Goal: Transaction & Acquisition: Book appointment/travel/reservation

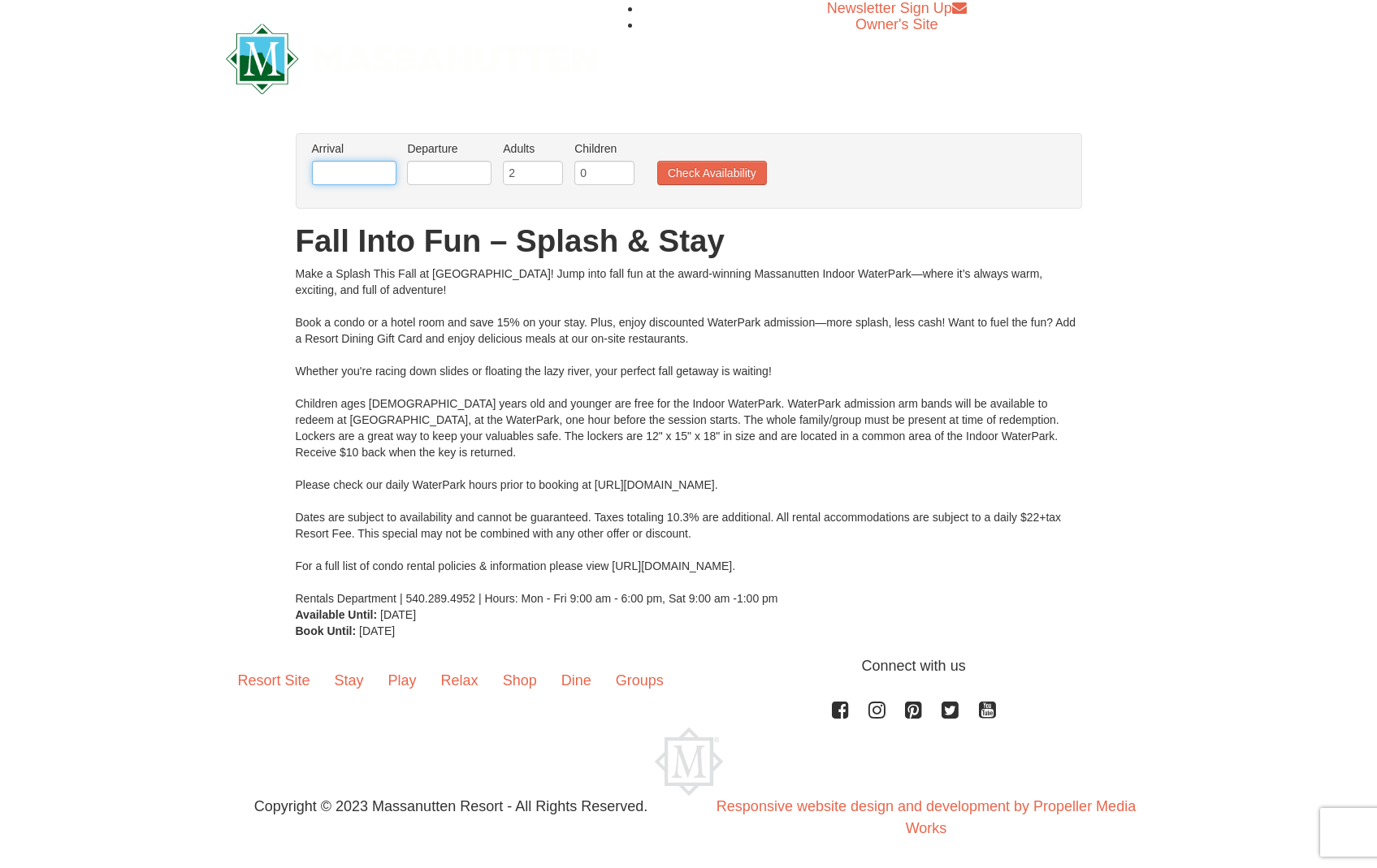
click at [344, 175] on input "text" at bounding box center [354, 173] width 84 height 25
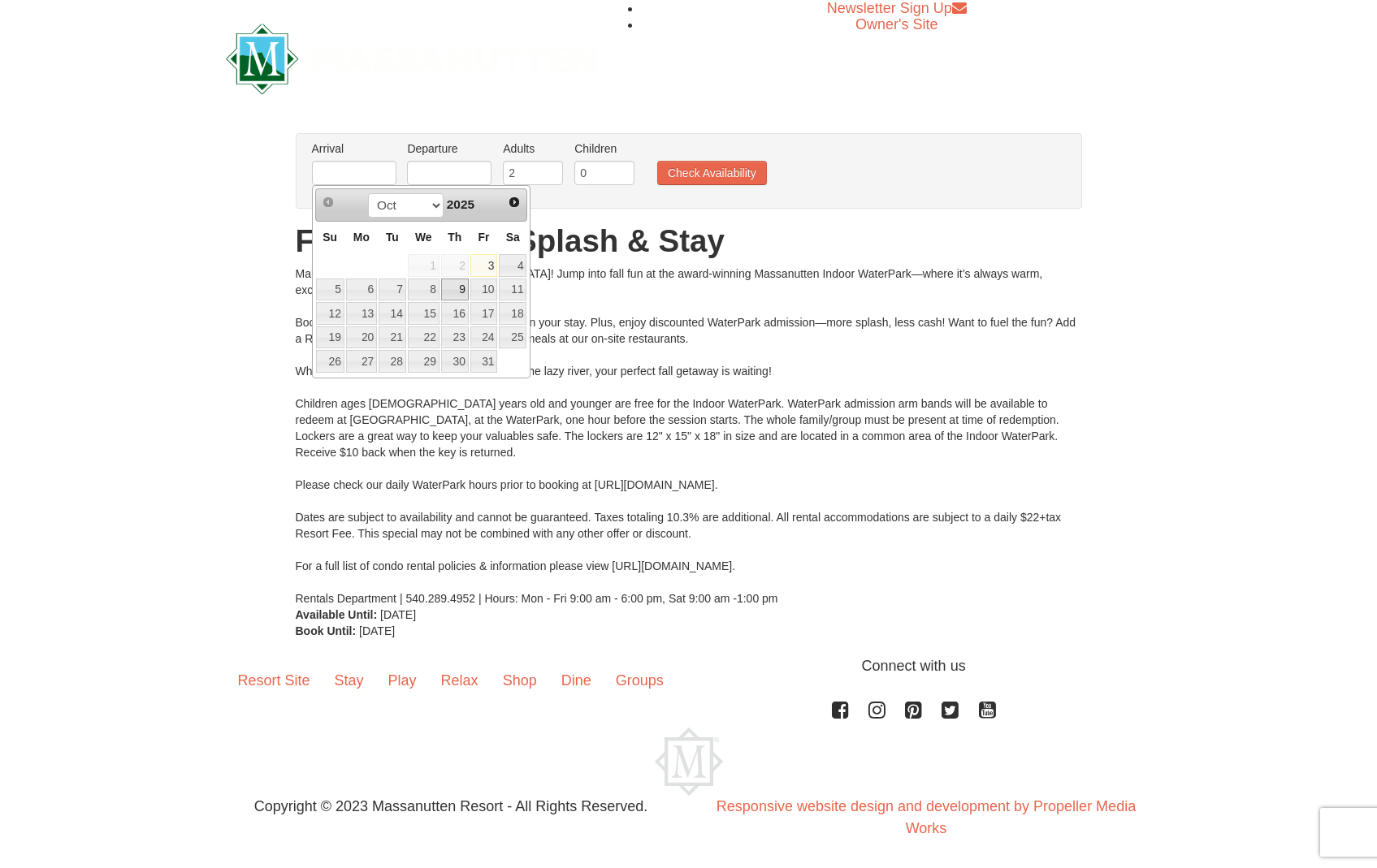
click at [459, 297] on link "9" at bounding box center [455, 290] width 27 height 23
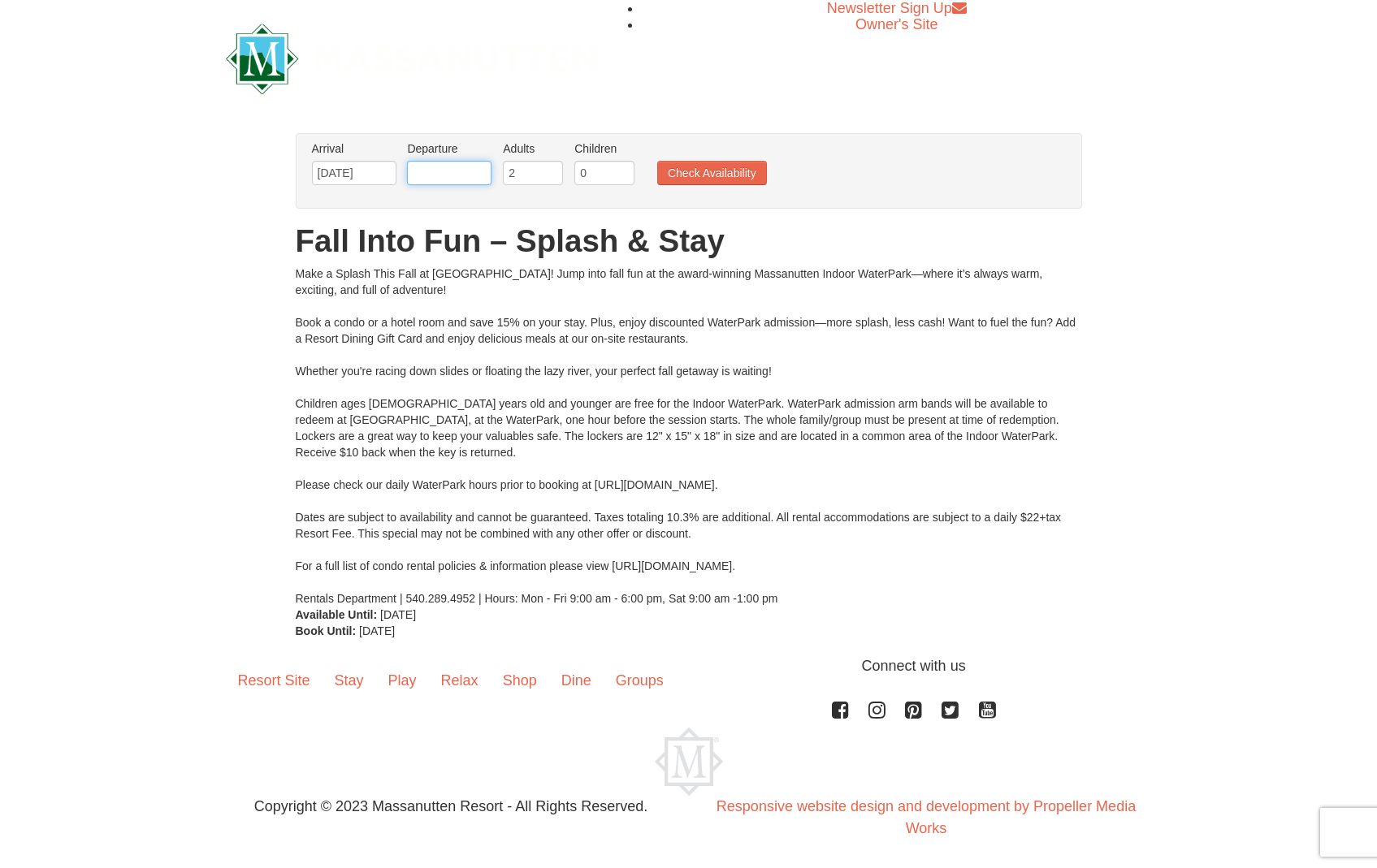
click at [447, 167] on input "text" at bounding box center [449, 173] width 84 height 25
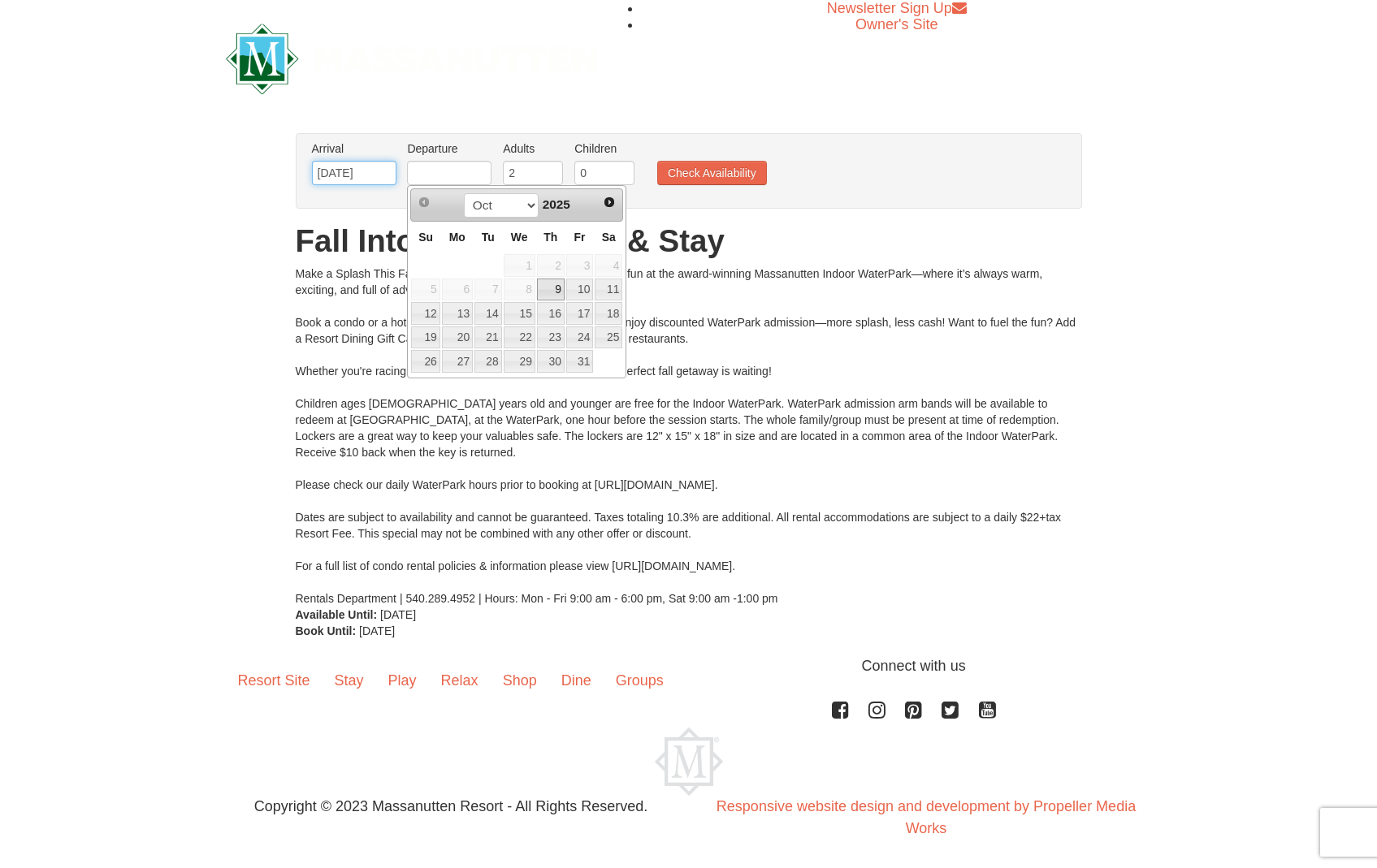
click at [395, 166] on input "10/09/2025" at bounding box center [354, 173] width 84 height 25
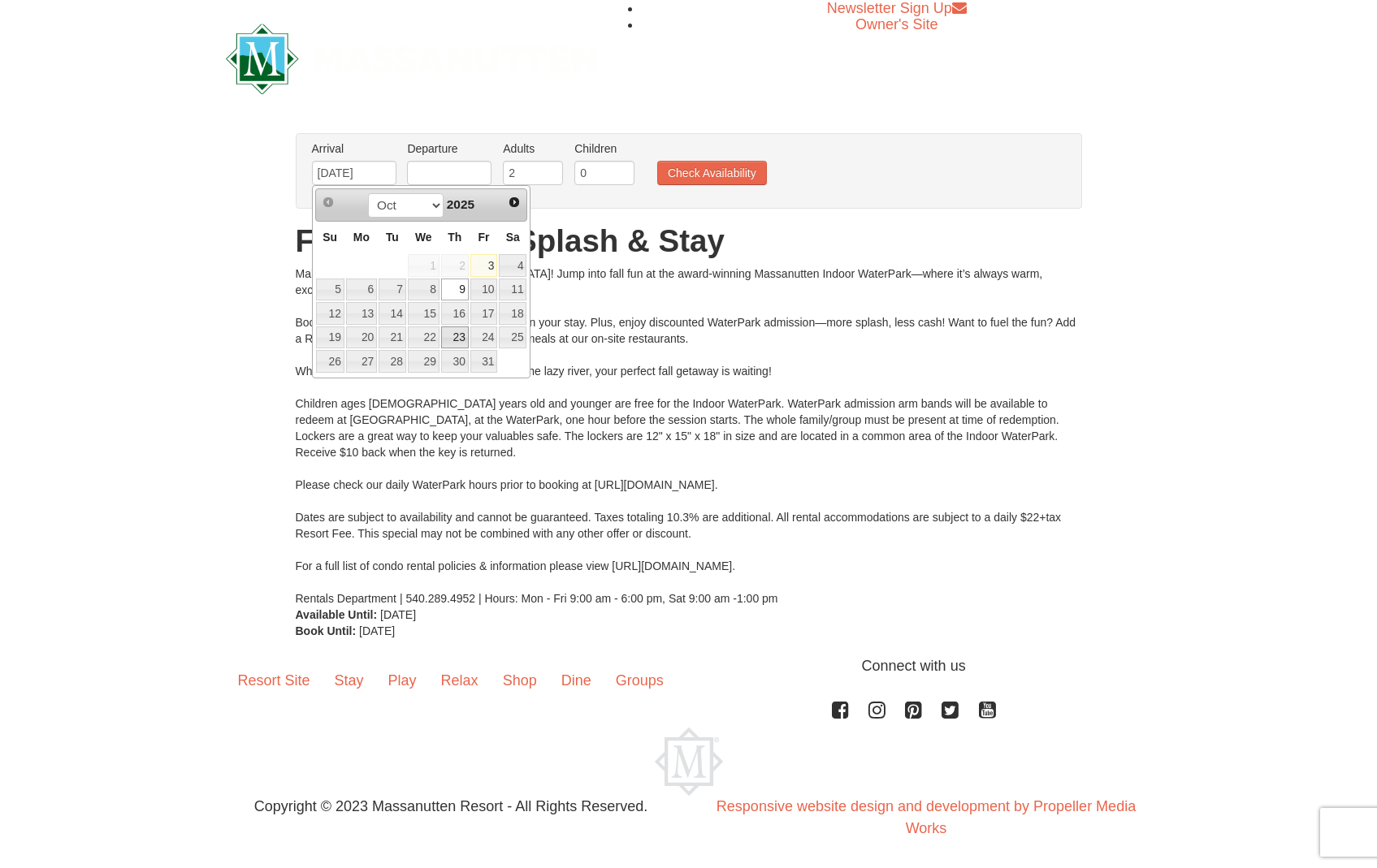
click at [448, 343] on link "23" at bounding box center [455, 338] width 27 height 23
type input "[DATE]"
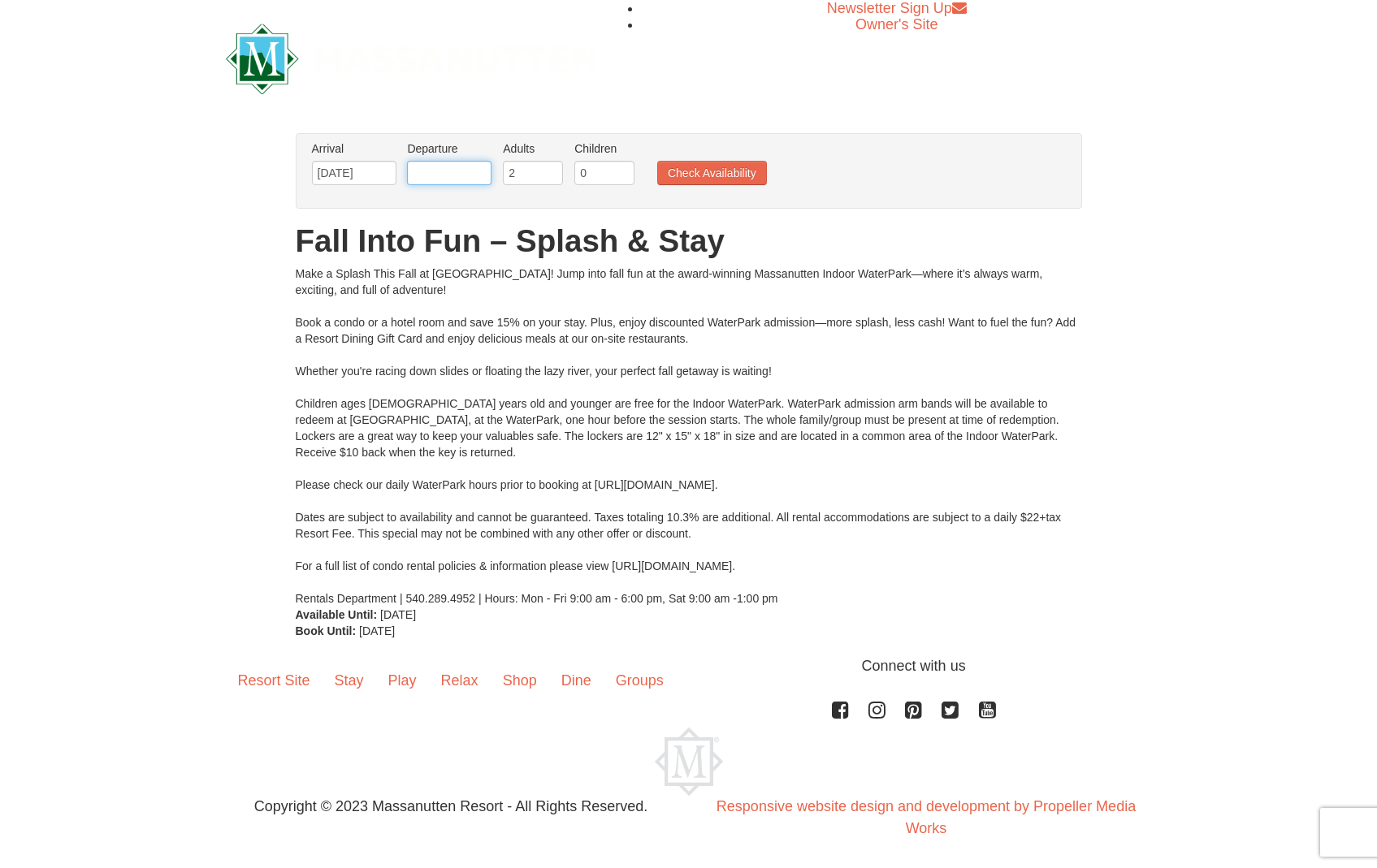
click at [444, 177] on input "text" at bounding box center [449, 173] width 84 height 25
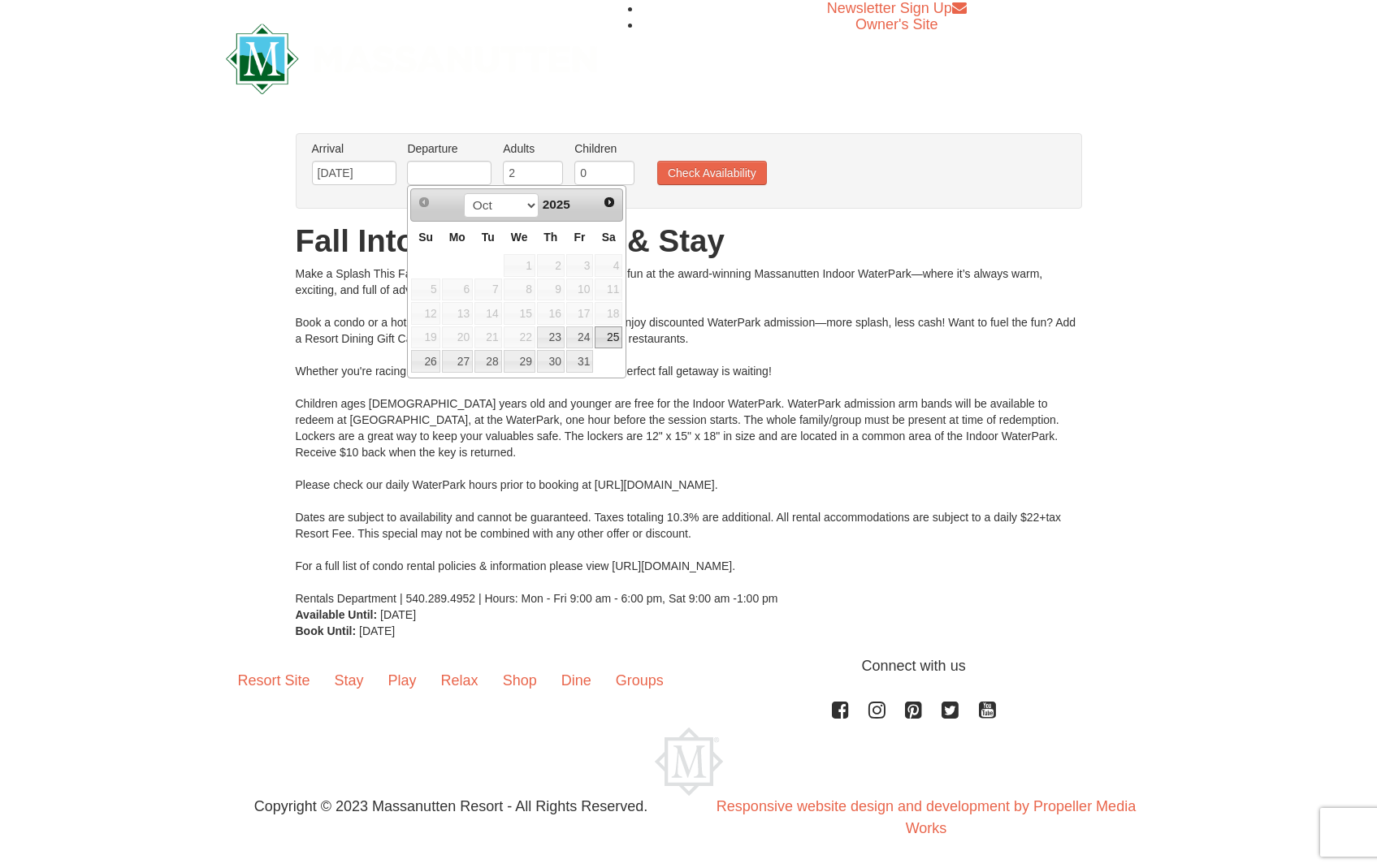
click at [612, 338] on link "25" at bounding box center [608, 338] width 27 height 23
type input "[DATE]"
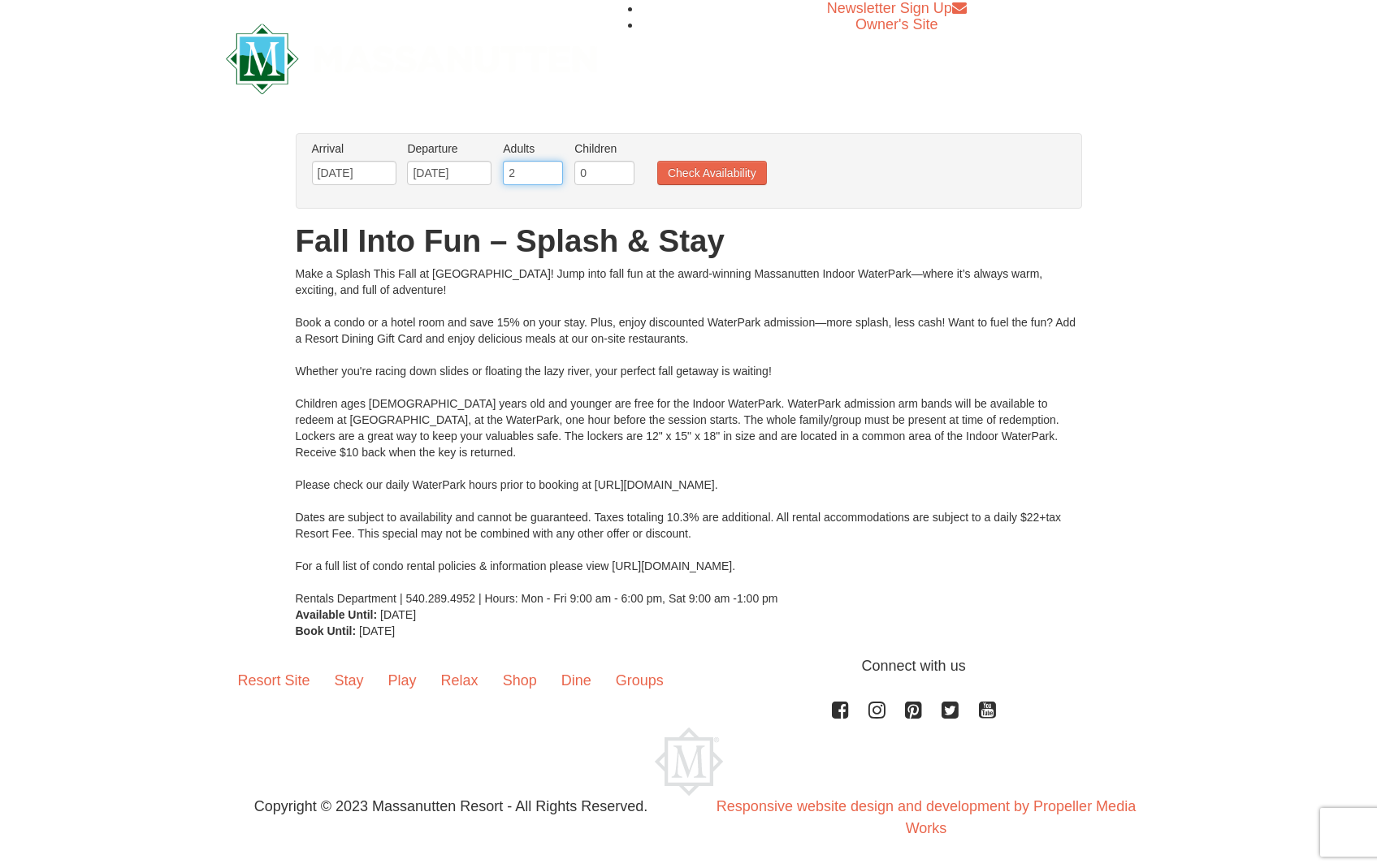
click at [526, 178] on input "2" at bounding box center [532, 173] width 60 height 25
type input "3"
click at [552, 167] on input "3" at bounding box center [532, 173] width 60 height 25
click at [722, 167] on button "Check Availability" at bounding box center [712, 173] width 110 height 25
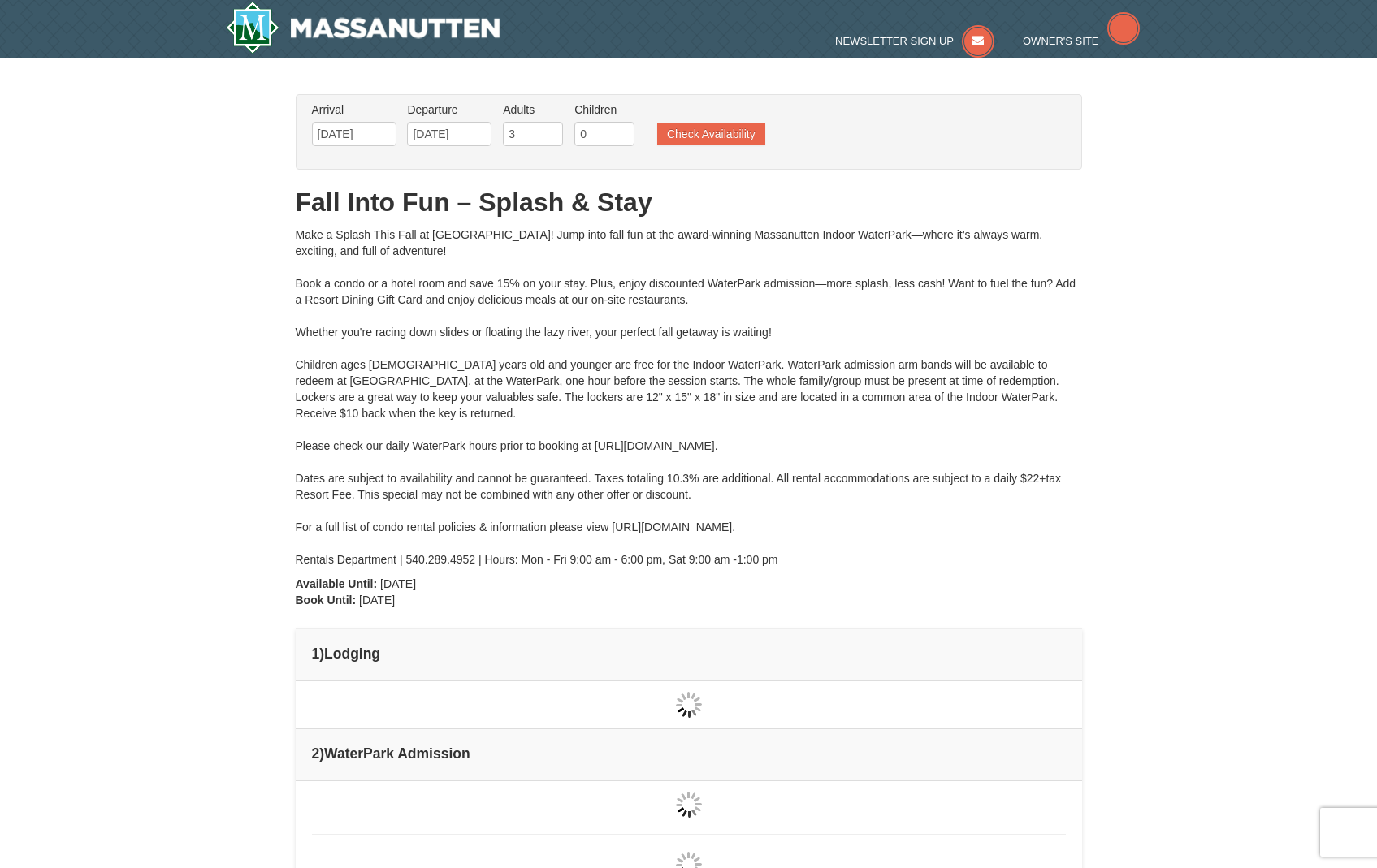
type input "[DATE]"
type input "10/23/2025"
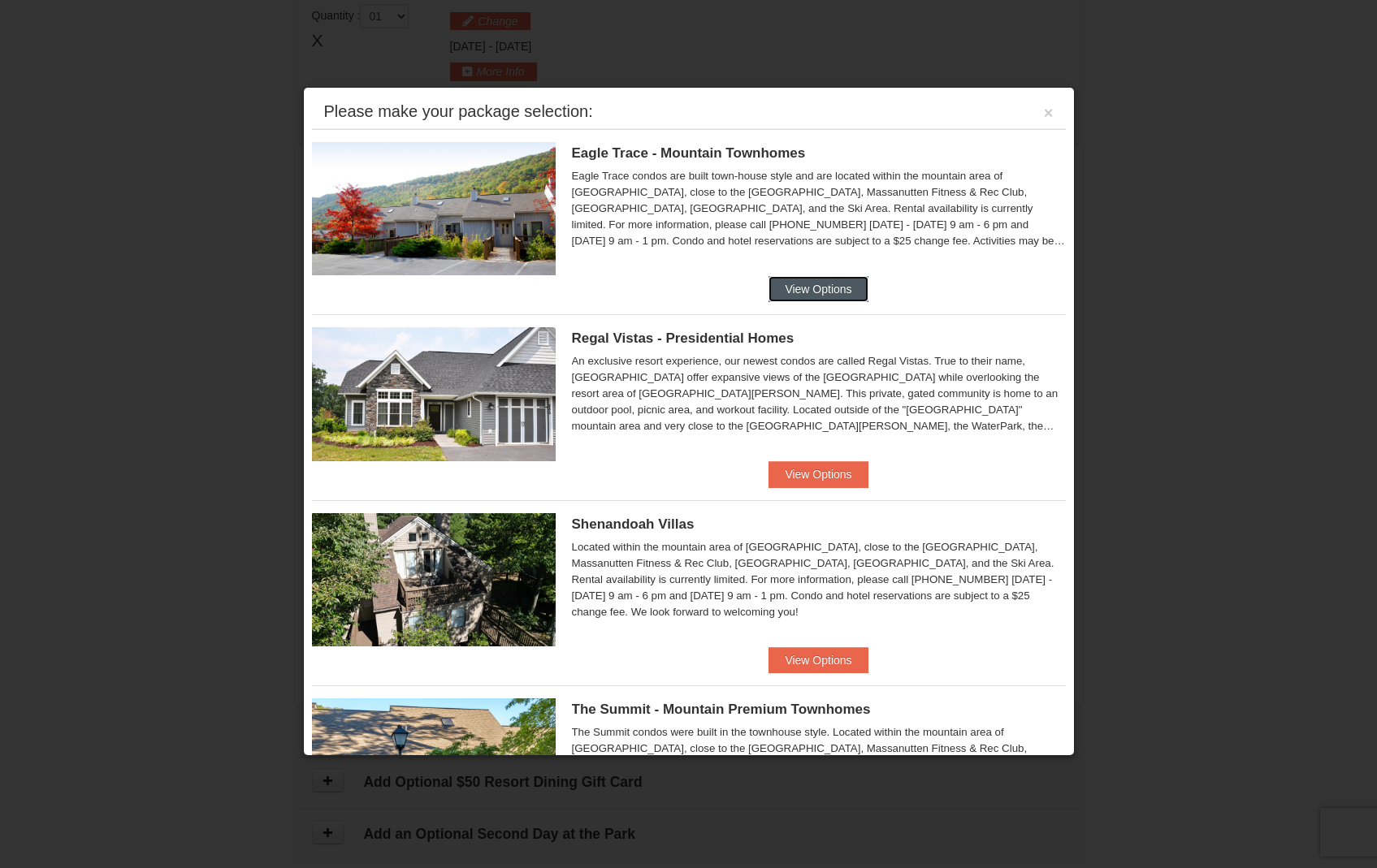
click at [818, 292] on button "View Options" at bounding box center [818, 289] width 100 height 26
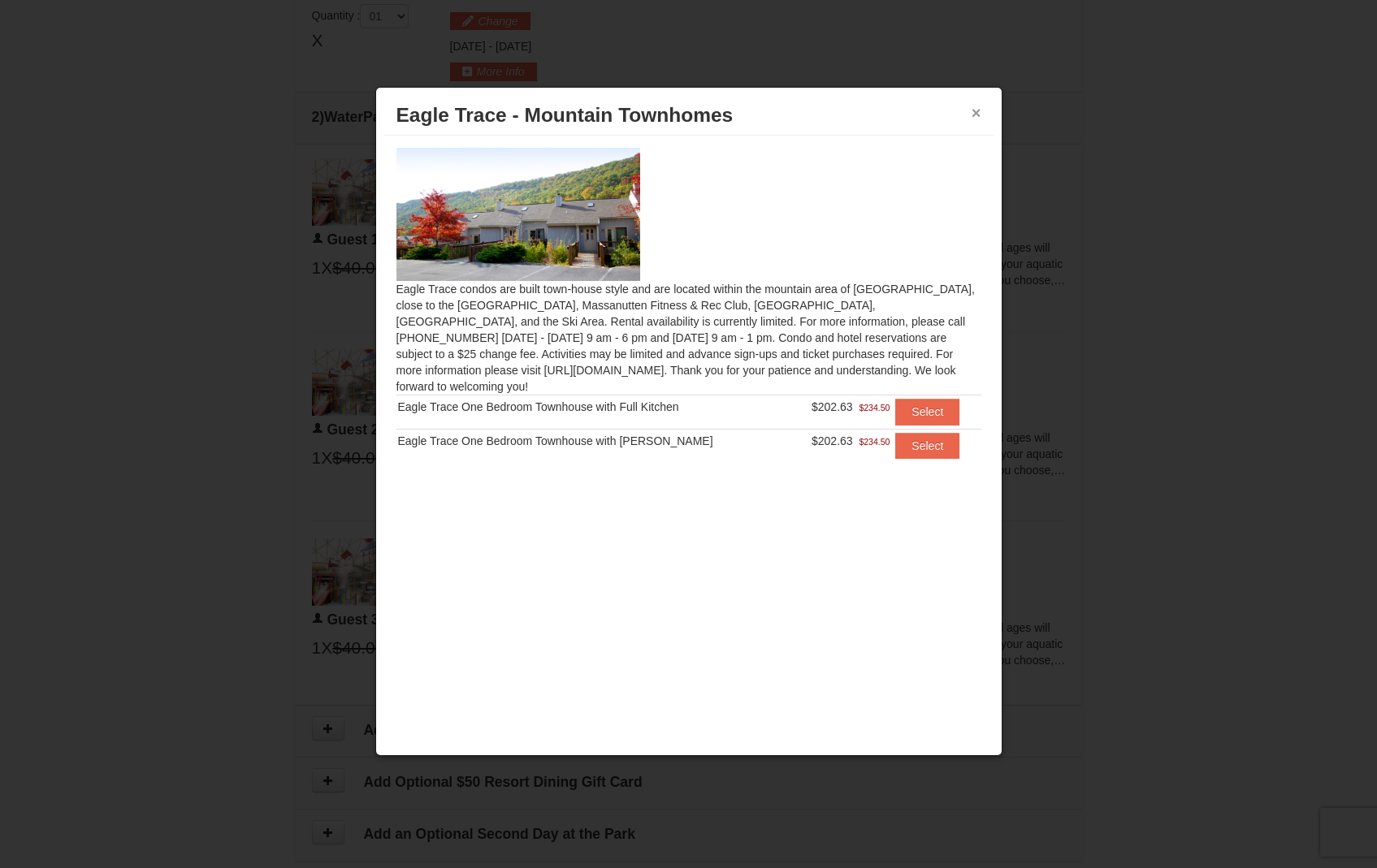
click at [980, 112] on button "×" at bounding box center [976, 112] width 9 height 16
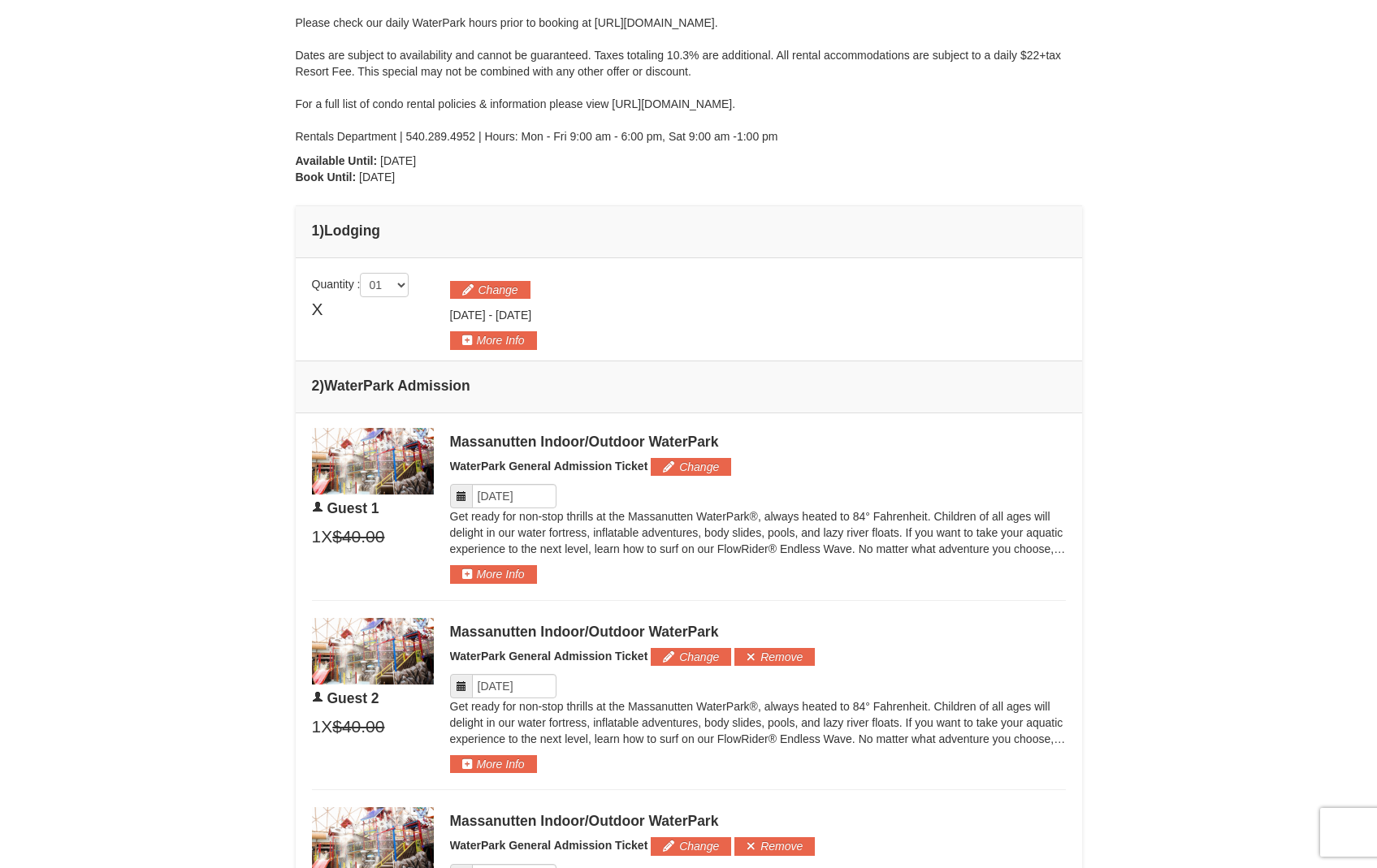
scroll to position [428, 0]
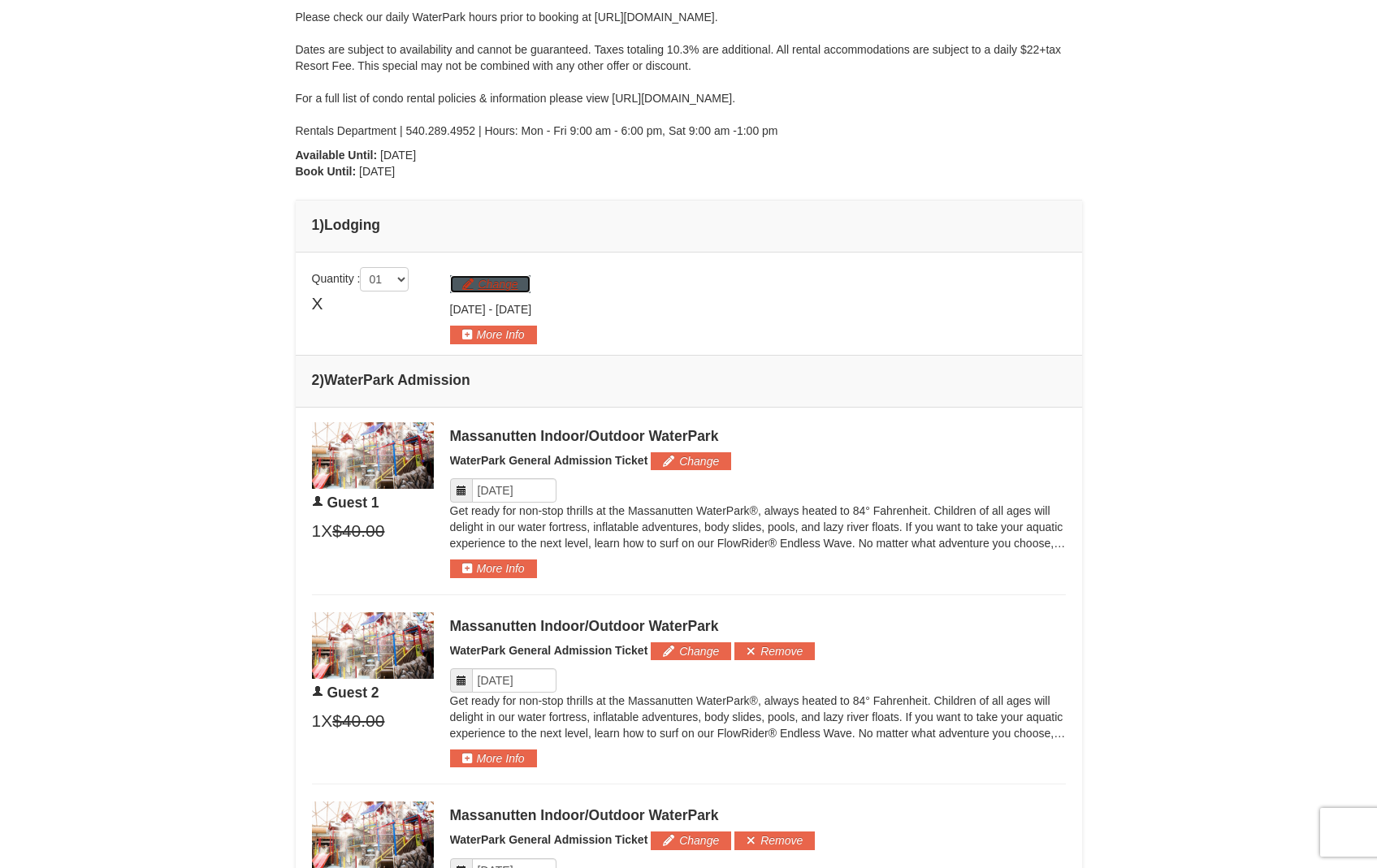
click at [500, 284] on button "Change" at bounding box center [490, 284] width 81 height 18
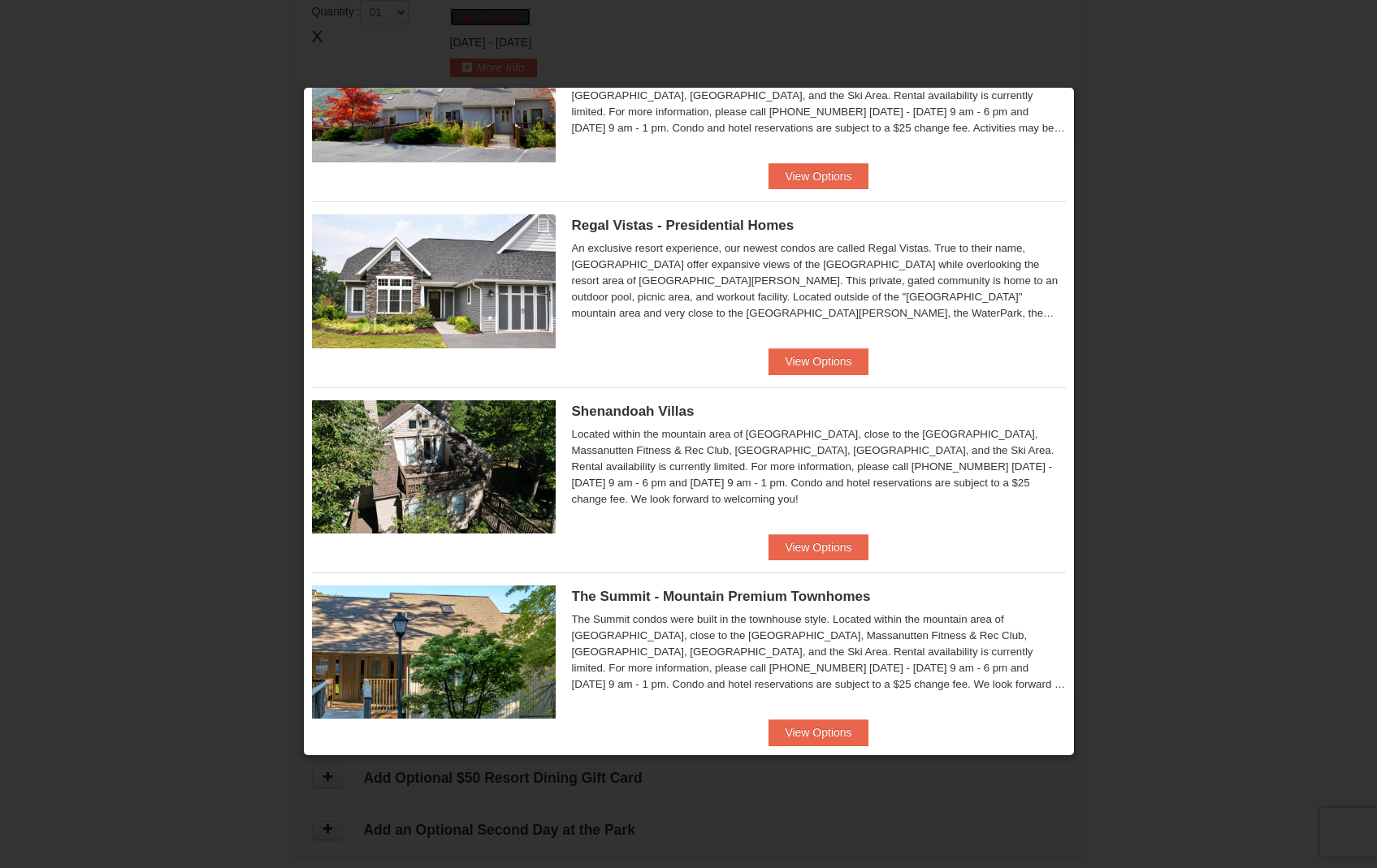
scroll to position [141, 0]
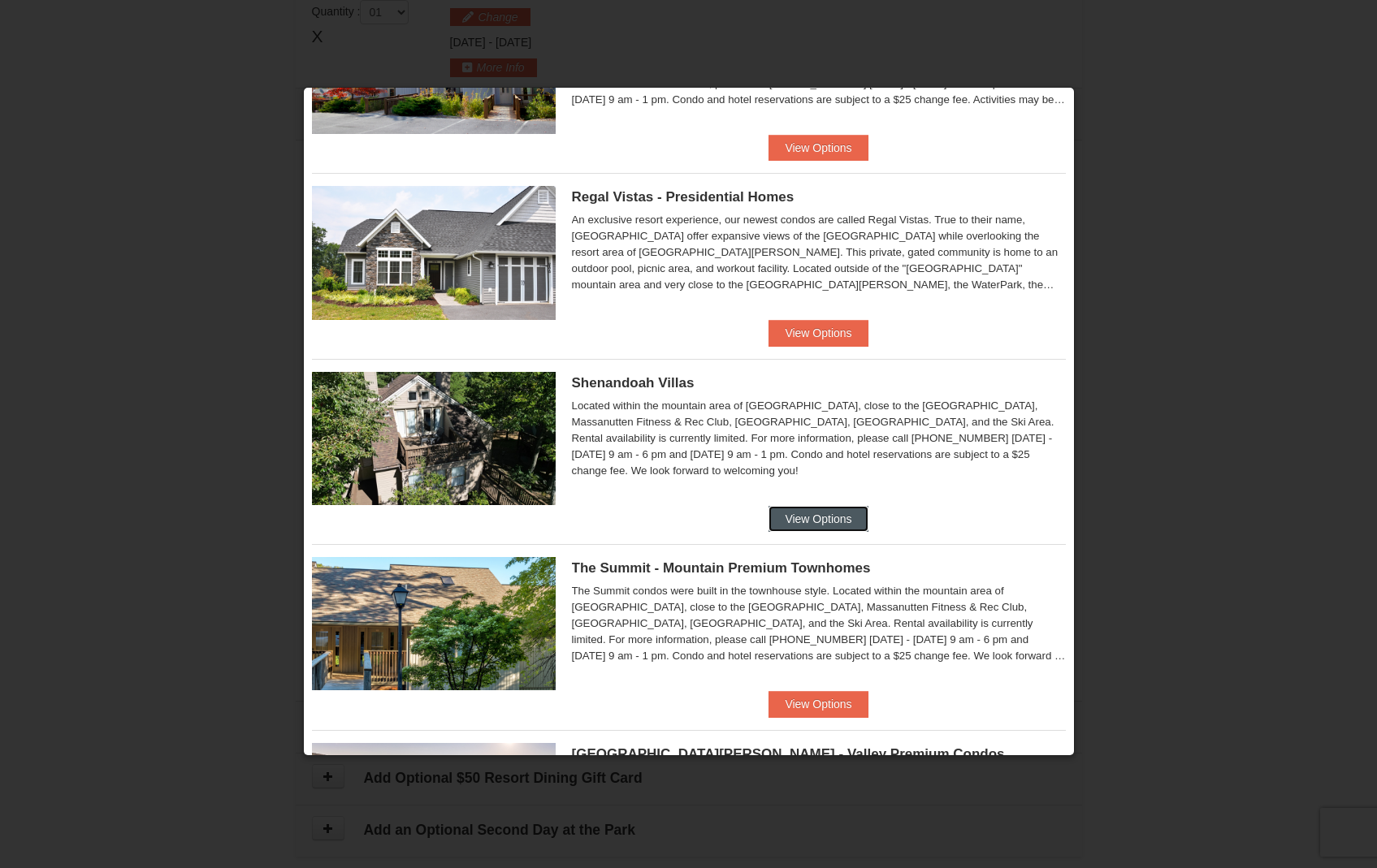
click at [792, 514] on button "View Options" at bounding box center [818, 519] width 100 height 26
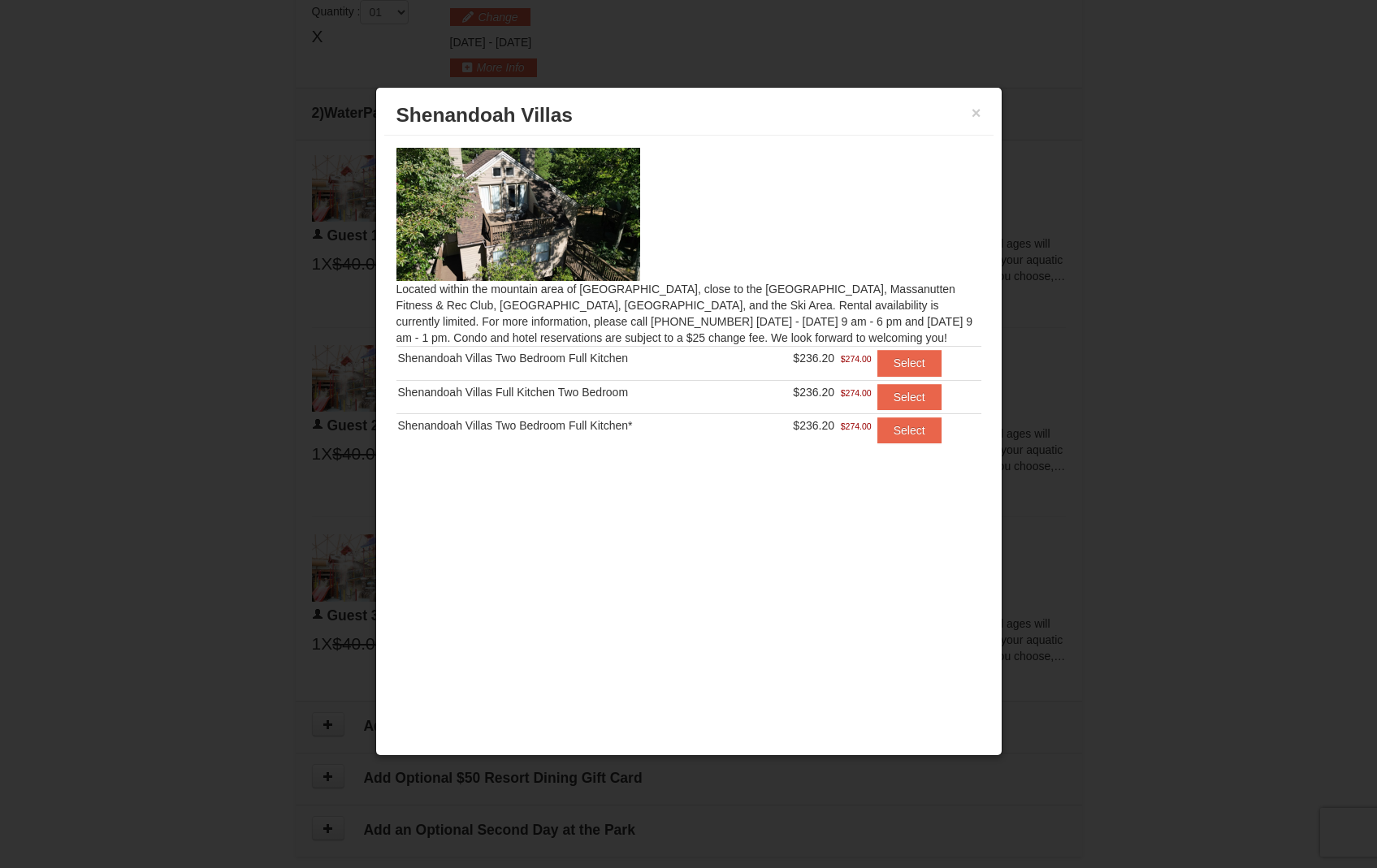
click at [969, 118] on h3 "Shenandoah Villas" at bounding box center [689, 115] width 585 height 25
click at [972, 116] on button "×" at bounding box center [976, 112] width 9 height 16
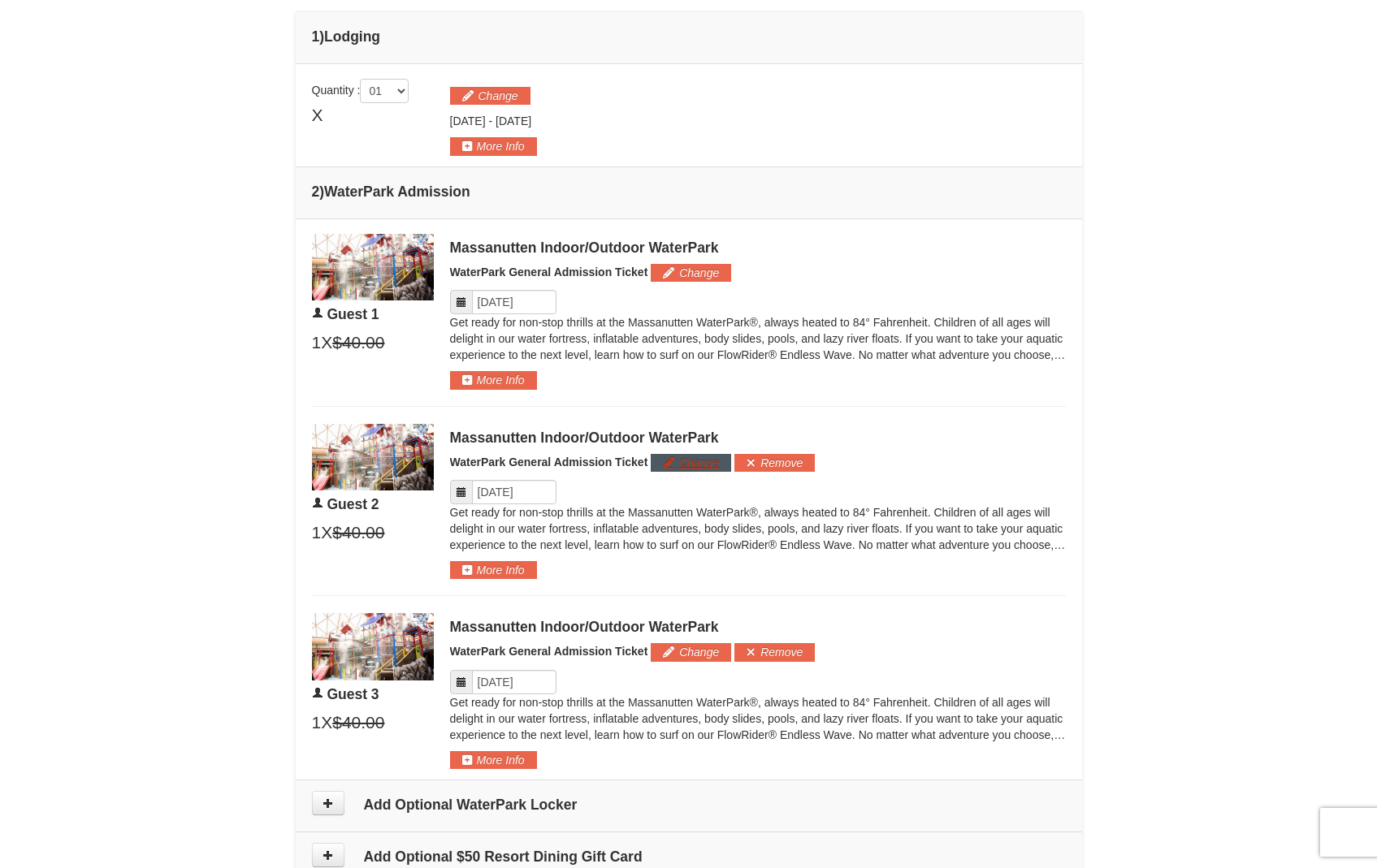
scroll to position [498, 0]
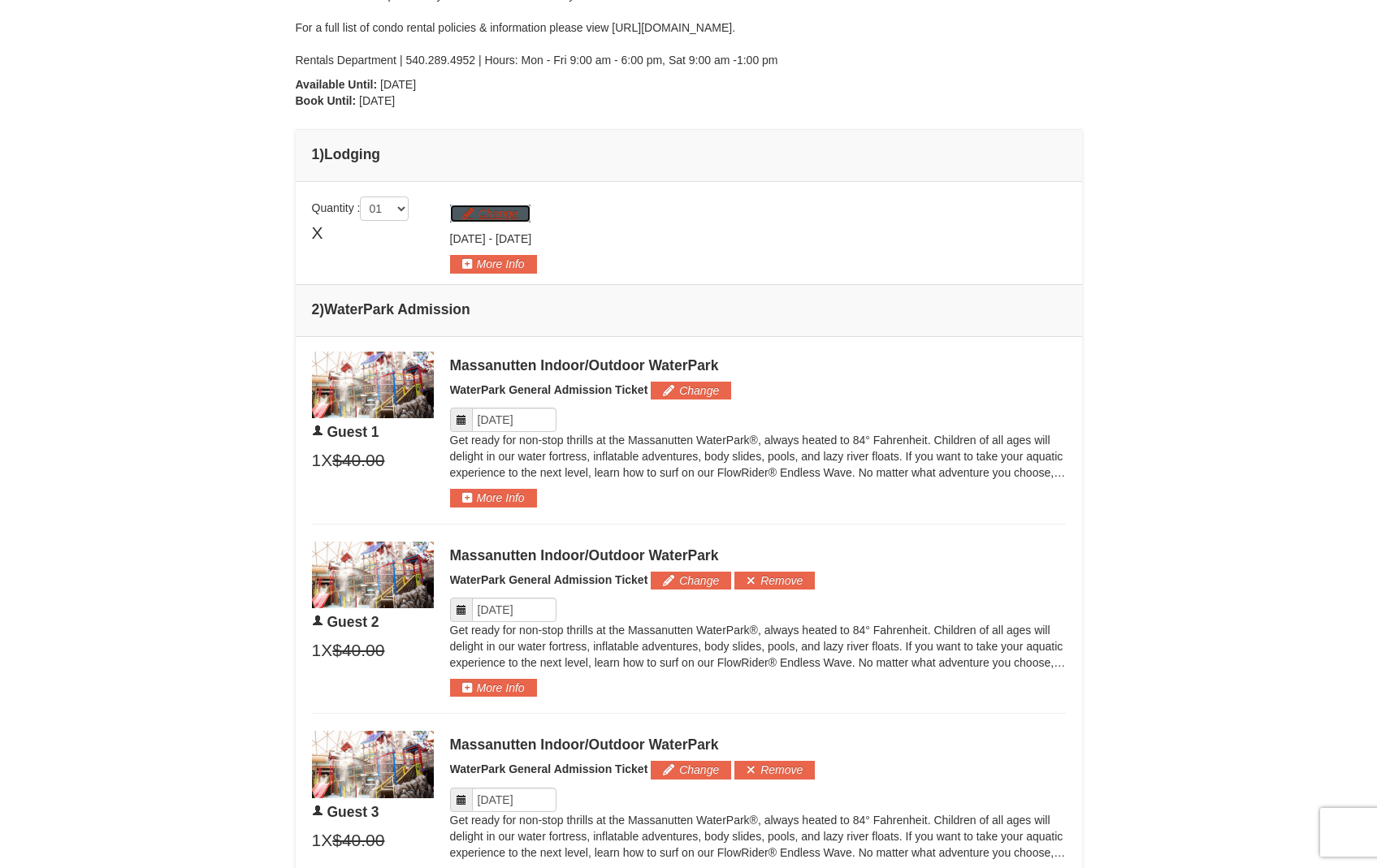
click at [511, 222] on button "Change" at bounding box center [490, 213] width 81 height 18
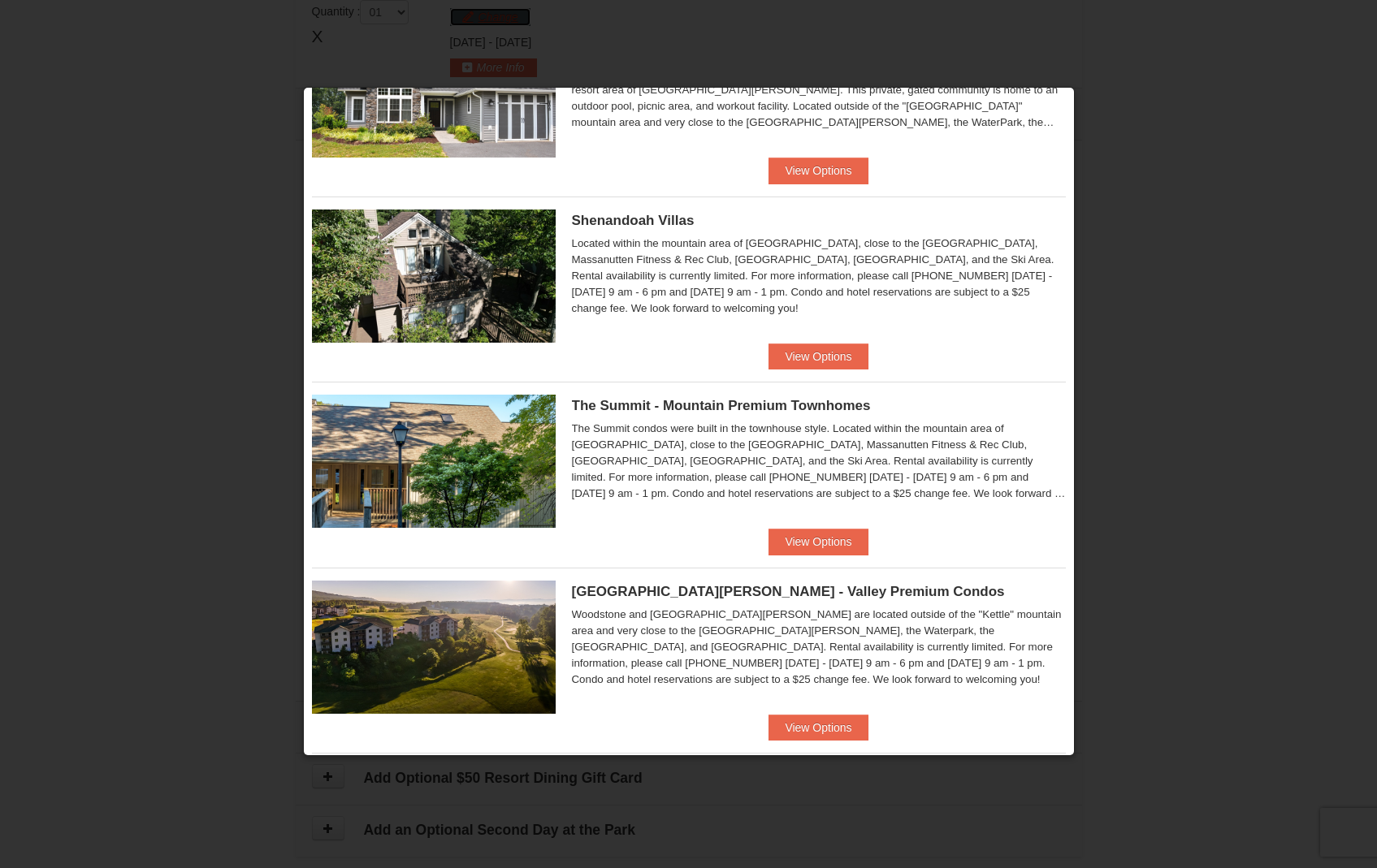
scroll to position [512, 0]
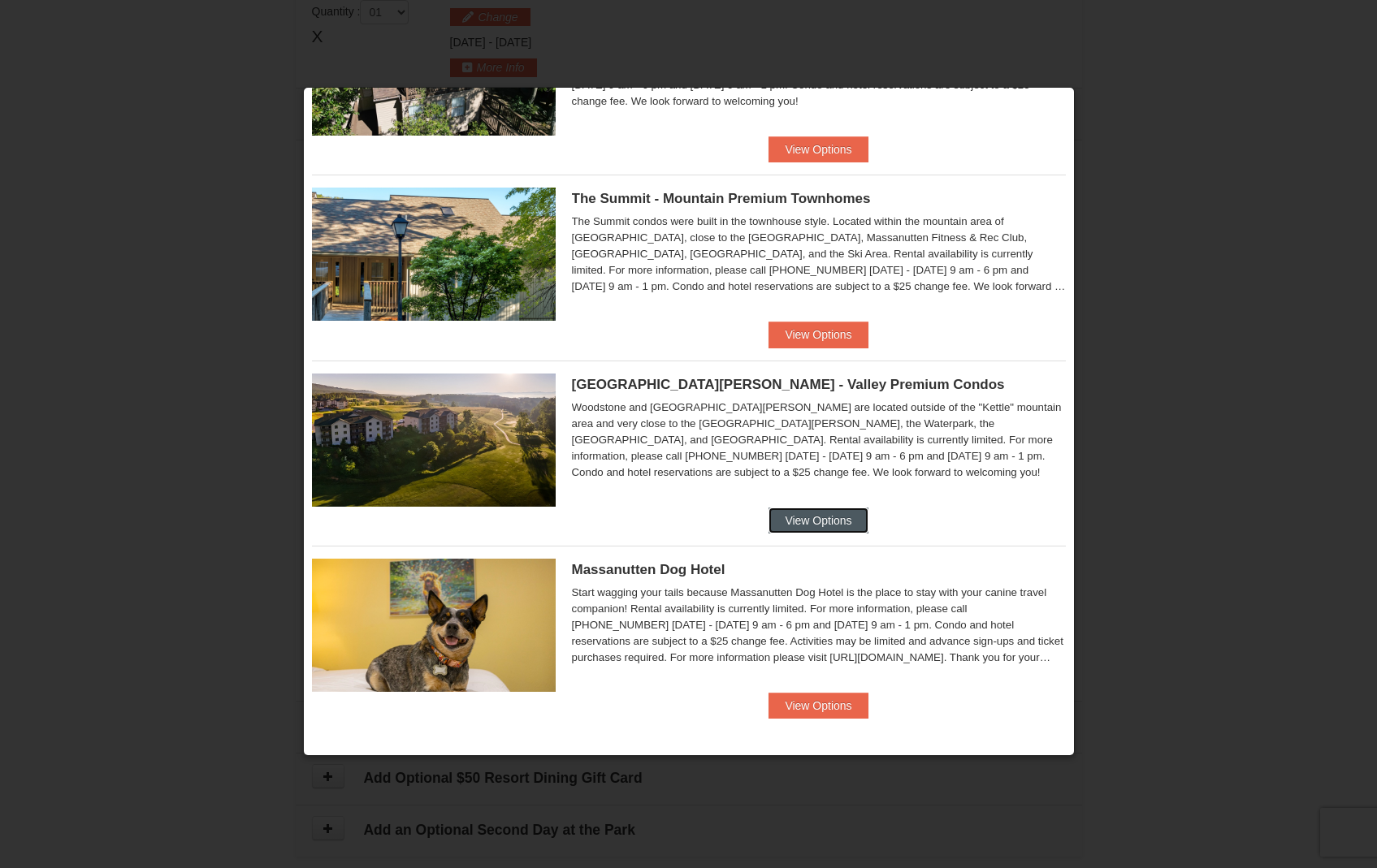
click at [778, 512] on button "View Options" at bounding box center [818, 520] width 100 height 26
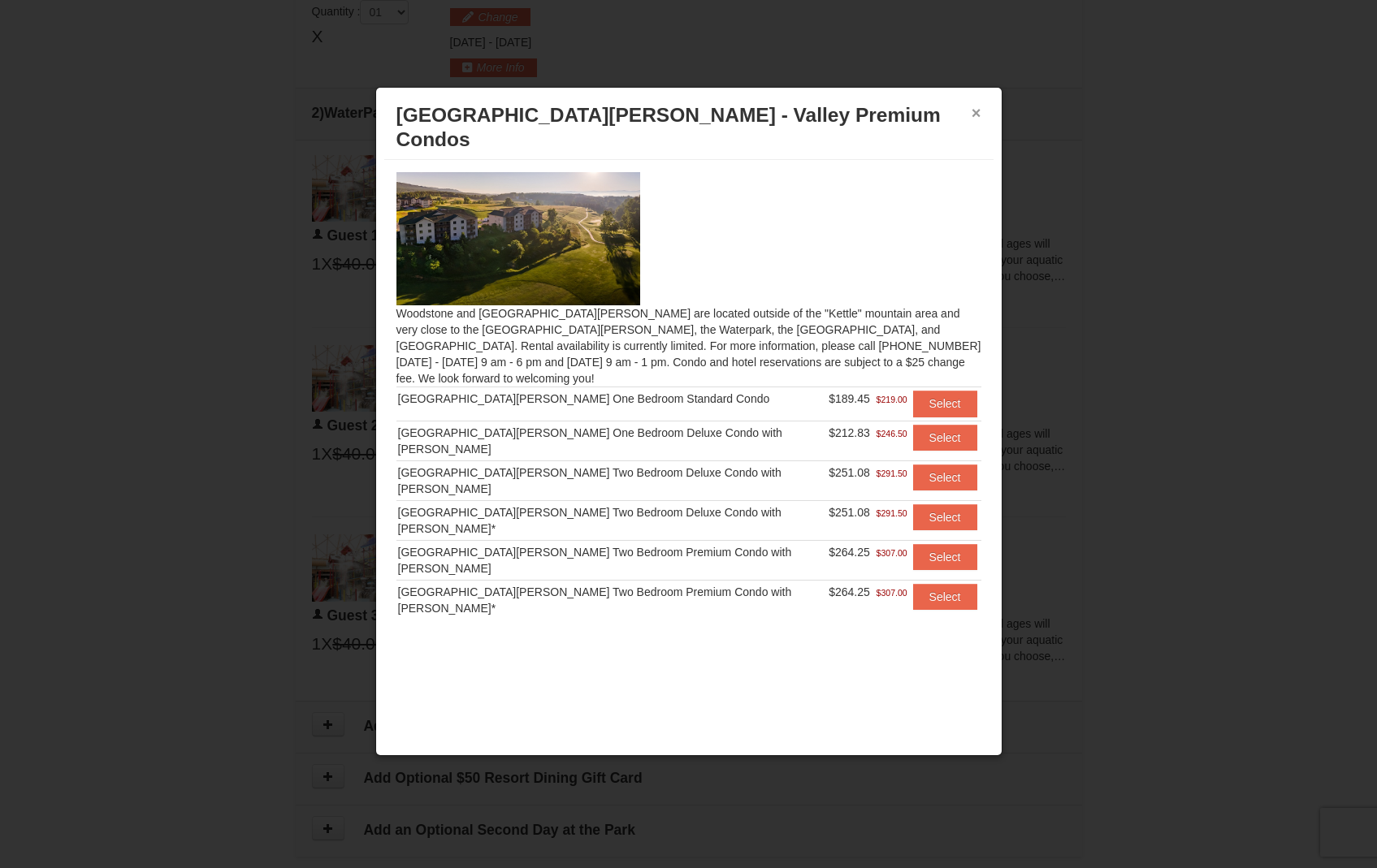
click at [973, 112] on button "×" at bounding box center [976, 112] width 9 height 16
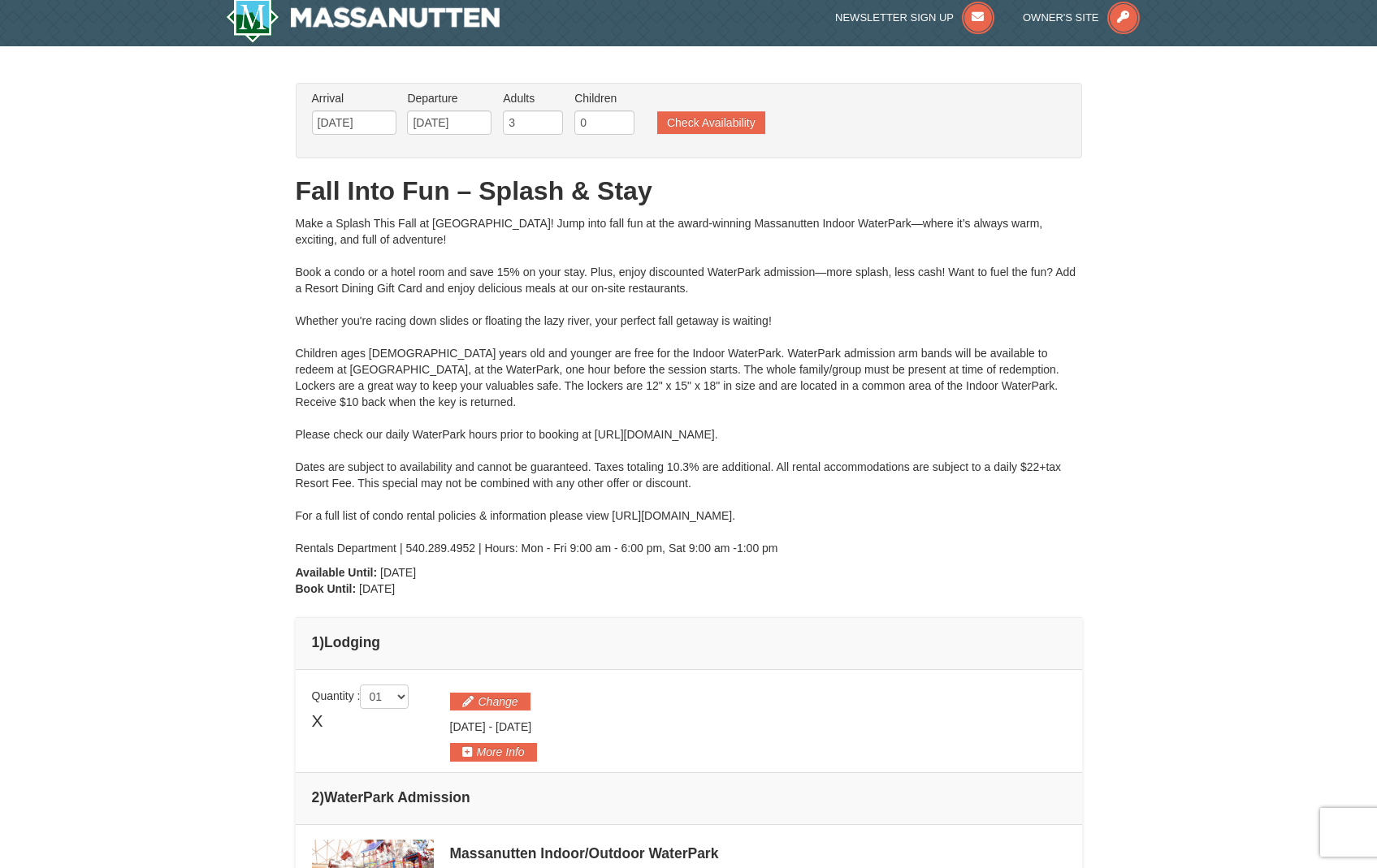
scroll to position [0, 0]
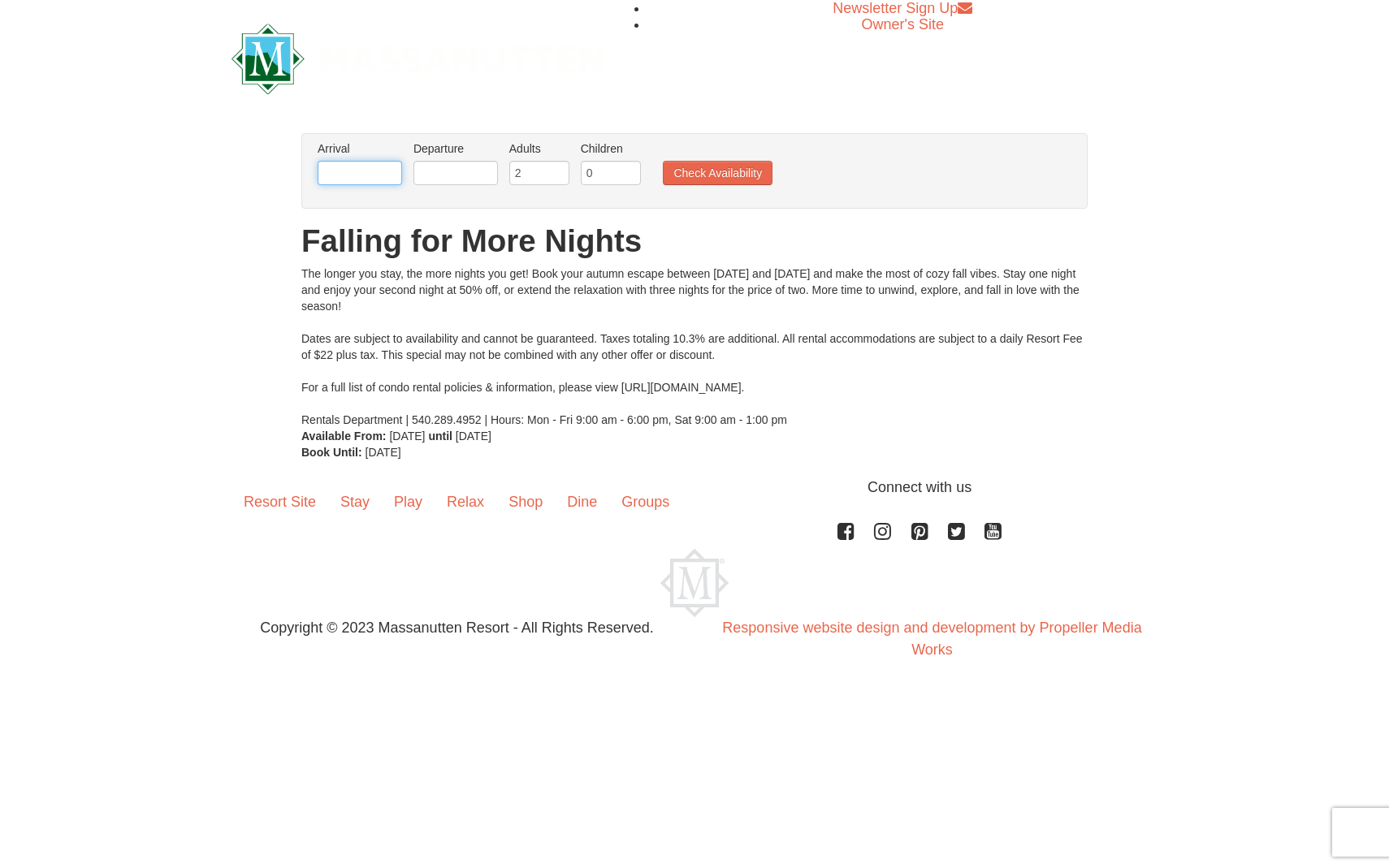
click at [364, 168] on input "text" at bounding box center [359, 173] width 84 height 25
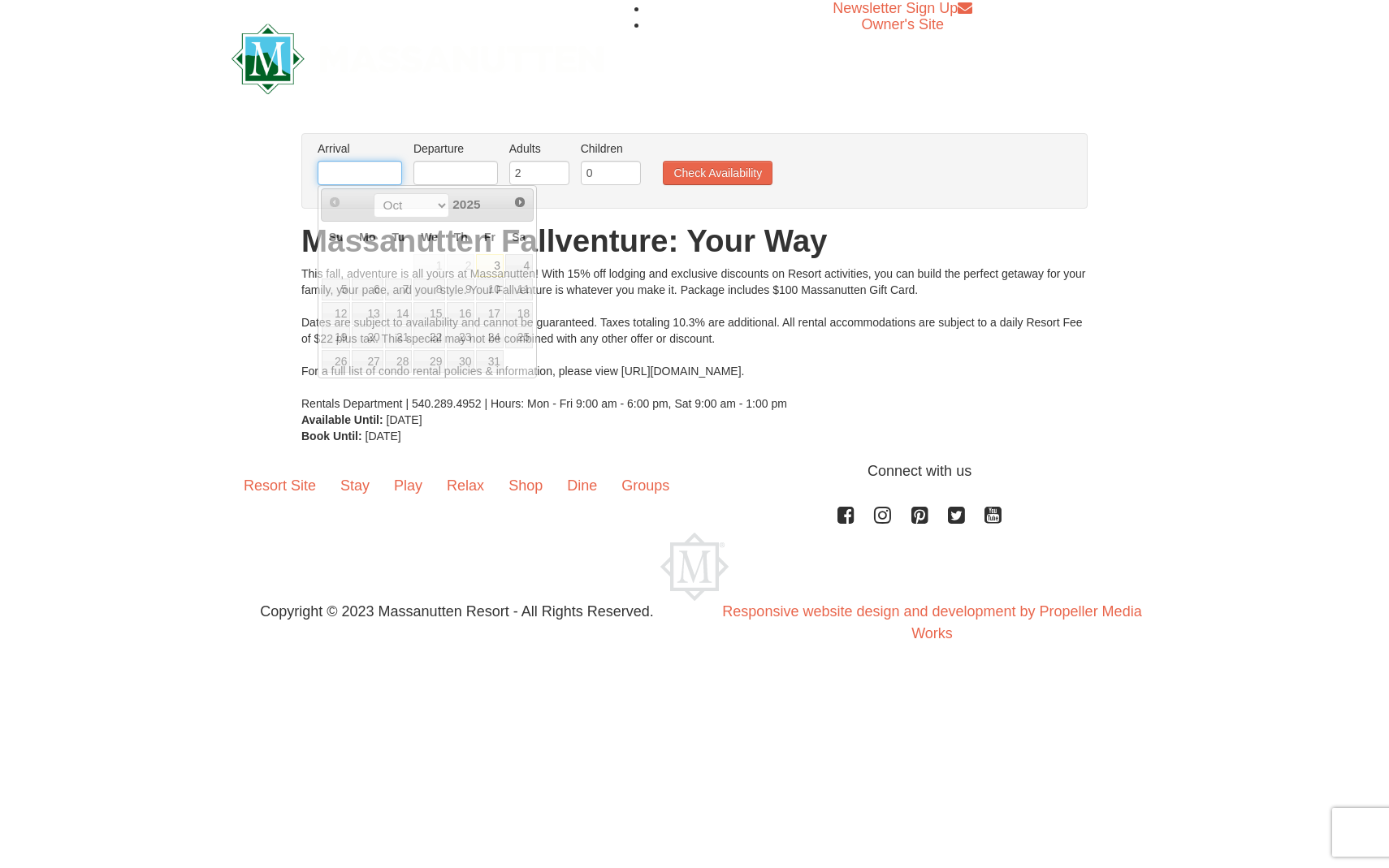
click at [379, 164] on input "text" at bounding box center [359, 173] width 84 height 25
click at [458, 332] on link "23" at bounding box center [460, 338] width 27 height 23
type input "[DATE]"
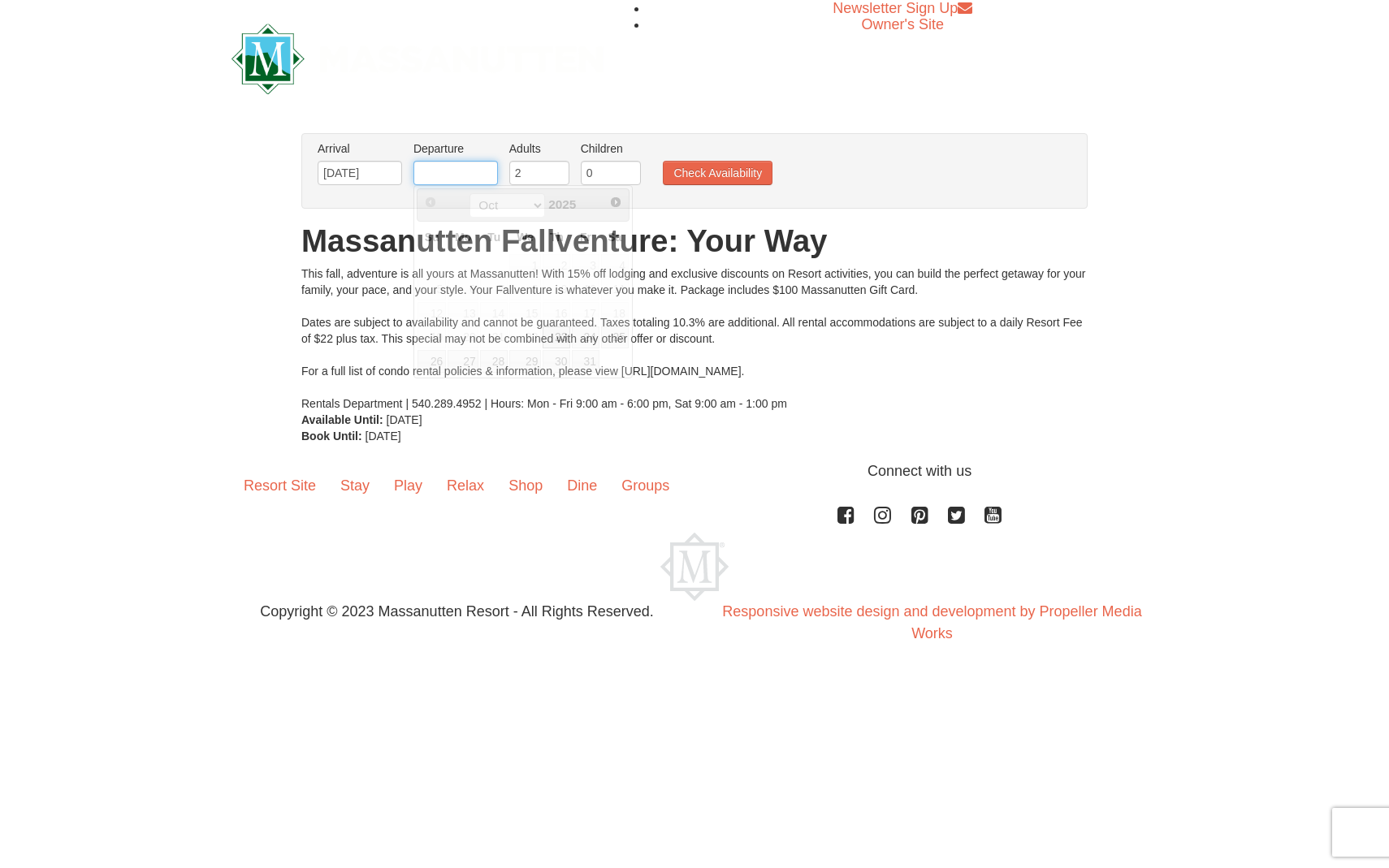
click at [453, 172] on input "text" at bounding box center [455, 173] width 84 height 25
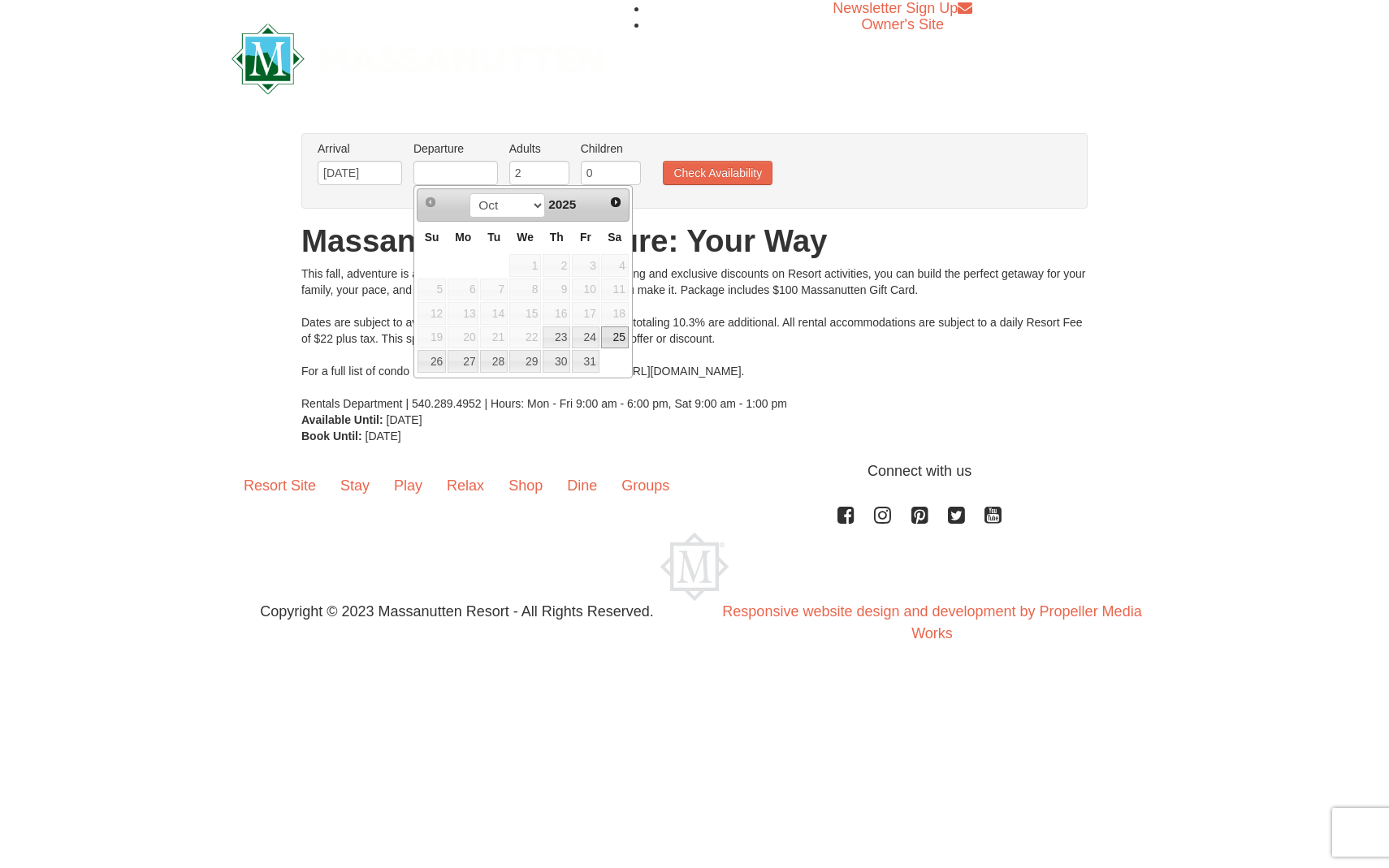
click at [618, 332] on link "25" at bounding box center [615, 338] width 27 height 23
type input "[DATE]"
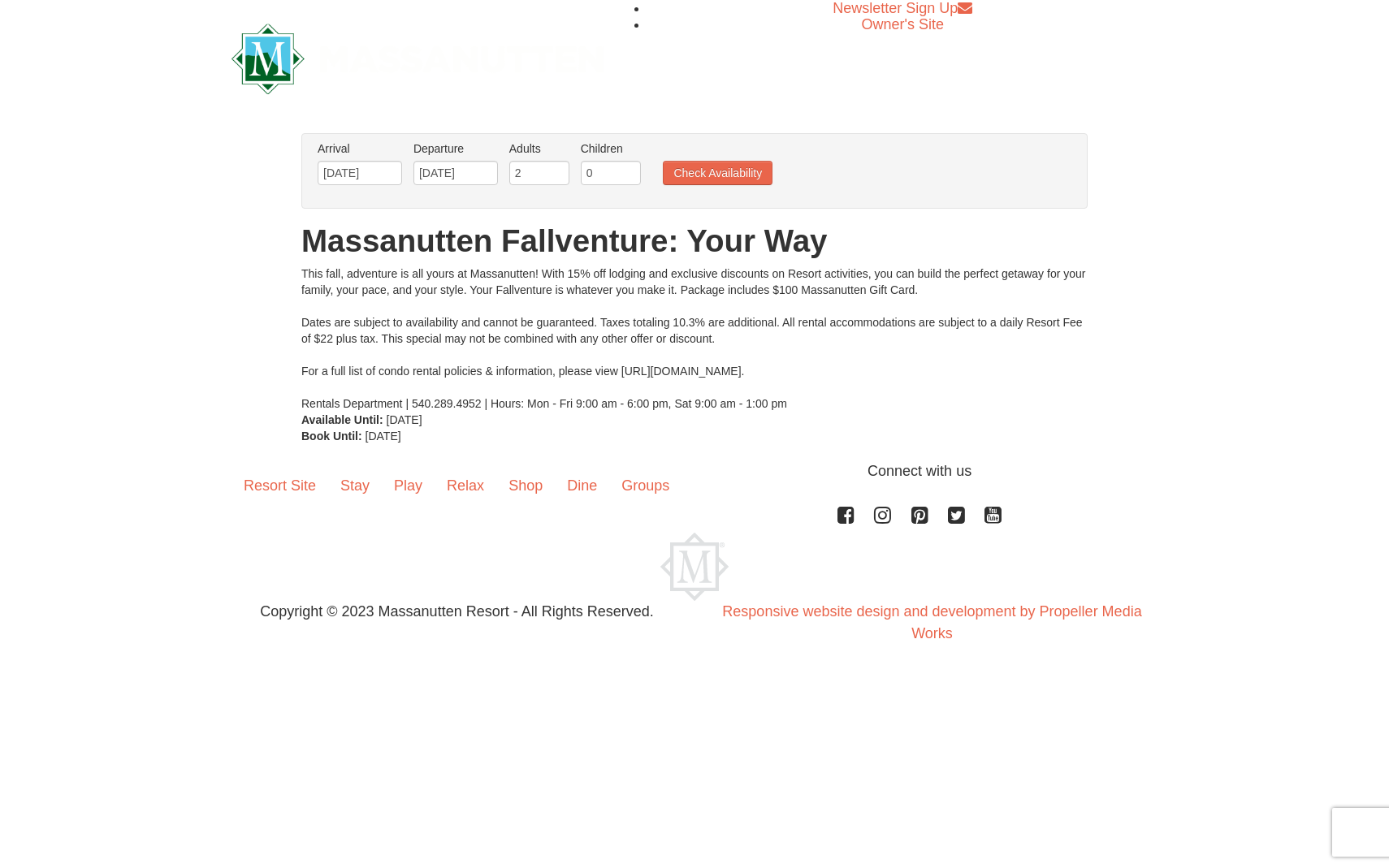
click at [552, 156] on li "Adults Please format dates MM/DD/YYYY 2" at bounding box center [539, 167] width 68 height 53
type input "3"
click at [557, 169] on input "3" at bounding box center [539, 173] width 60 height 25
click at [709, 173] on button "Check Availability" at bounding box center [717, 173] width 110 height 25
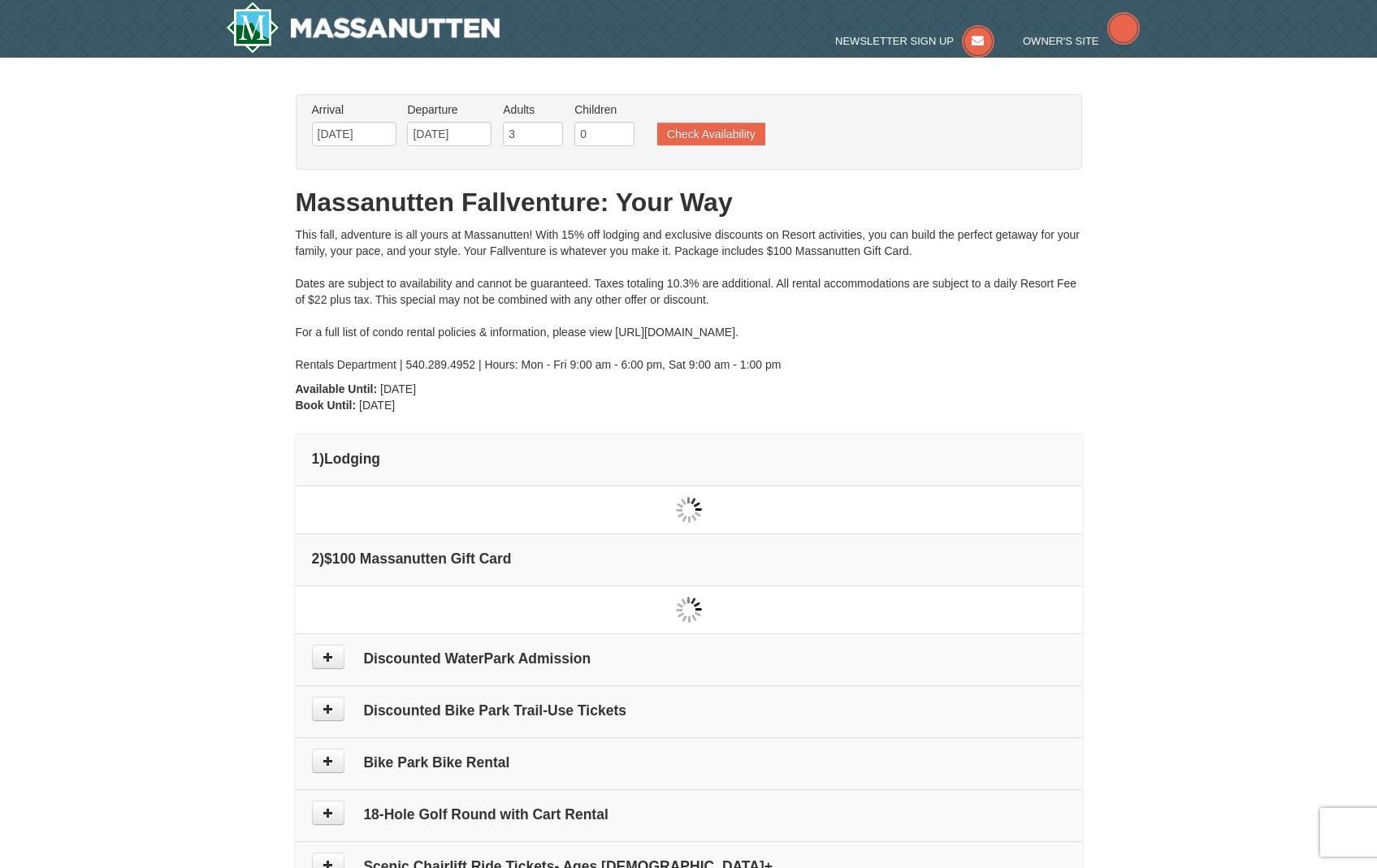
type input "[DATE]"
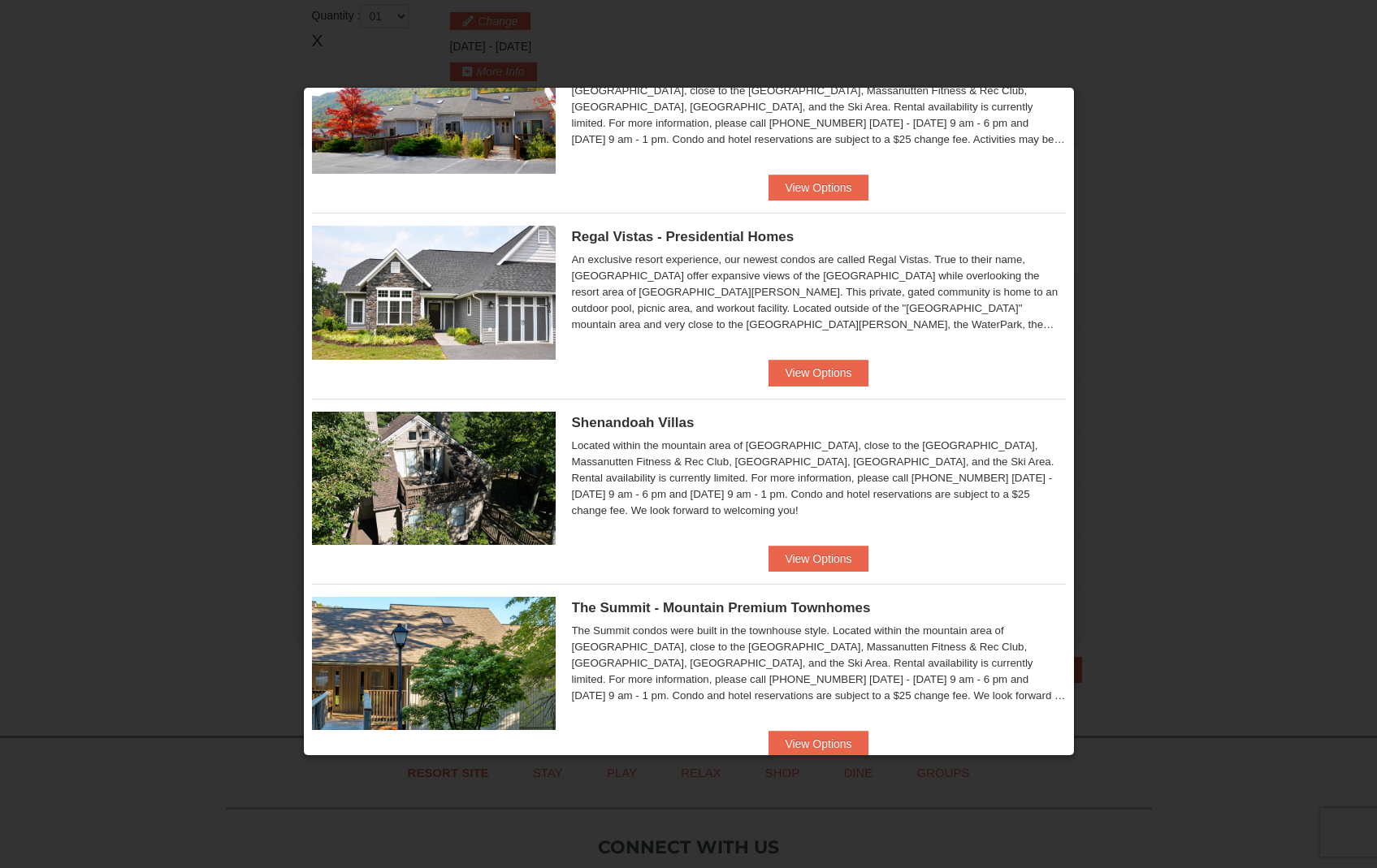
scroll to position [102, 0]
click at [798, 557] on button "View Options" at bounding box center [818, 558] width 100 height 26
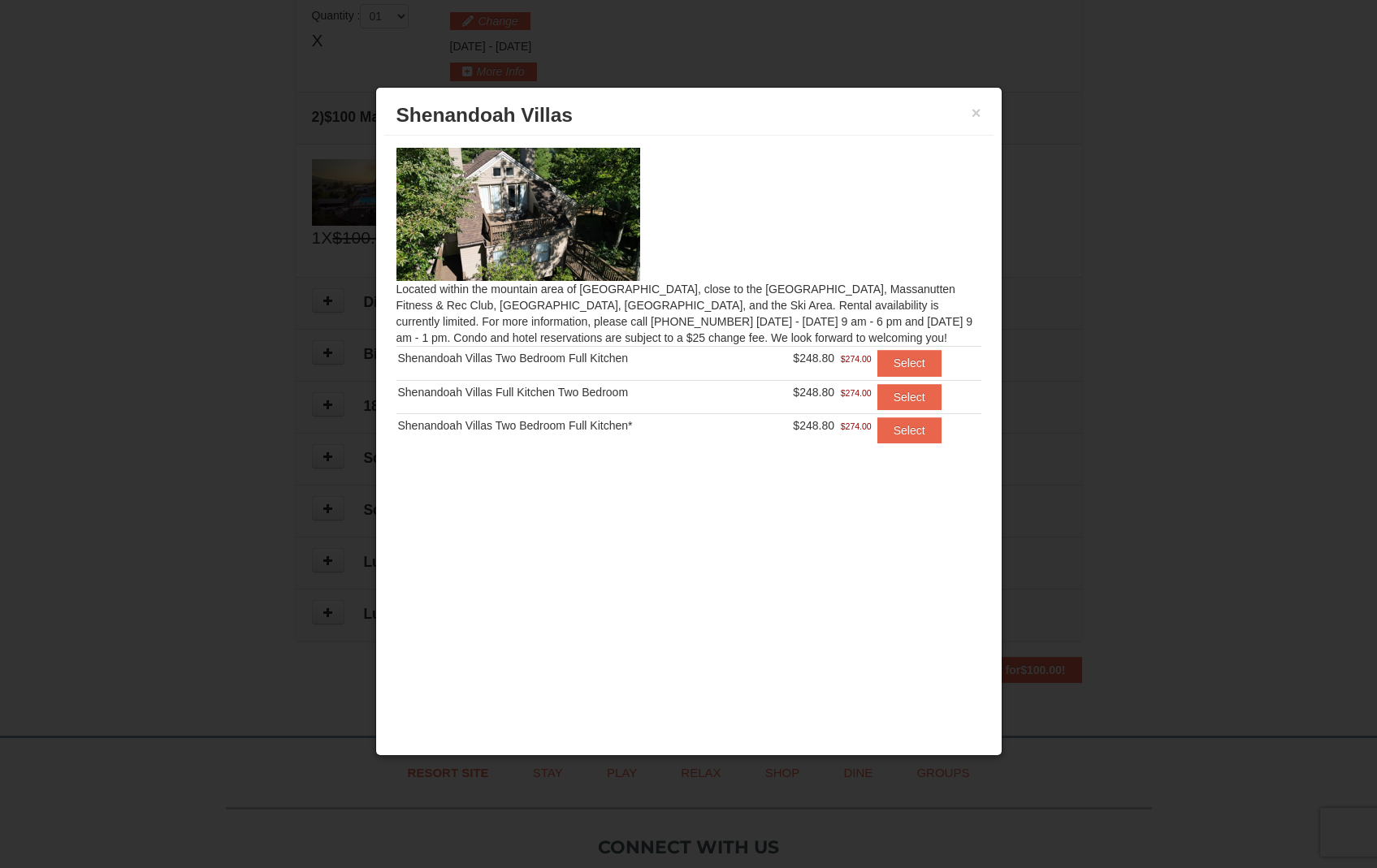
click at [970, 114] on h3 "Shenandoah Villas" at bounding box center [689, 115] width 585 height 25
click at [979, 107] on button "×" at bounding box center [976, 112] width 9 height 16
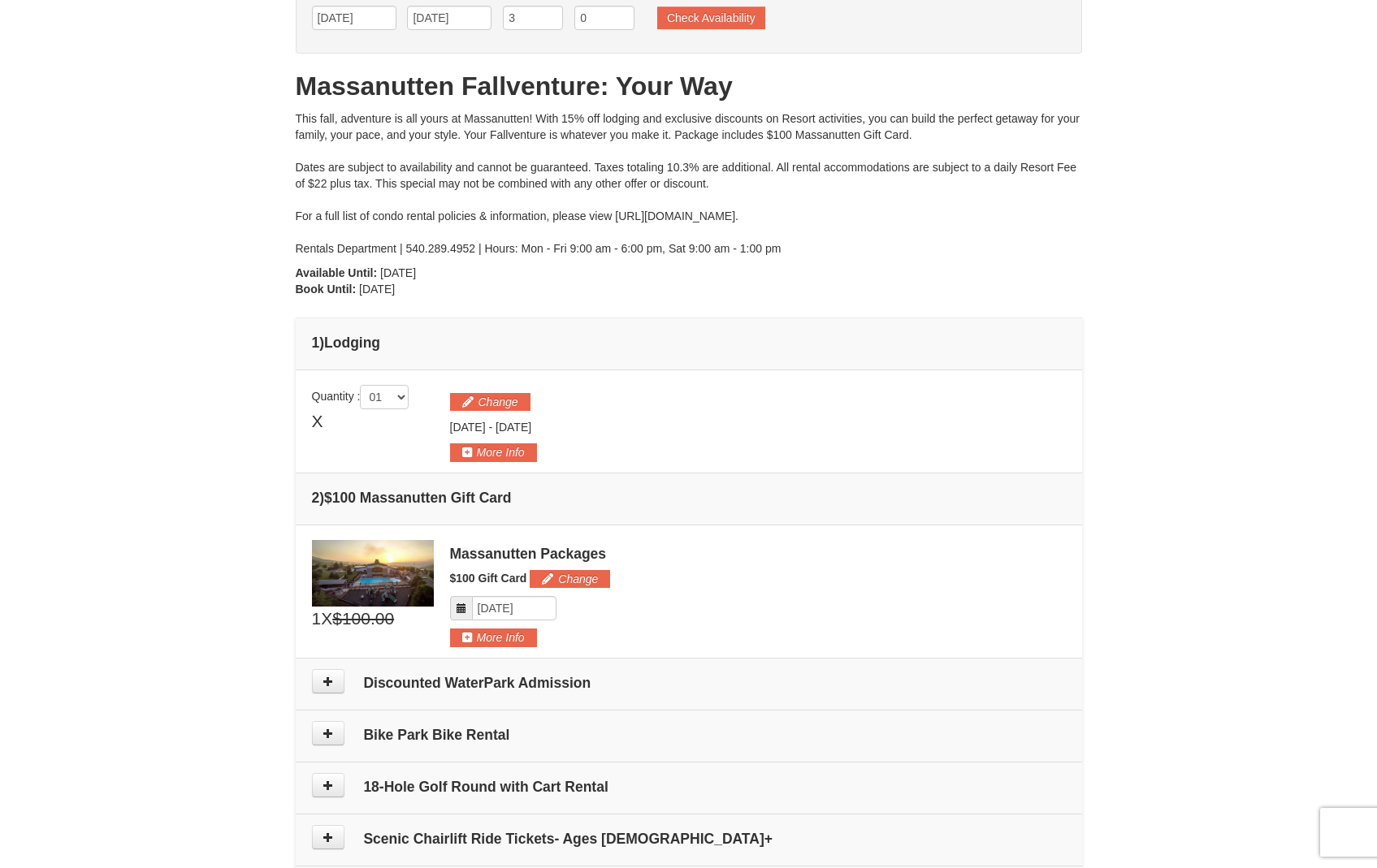
scroll to position [170, 0]
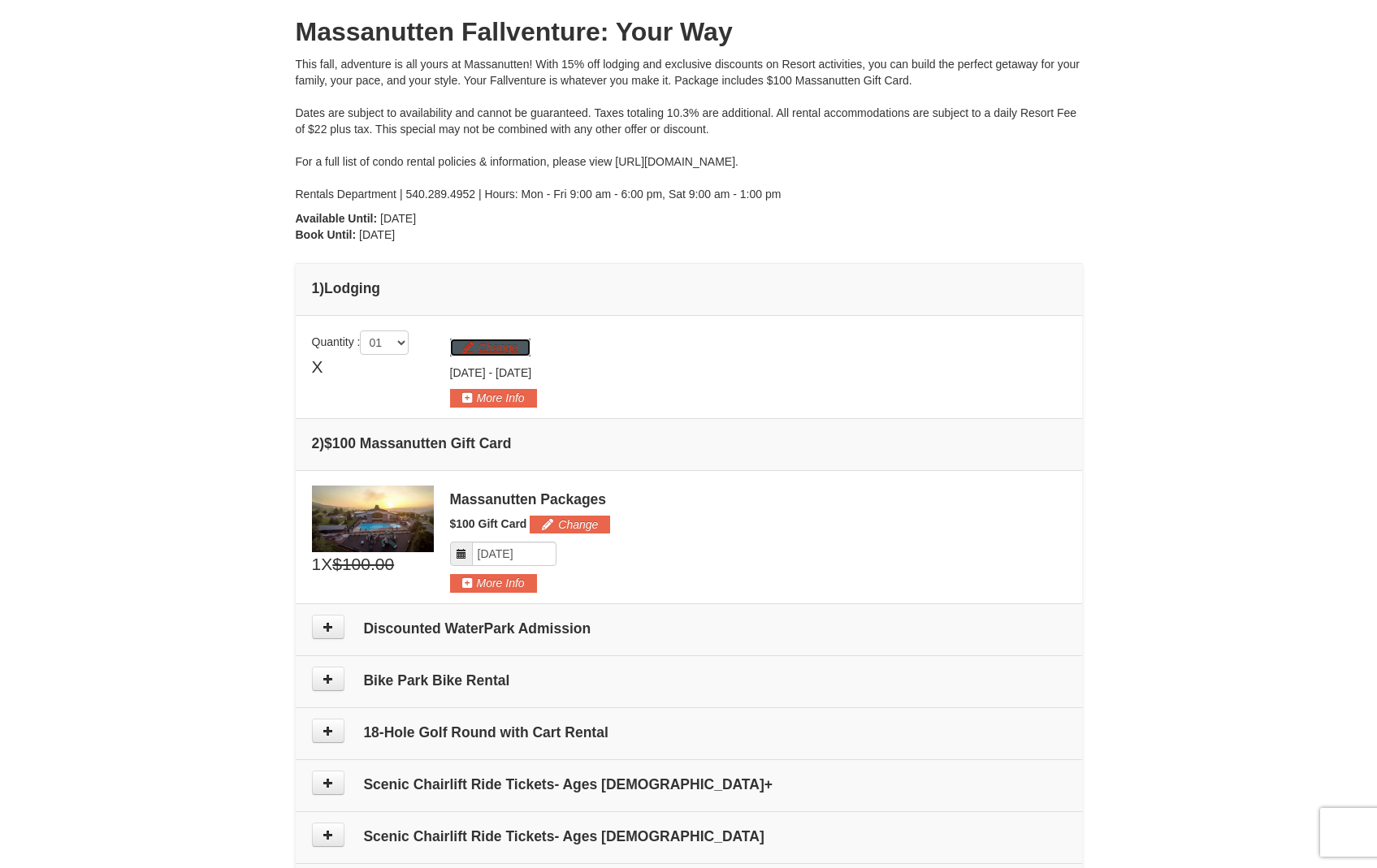
click at [510, 353] on button "Change" at bounding box center [490, 347] width 81 height 18
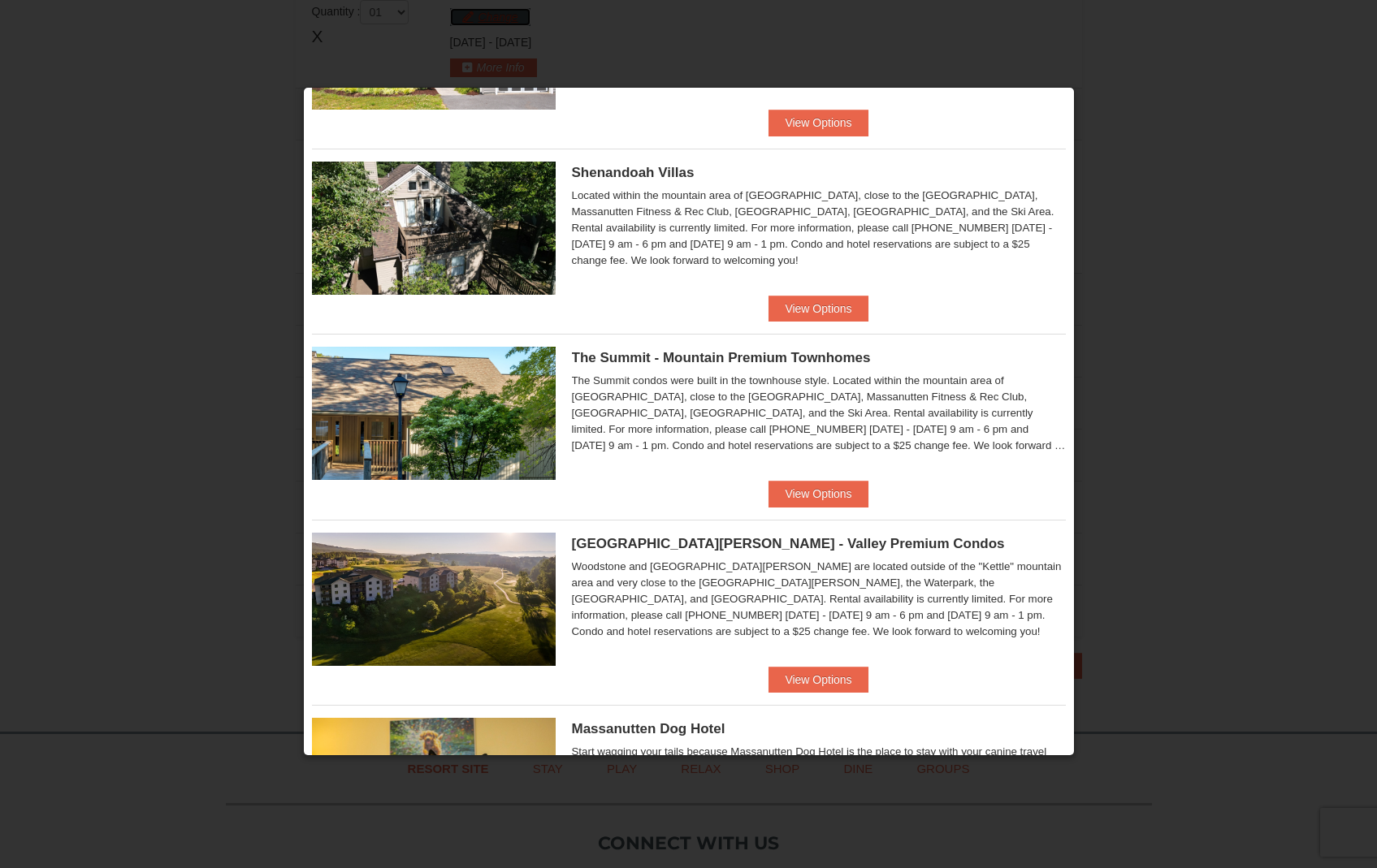
scroll to position [355, 0]
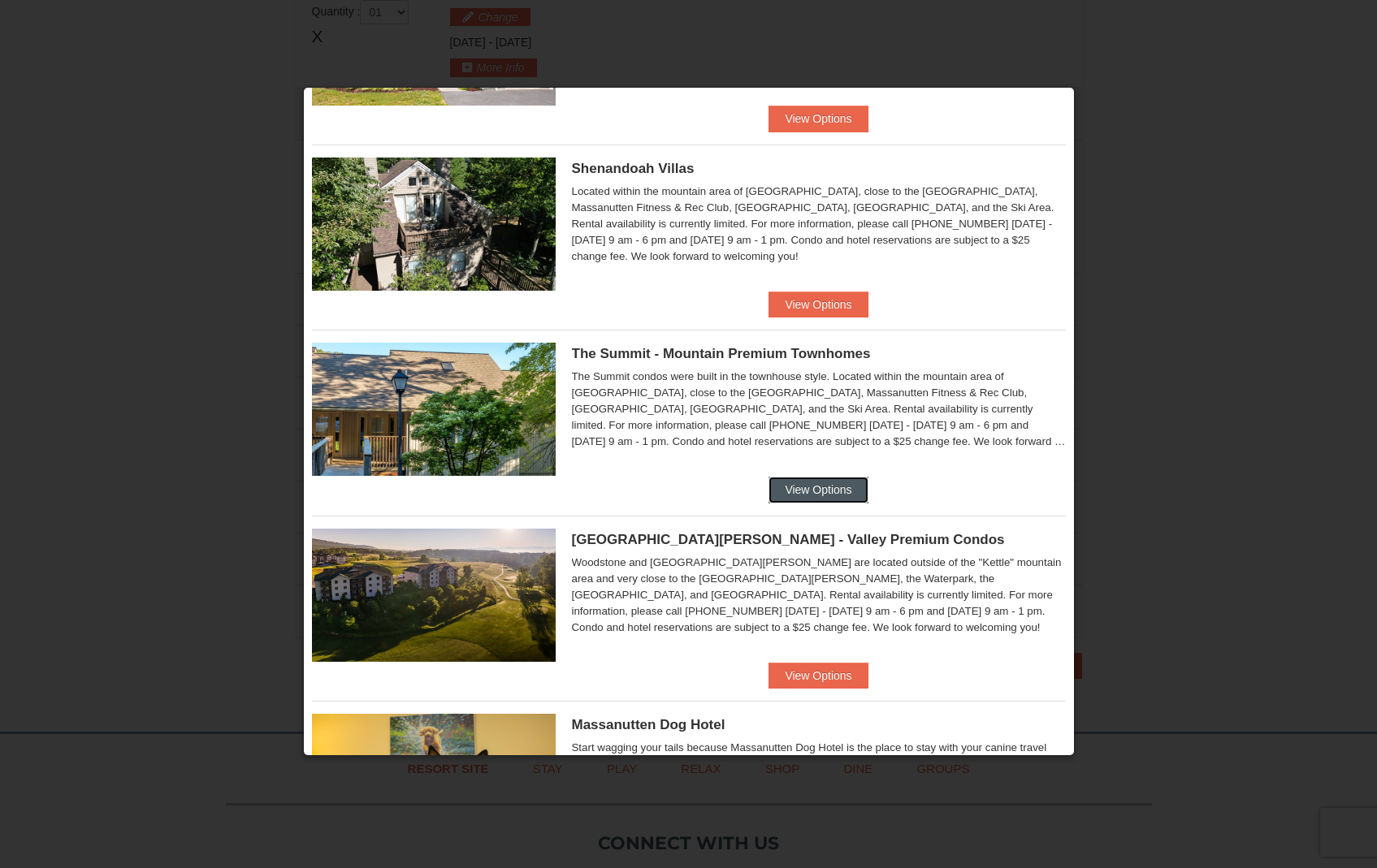
click at [805, 485] on button "View Options" at bounding box center [818, 490] width 100 height 26
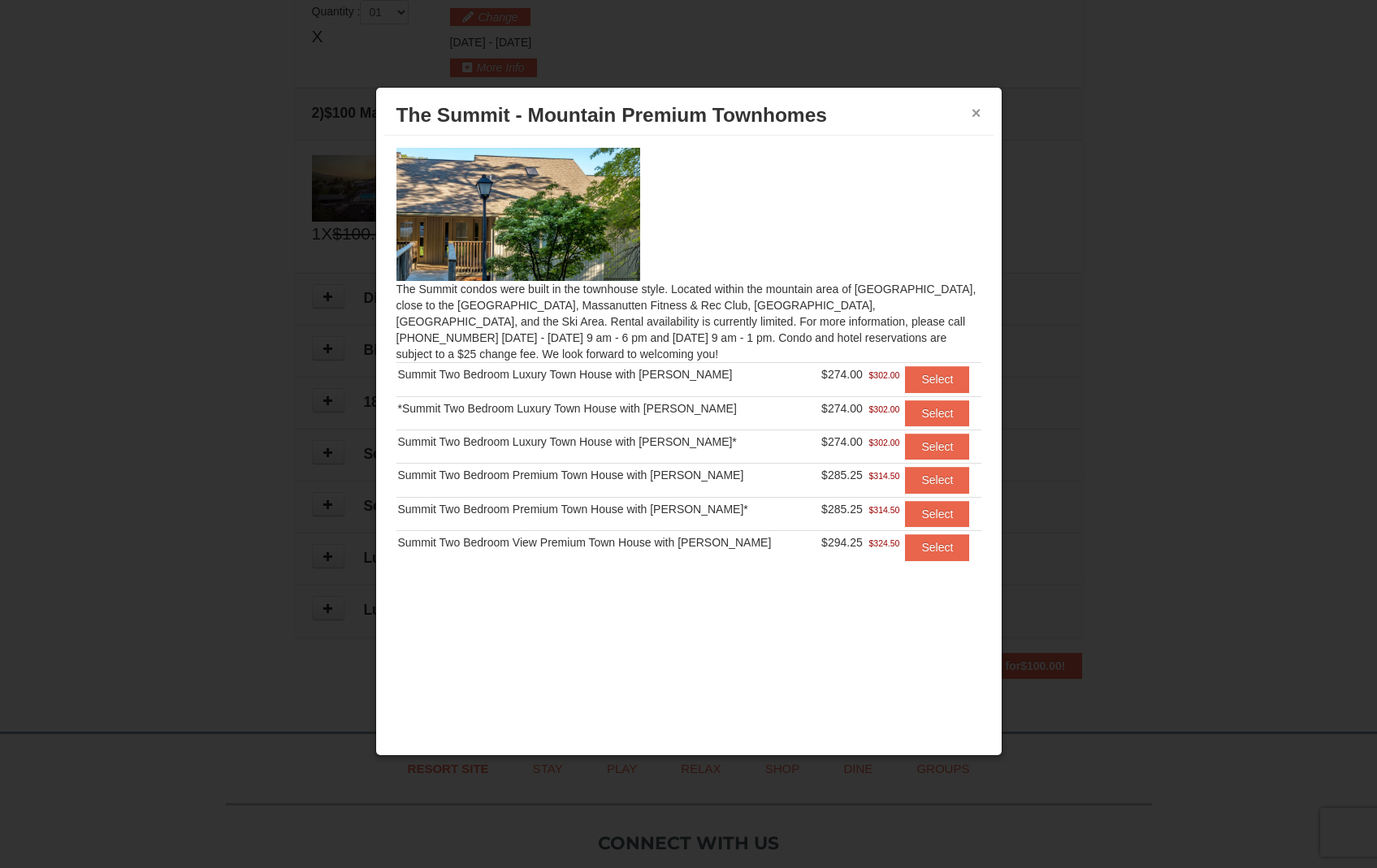
click at [973, 113] on button "×" at bounding box center [976, 112] width 9 height 16
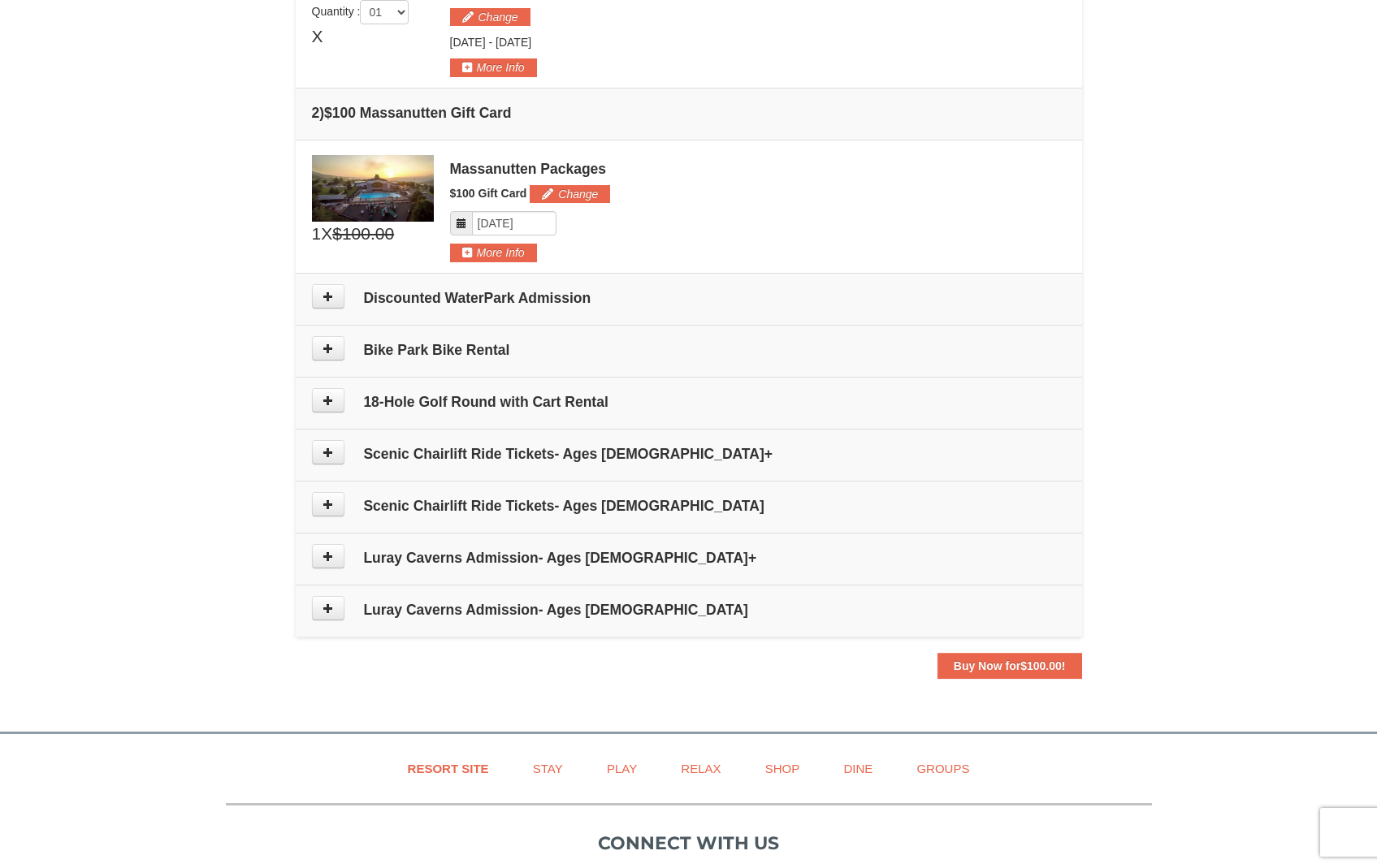
scroll to position [0, 0]
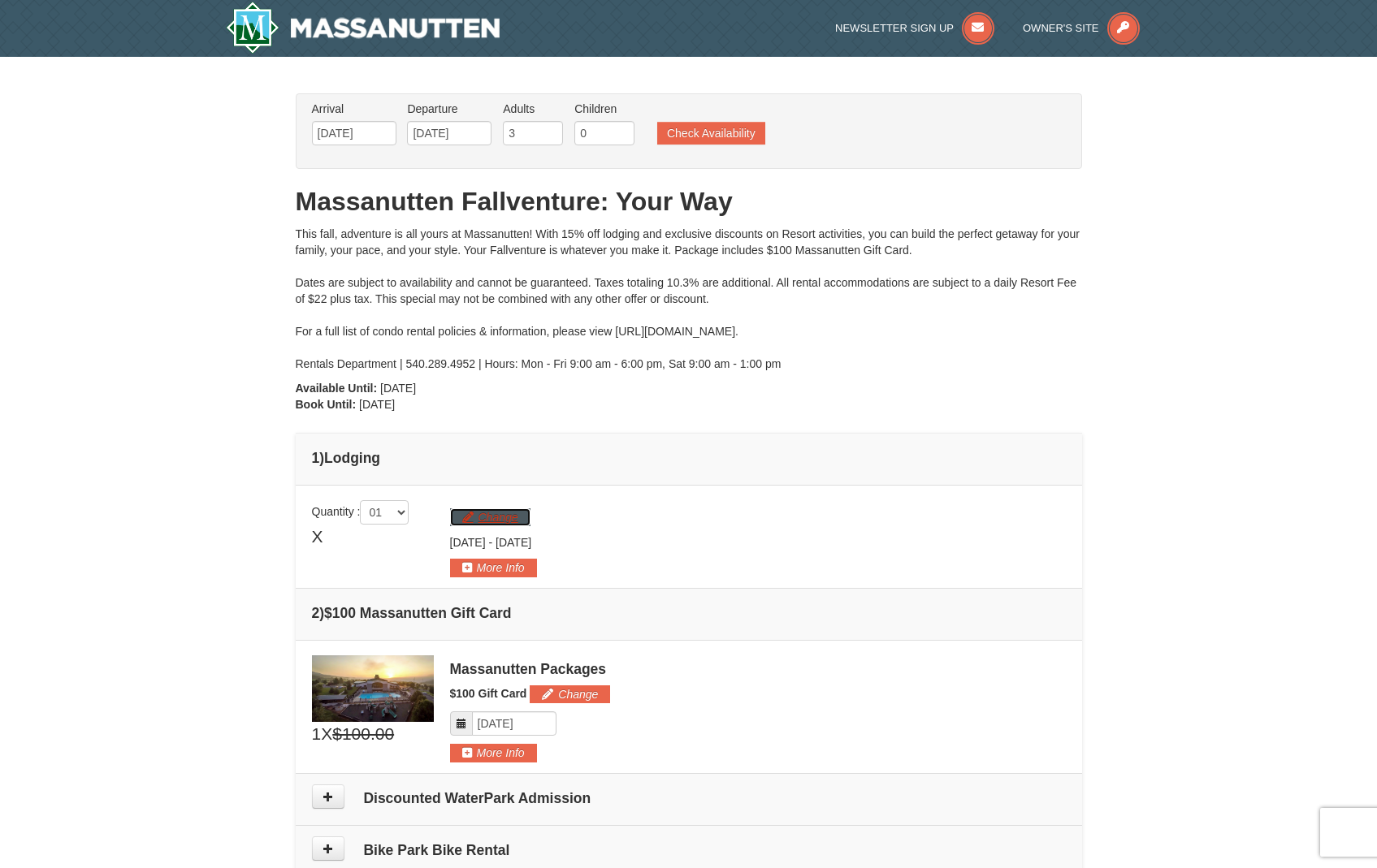
click at [509, 519] on button "Change" at bounding box center [490, 517] width 81 height 18
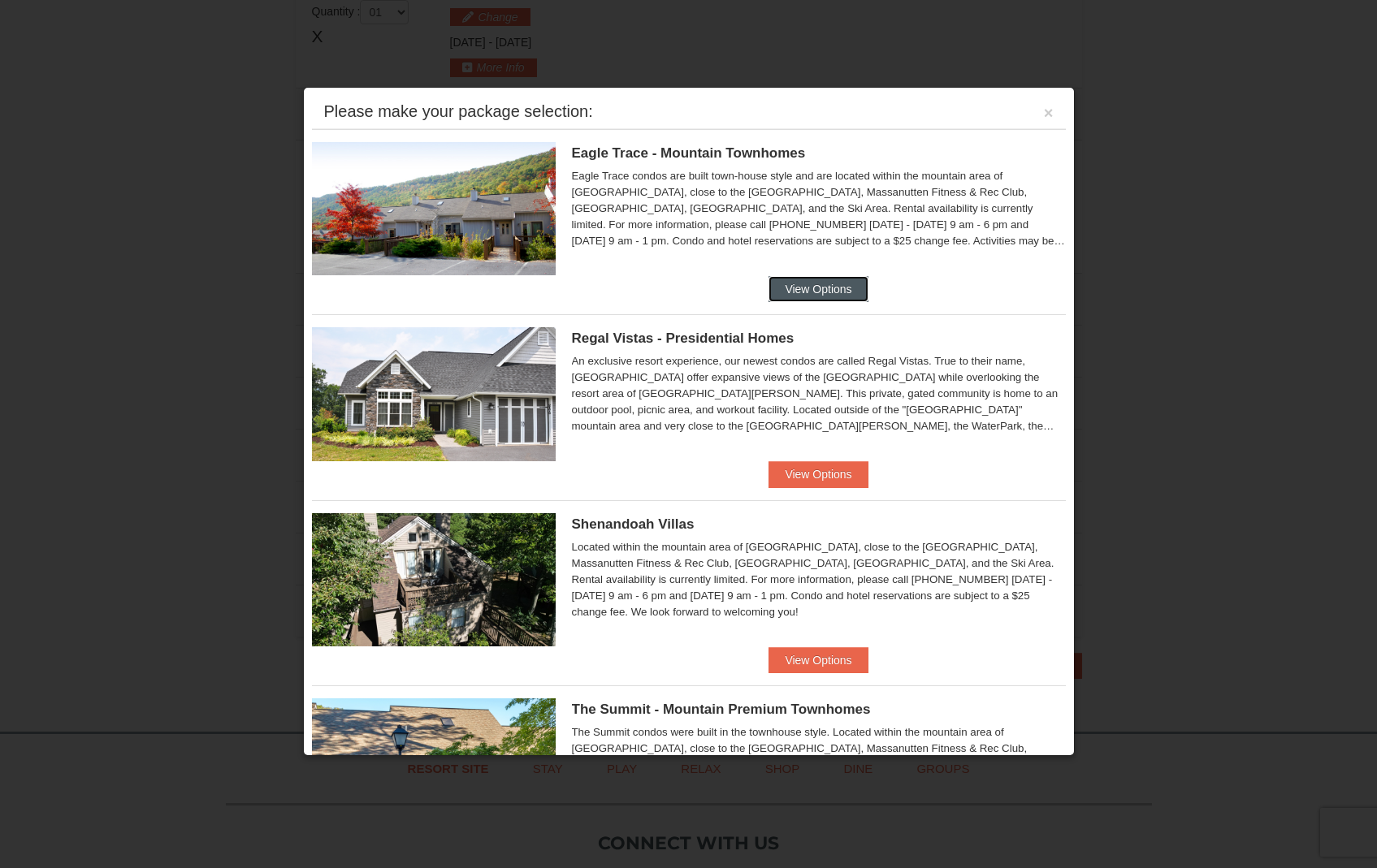
click at [777, 291] on button "View Options" at bounding box center [818, 289] width 100 height 26
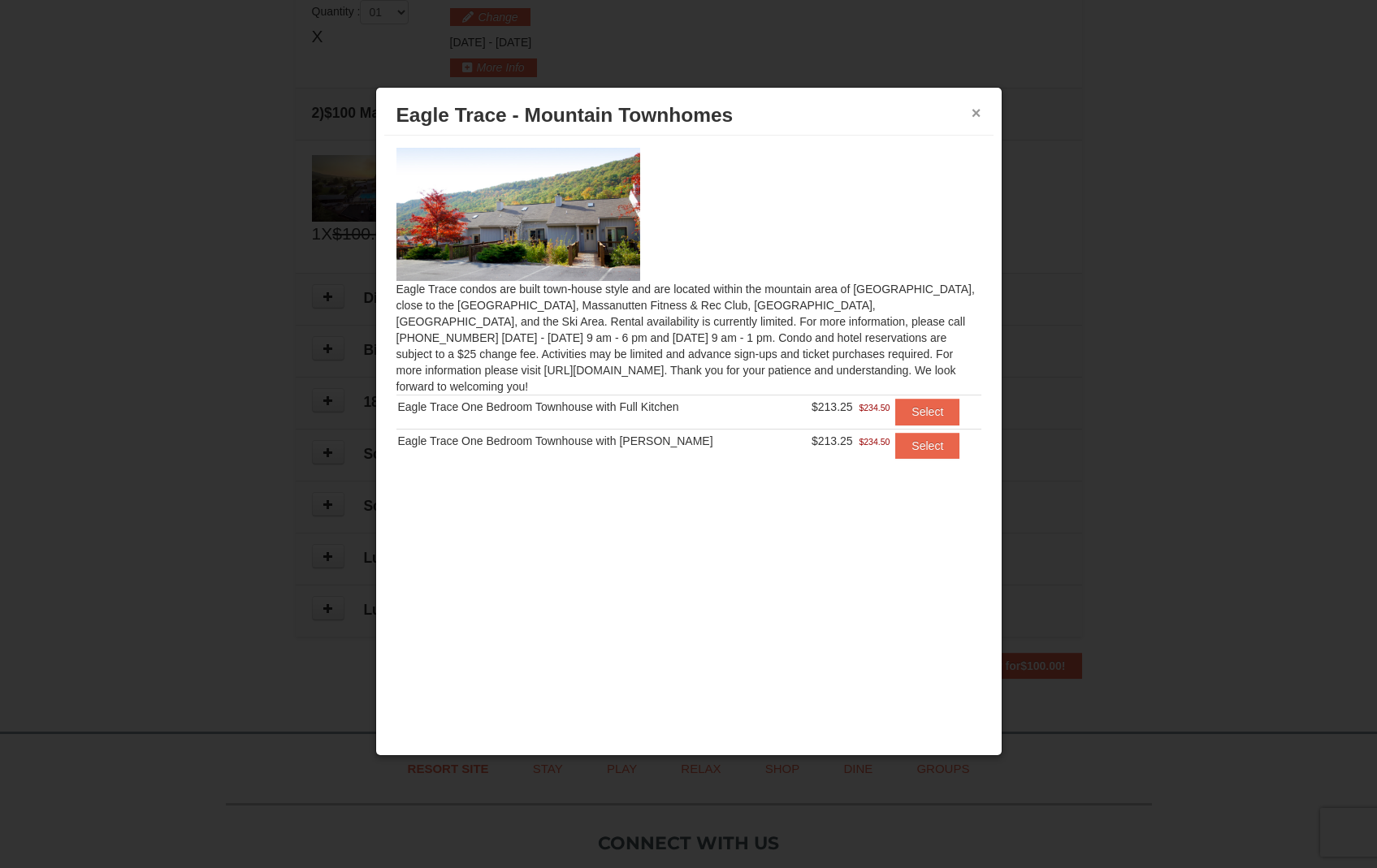
click at [975, 115] on button "×" at bounding box center [976, 112] width 9 height 16
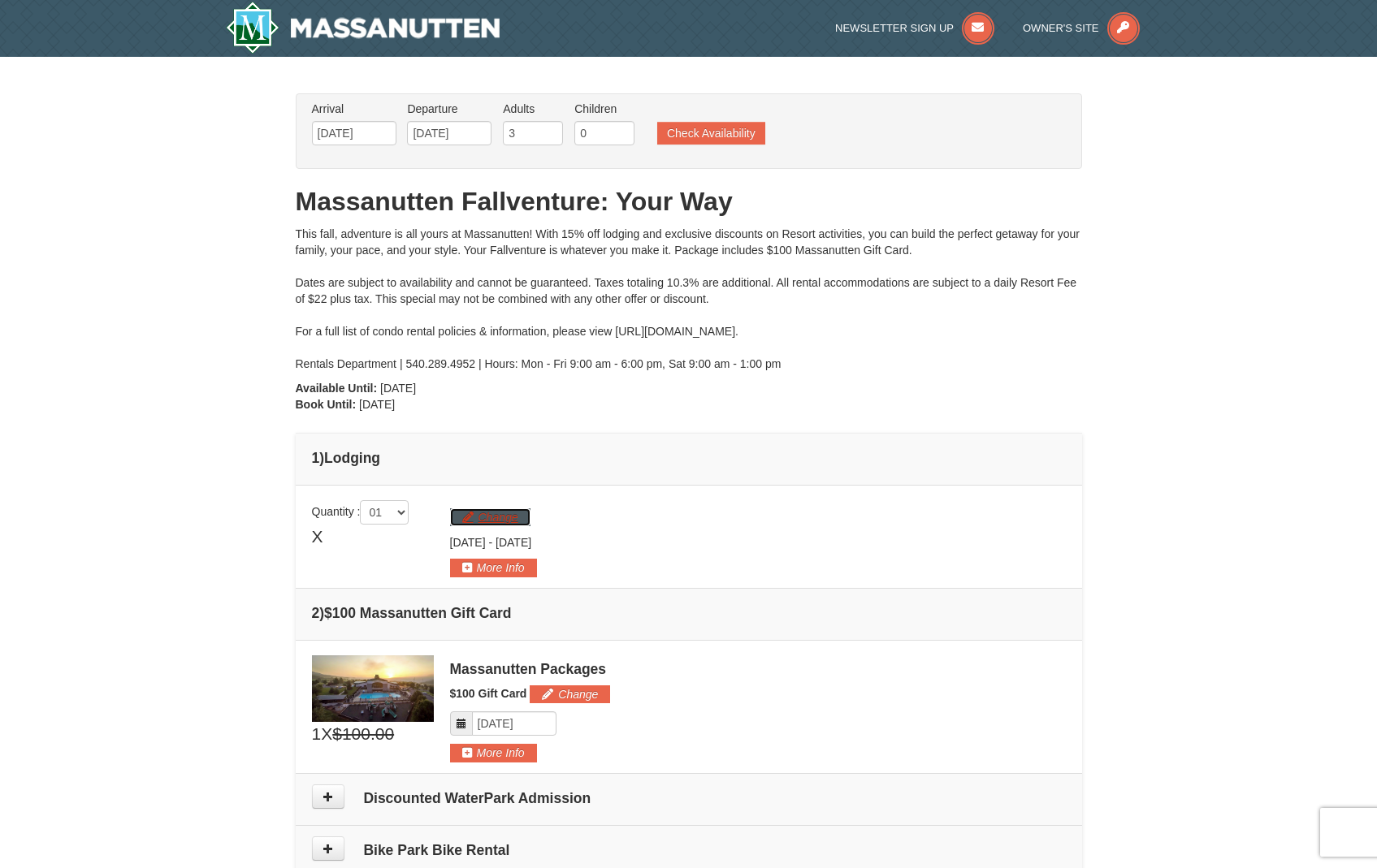
click at [515, 513] on button "Change" at bounding box center [490, 517] width 81 height 18
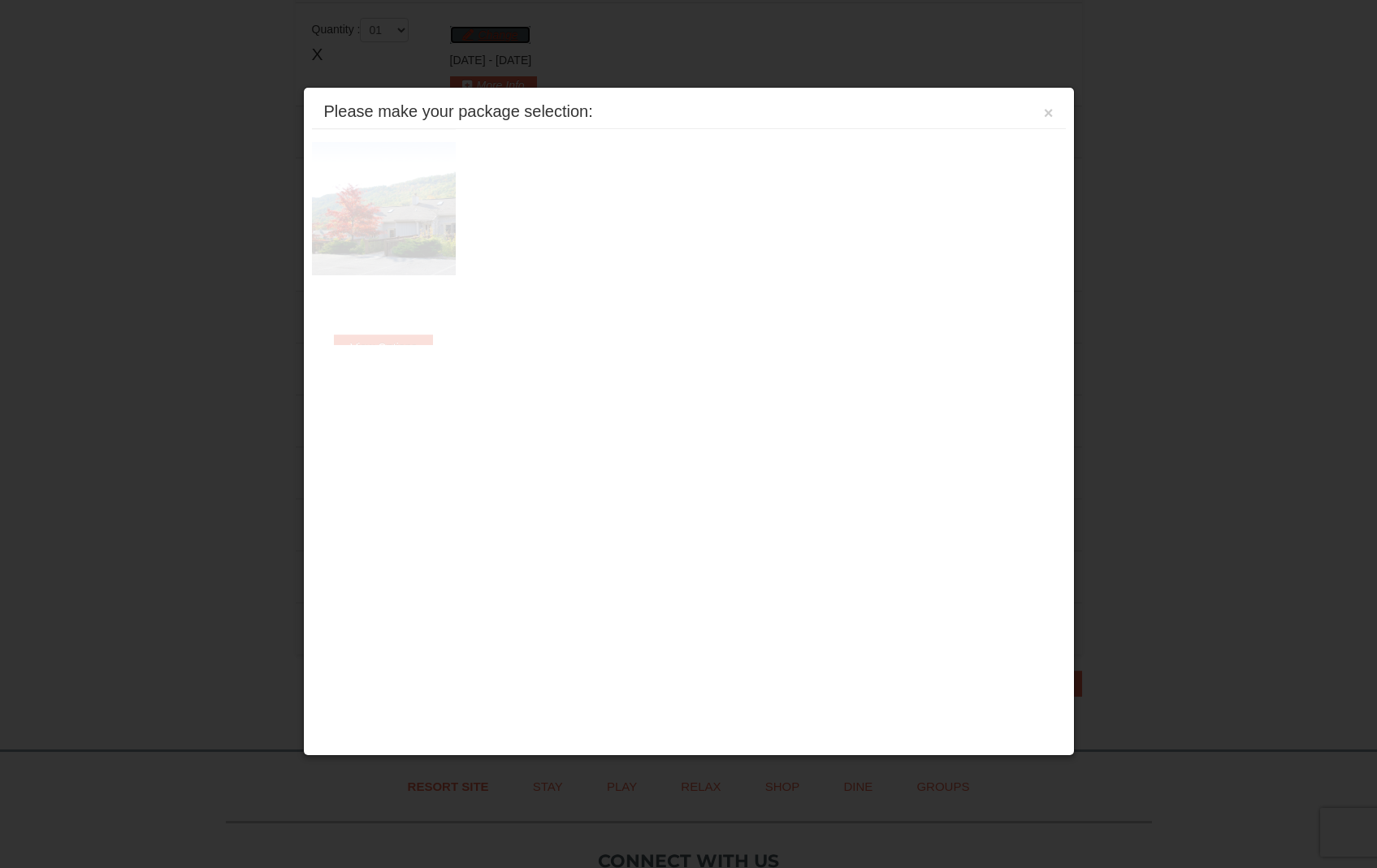
scroll to position [500, 0]
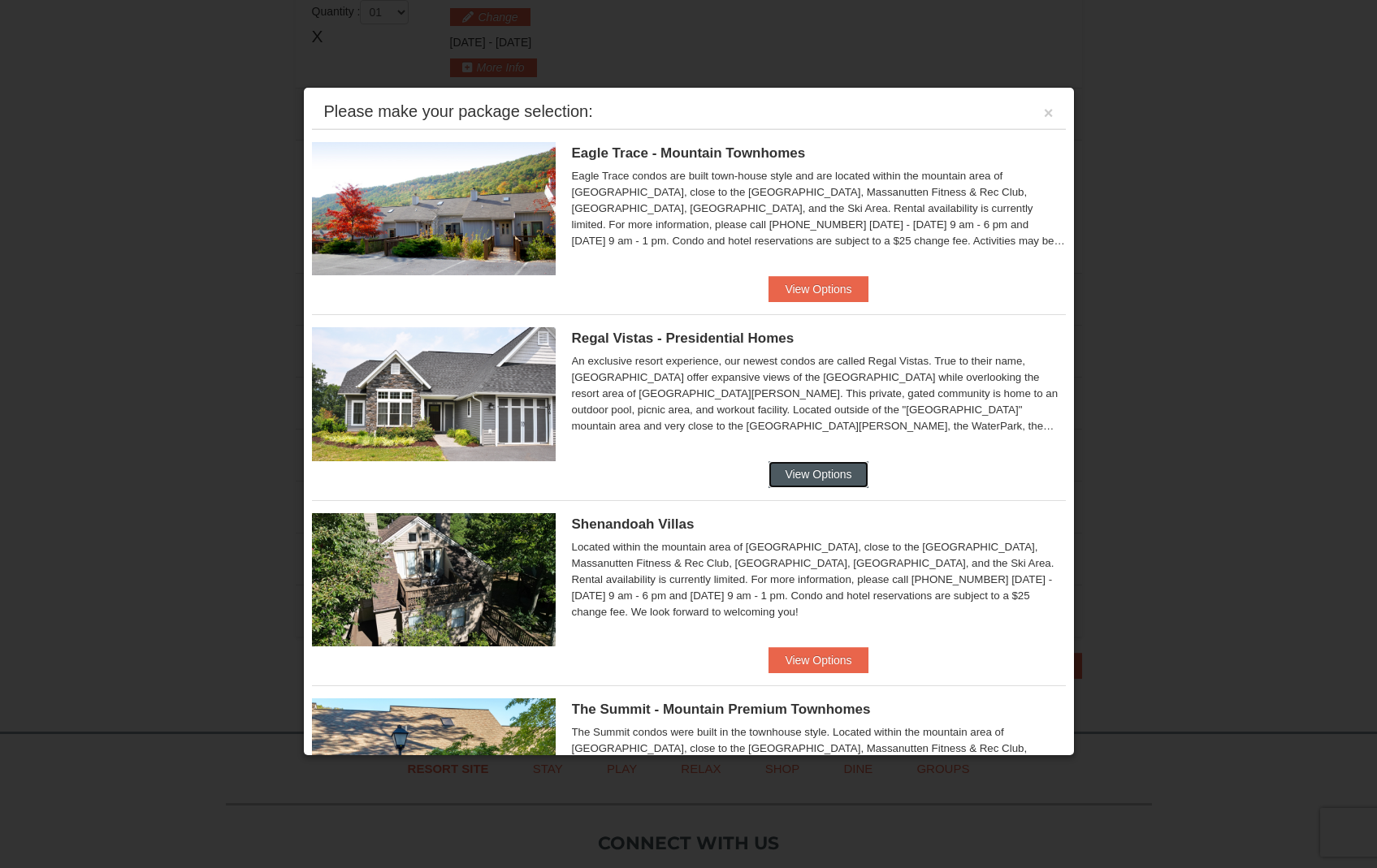
click at [792, 471] on button "View Options" at bounding box center [818, 474] width 100 height 26
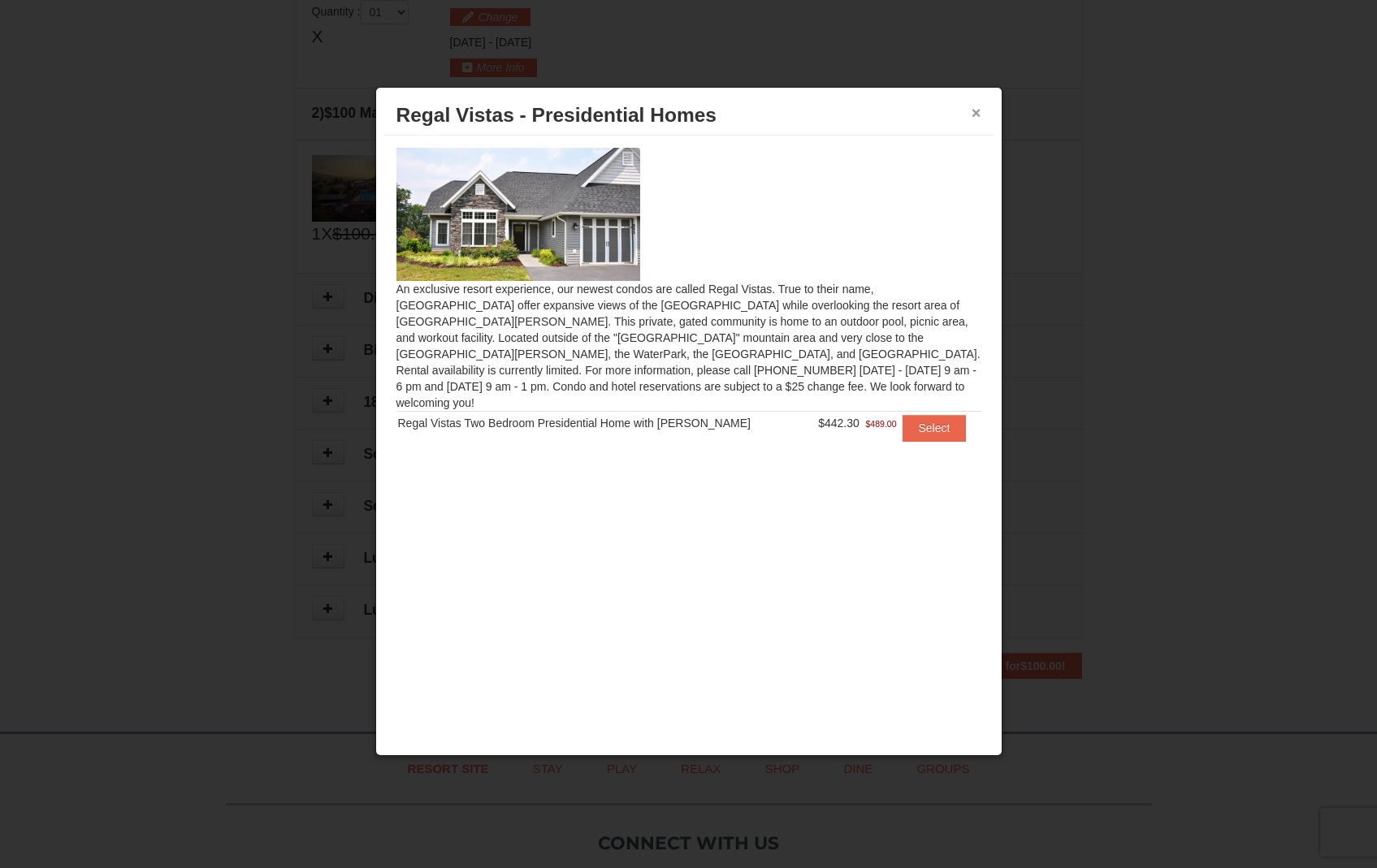
click at [972, 112] on button "×" at bounding box center [976, 112] width 9 height 16
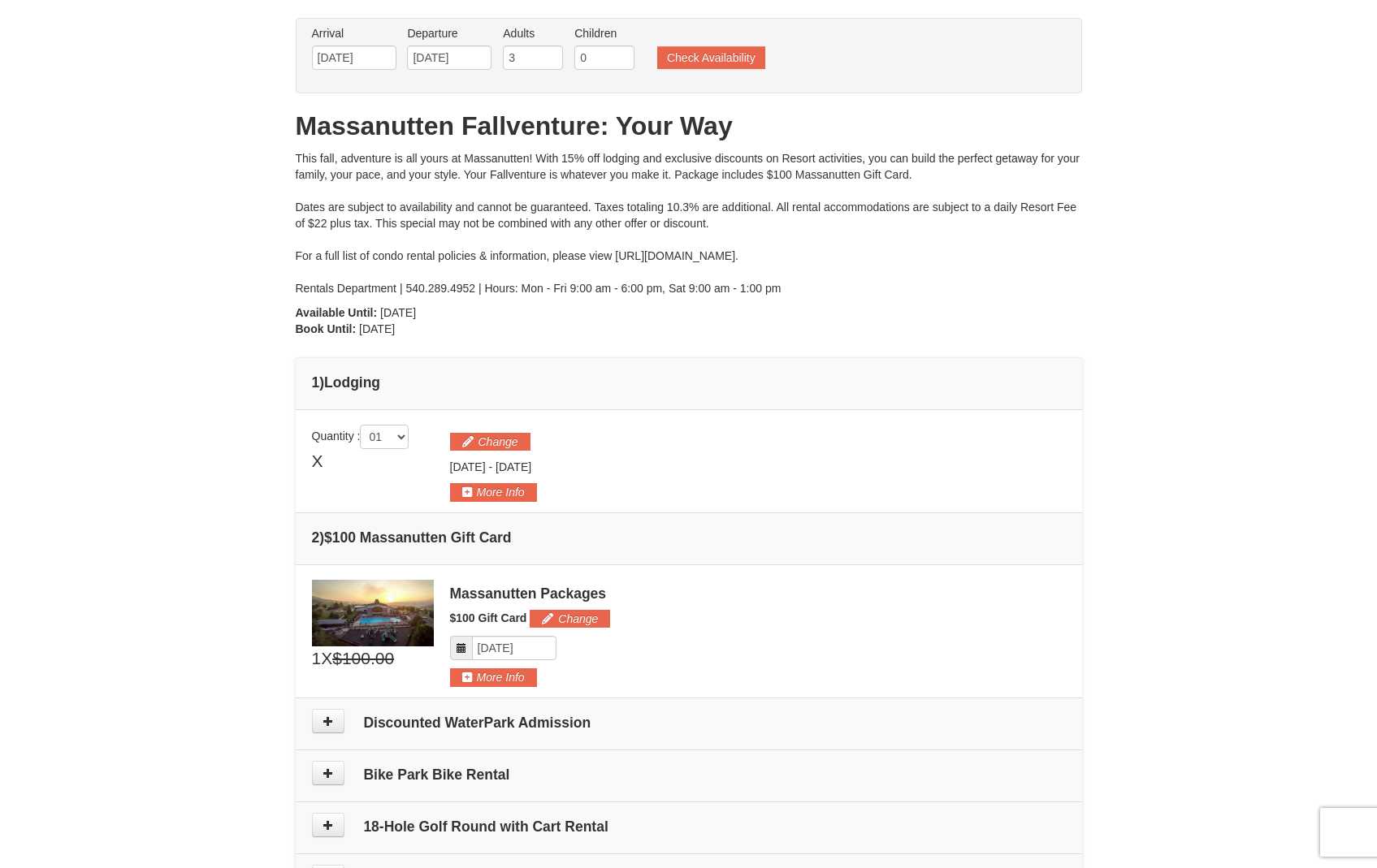
scroll to position [0, 0]
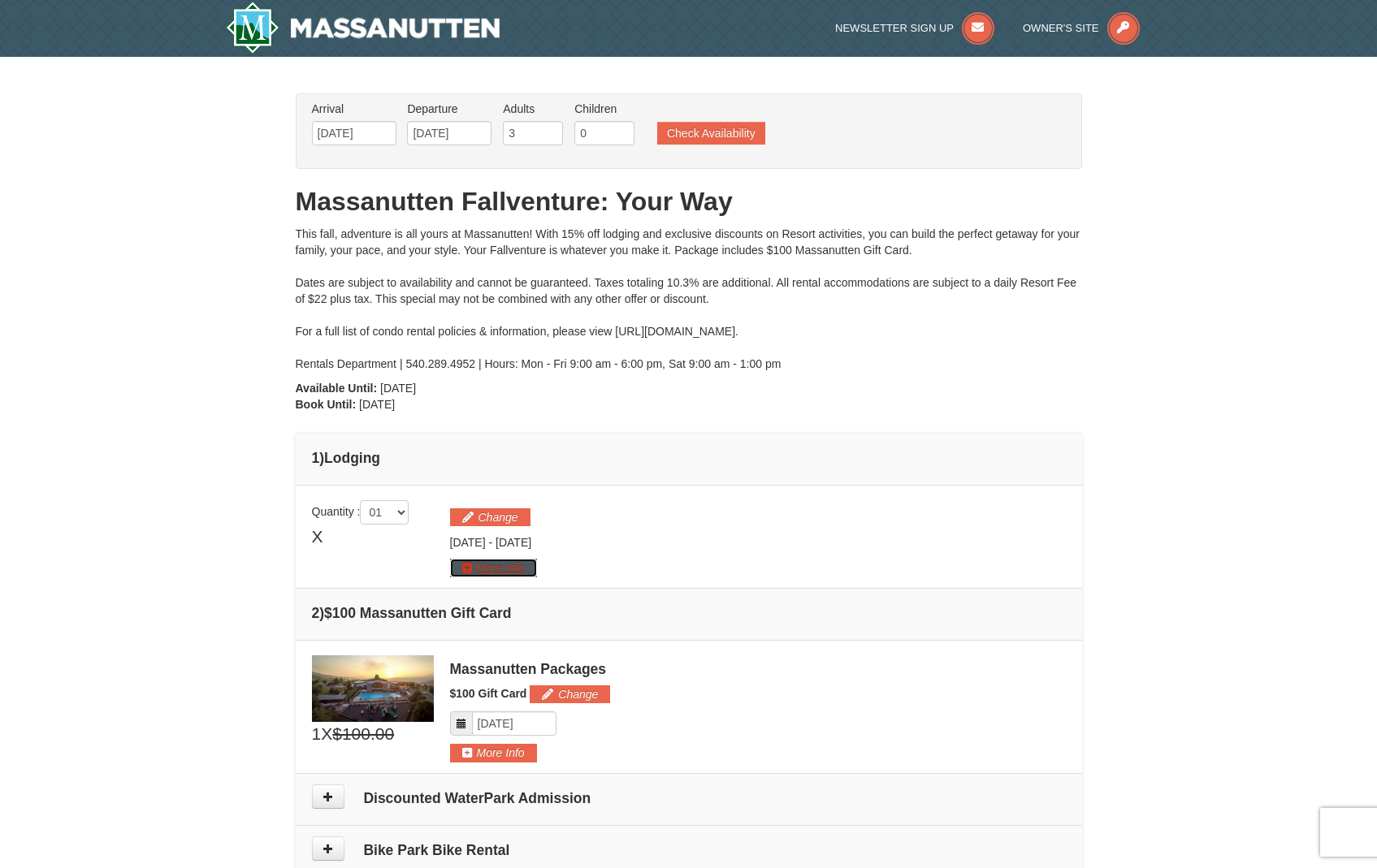
click at [500, 570] on button "More Info" at bounding box center [493, 567] width 87 height 18
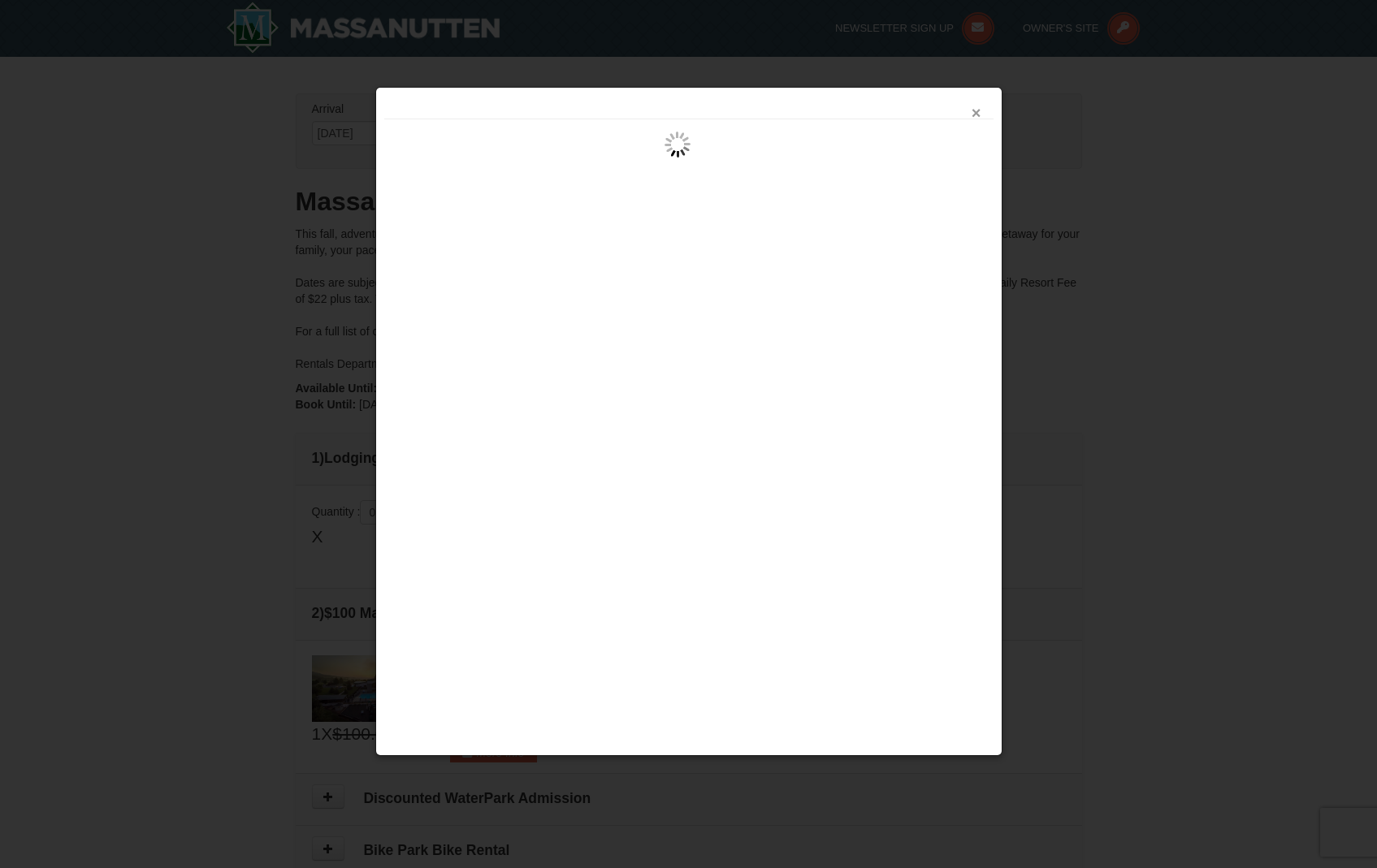
click at [974, 113] on button "×" at bounding box center [976, 112] width 9 height 16
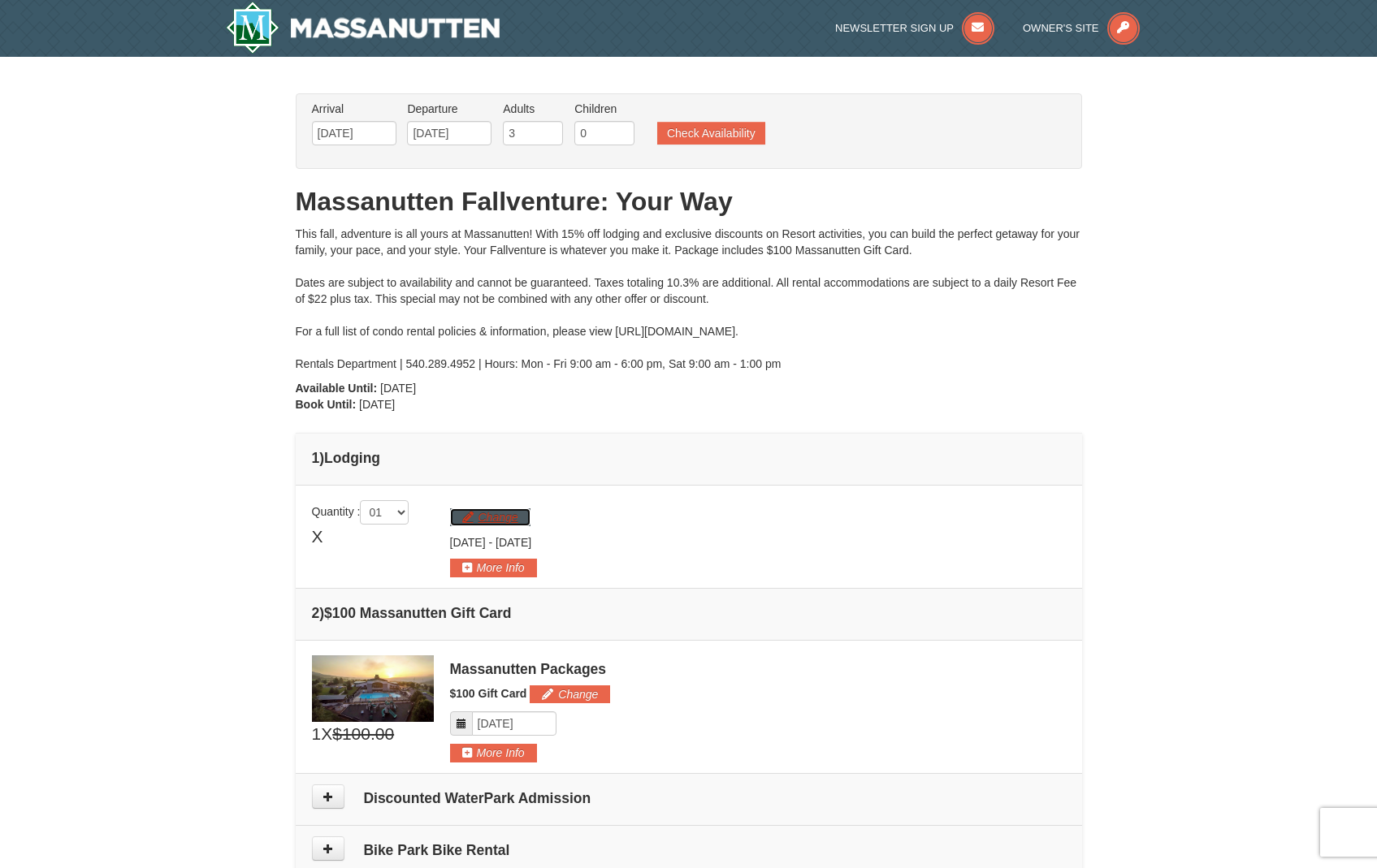
click at [517, 520] on button "Change" at bounding box center [490, 517] width 81 height 18
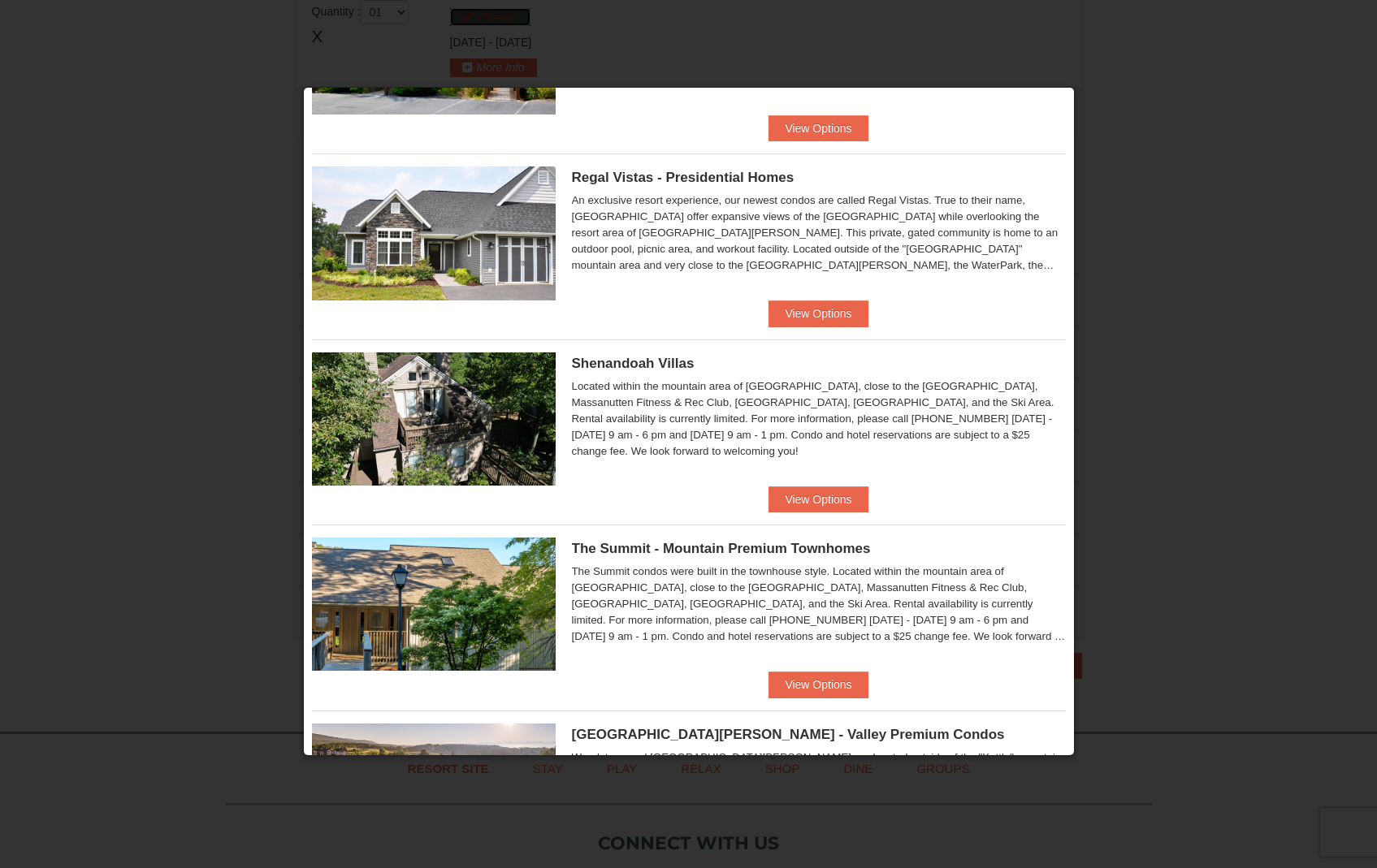
scroll to position [163, 0]
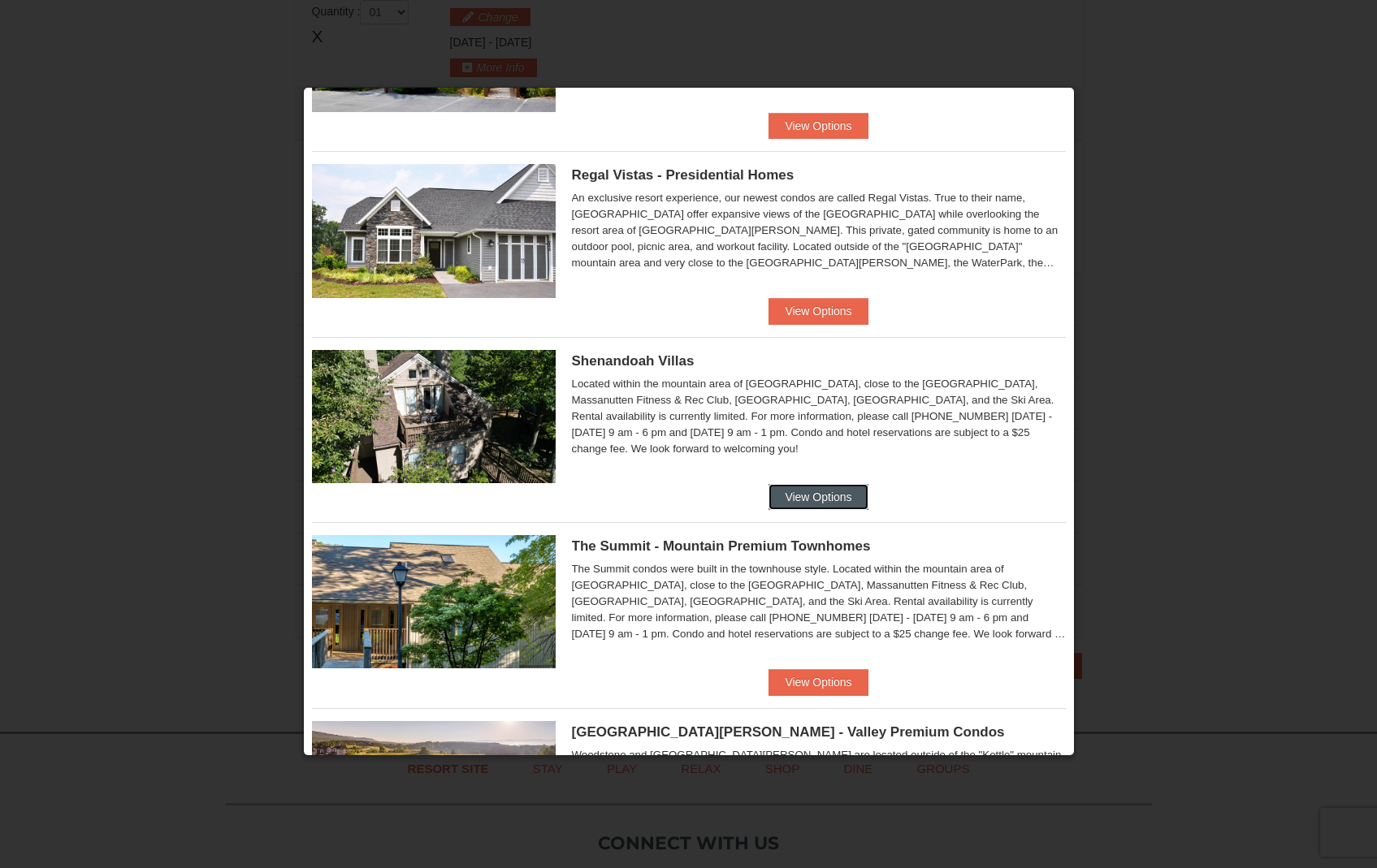
click at [800, 490] on button "View Options" at bounding box center [818, 496] width 100 height 26
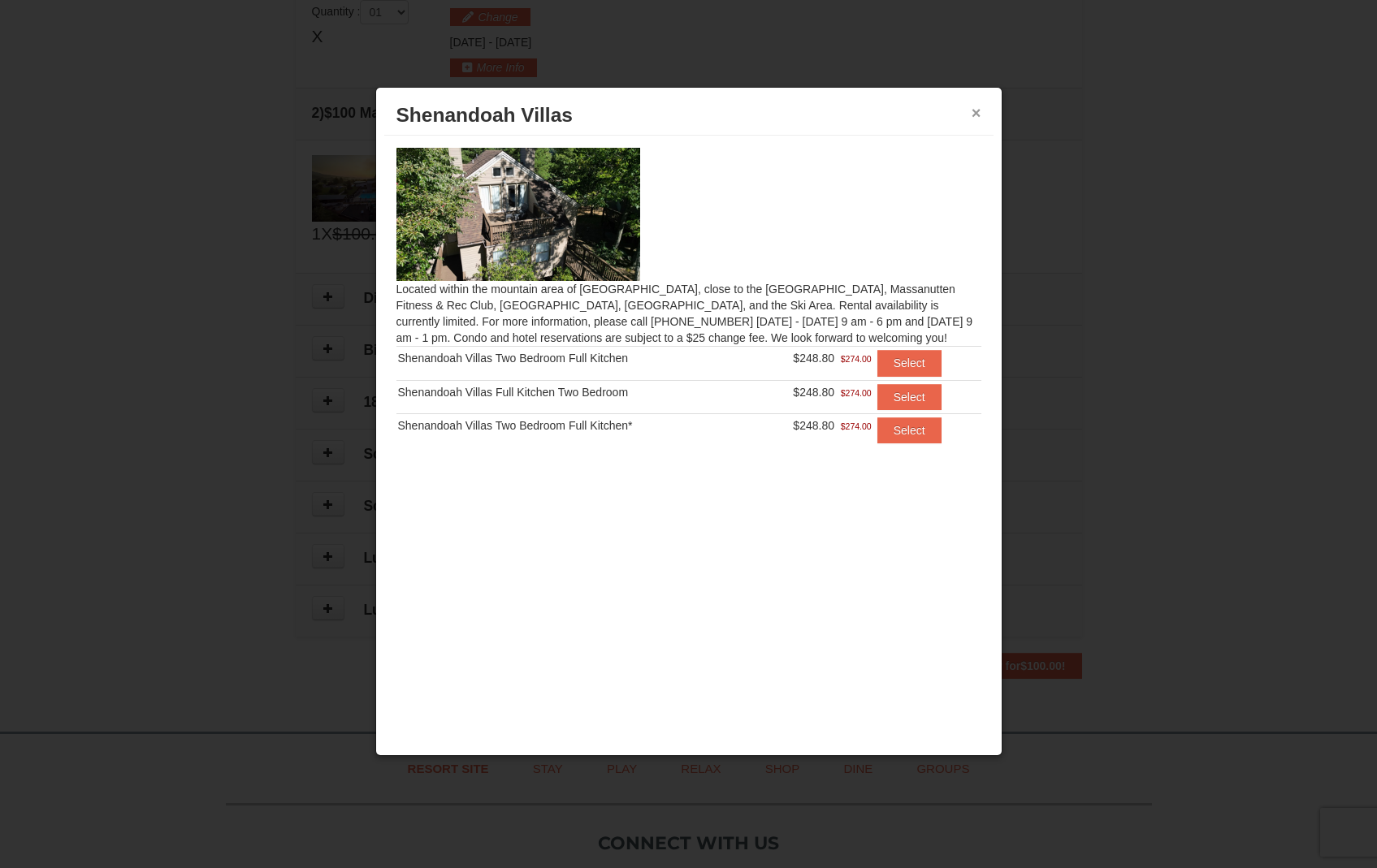
click at [973, 113] on button "×" at bounding box center [976, 112] width 9 height 16
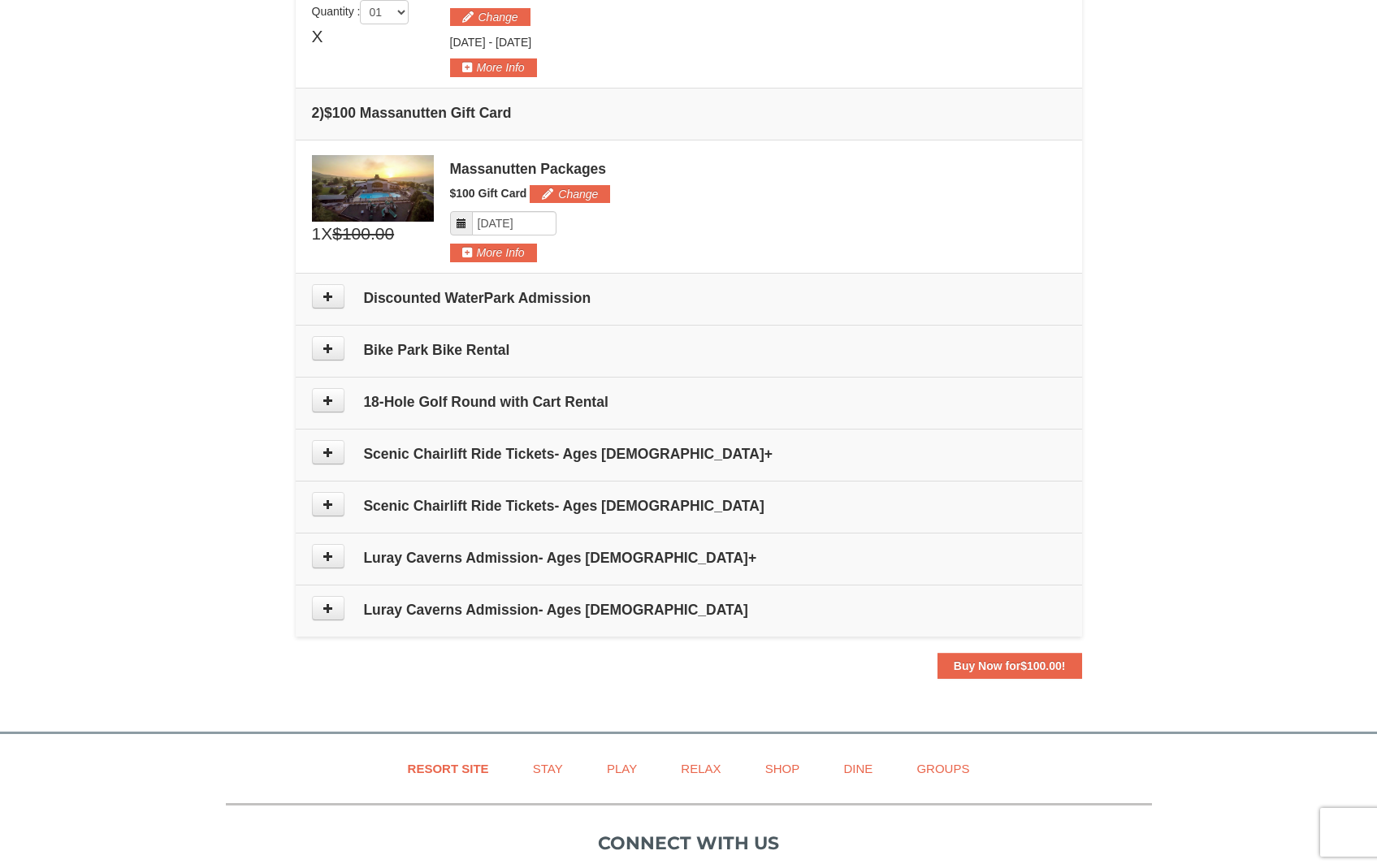
scroll to position [0, 0]
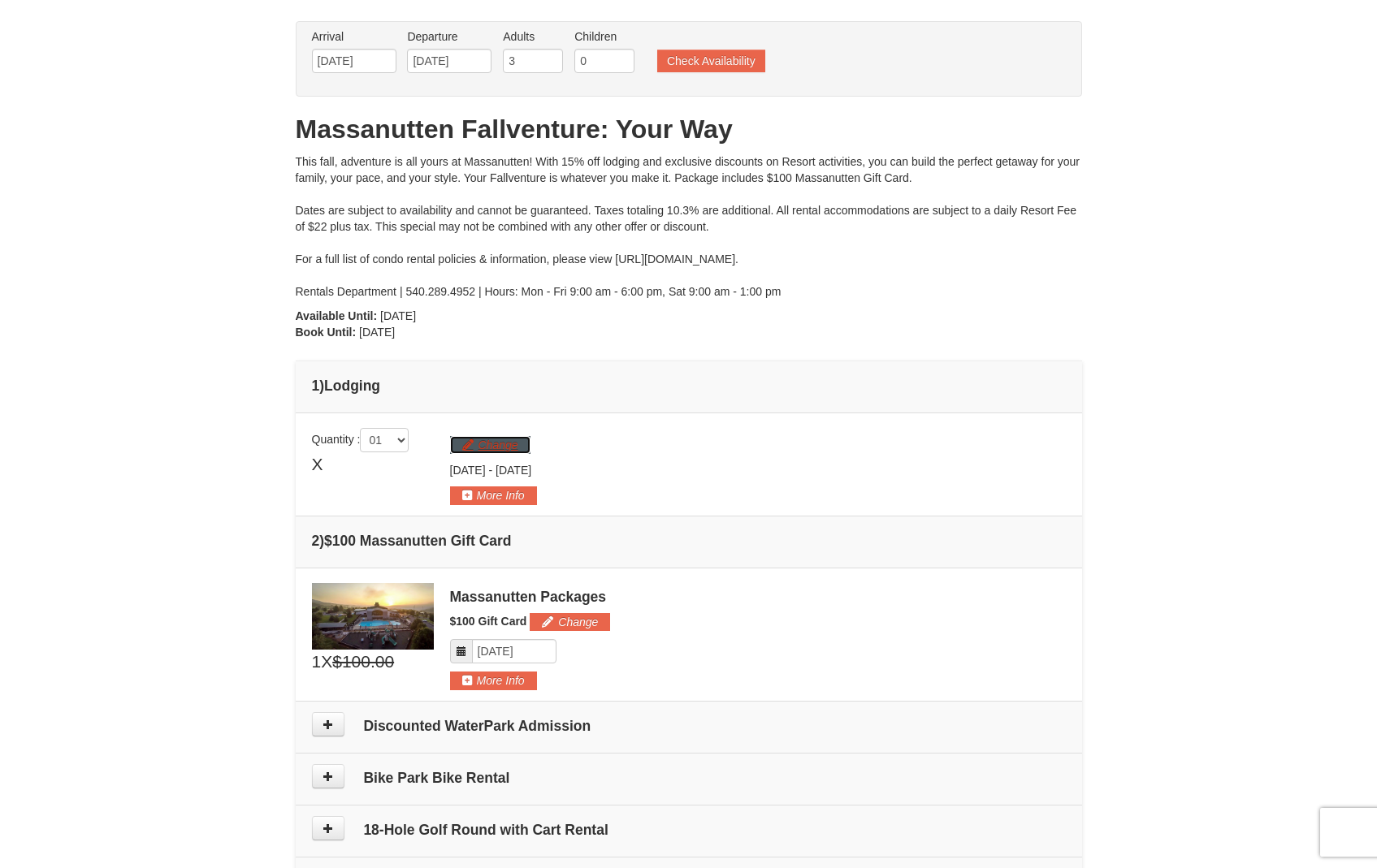
click at [499, 443] on button "Change" at bounding box center [490, 445] width 81 height 18
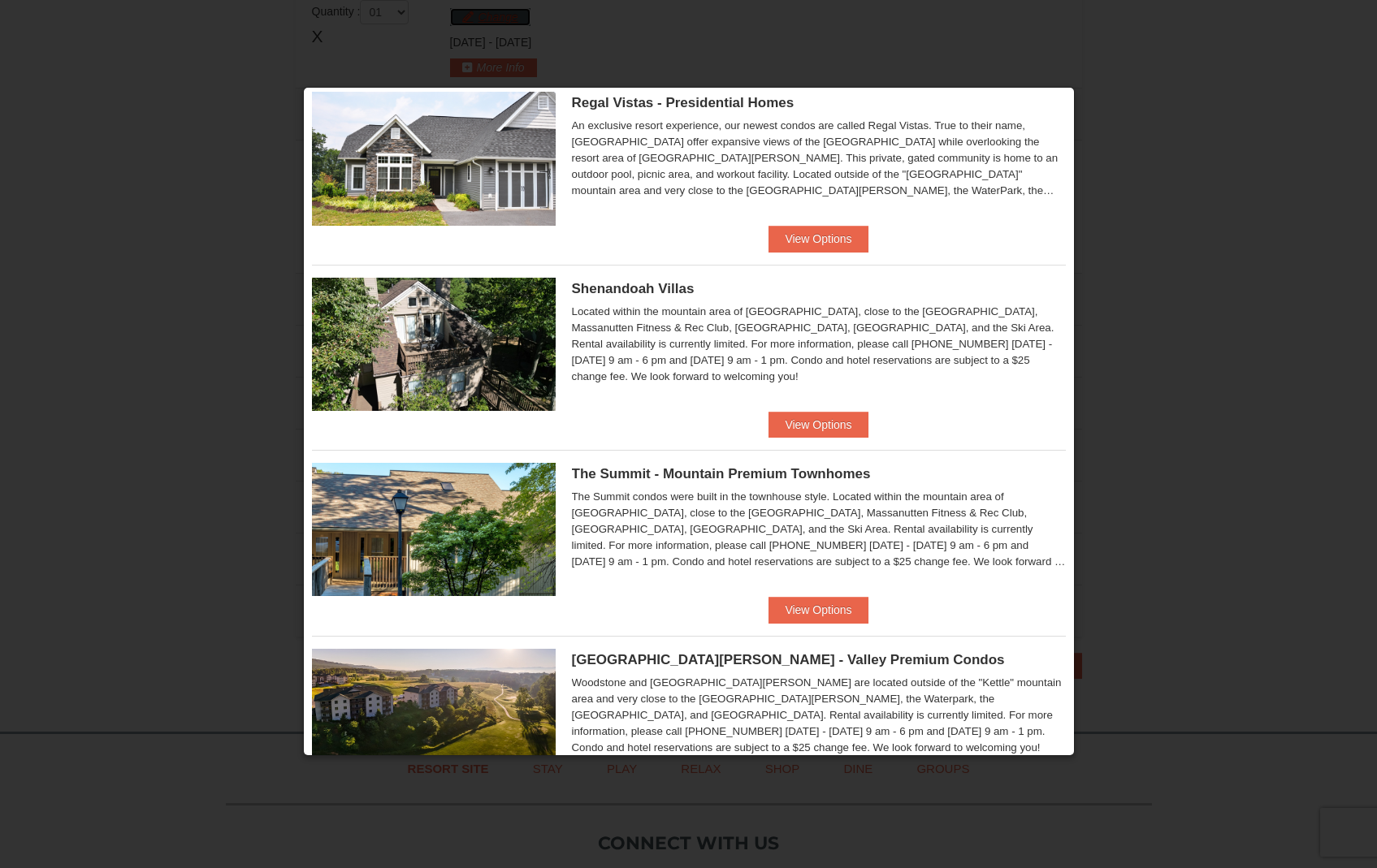
scroll to position [238, 0]
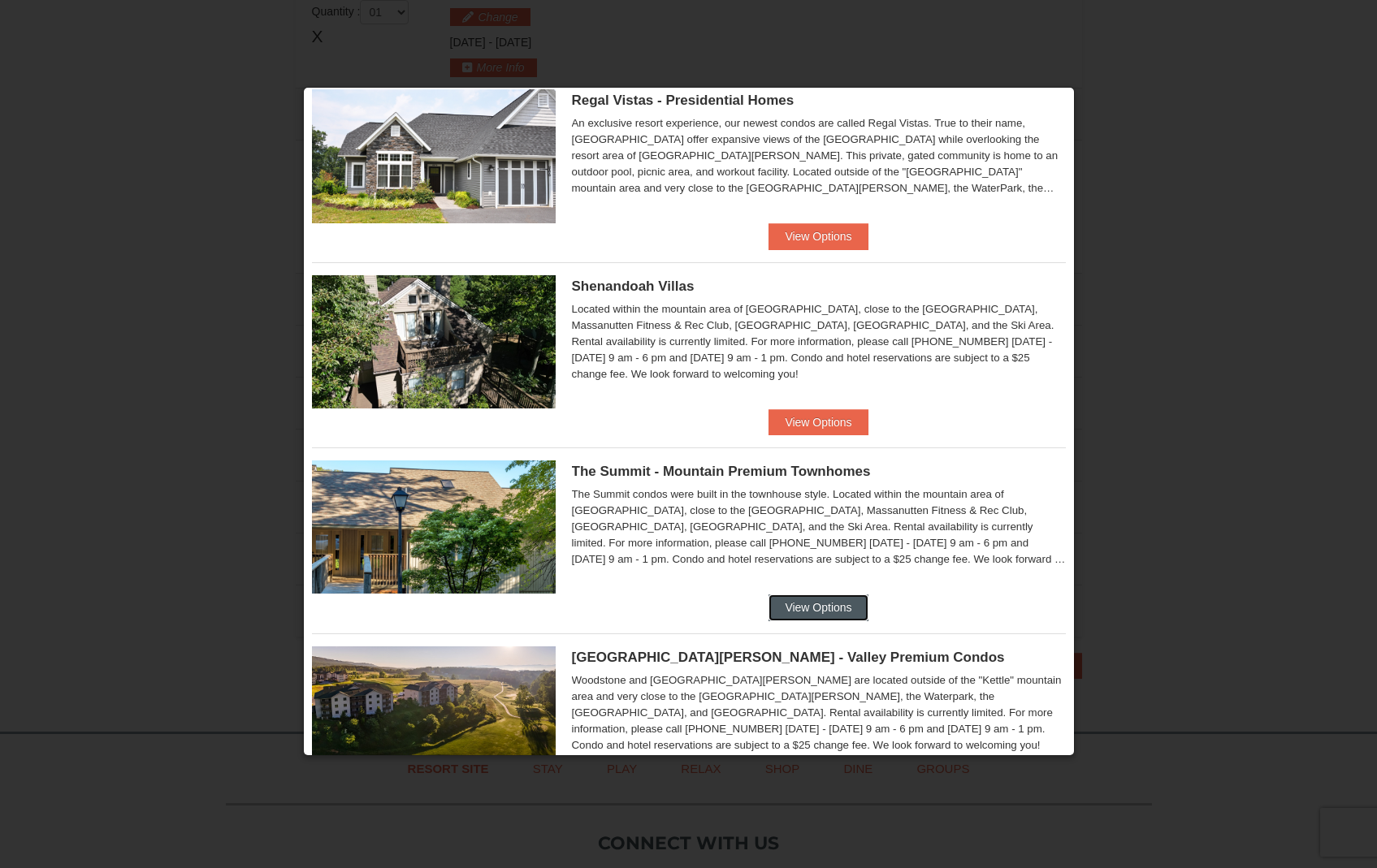
click at [827, 607] on button "View Options" at bounding box center [818, 607] width 100 height 26
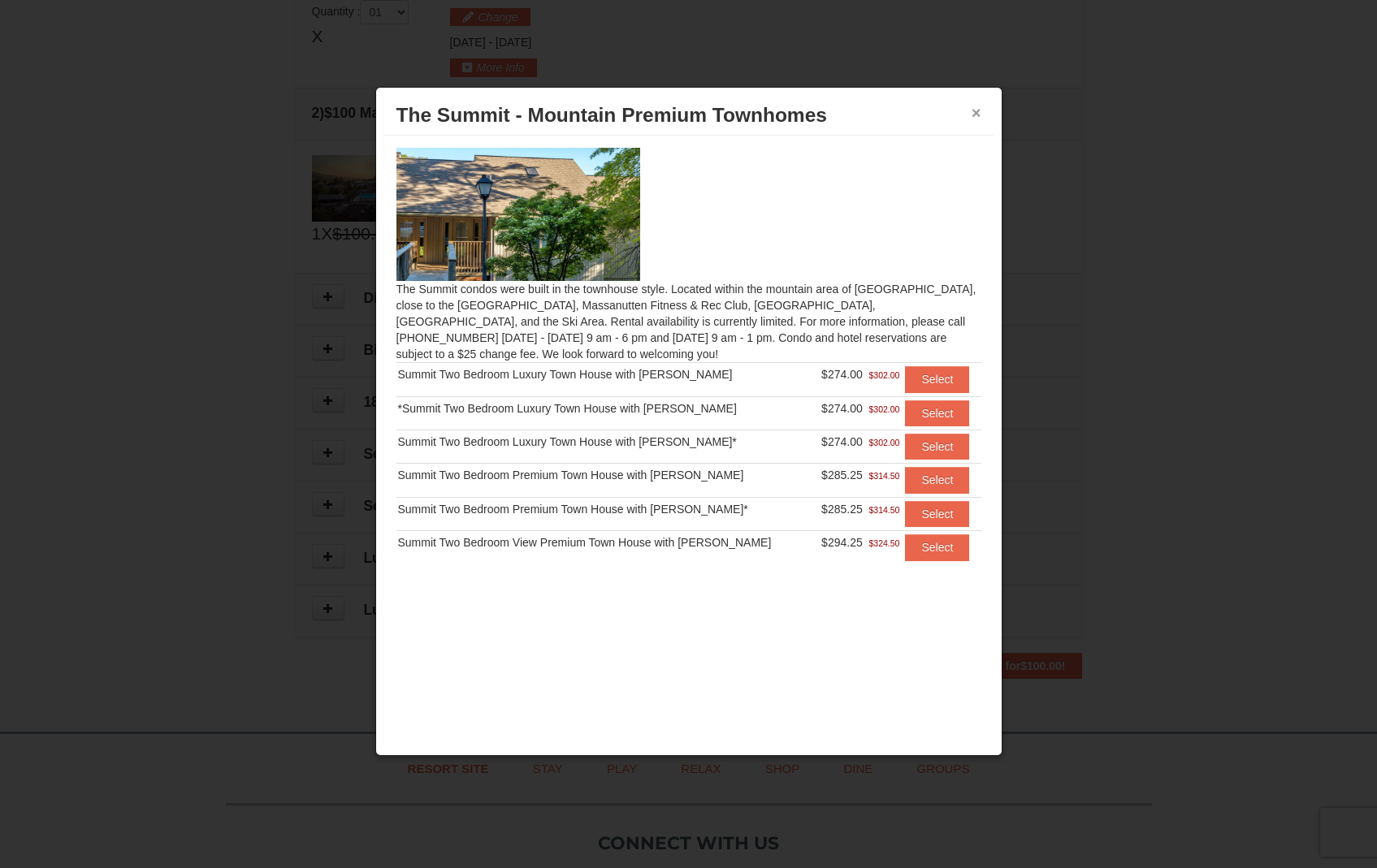
click at [976, 111] on button "×" at bounding box center [976, 112] width 9 height 16
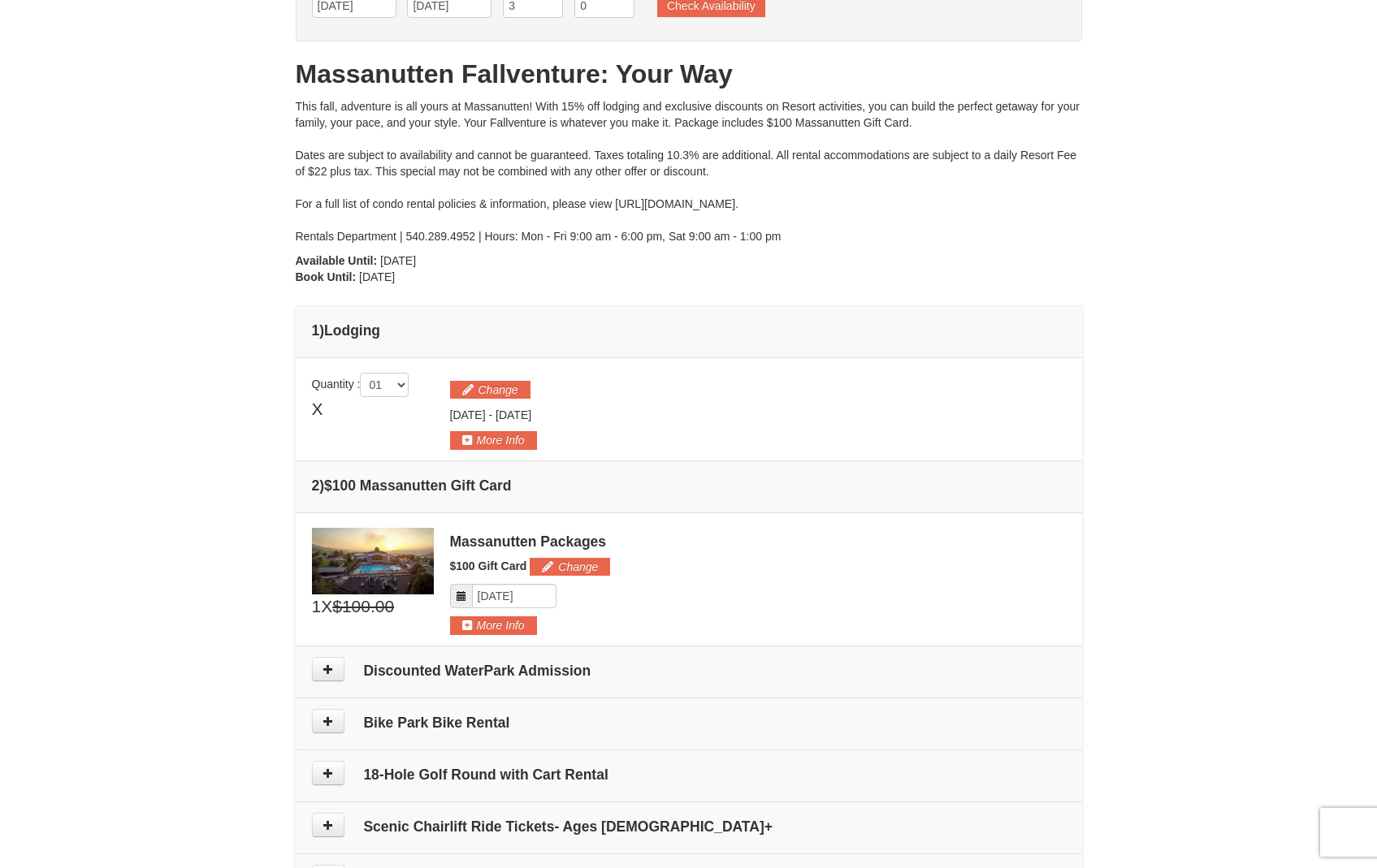
scroll to position [0, 0]
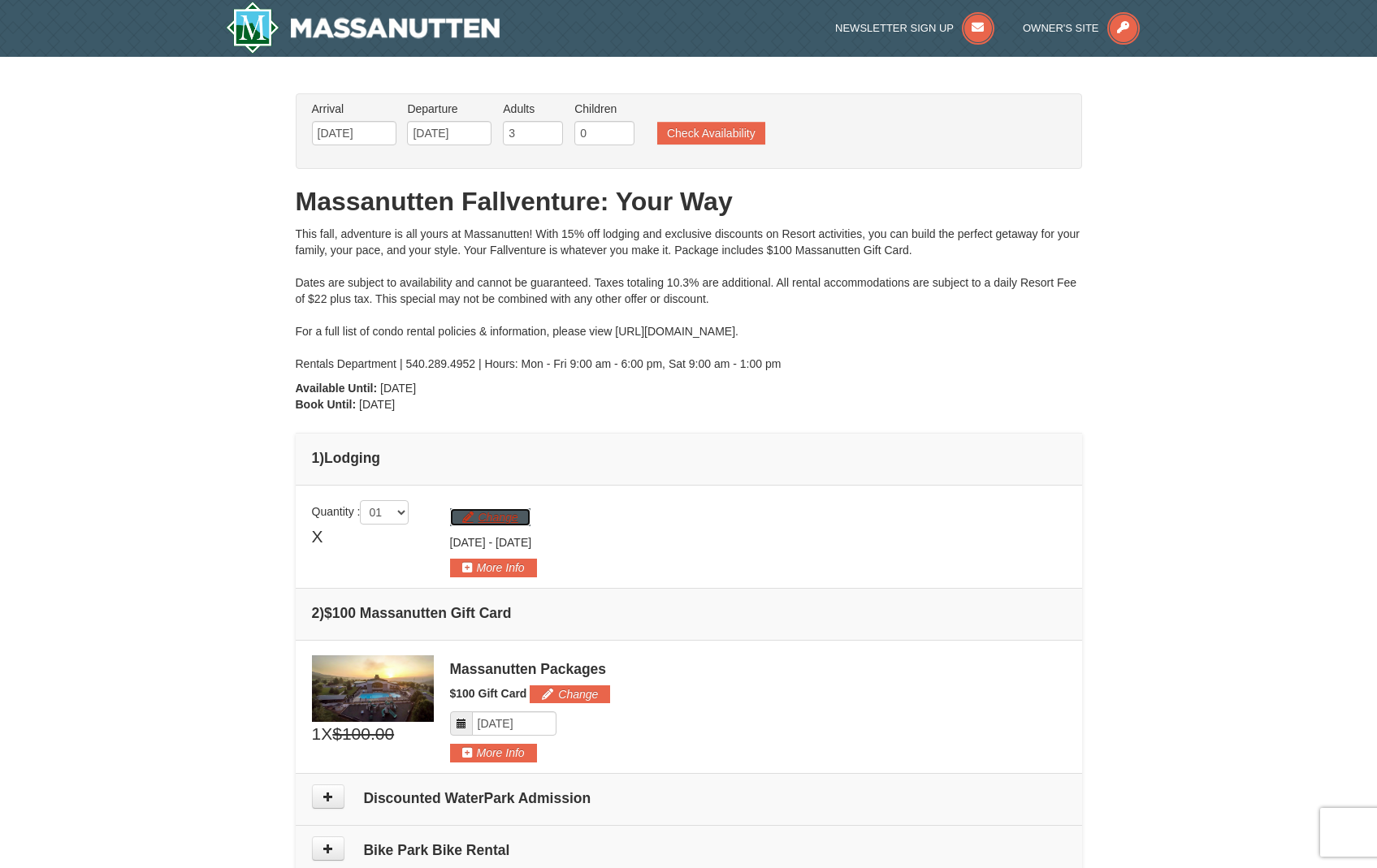
click at [506, 519] on button "Change" at bounding box center [490, 517] width 81 height 18
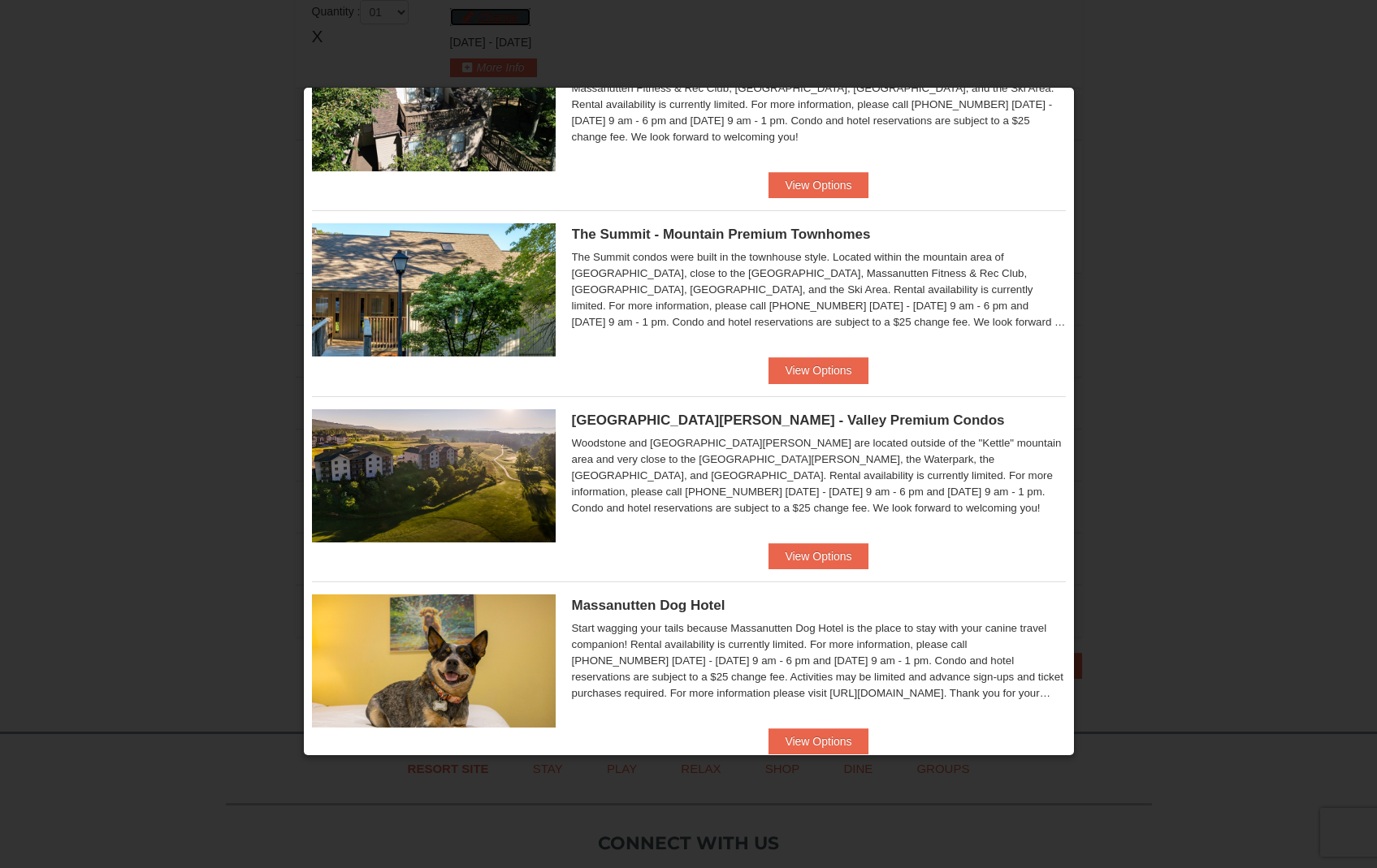
scroll to position [512, 0]
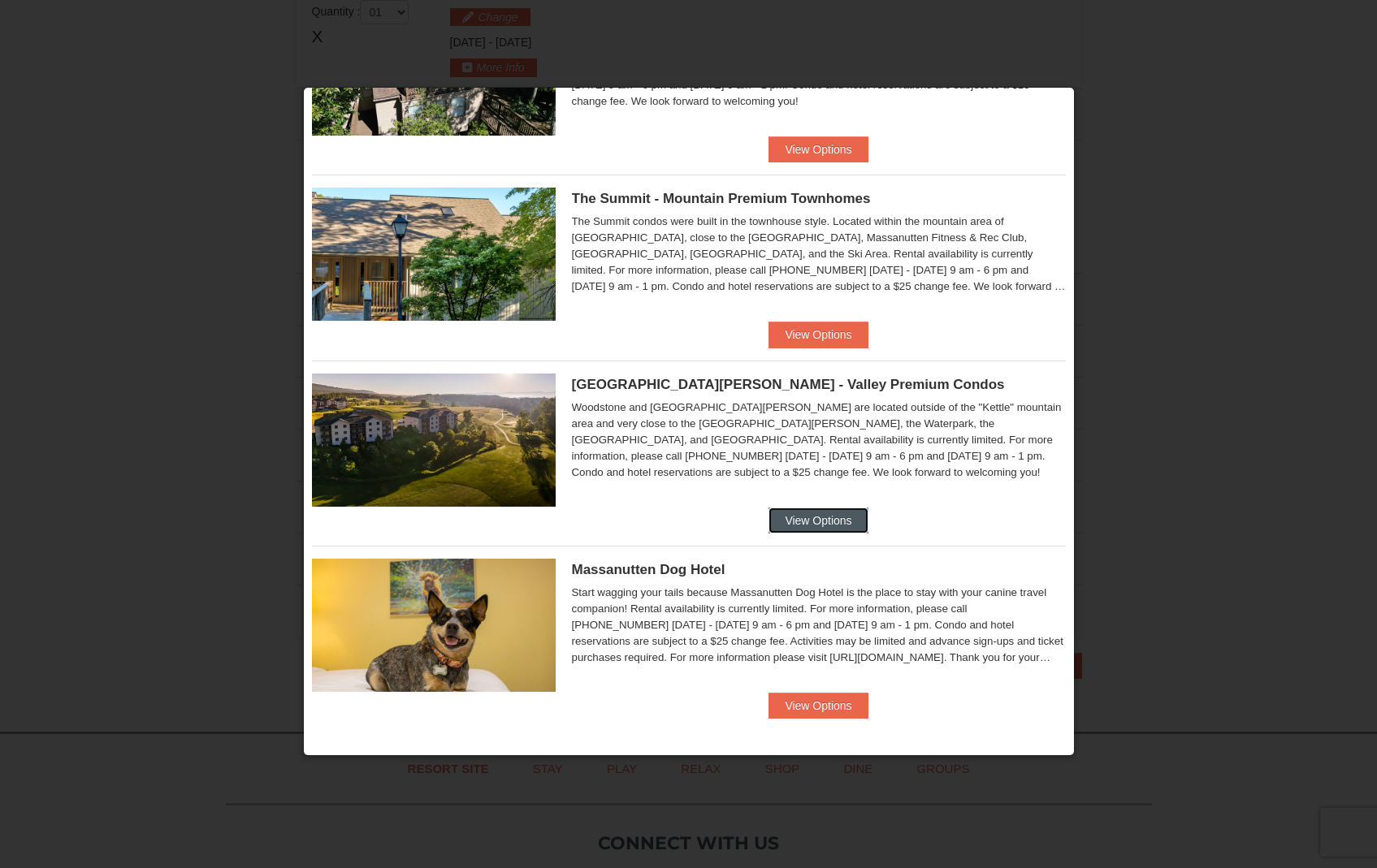
click at [781, 515] on button "View Options" at bounding box center [818, 520] width 100 height 26
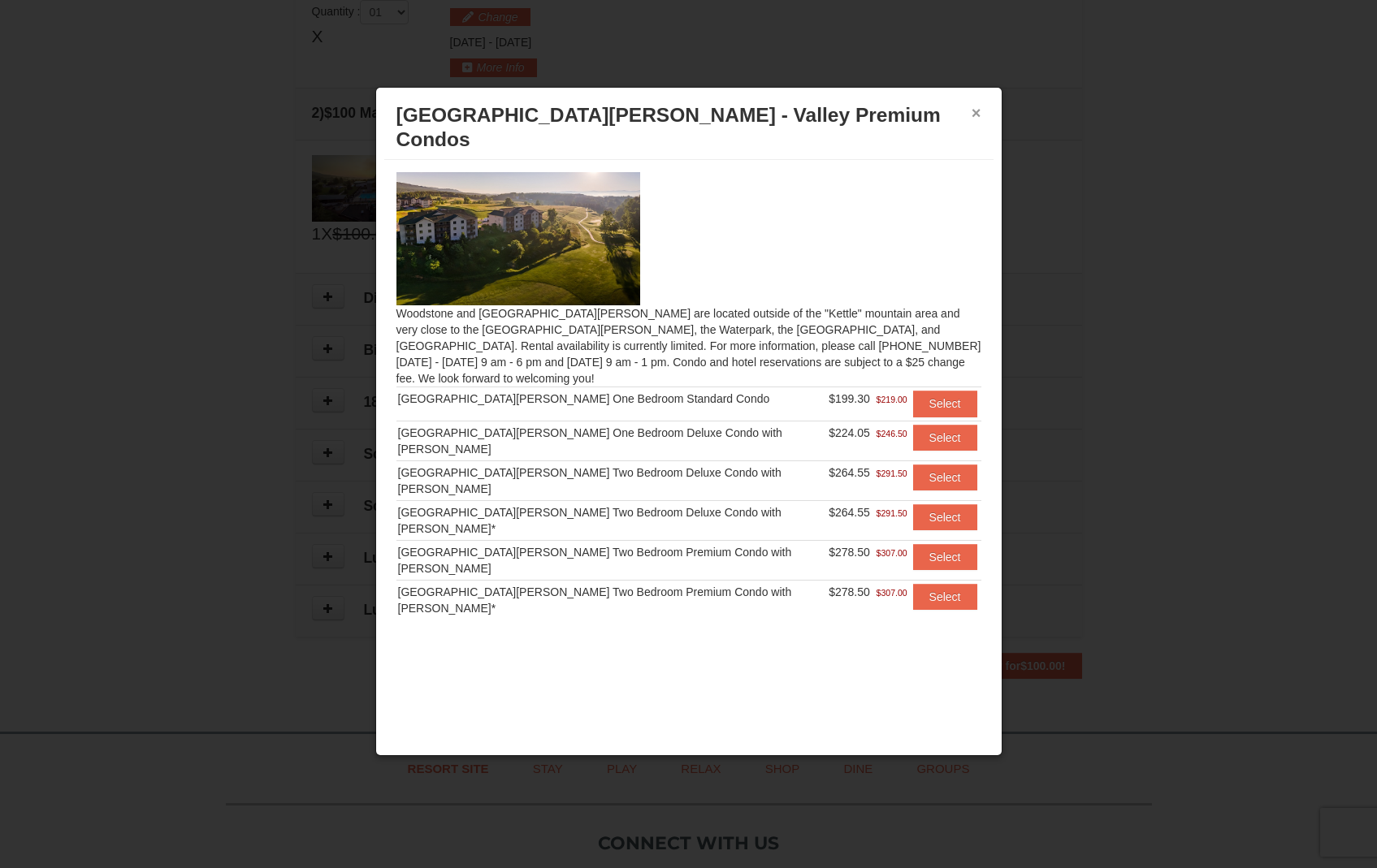
click at [973, 111] on button "×" at bounding box center [976, 112] width 9 height 16
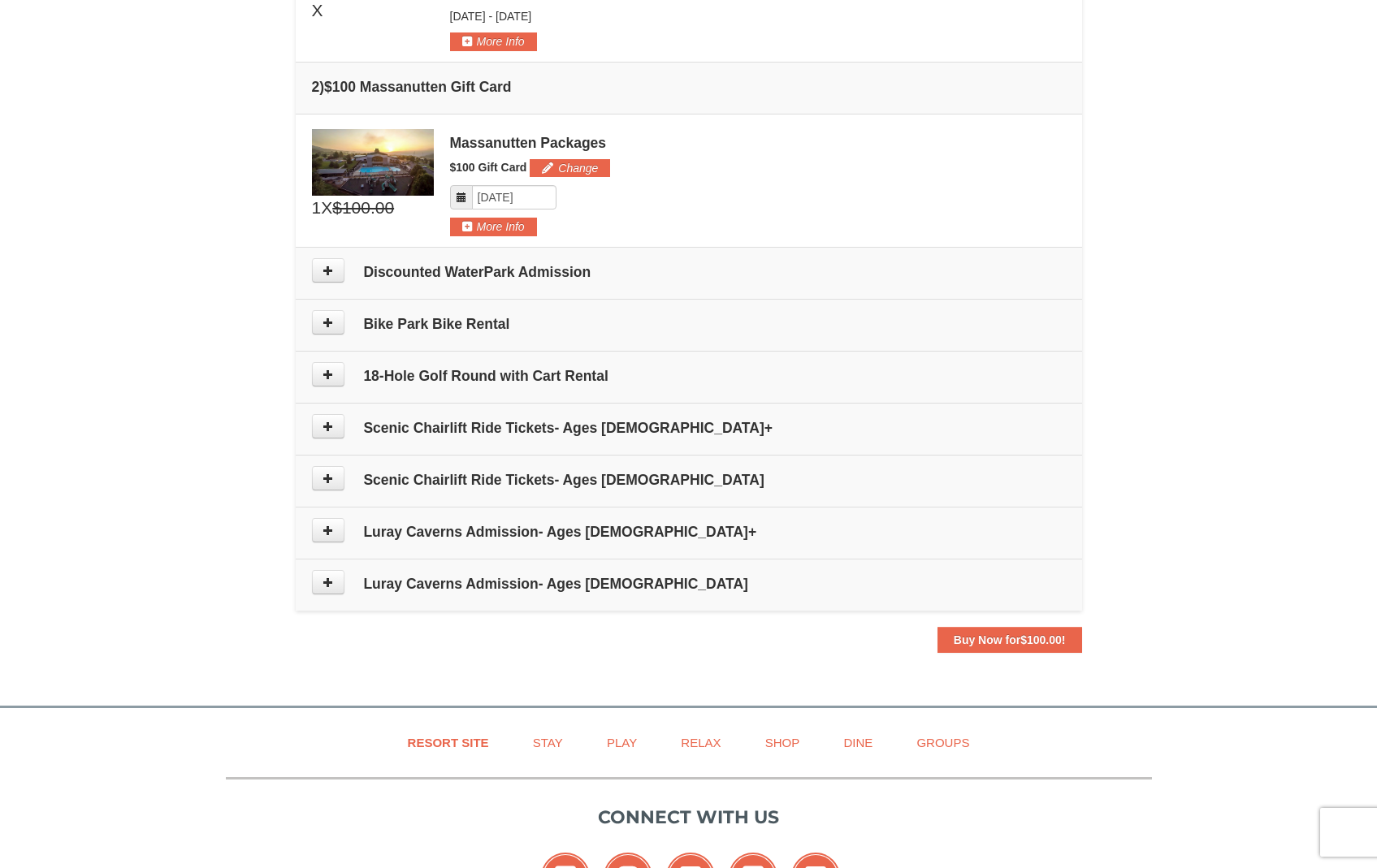
scroll to position [529, 0]
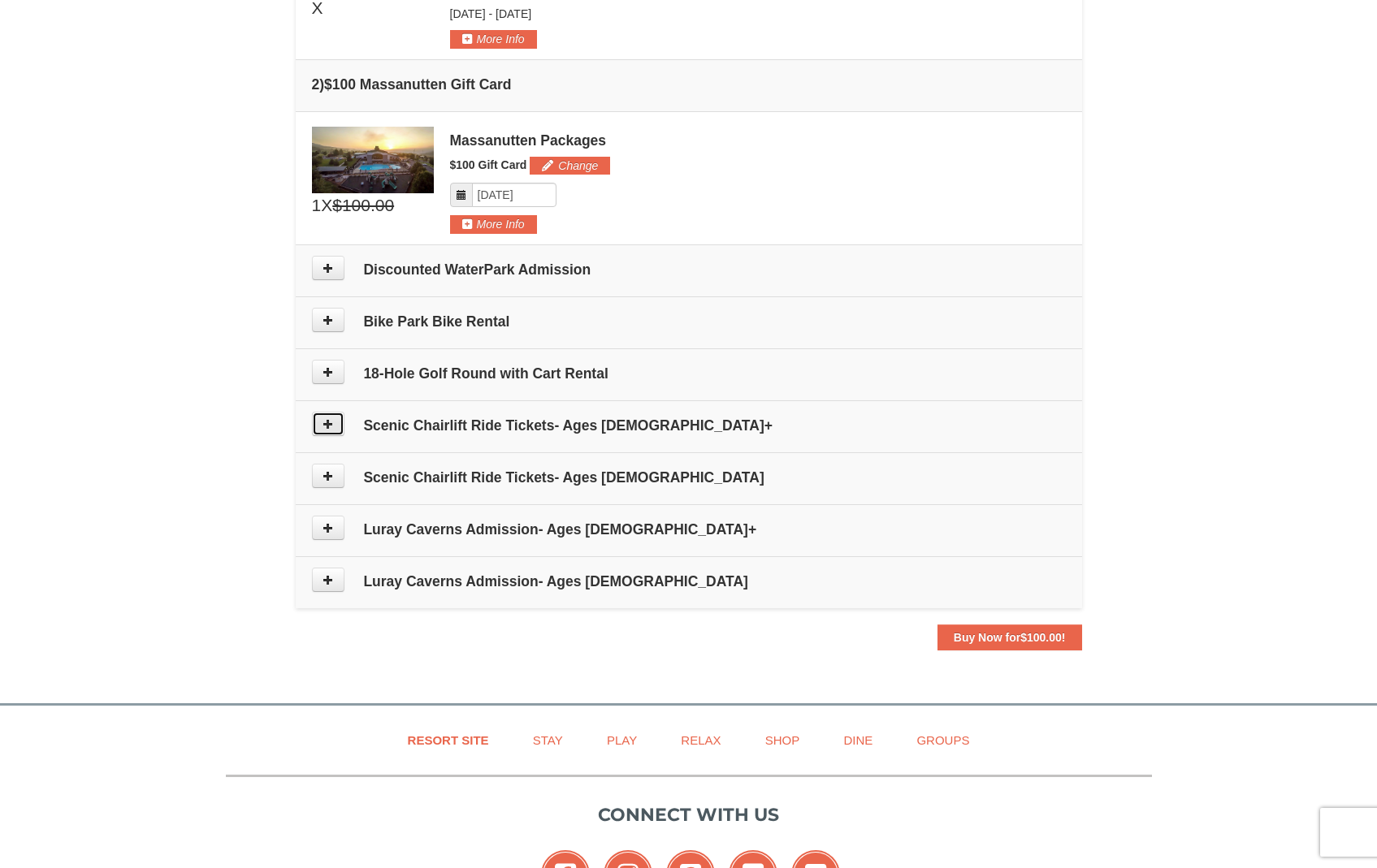
click at [333, 421] on icon at bounding box center [327, 423] width 11 height 11
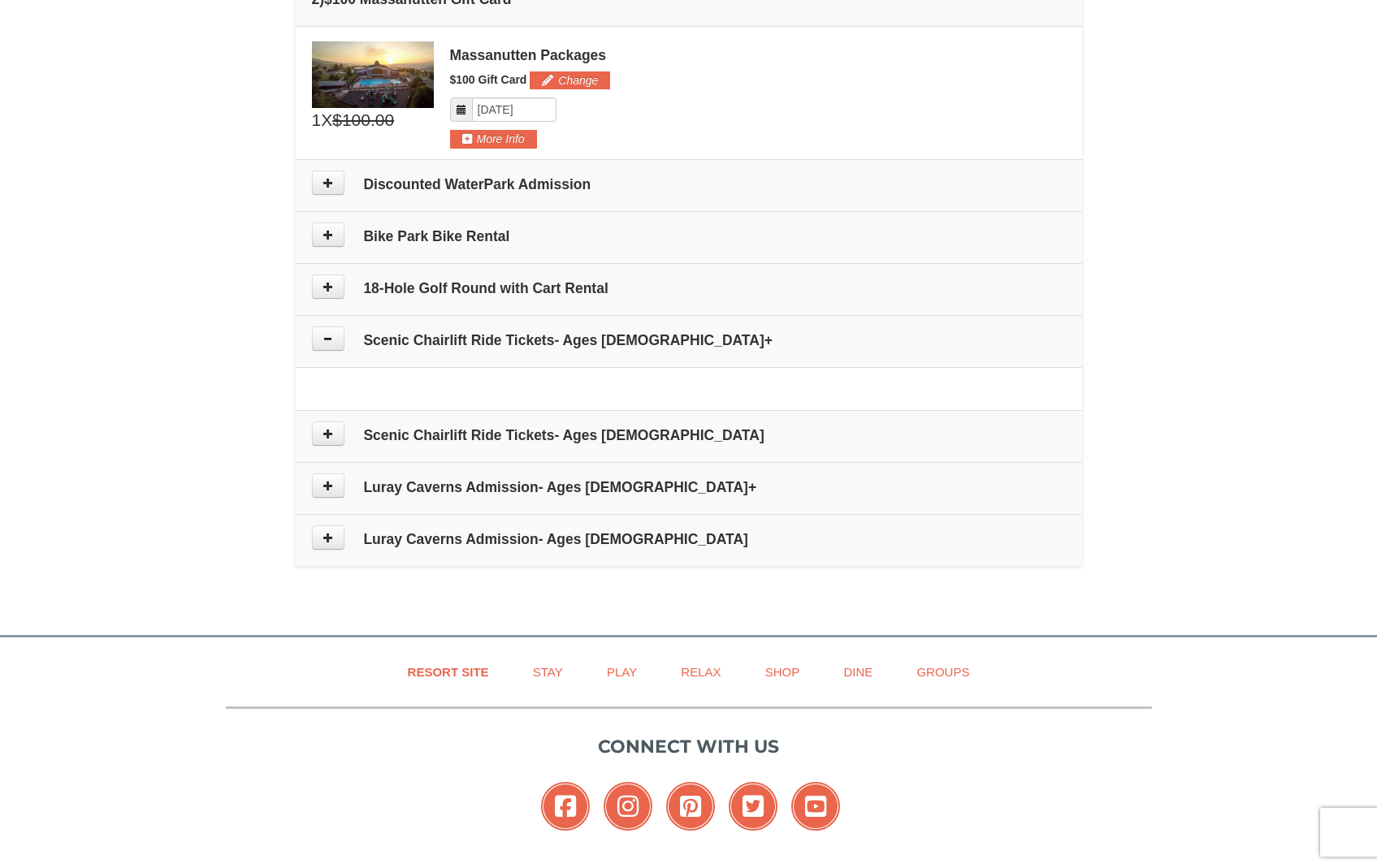
scroll to position [750, 0]
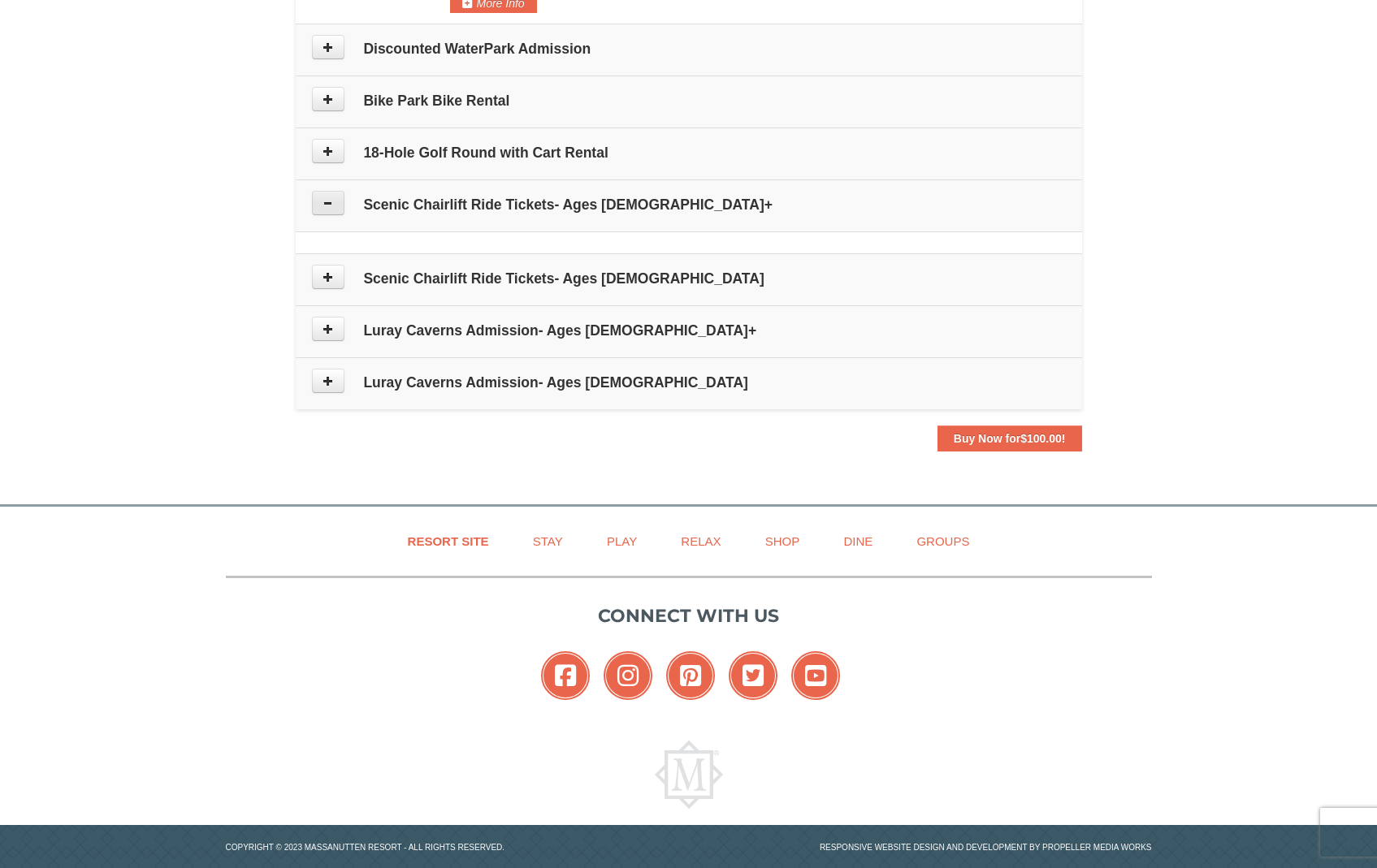
click at [335, 208] on button at bounding box center [328, 202] width 32 height 25
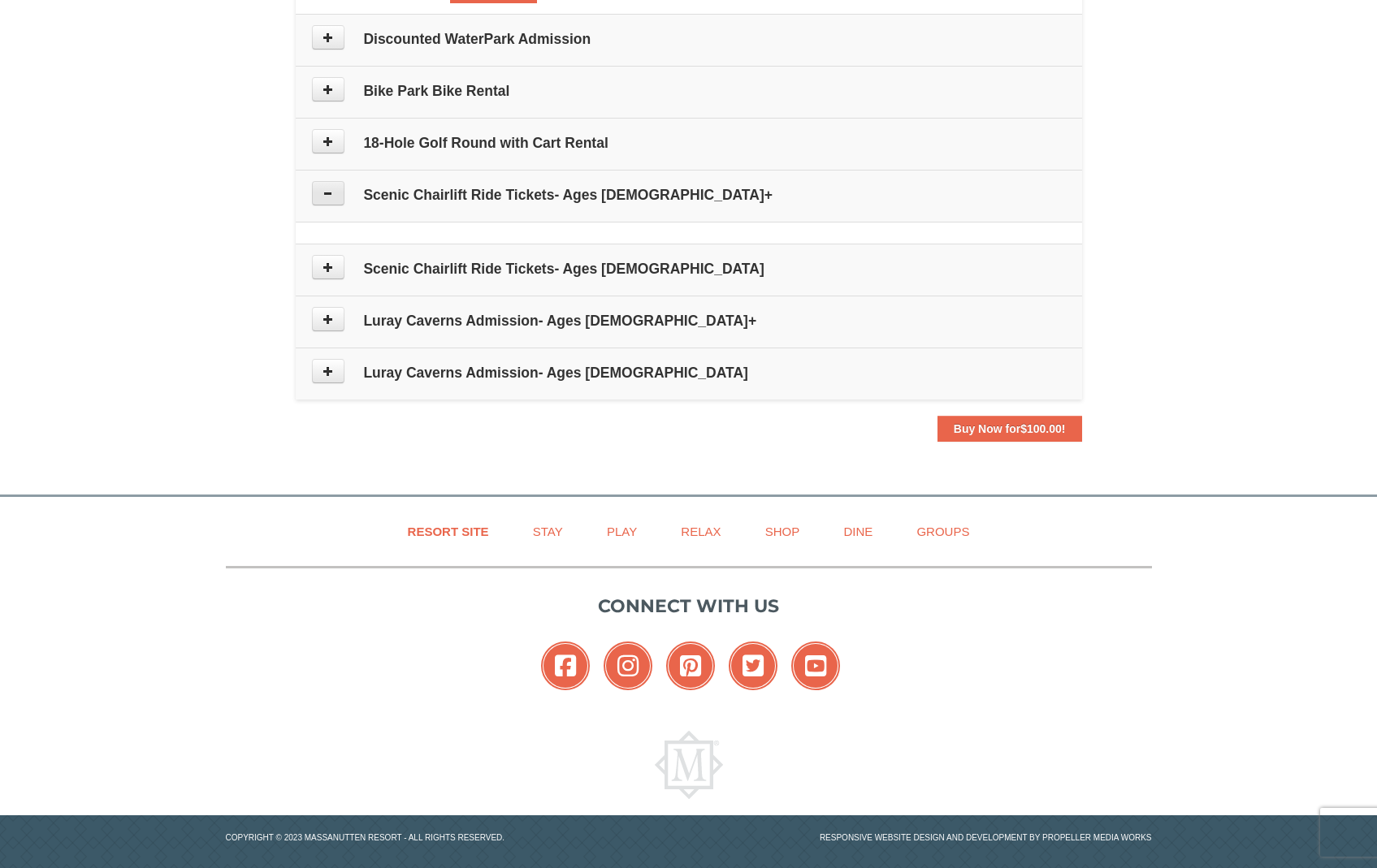
scroll to position [775, 0]
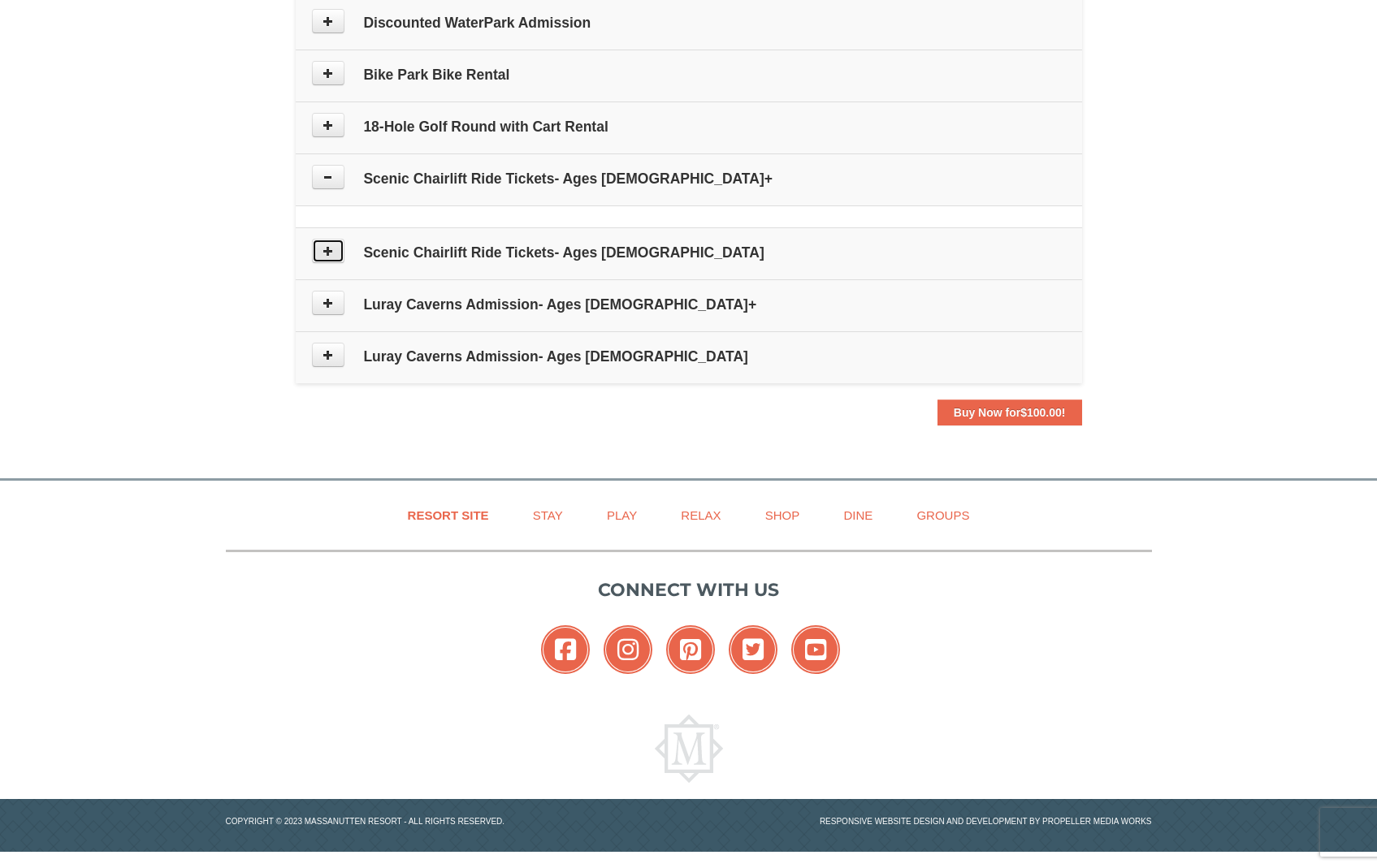
click at [342, 262] on button at bounding box center [328, 251] width 32 height 25
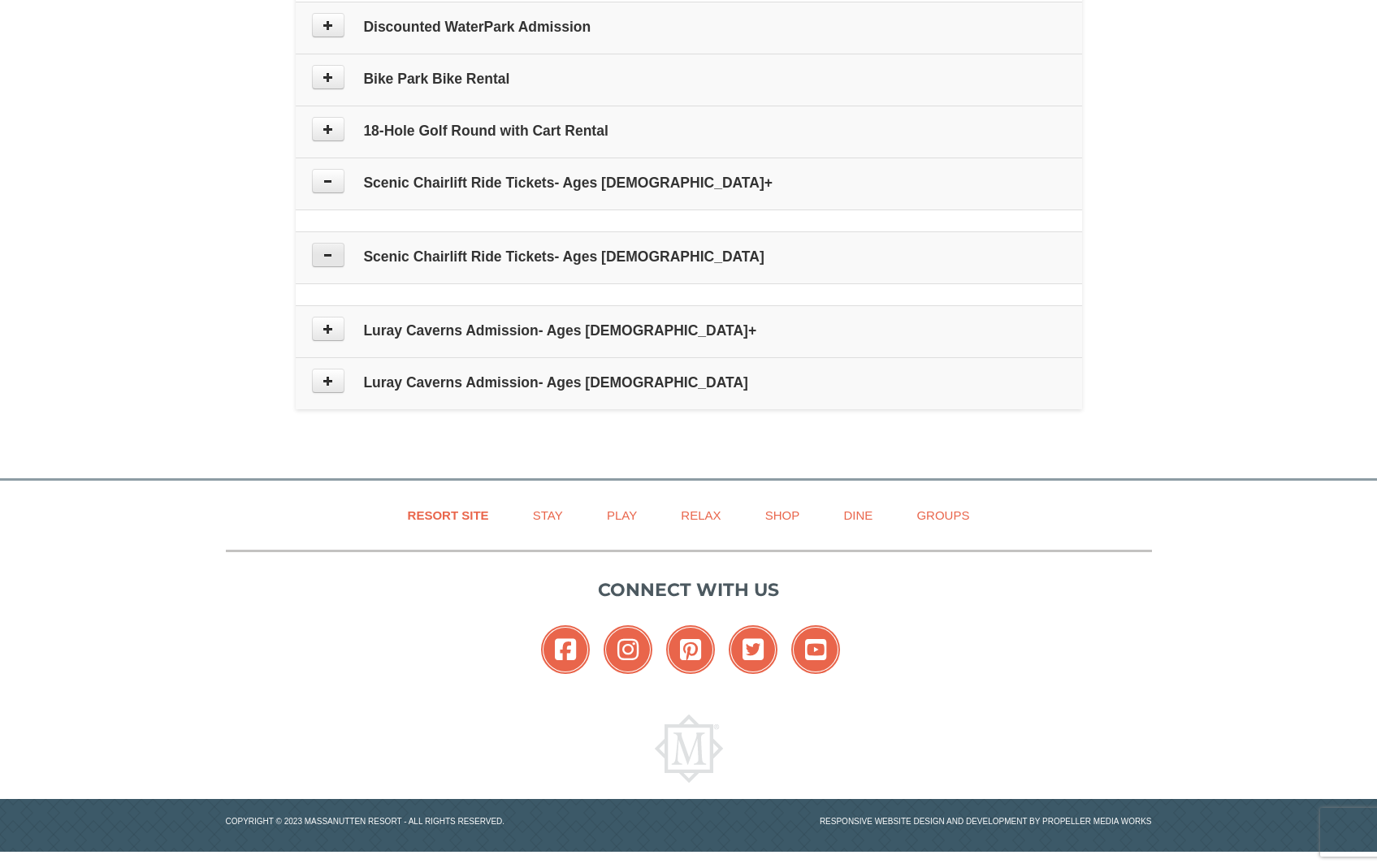
scroll to position [797, 0]
click at [336, 250] on td "Scenic Chairlift Ride Tickets- Ages 6 - 12" at bounding box center [689, 257] width 787 height 52
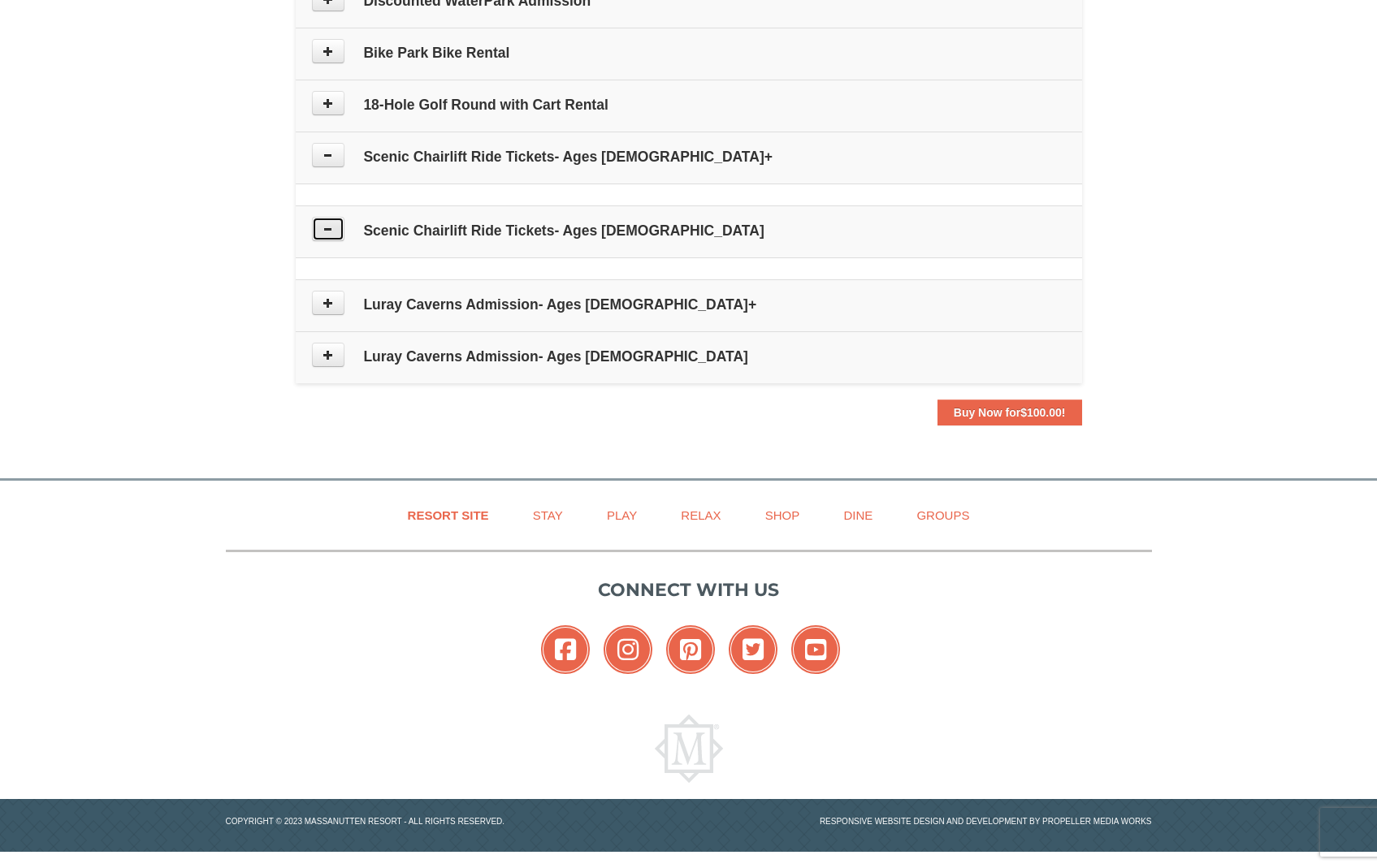
click at [328, 228] on icon at bounding box center [327, 229] width 11 height 11
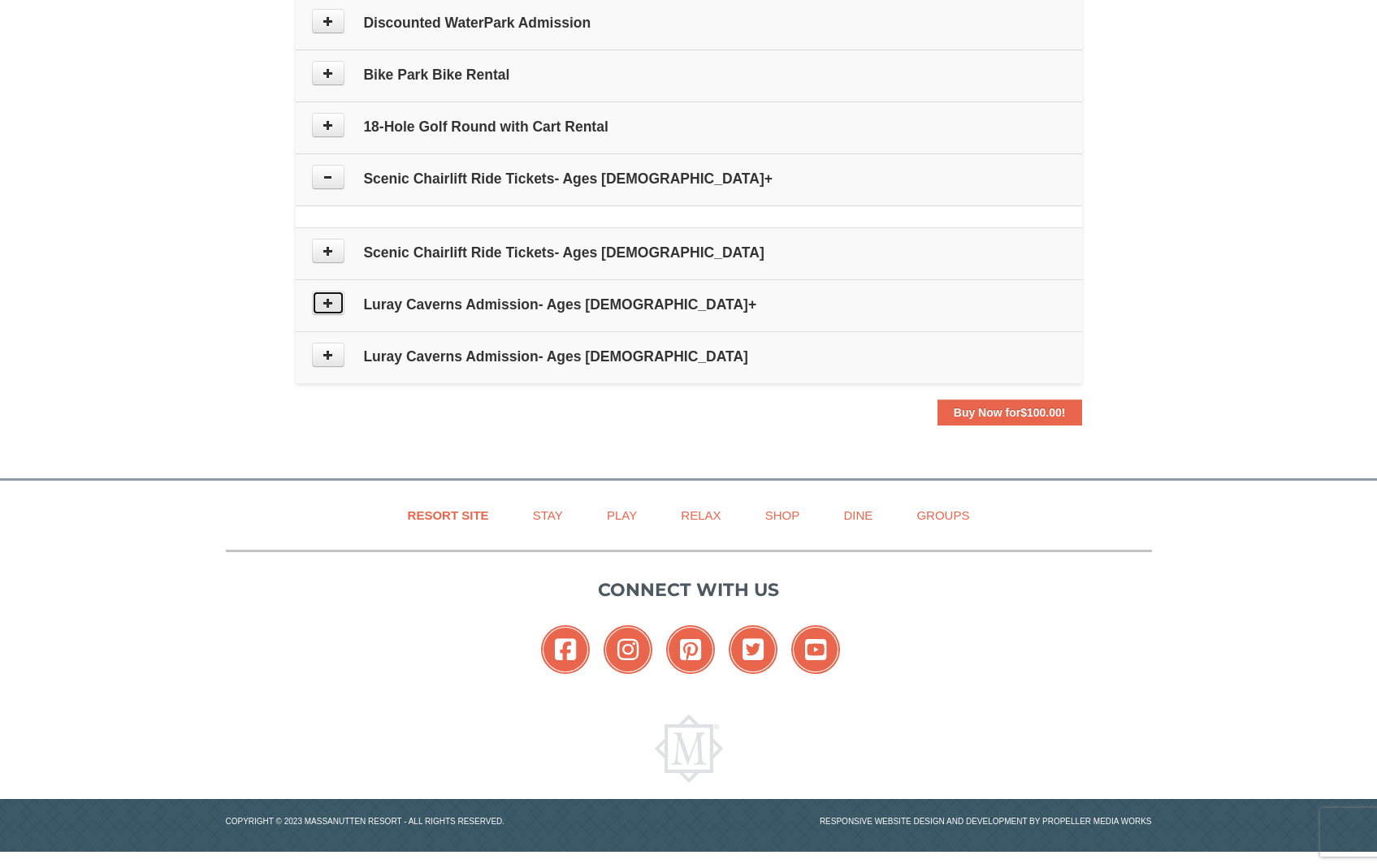
click at [332, 302] on icon at bounding box center [327, 303] width 11 height 11
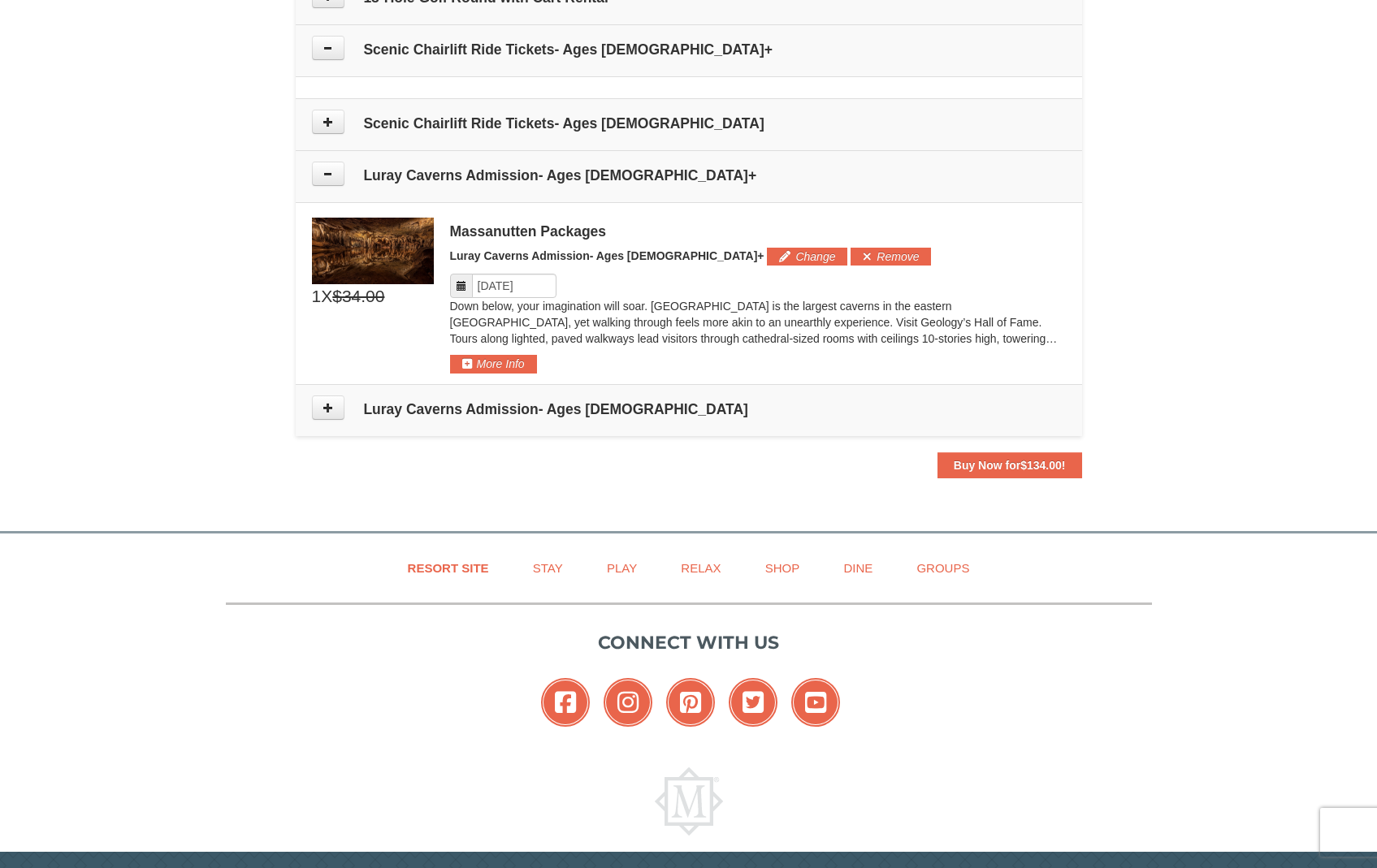
scroll to position [904, 0]
click at [767, 258] on button "Change" at bounding box center [807, 257] width 81 height 18
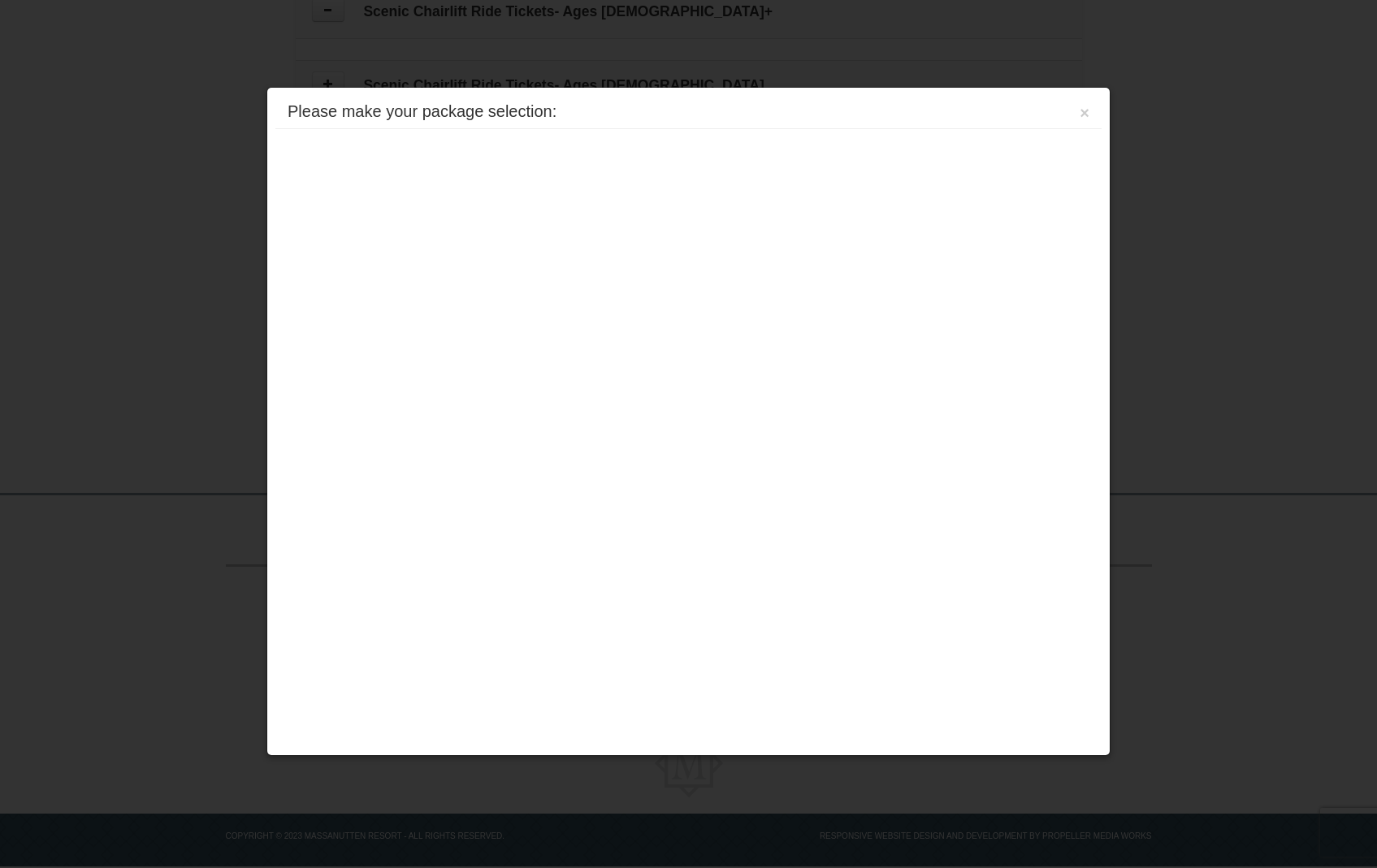
scroll to position [957, 0]
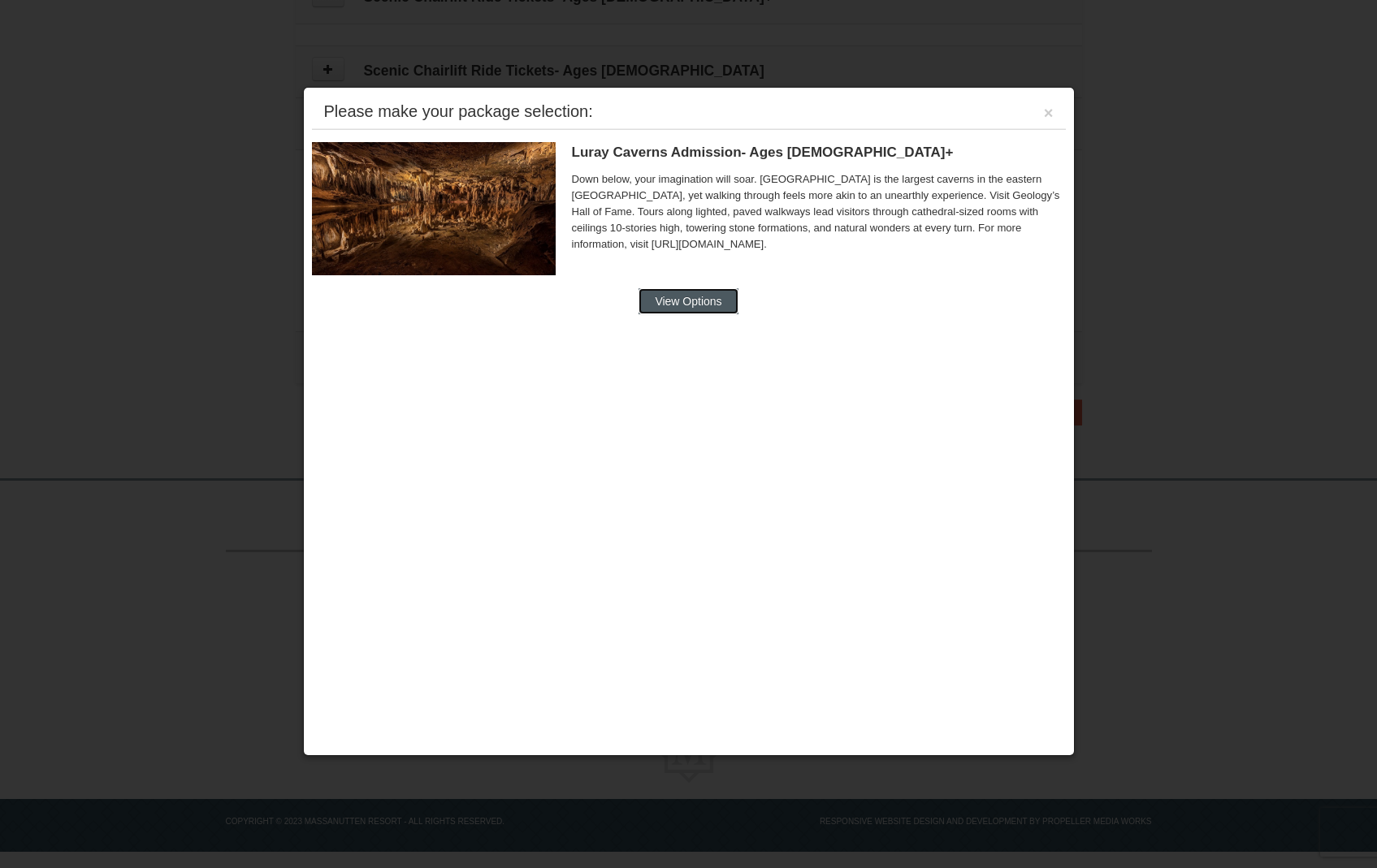
click at [697, 299] on button "View Options" at bounding box center [688, 301] width 100 height 26
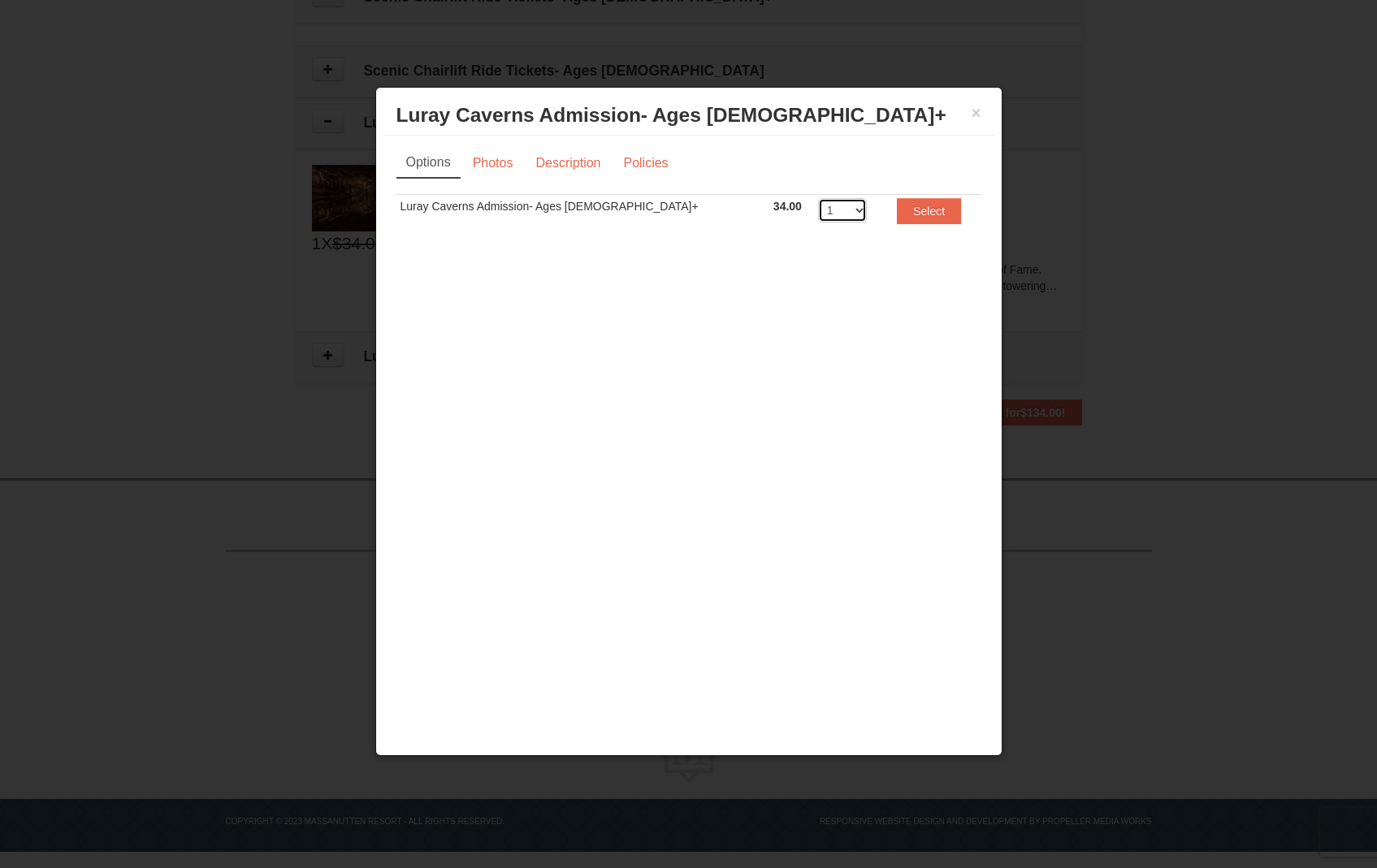
click at [818, 207] on select "1 2 3 4 5 6 7 8 9 10 11 12 13 14 15 16 17 18 19 20" at bounding box center [842, 210] width 48 height 25
select select "3"
click at [818, 198] on select "1 2 3 4 5 6 7 8 9 10 11 12 13 14 15 16 17 18 19 20" at bounding box center [842, 210] width 48 height 25
click at [904, 215] on button "Select" at bounding box center [929, 211] width 64 height 26
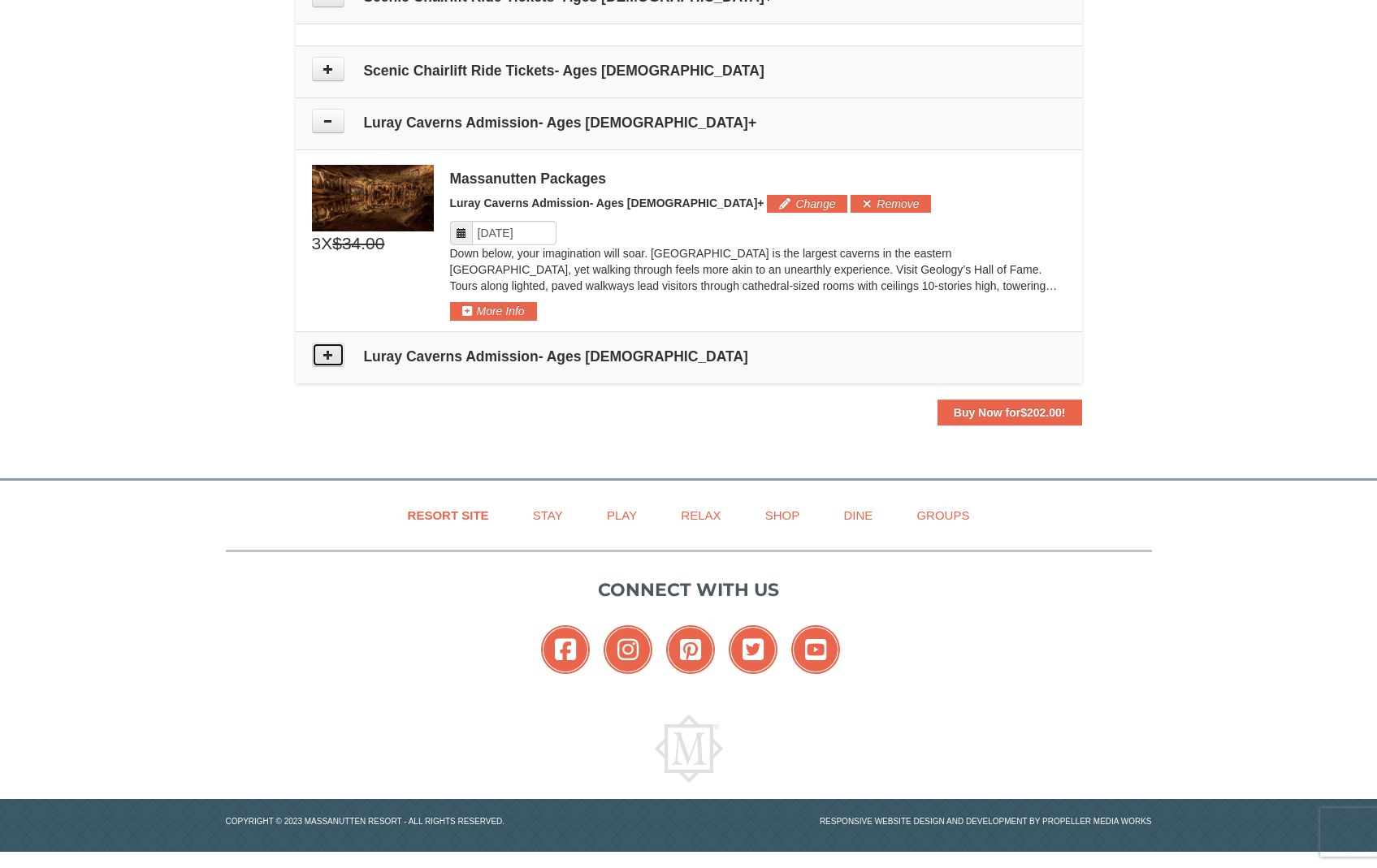
click at [331, 355] on icon at bounding box center [327, 355] width 11 height 11
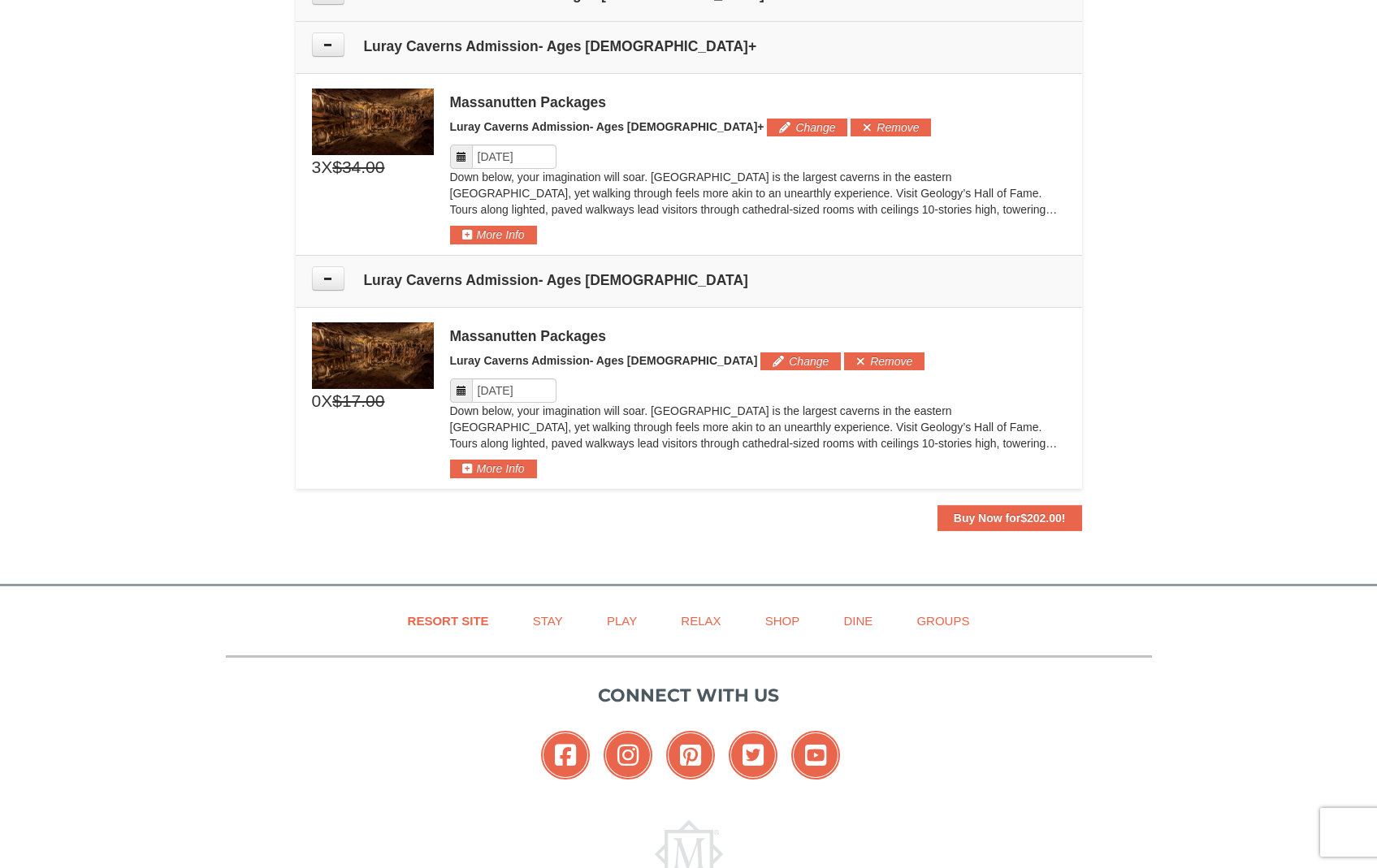
scroll to position [1029, 0]
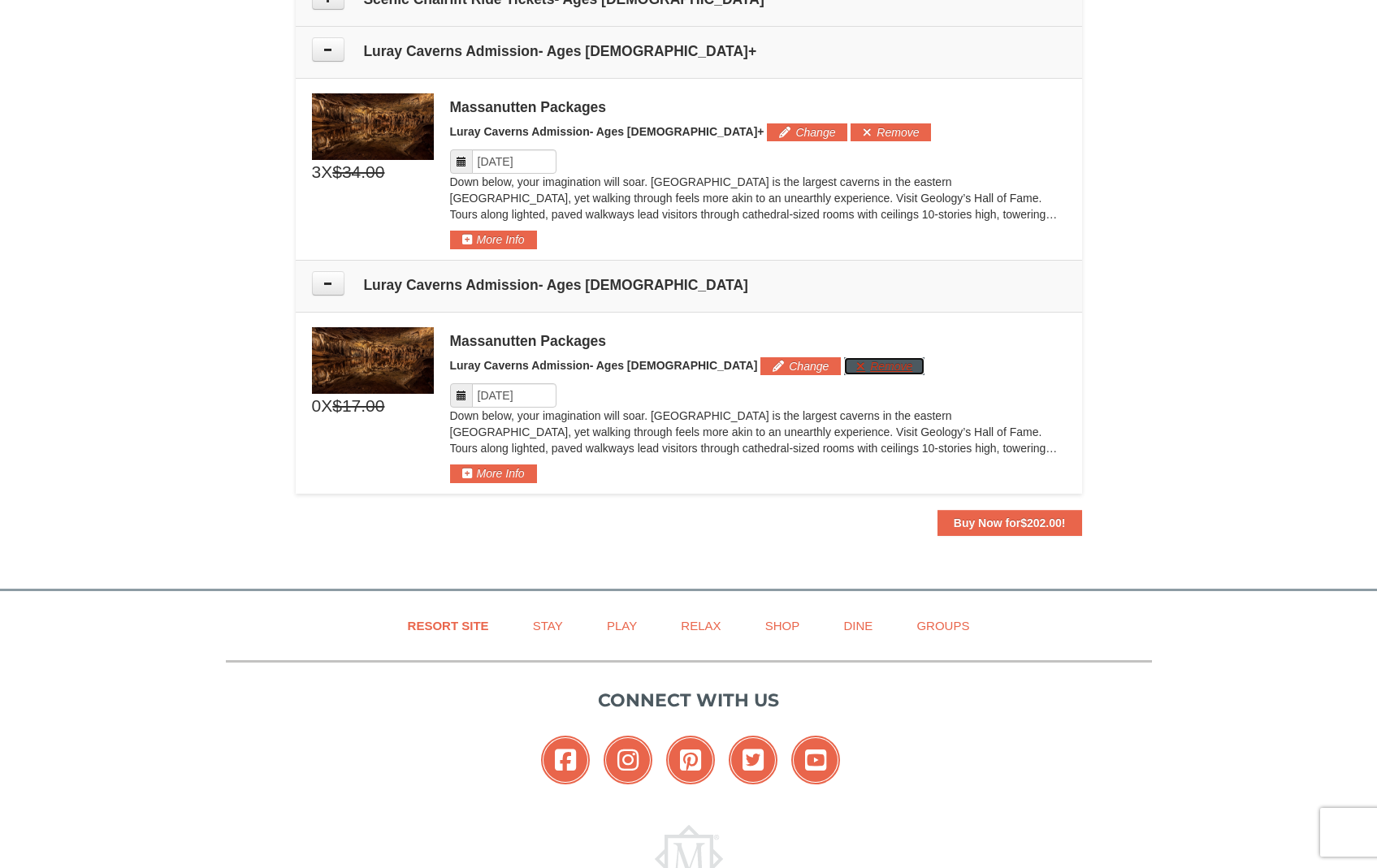
click at [844, 365] on button "Remove" at bounding box center [884, 366] width 81 height 18
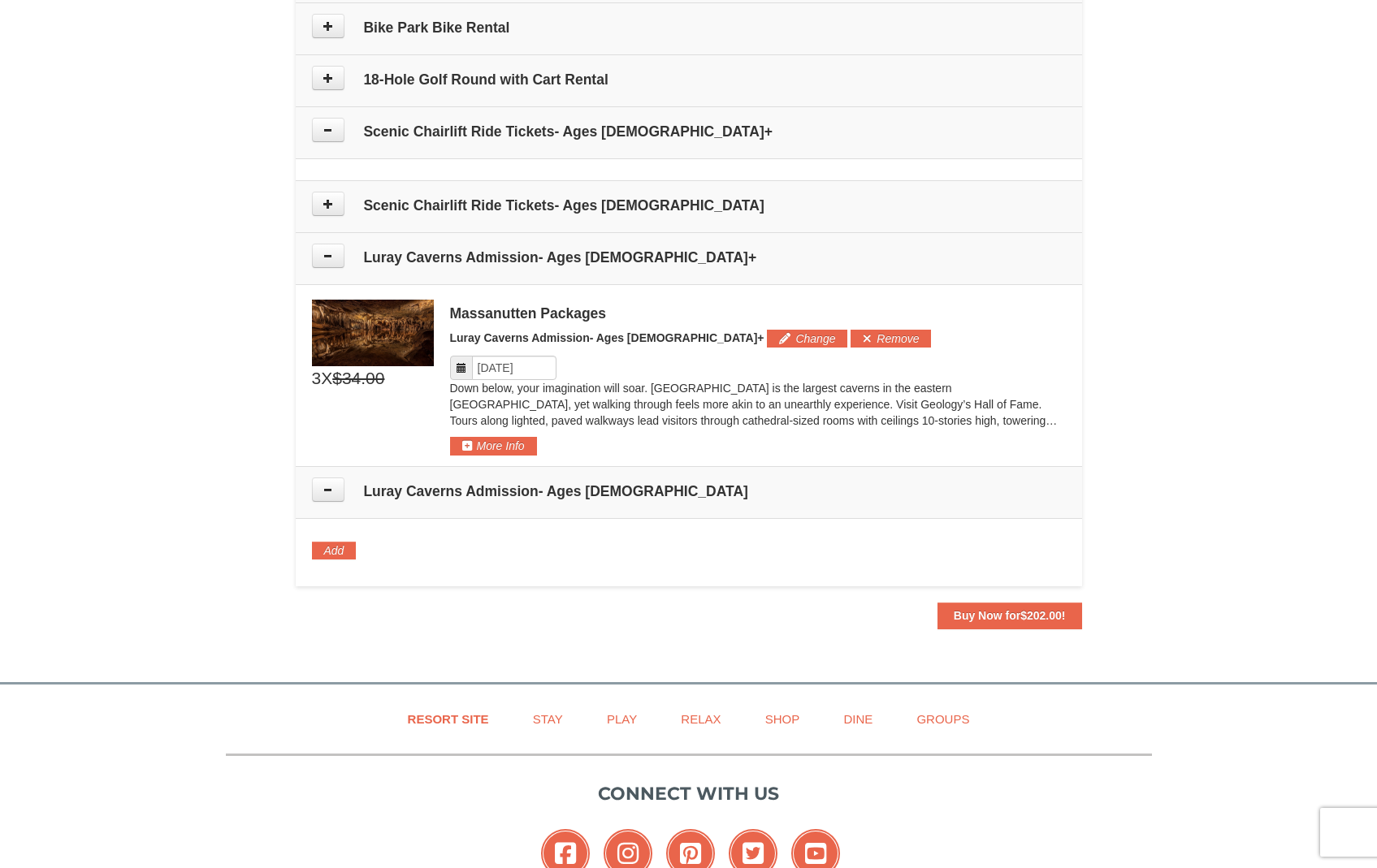
scroll to position [822, 0]
click at [377, 215] on td "Scenic Chairlift Ride Tickets- Ages 6 - 12" at bounding box center [689, 207] width 787 height 52
click at [322, 213] on button at bounding box center [328, 204] width 32 height 25
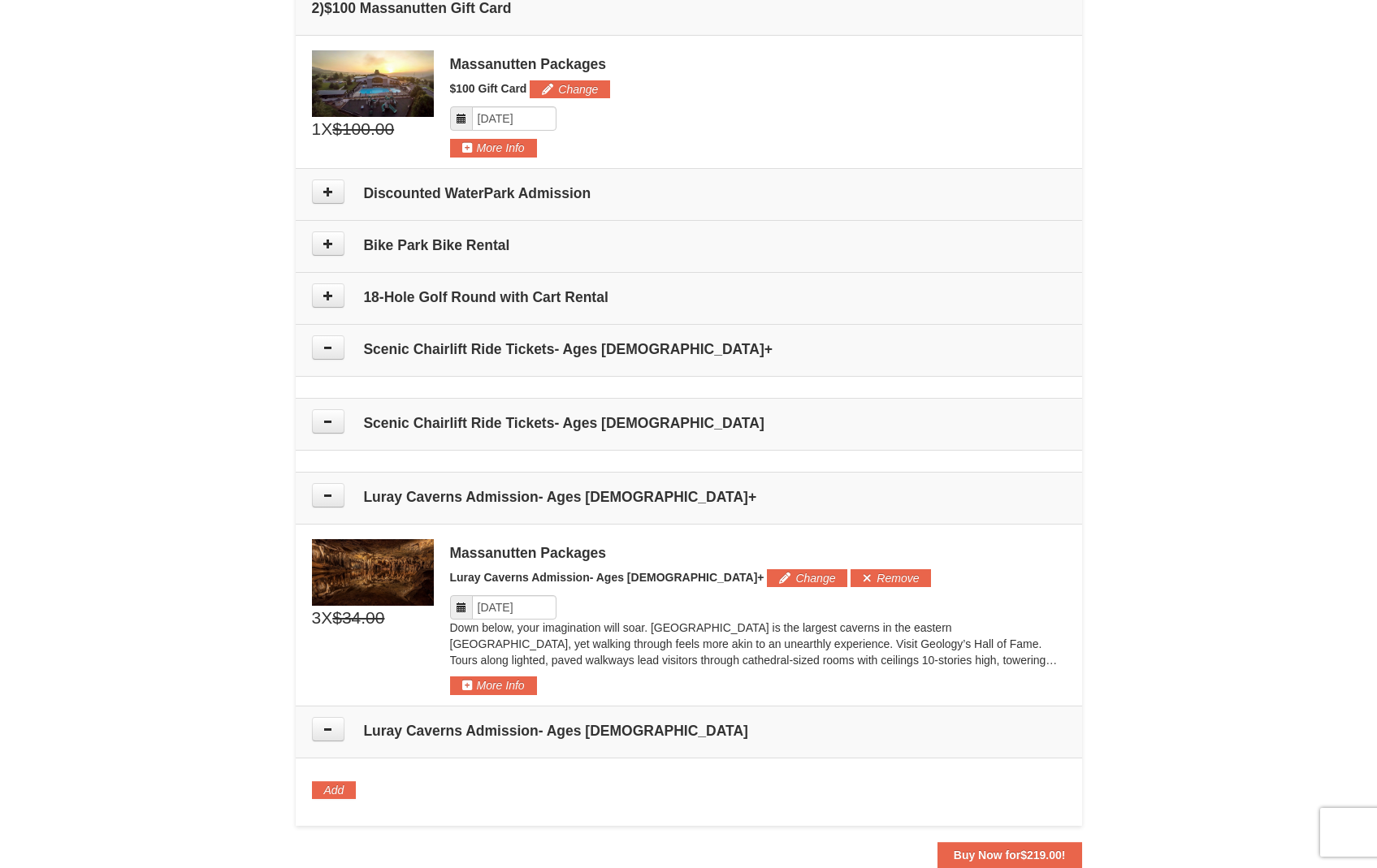
scroll to position [592, 0]
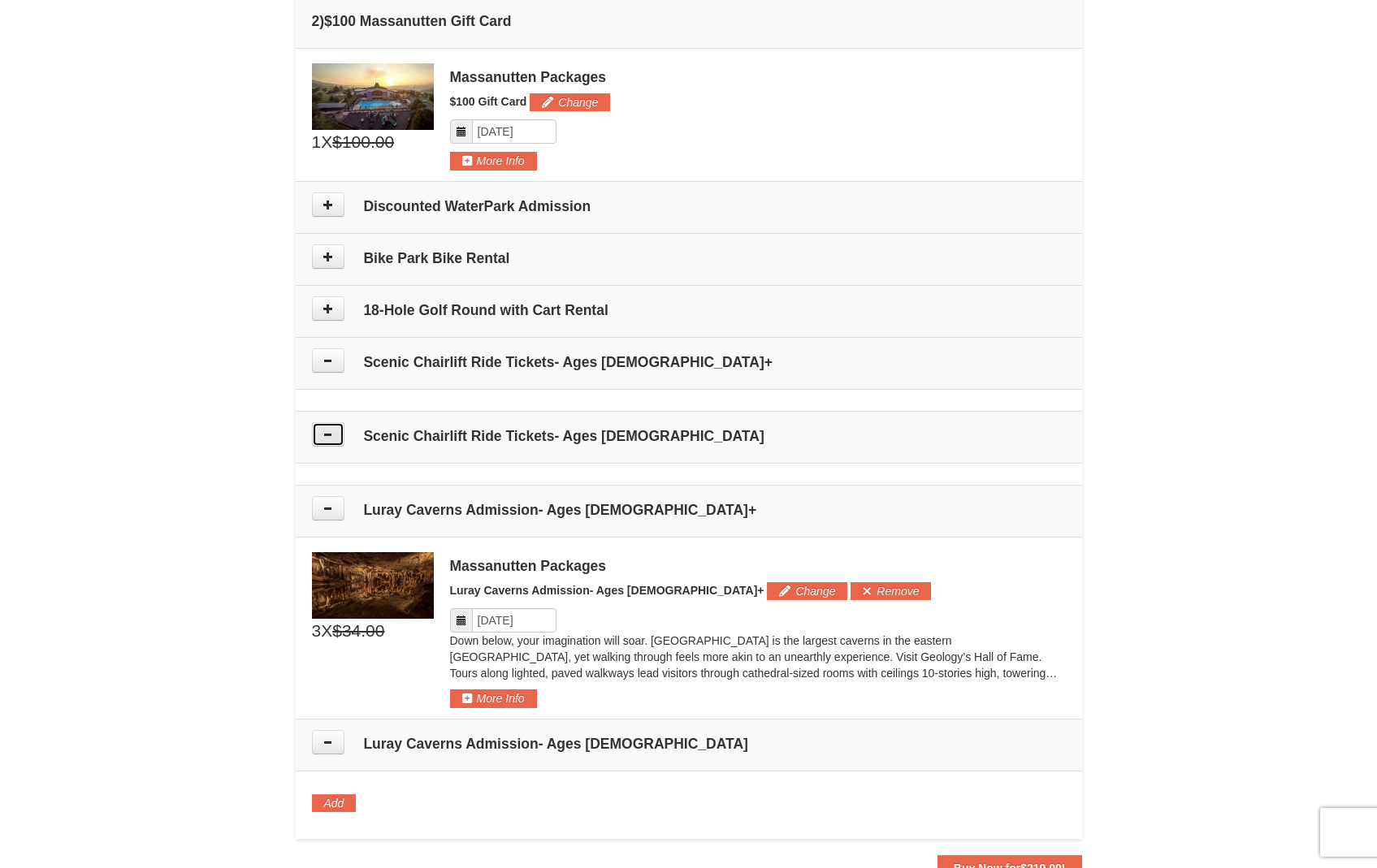
click at [326, 434] on icon at bounding box center [327, 434] width 11 height 11
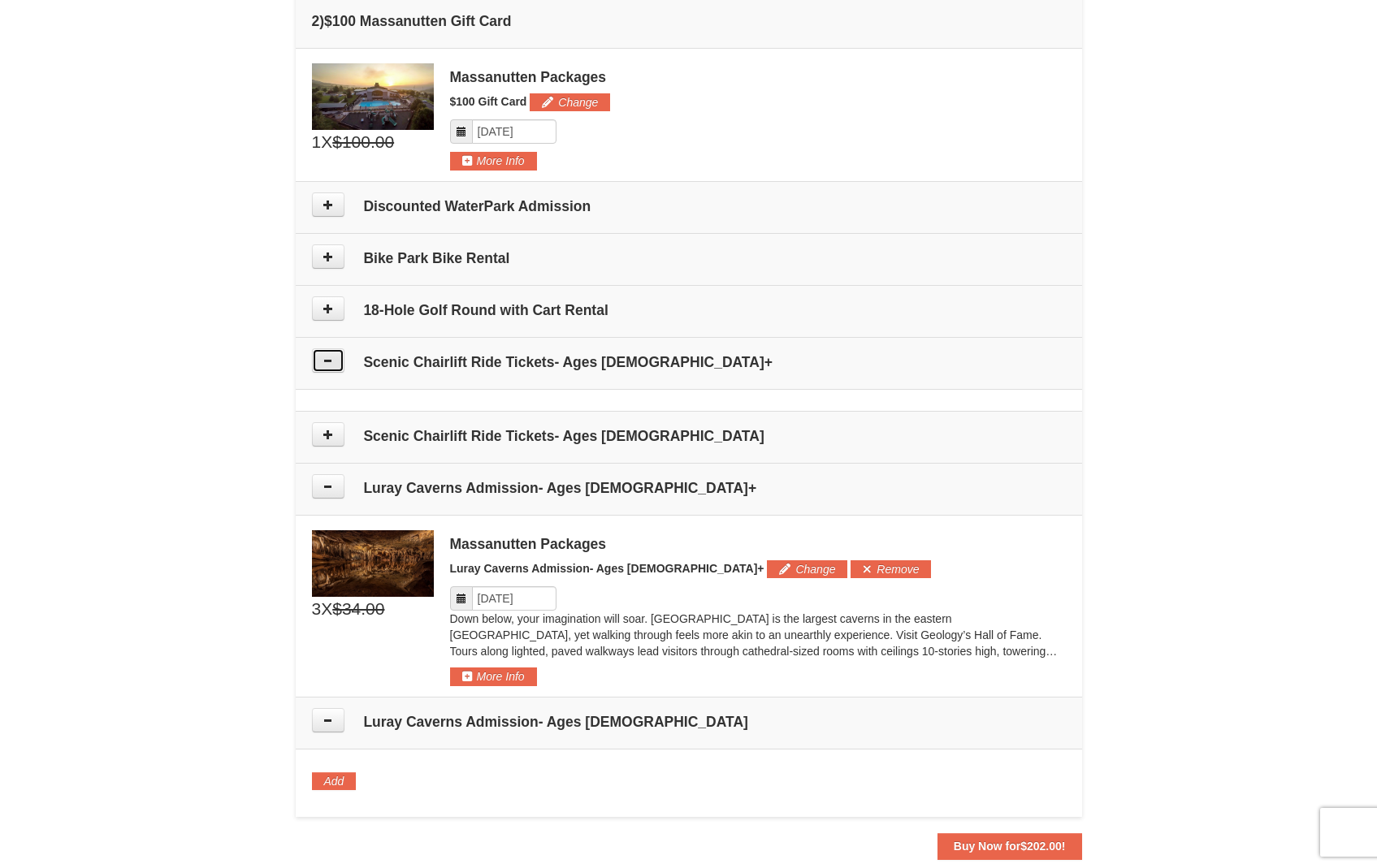
click at [332, 366] on button at bounding box center [328, 360] width 32 height 25
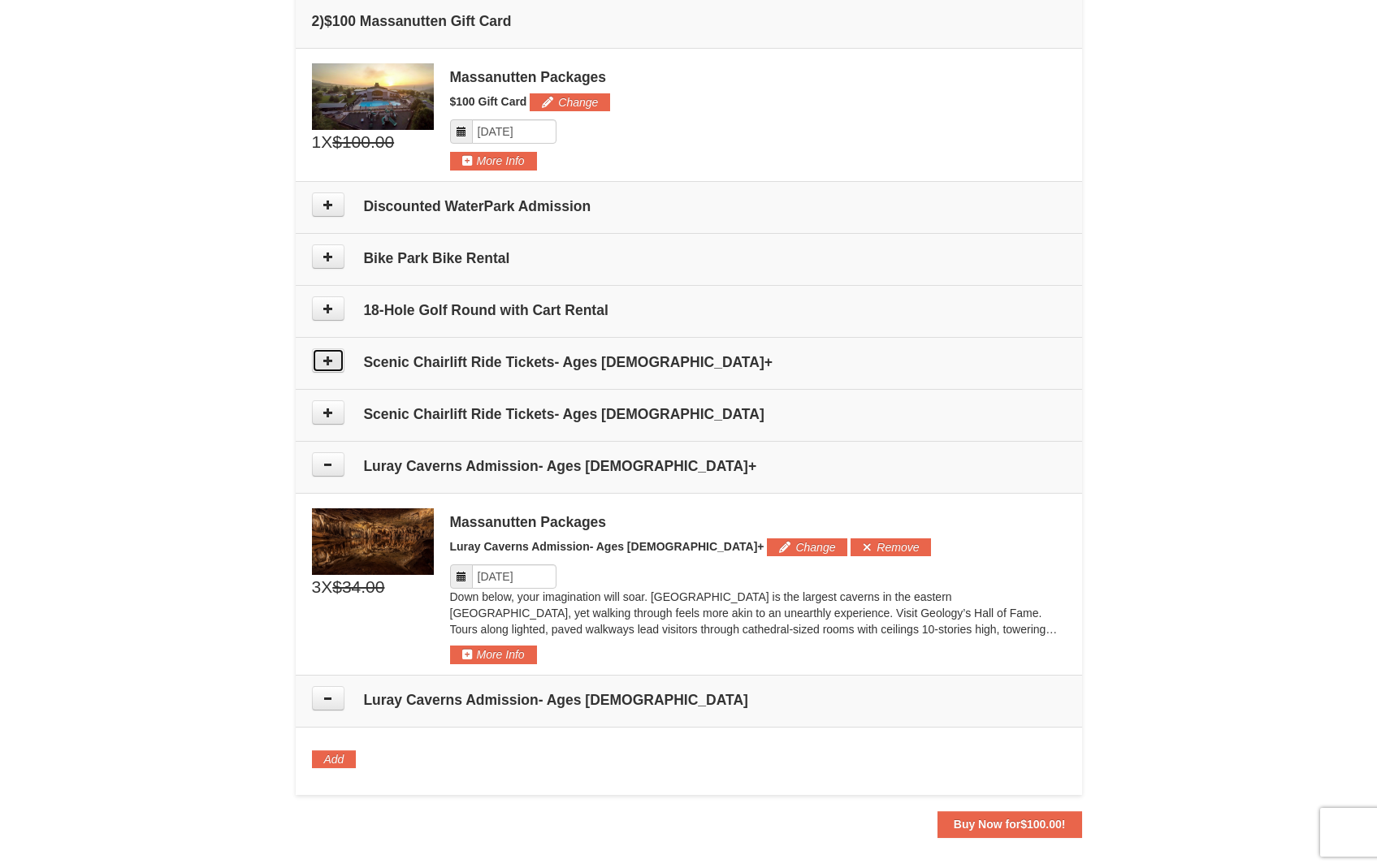
click at [332, 366] on button at bounding box center [328, 360] width 32 height 25
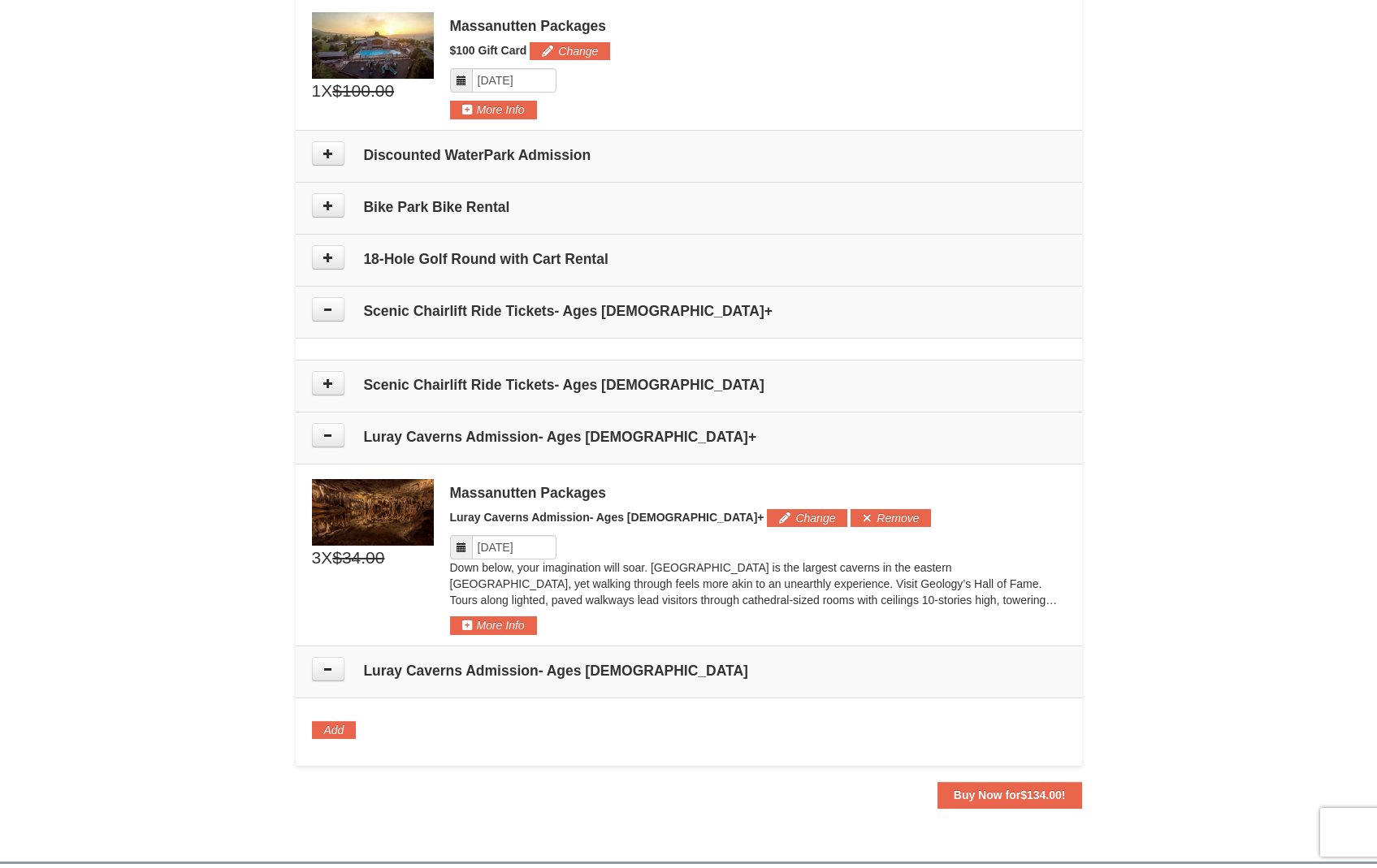
scroll to position [641, 0]
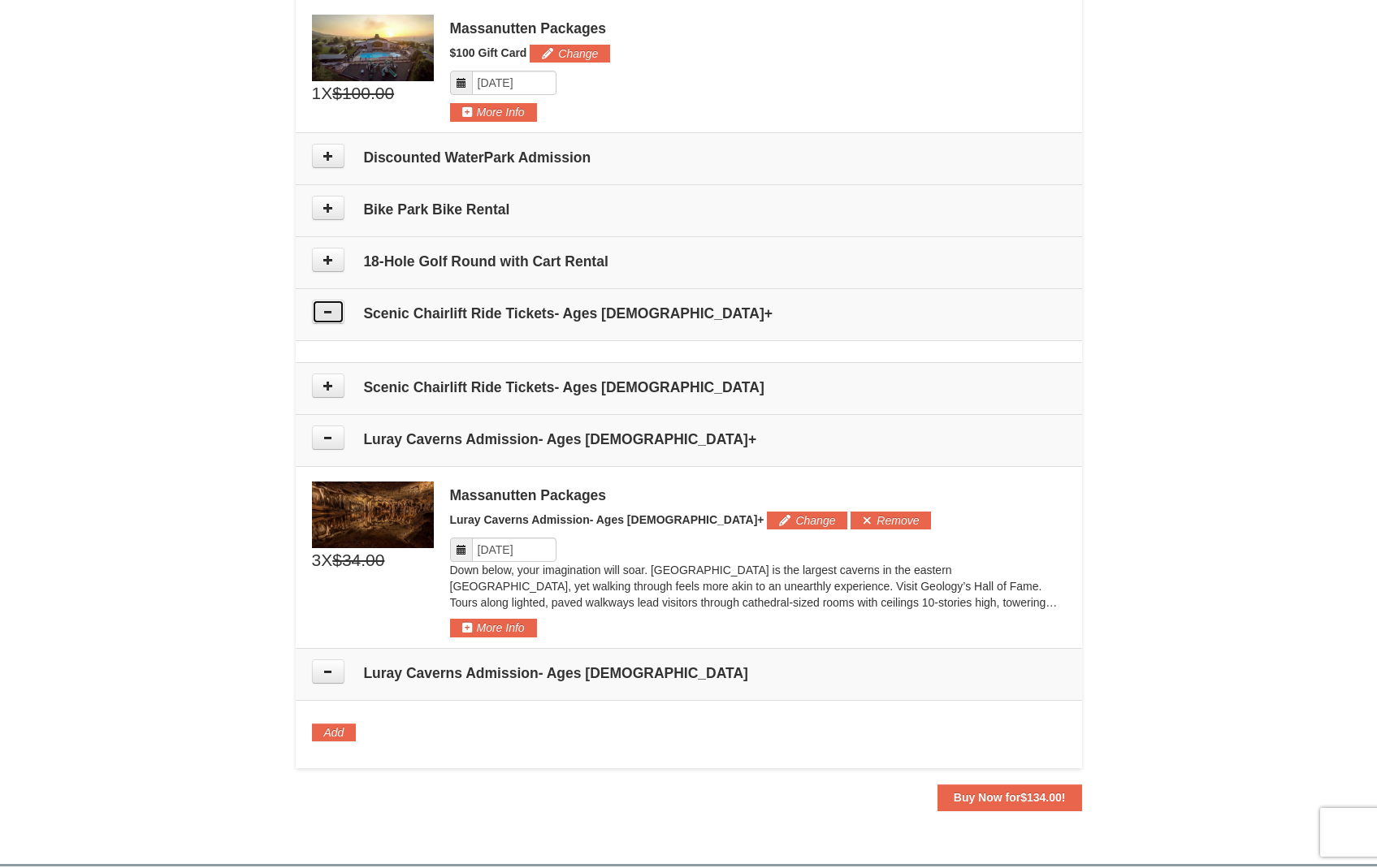
click at [327, 317] on button at bounding box center [328, 311] width 32 height 25
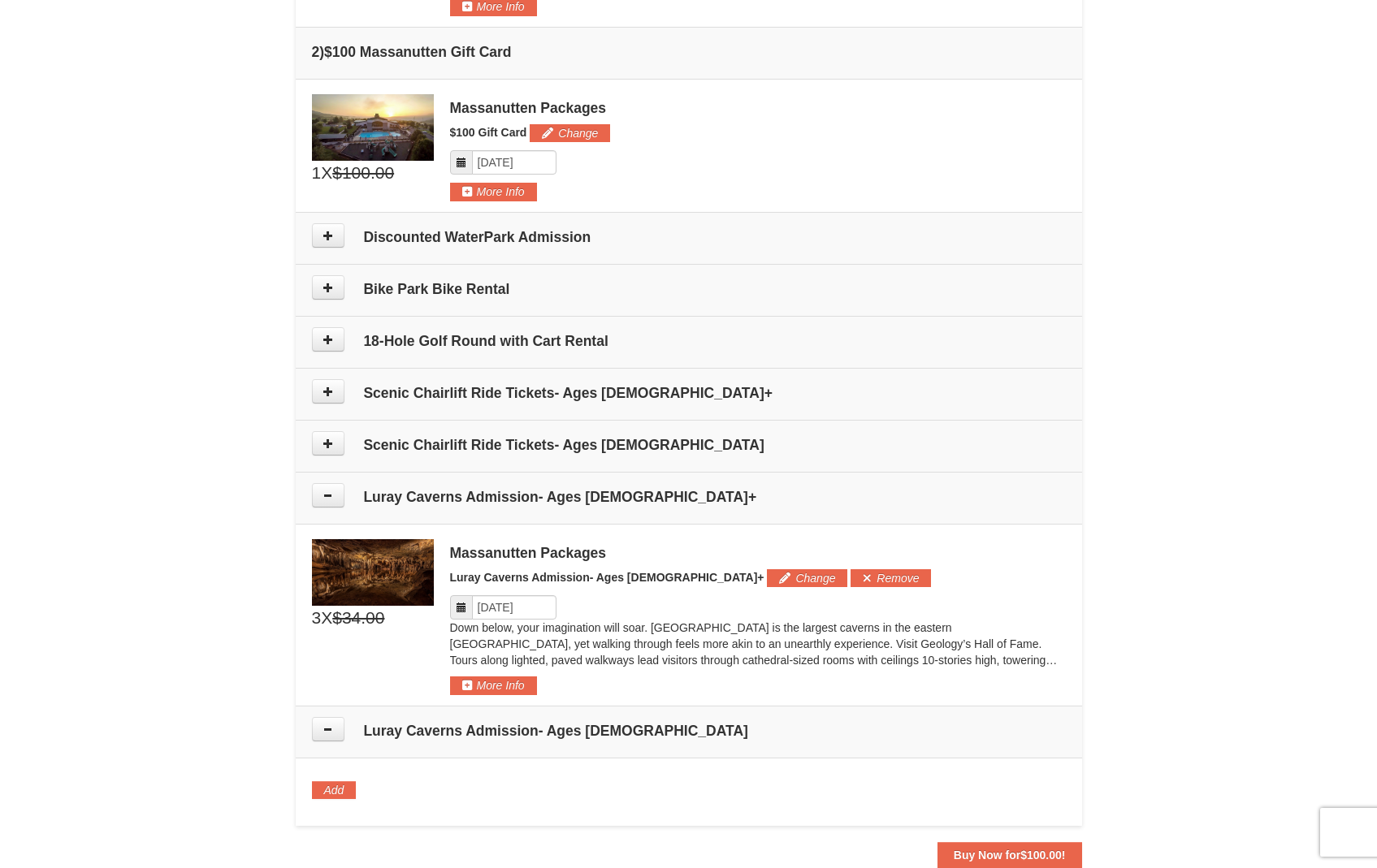
scroll to position [558, 0]
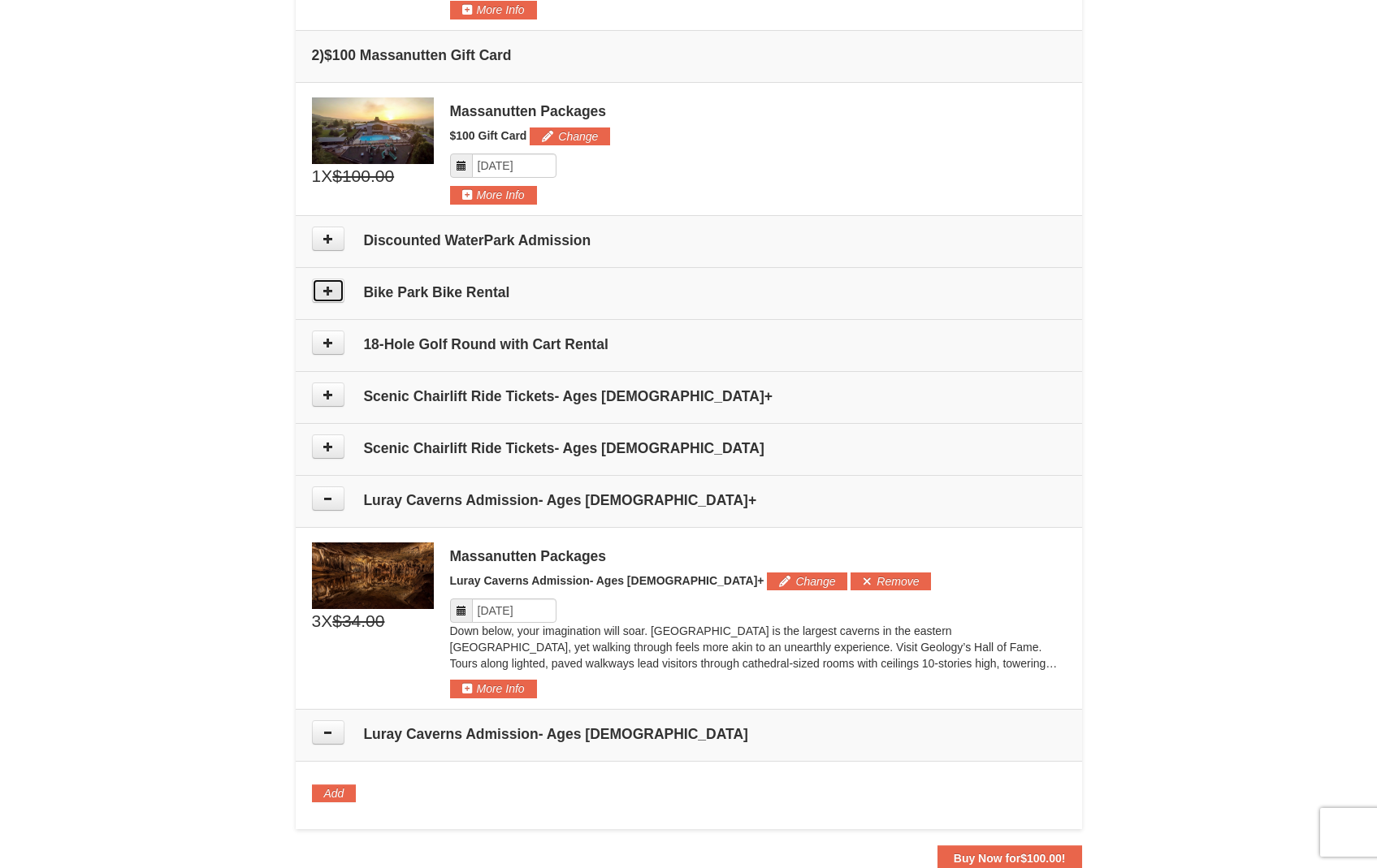
click at [331, 294] on icon at bounding box center [327, 290] width 11 height 11
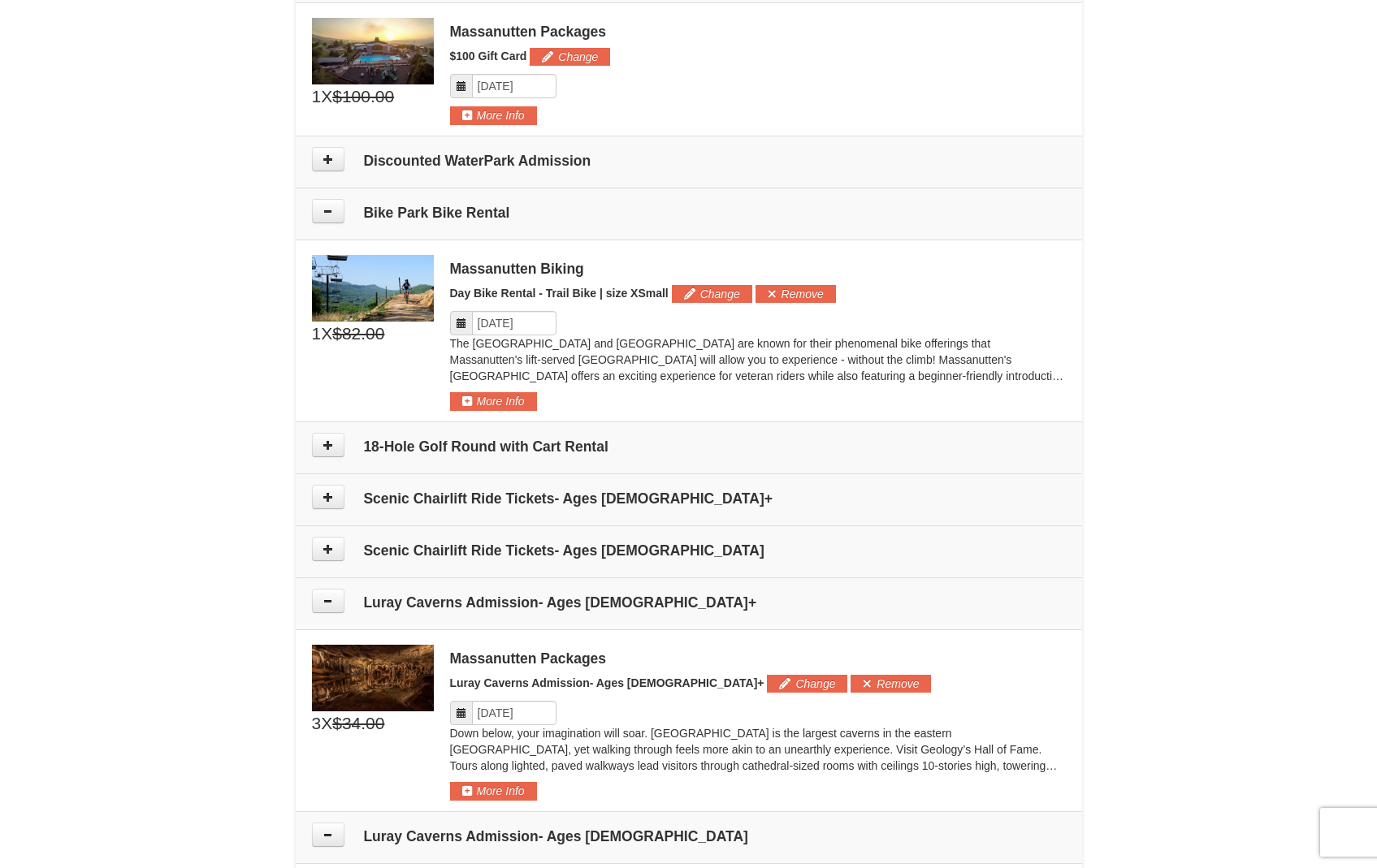
scroll to position [626, 0]
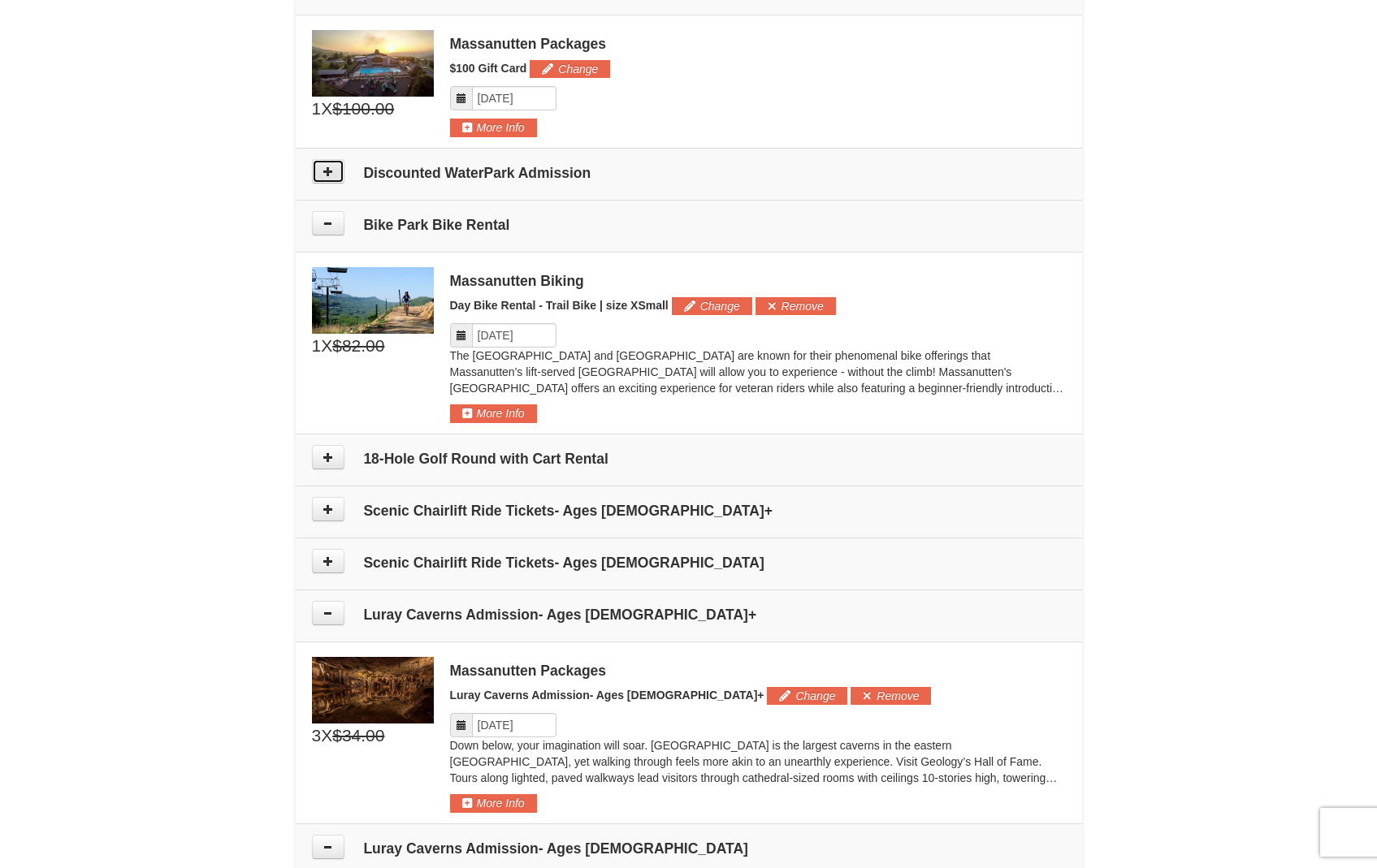
click at [333, 176] on button at bounding box center [328, 171] width 32 height 25
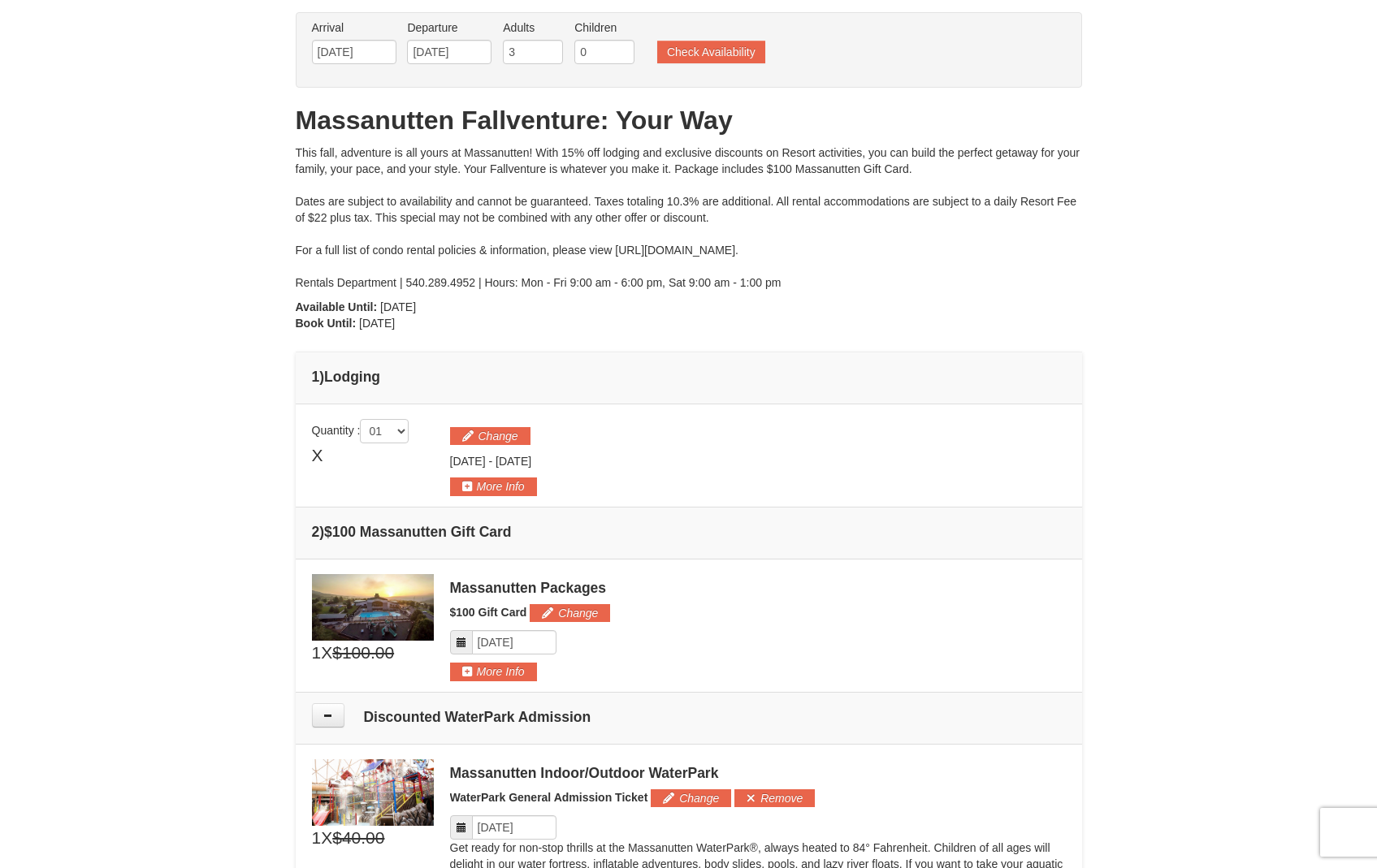
scroll to position [20, 0]
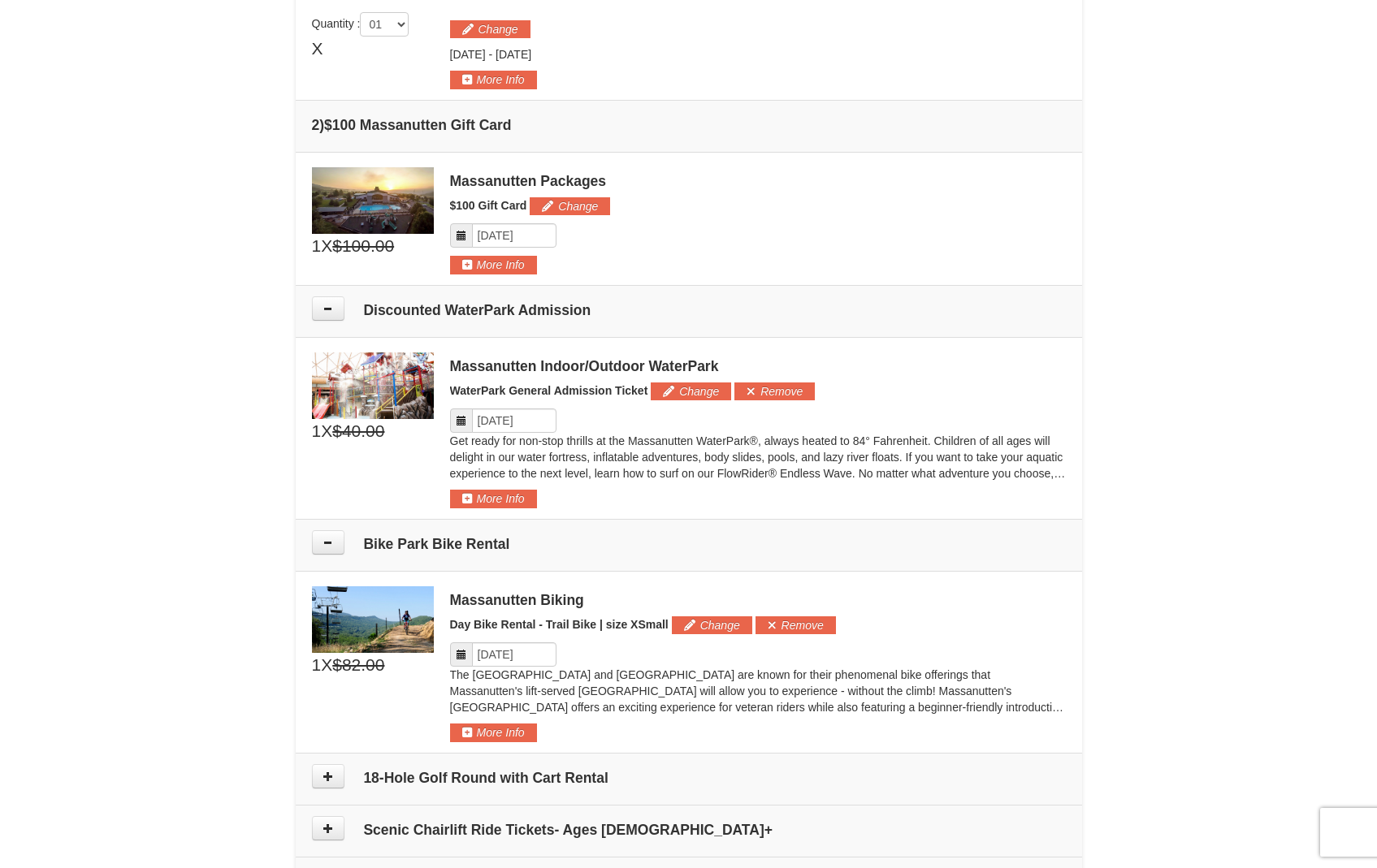
scroll to position [617, 0]
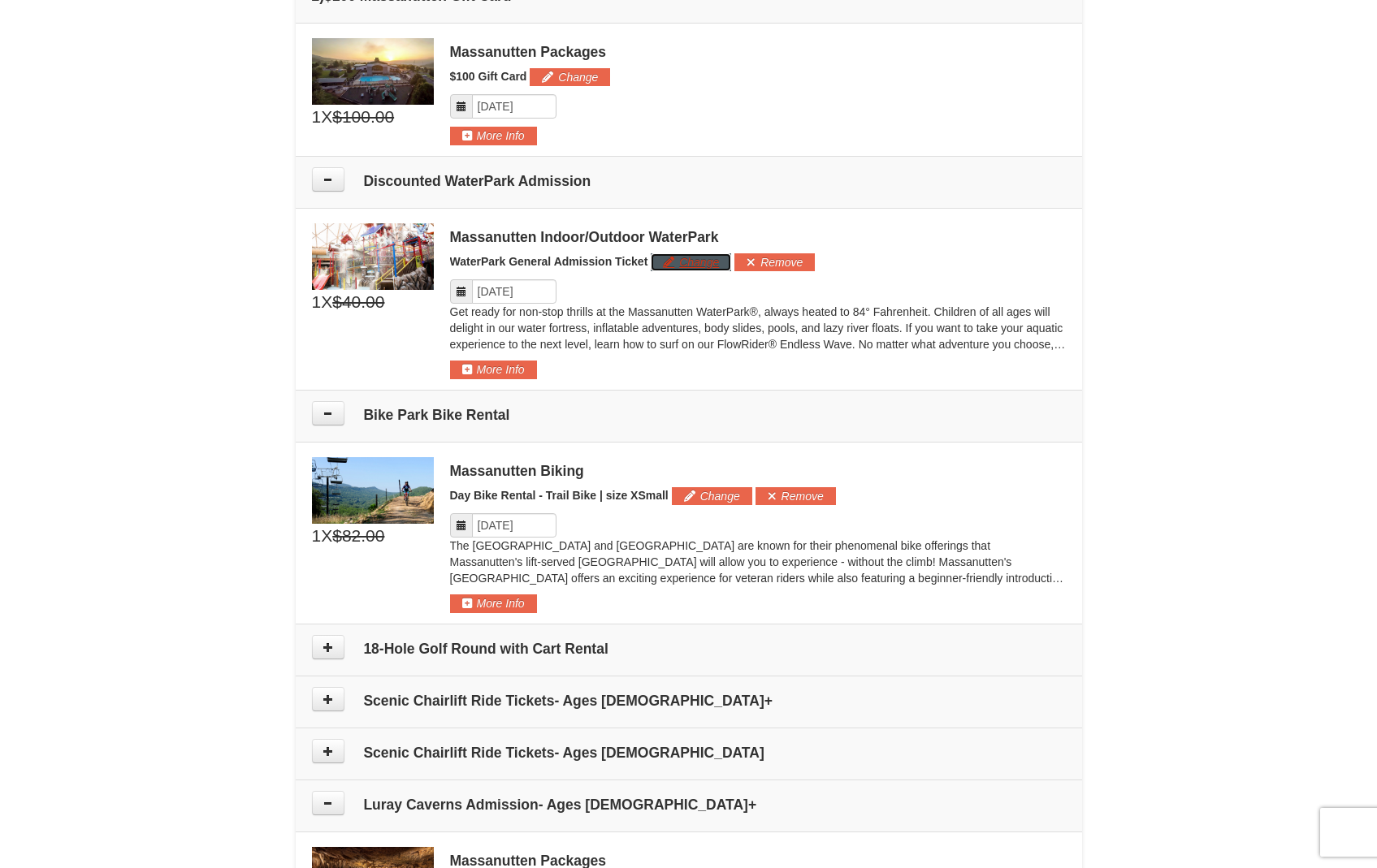
click at [679, 264] on button "Change" at bounding box center [691, 262] width 81 height 18
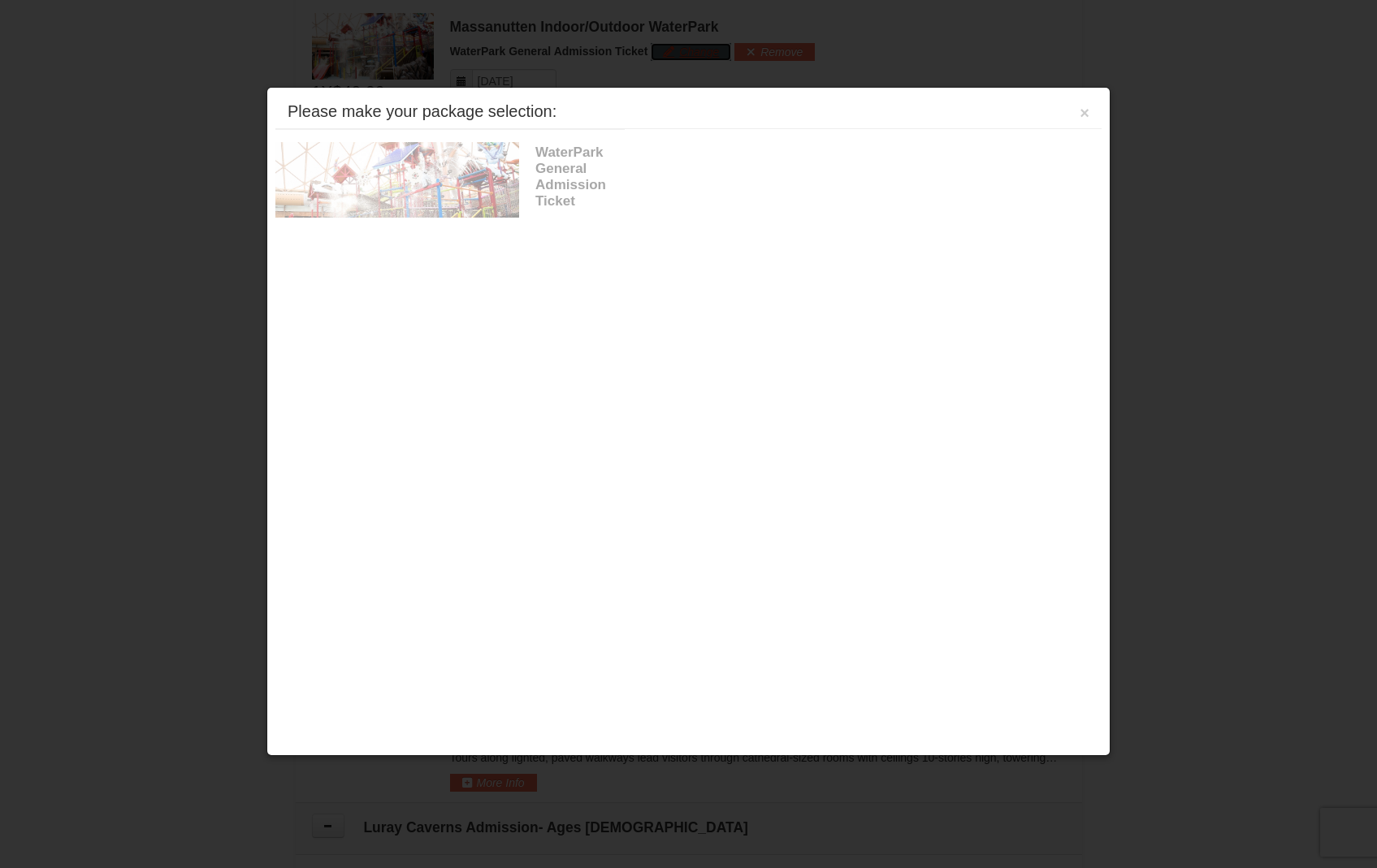
scroll to position [841, 0]
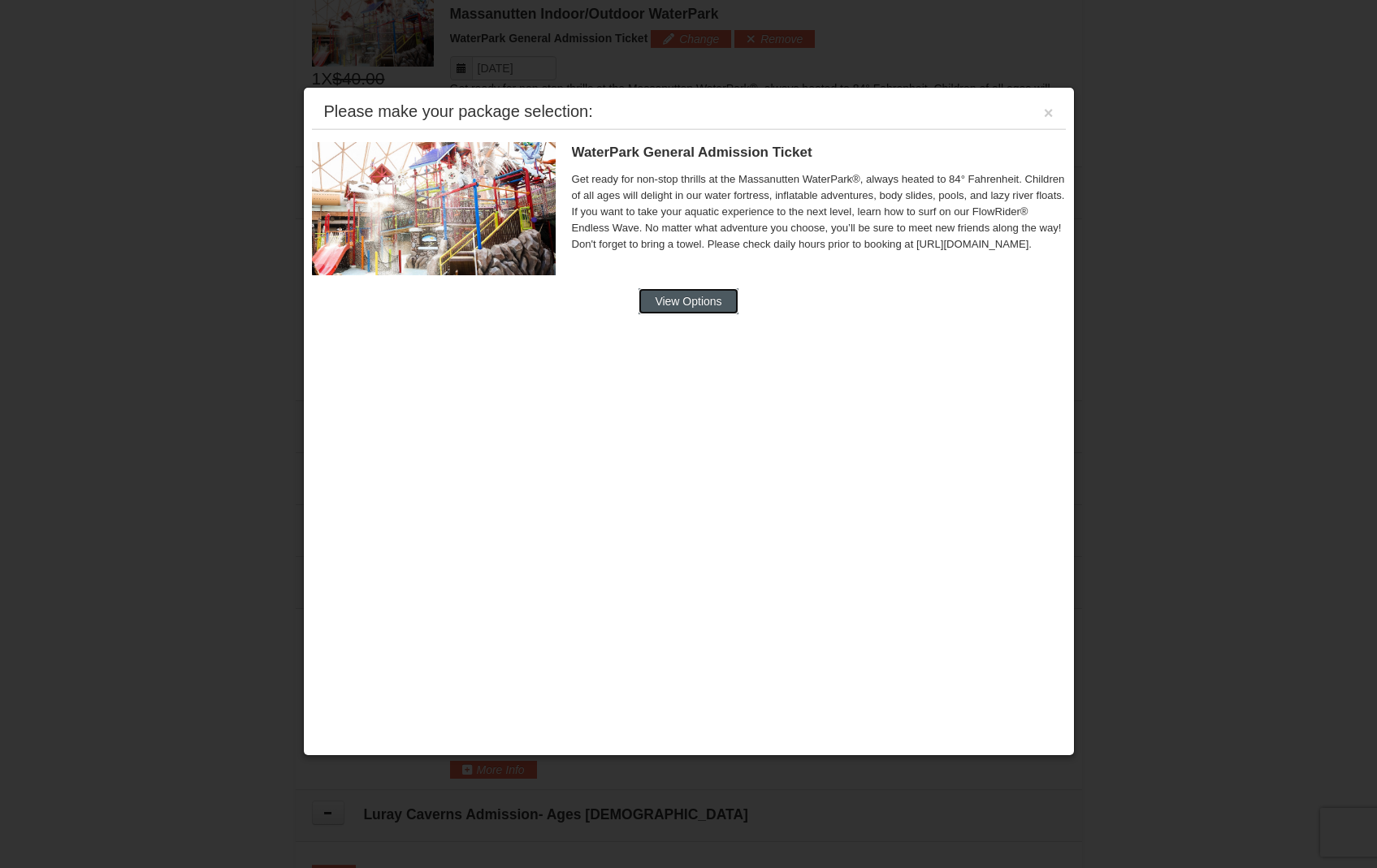
click at [696, 307] on button "View Options" at bounding box center [688, 301] width 100 height 26
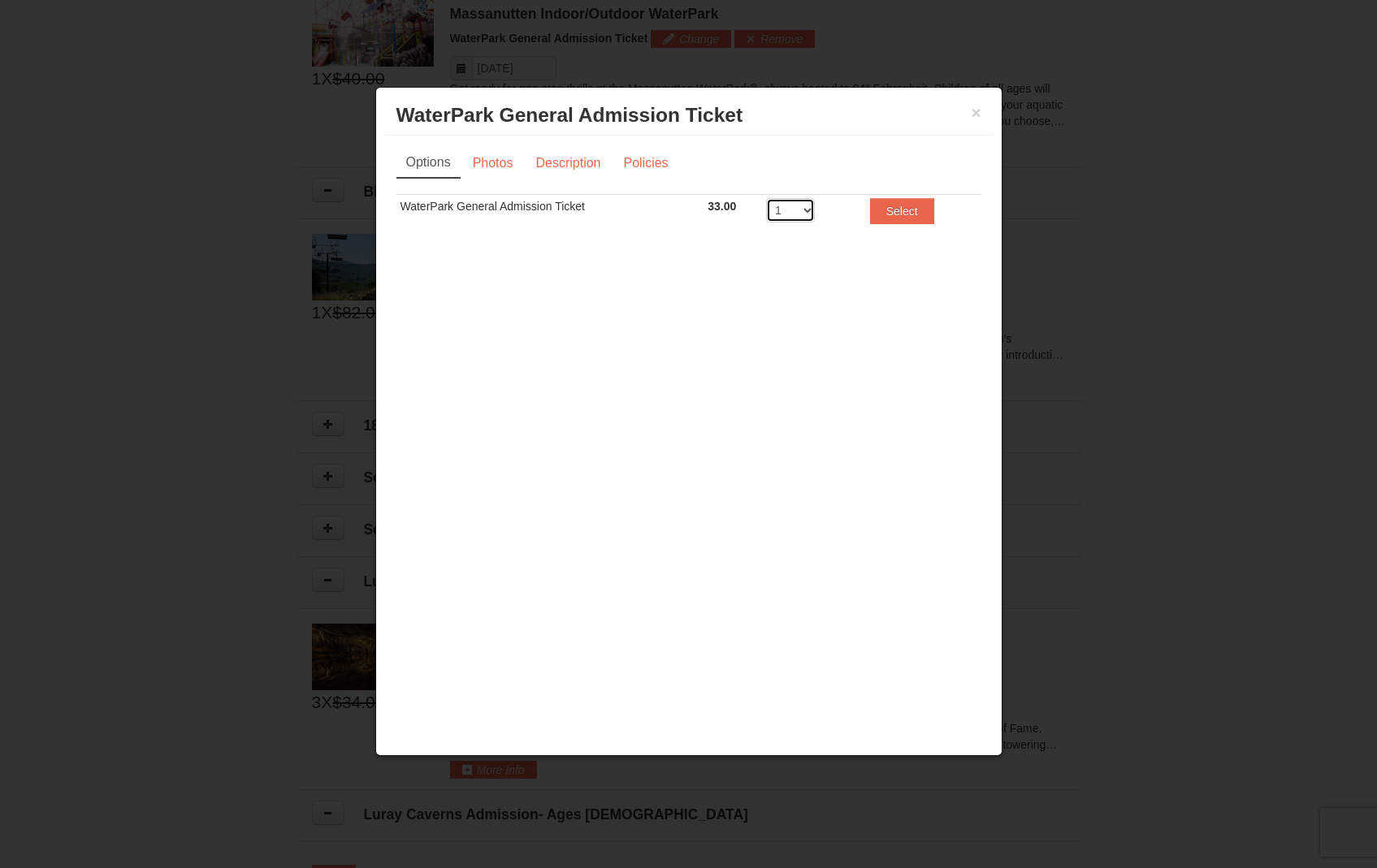
click at [796, 215] on select "1 2 3 4 5 6 7 8" at bounding box center [790, 210] width 48 height 25
select select "3"
click at [766, 198] on select "1 2 3 4 5 6 7 8" at bounding box center [790, 210] width 48 height 25
click at [887, 204] on button "Select" at bounding box center [902, 211] width 64 height 26
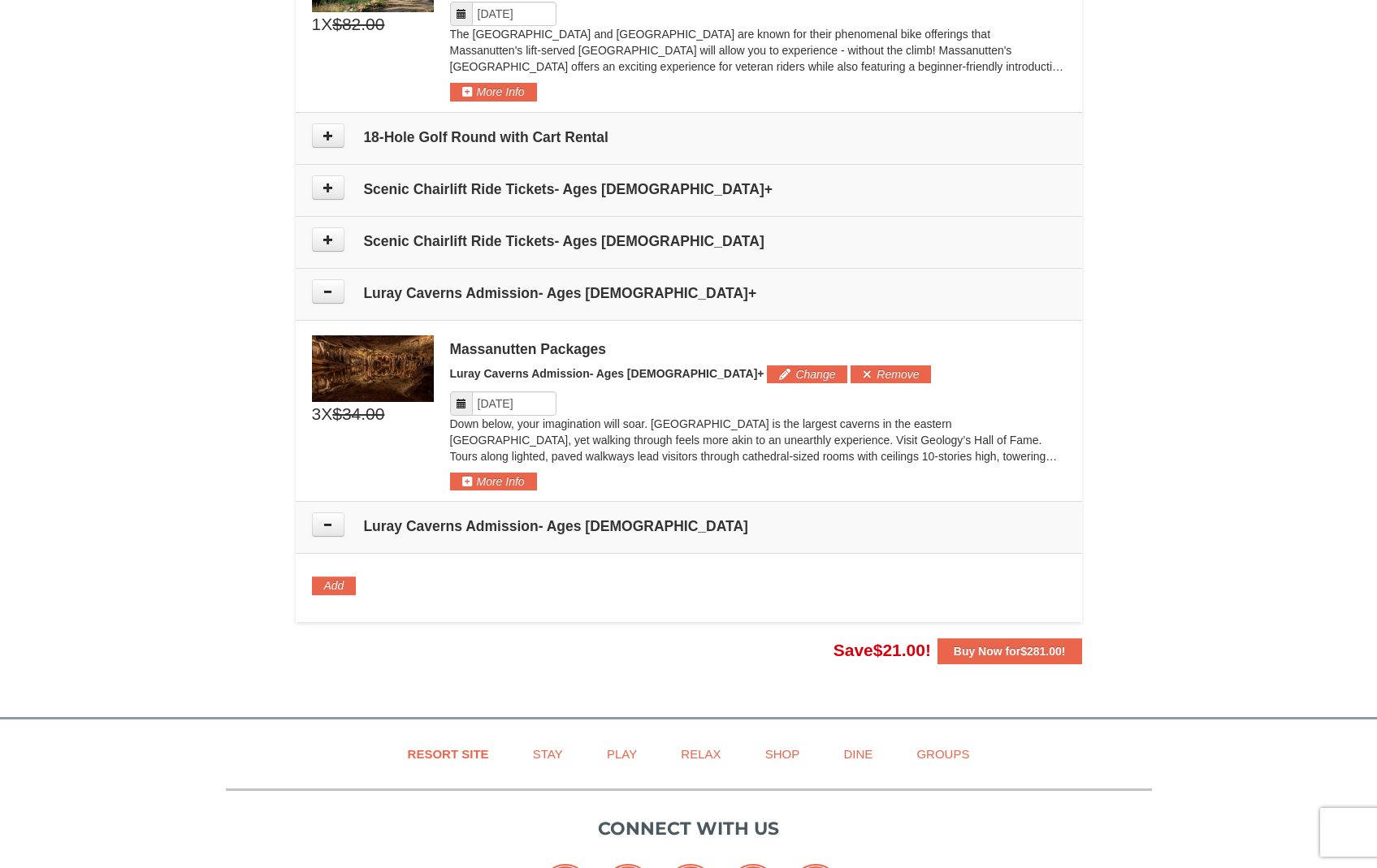
scroll to position [976, 0]
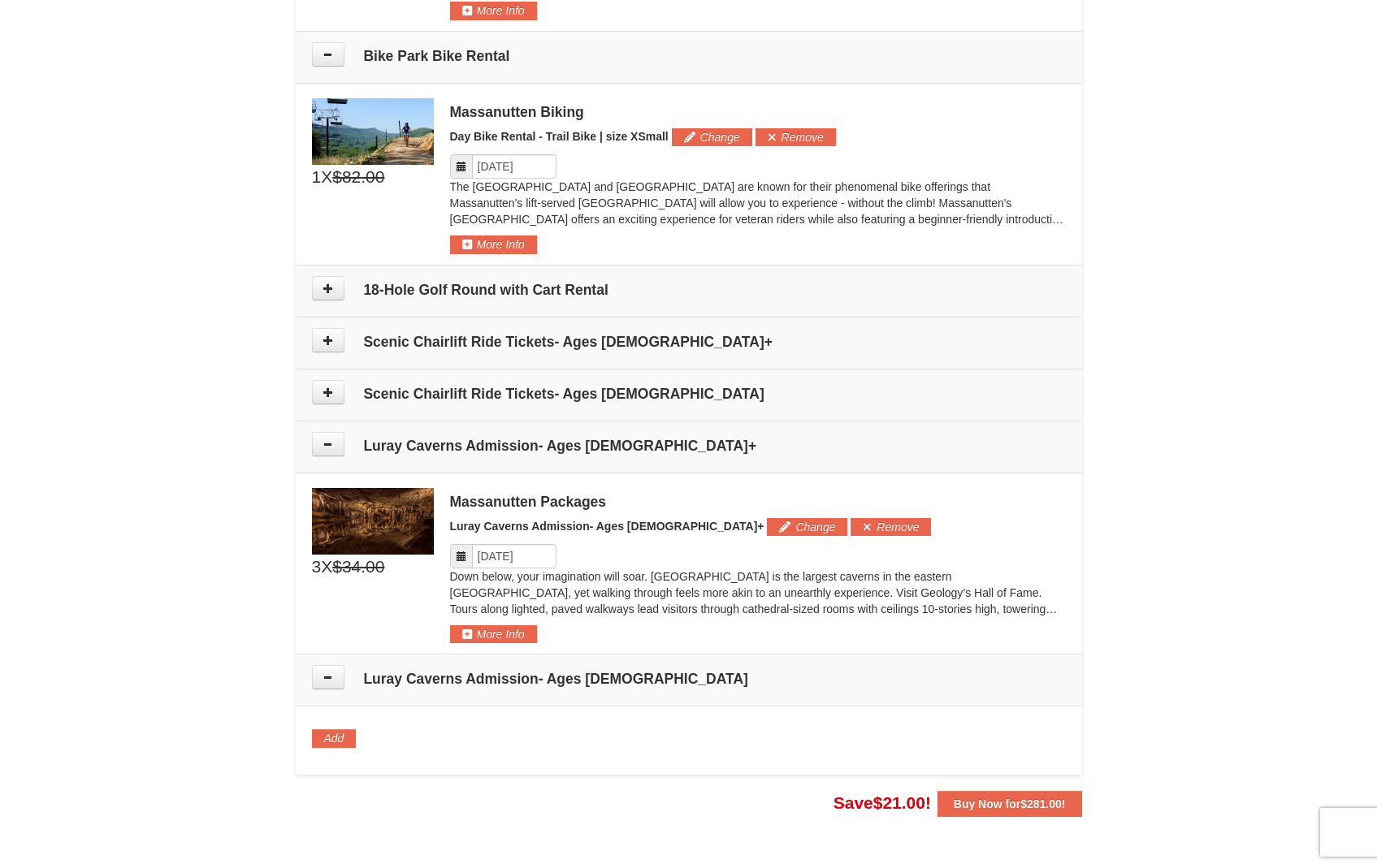
click at [335, 353] on td "Scenic Chairlift Ride Tickets- Ages 13+" at bounding box center [689, 343] width 787 height 52
click at [327, 340] on icon at bounding box center [327, 340] width 11 height 11
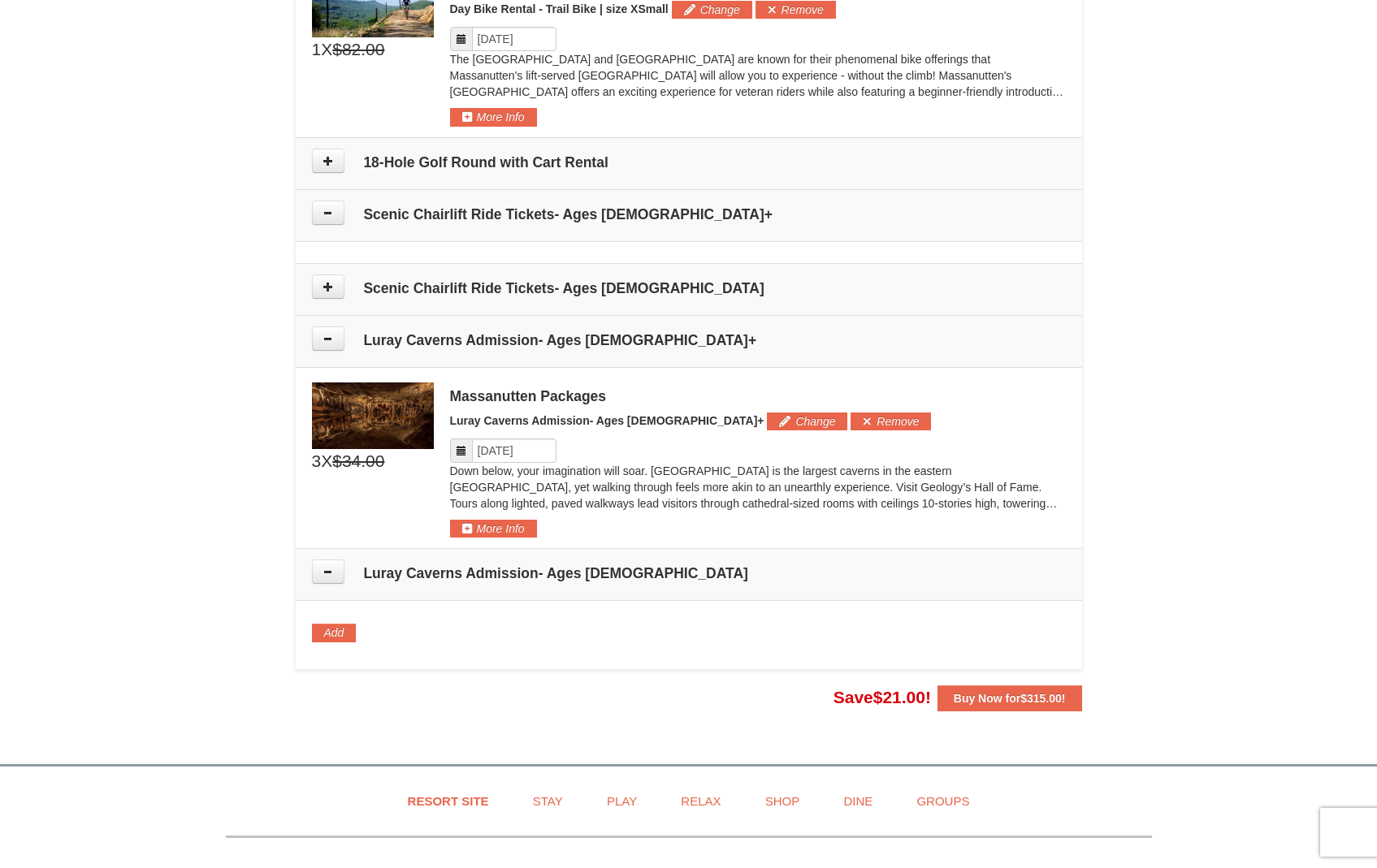
scroll to position [1092, 0]
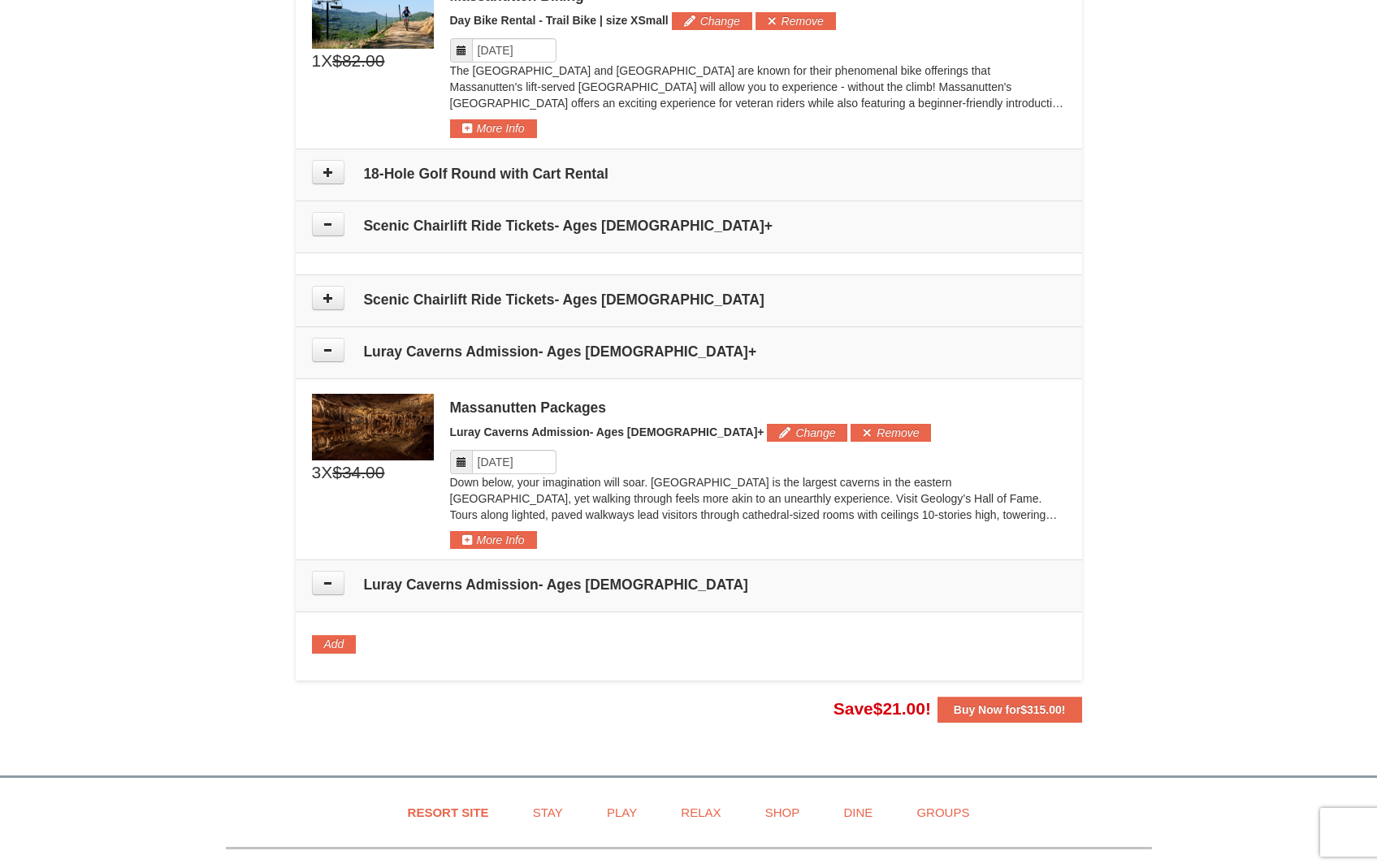
click at [417, 267] on td "Please make your package selection: ×" at bounding box center [689, 264] width 787 height 22
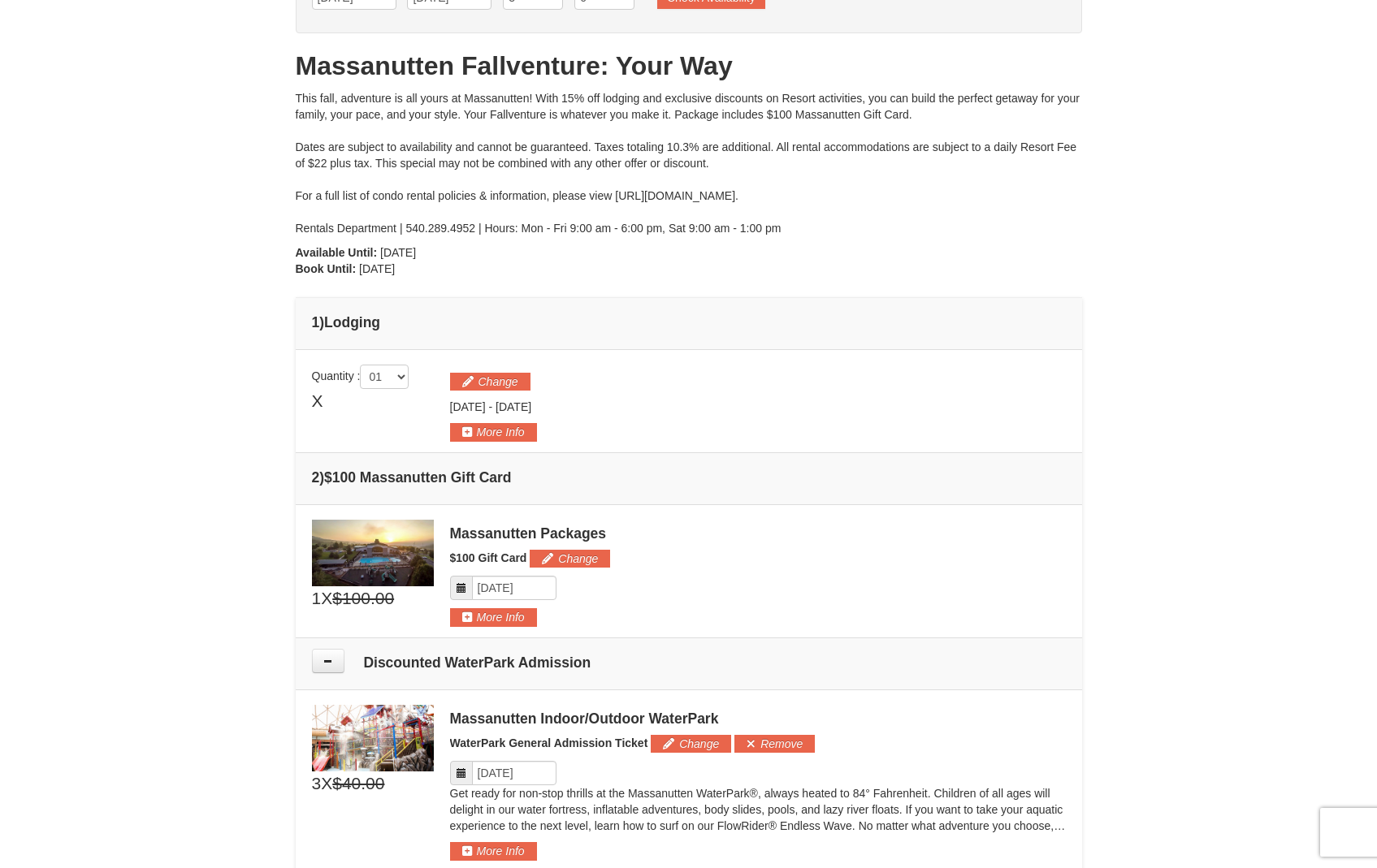
scroll to position [84, 0]
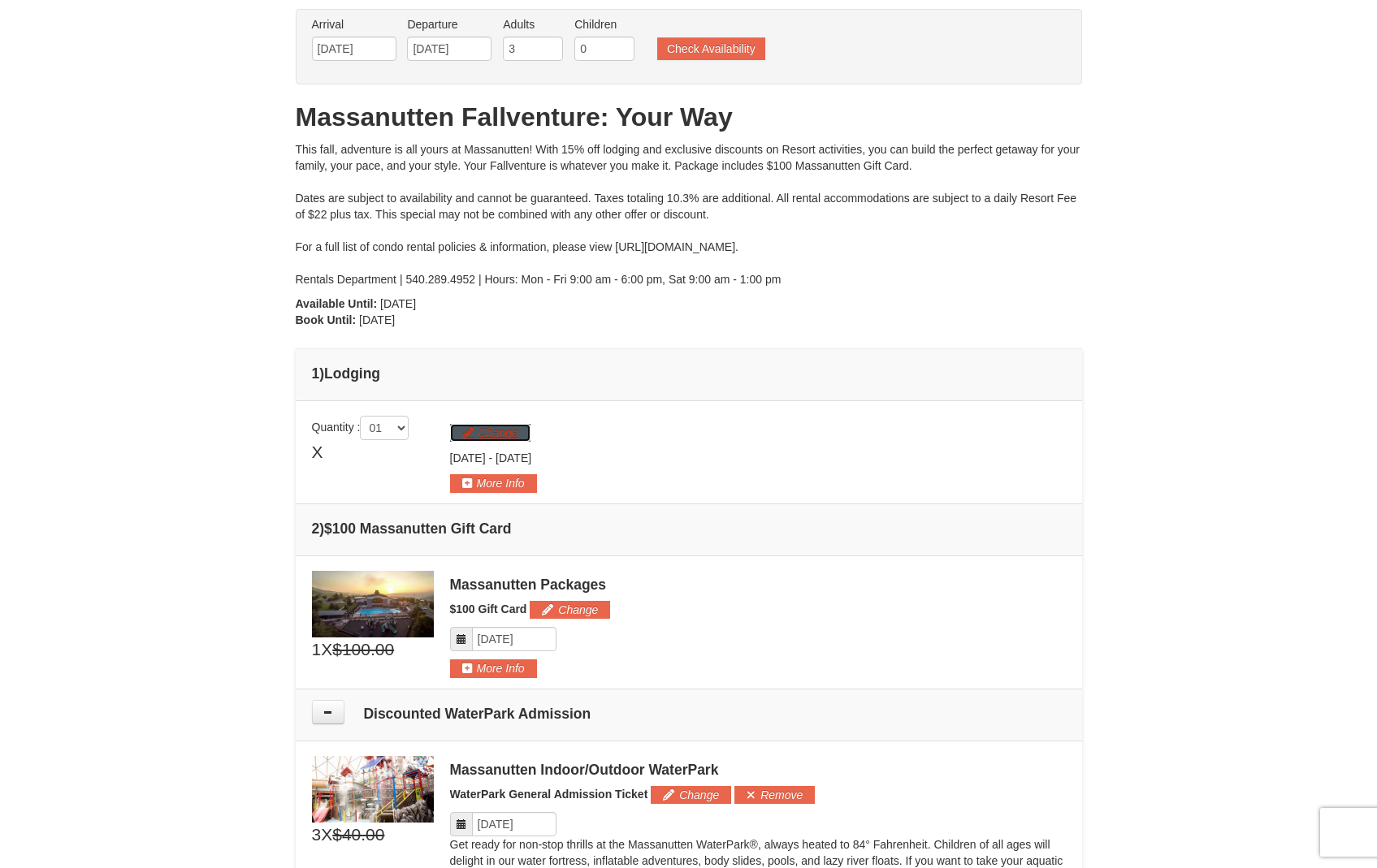
click at [485, 436] on button "Change" at bounding box center [490, 433] width 81 height 18
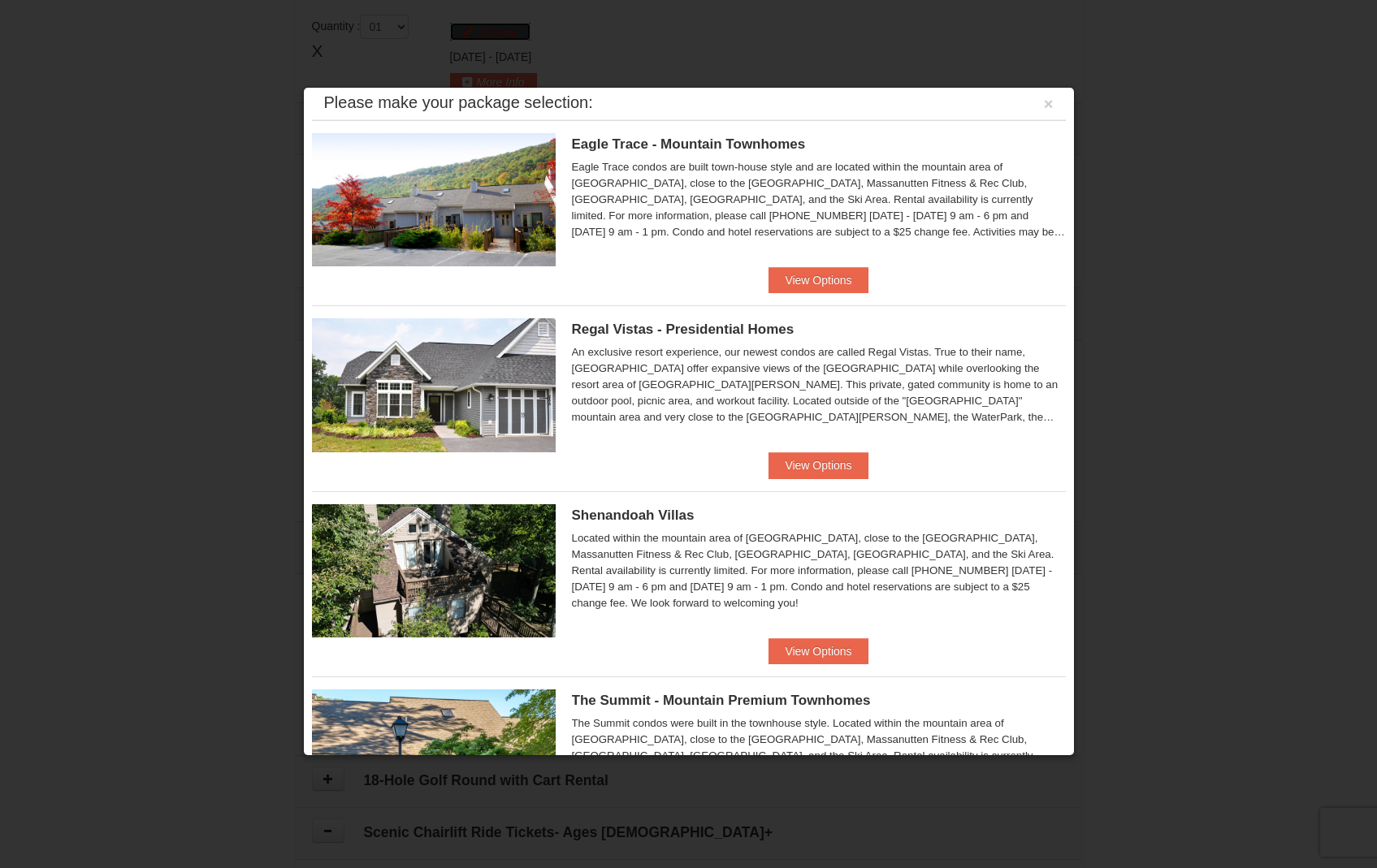
scroll to position [0, 0]
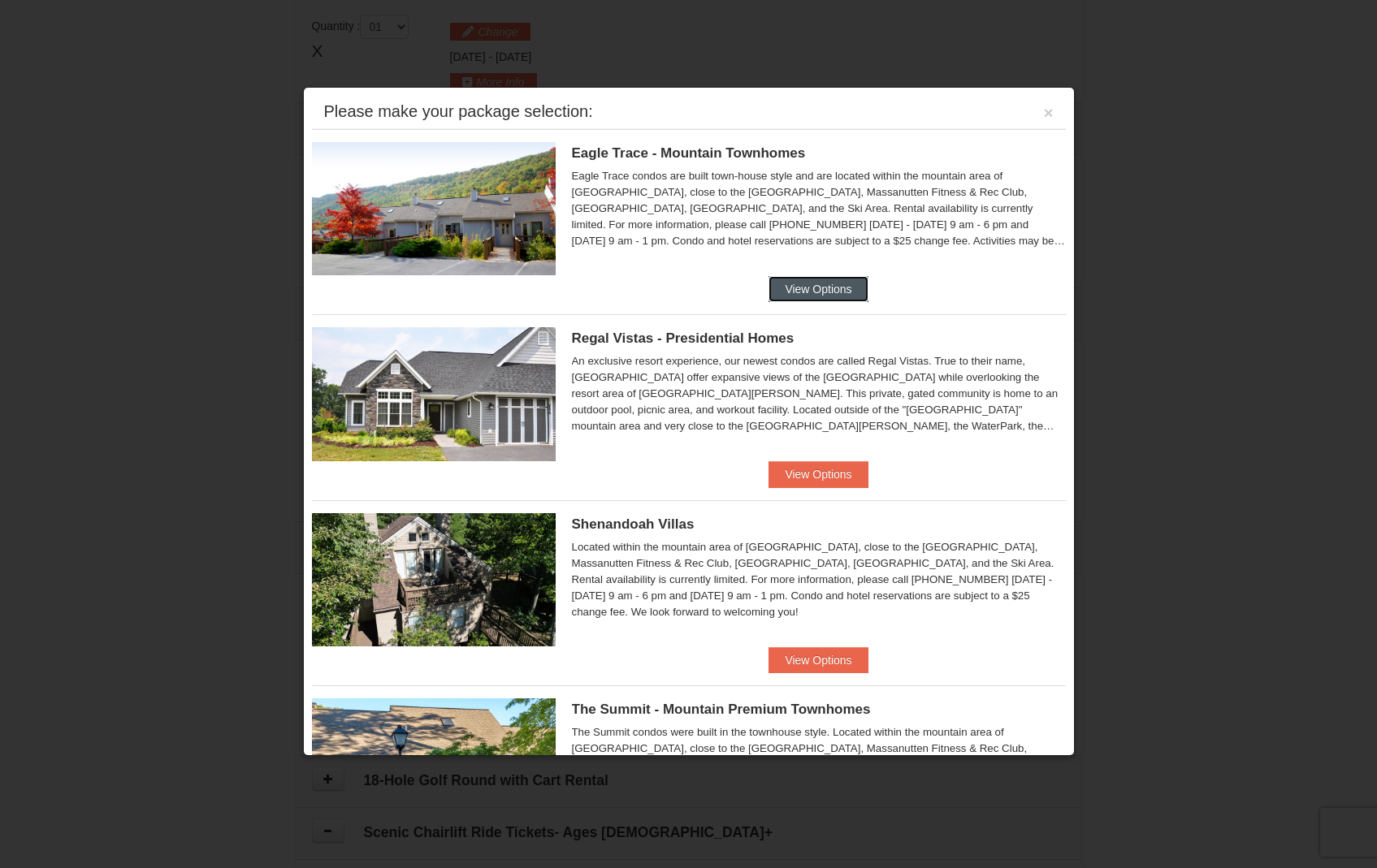
click at [802, 282] on button "View Options" at bounding box center [818, 289] width 100 height 26
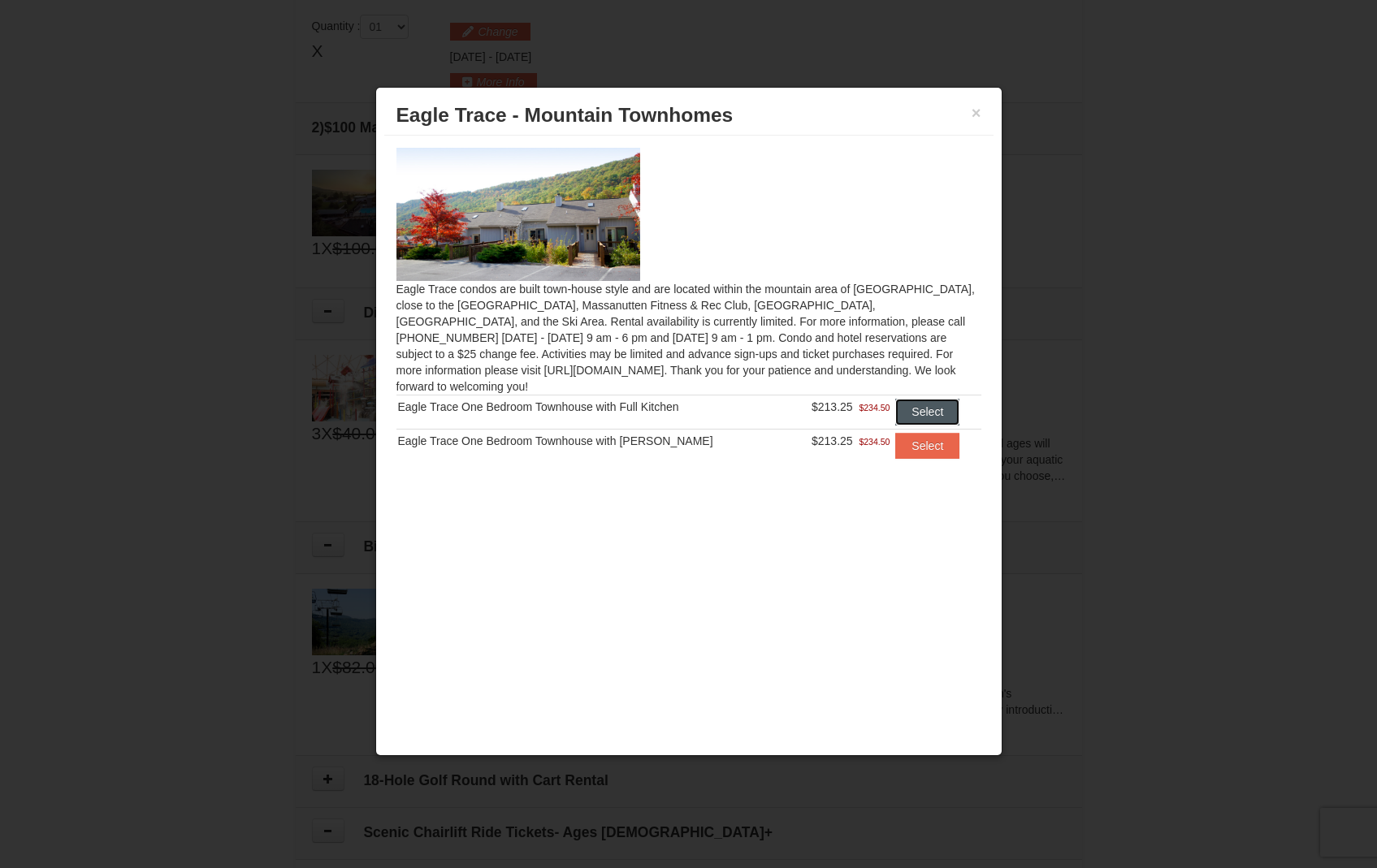
click at [919, 400] on button "Select" at bounding box center [927, 411] width 64 height 26
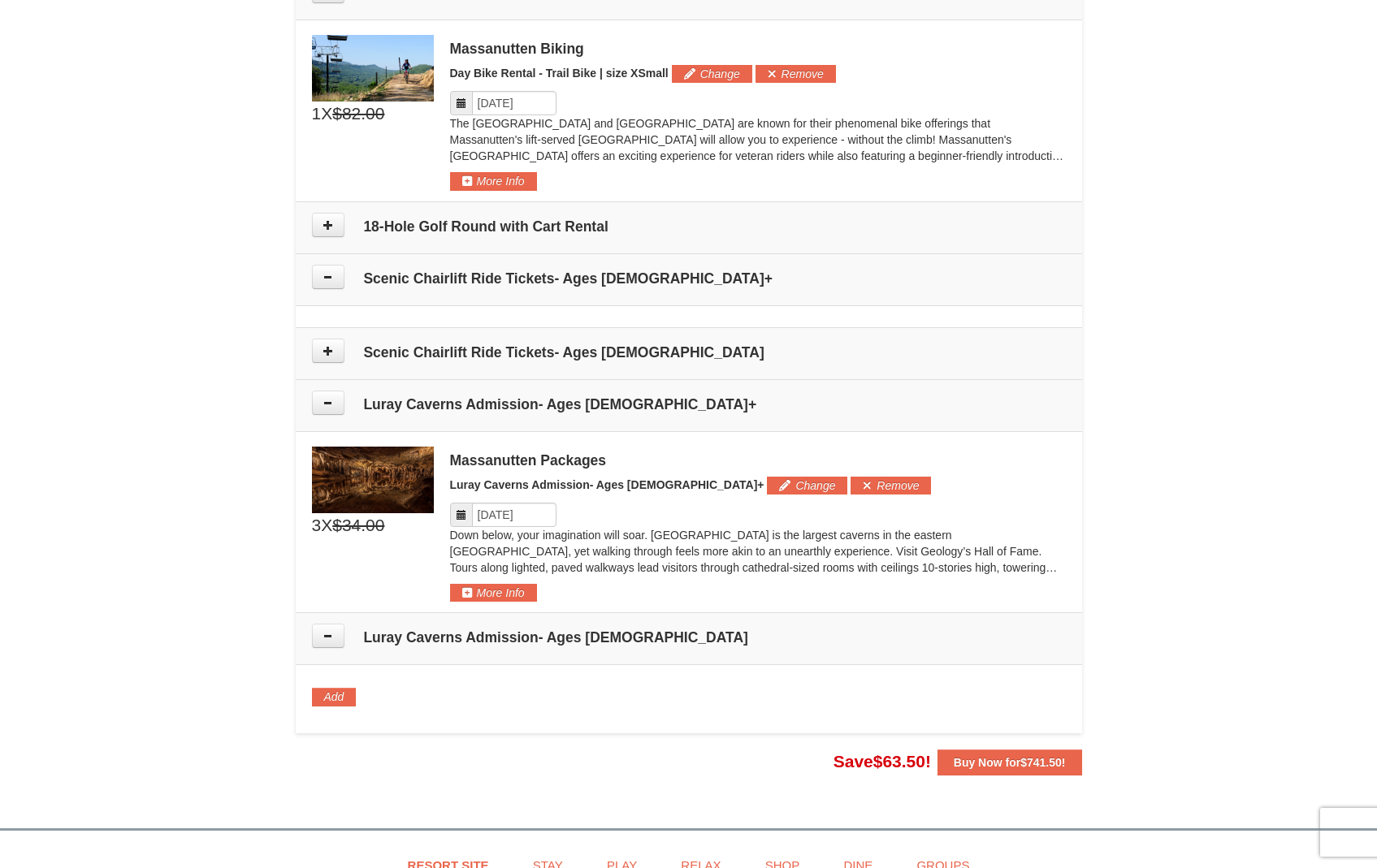
scroll to position [1047, 0]
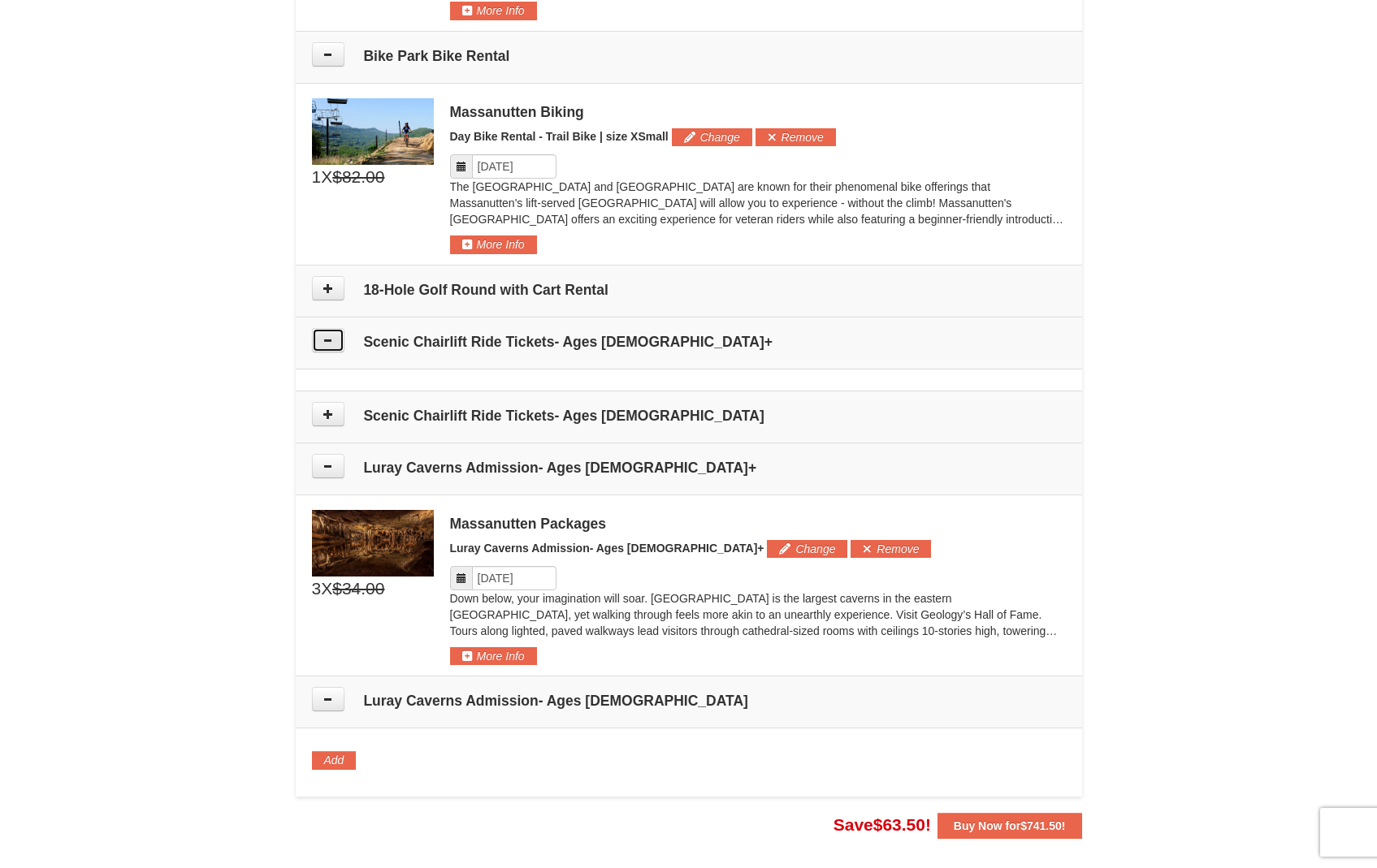
click at [327, 343] on icon at bounding box center [327, 340] width 11 height 11
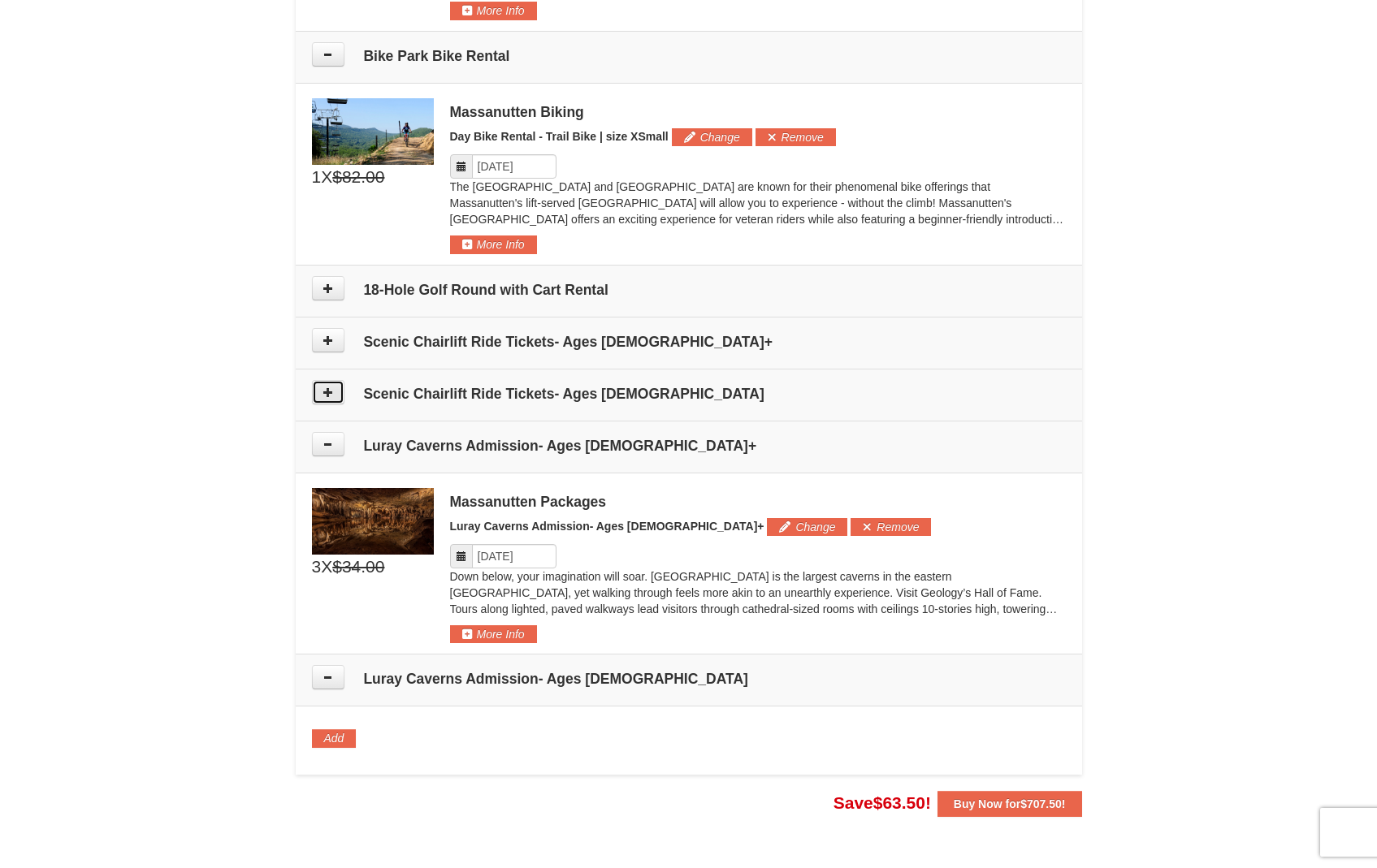
click at [333, 389] on button at bounding box center [328, 392] width 32 height 25
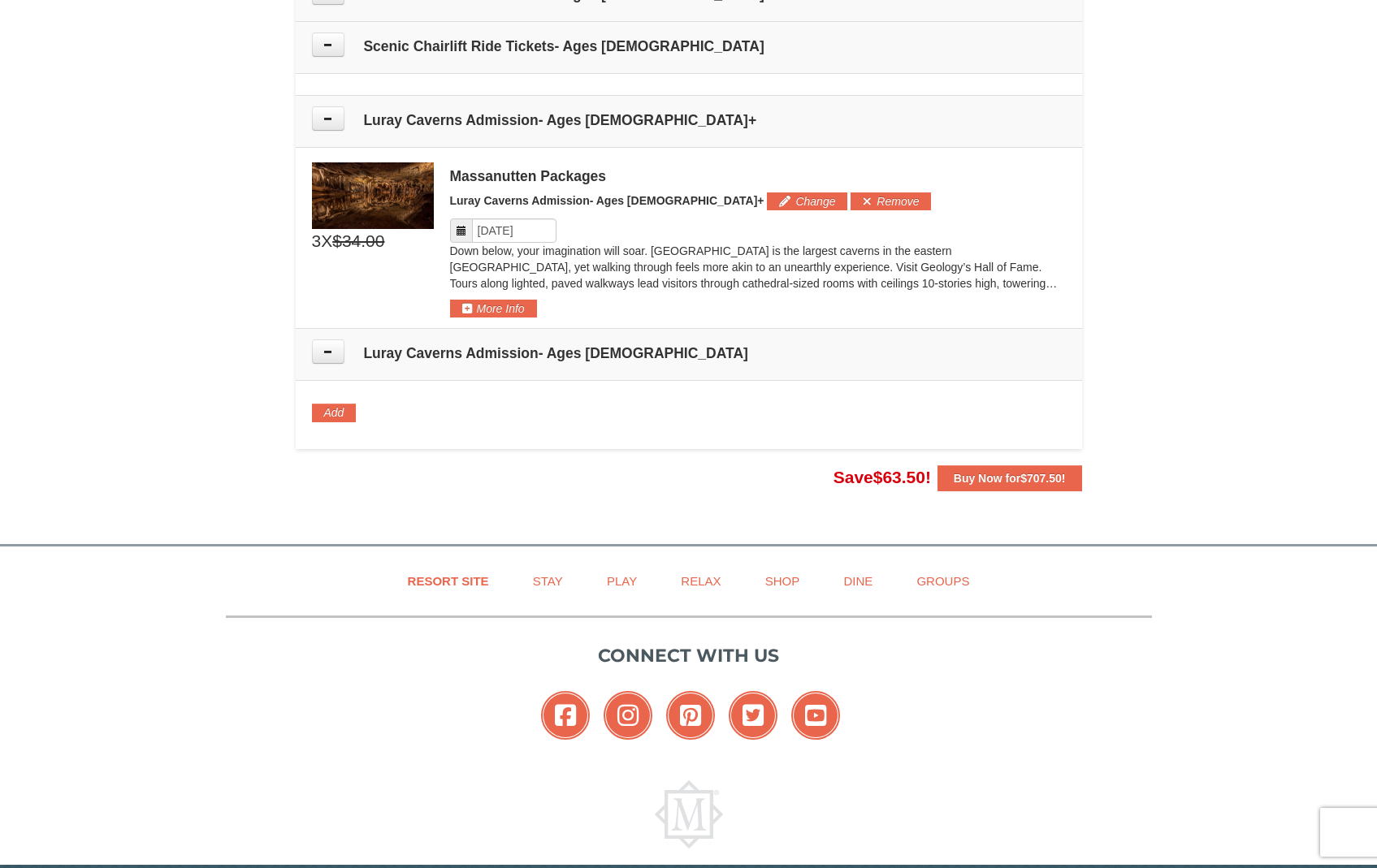
scroll to position [1415, 0]
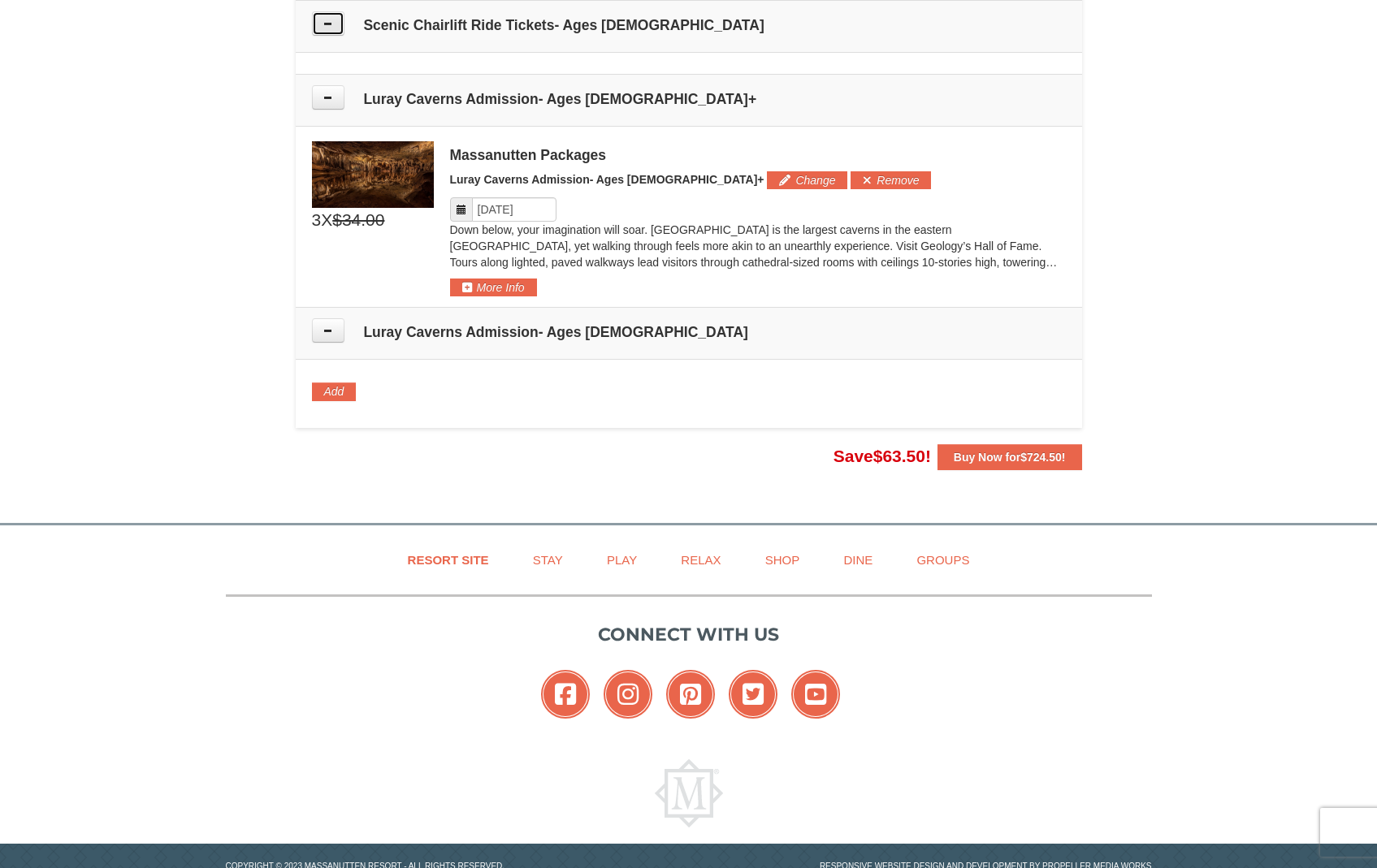
click at [325, 16] on button at bounding box center [328, 23] width 32 height 25
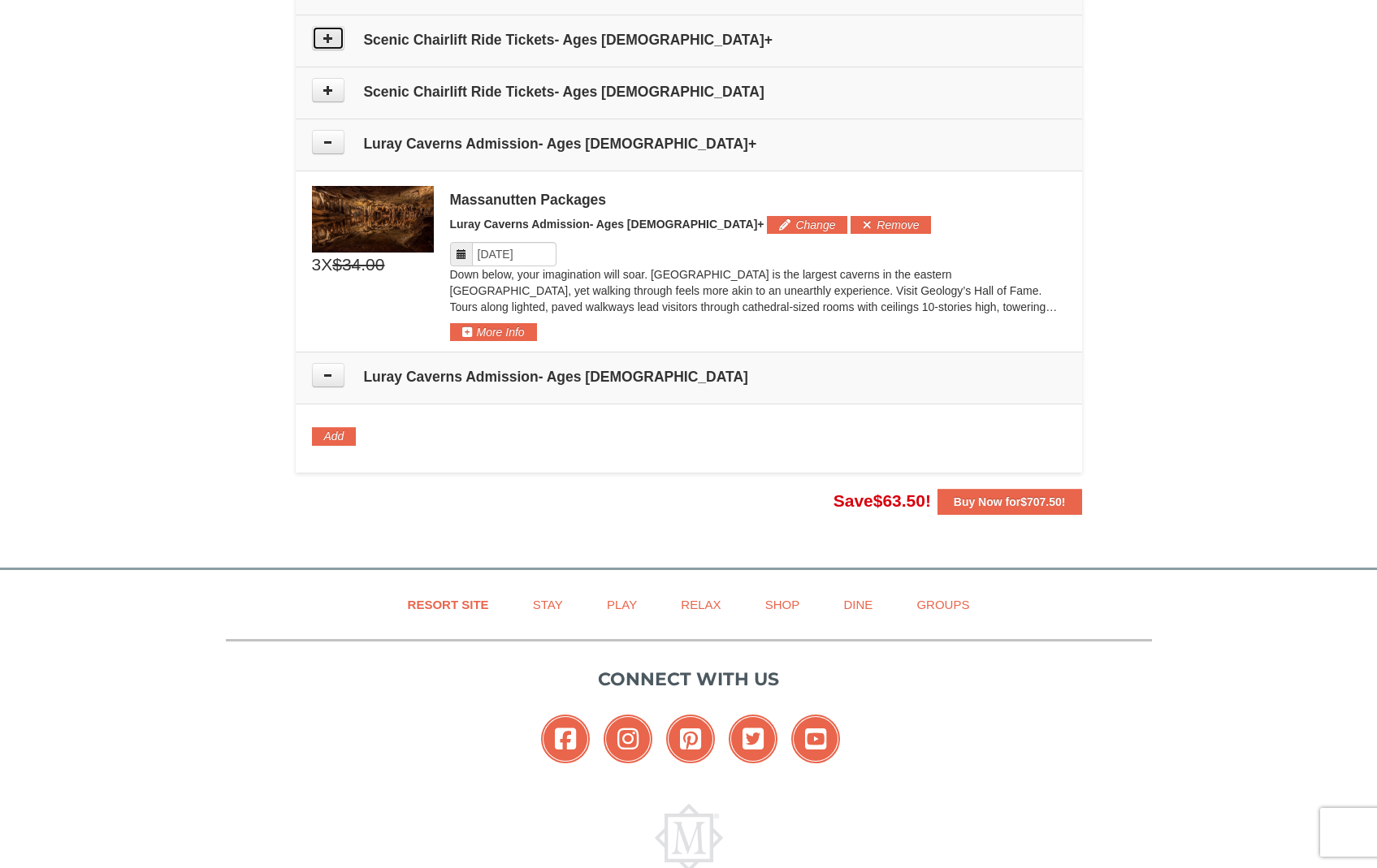
click at [329, 42] on icon at bounding box center [327, 37] width 11 height 11
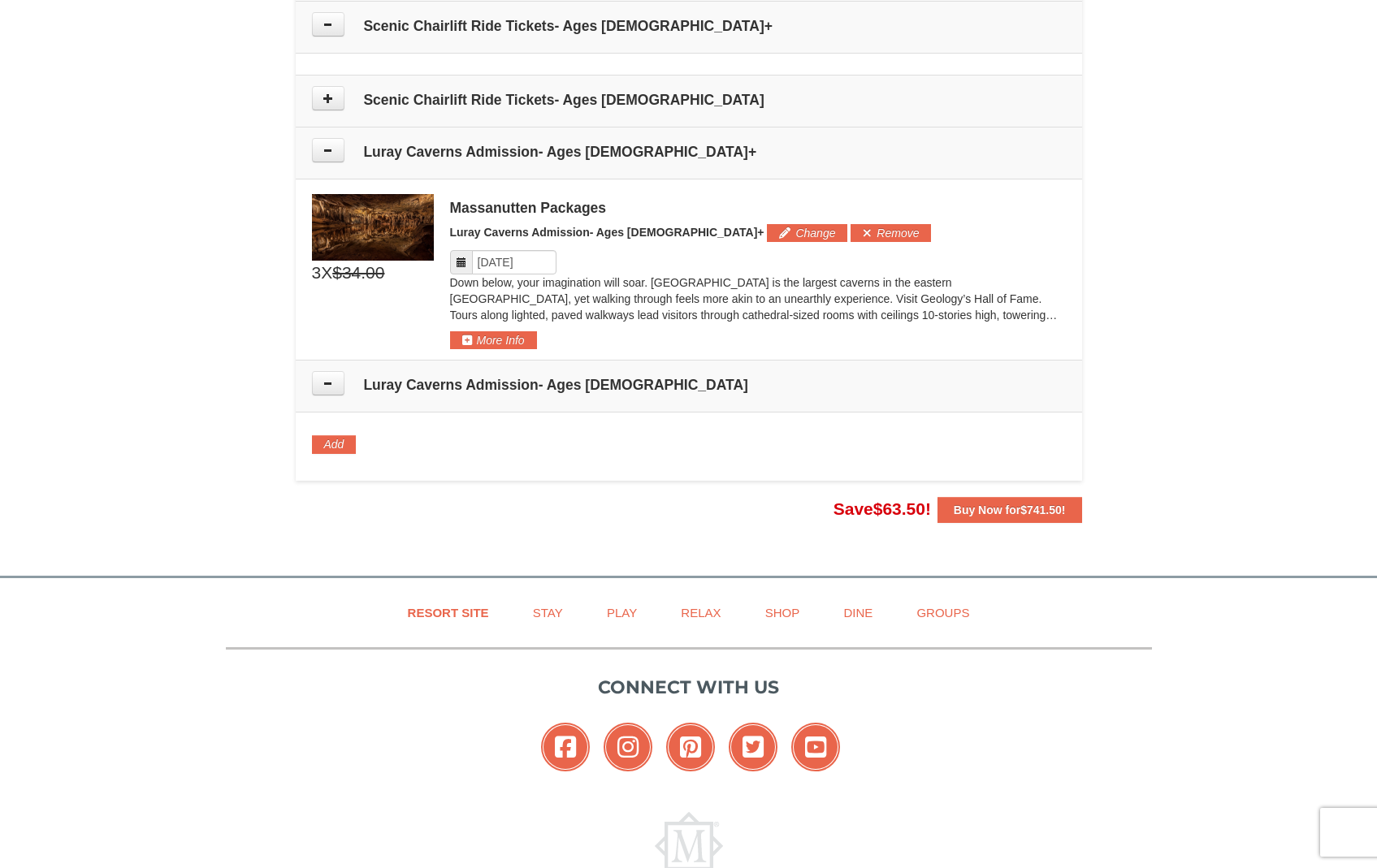
scroll to position [1364, 0]
click at [328, 39] on td "Scenic Chairlift Ride Tickets- Ages 13+" at bounding box center [689, 26] width 787 height 52
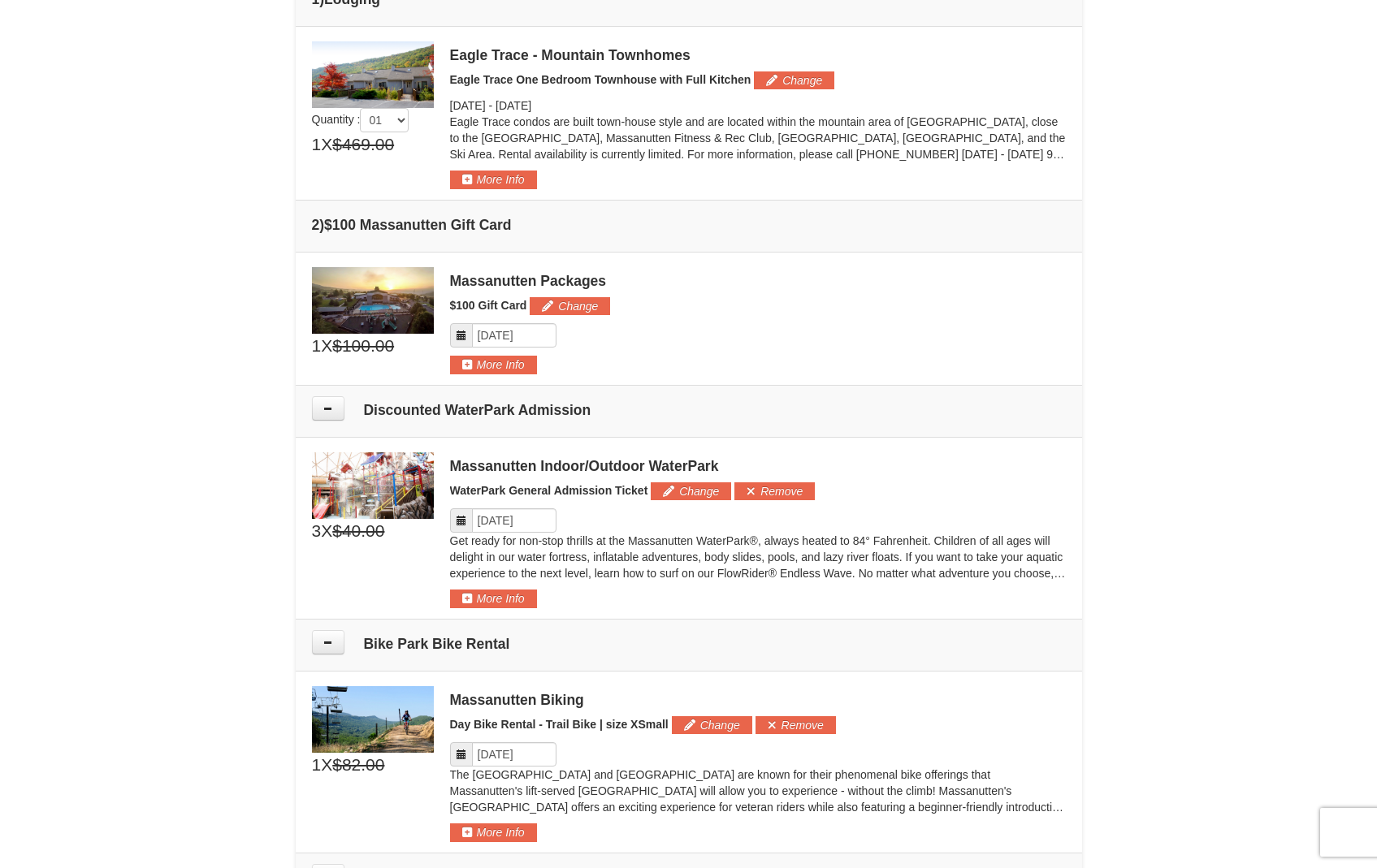
scroll to position [0, 0]
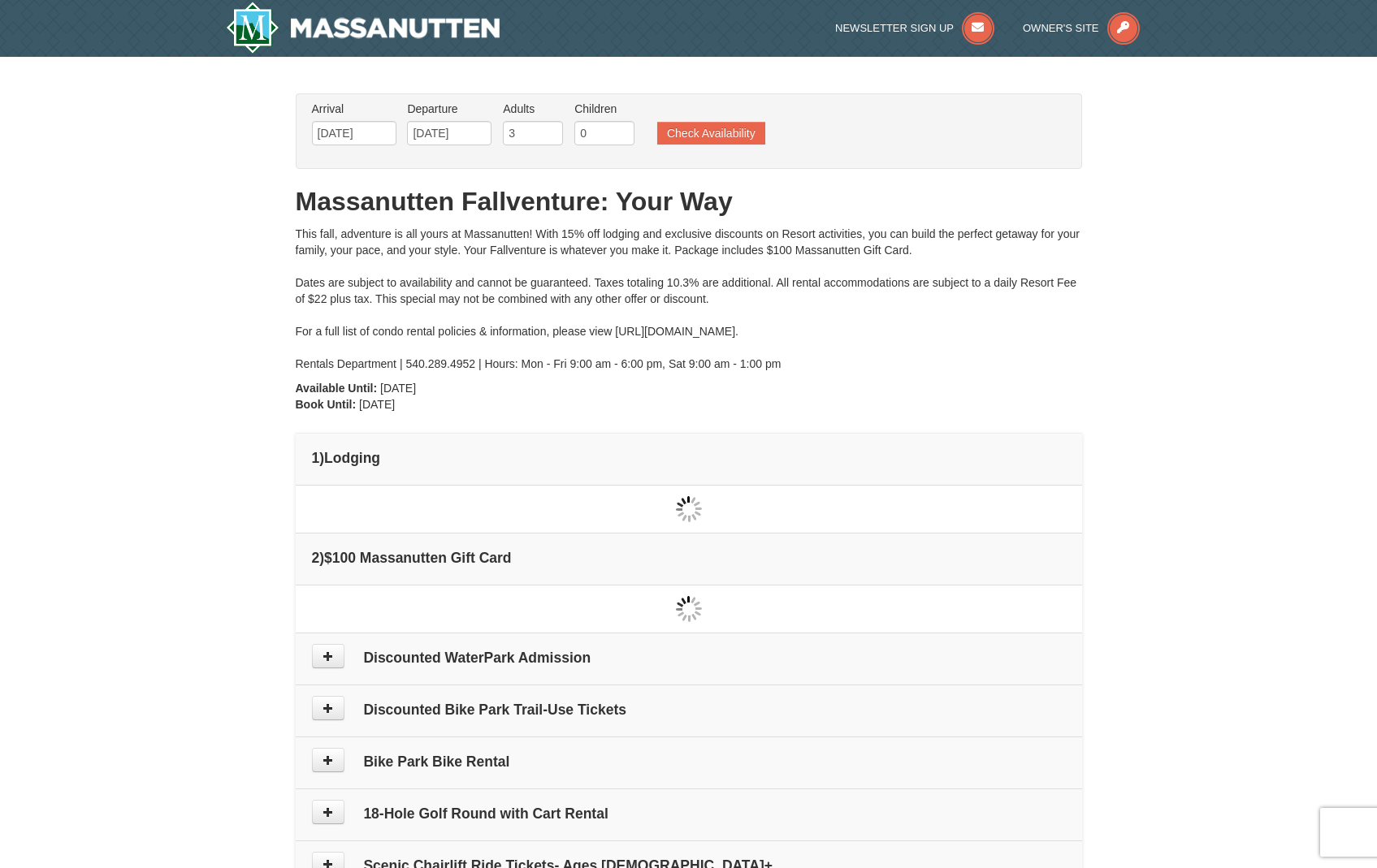
type input "[DATE]"
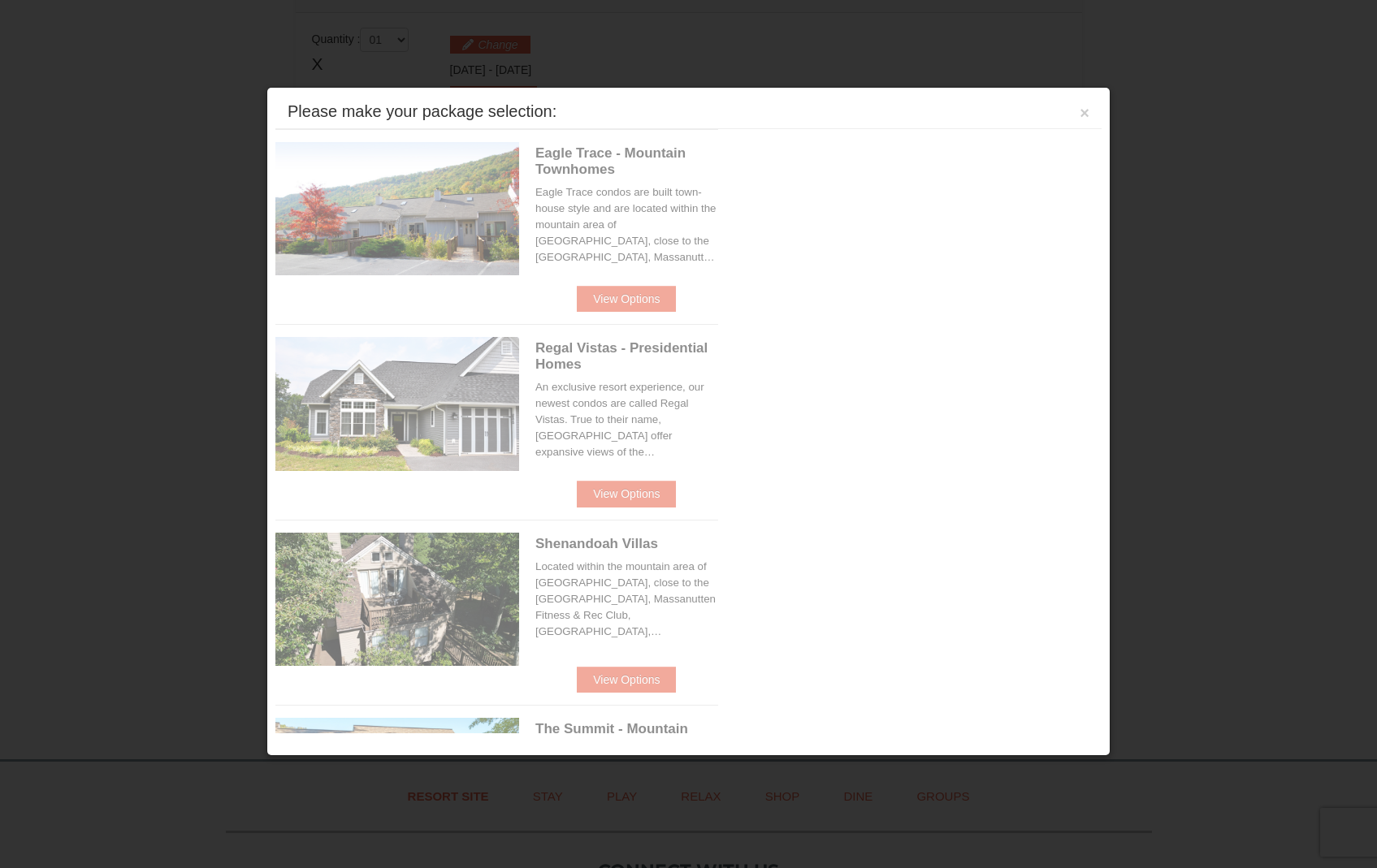
scroll to position [496, 0]
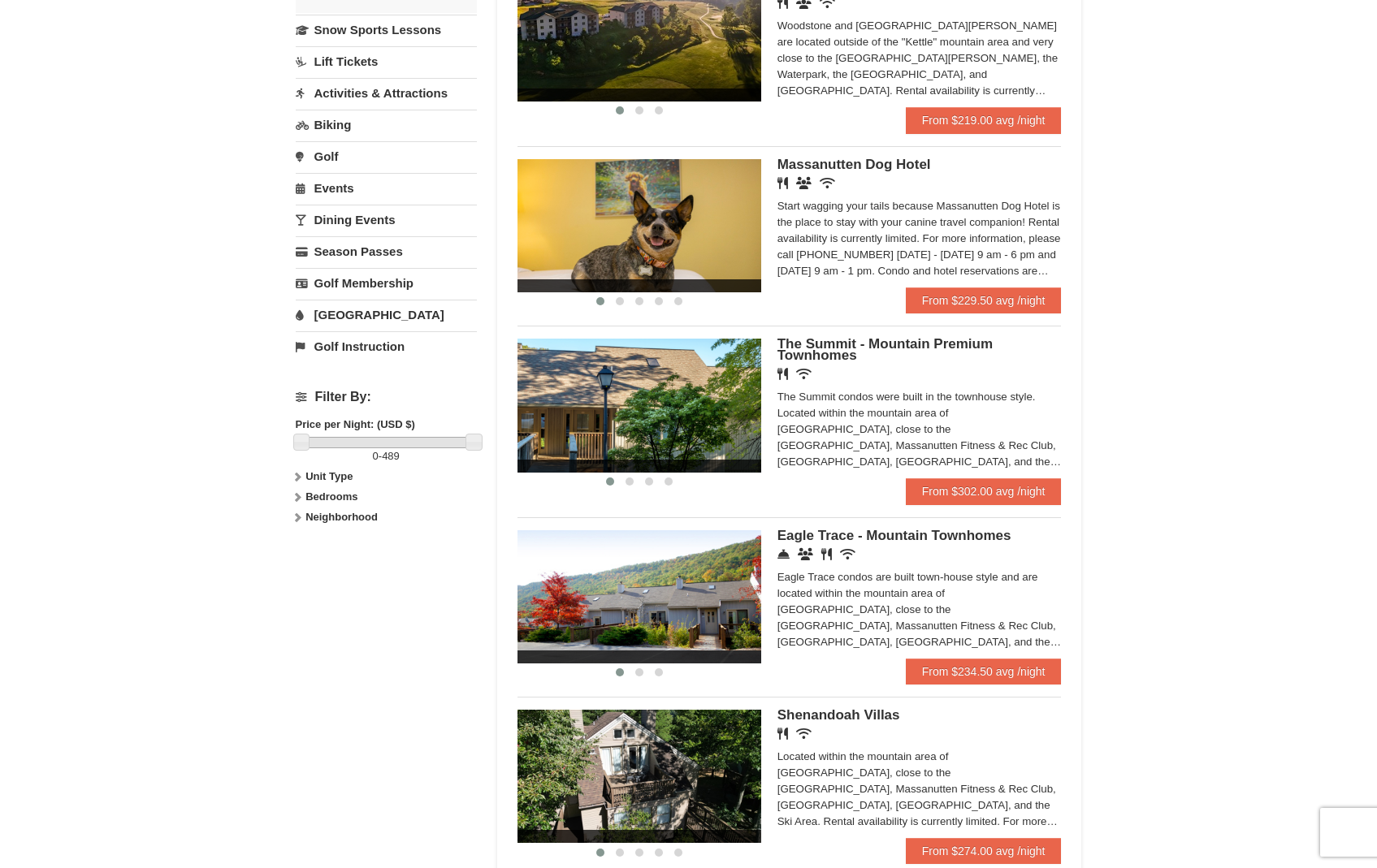
scroll to position [387, 0]
click at [636, 678] on span at bounding box center [640, 673] width 9 height 9
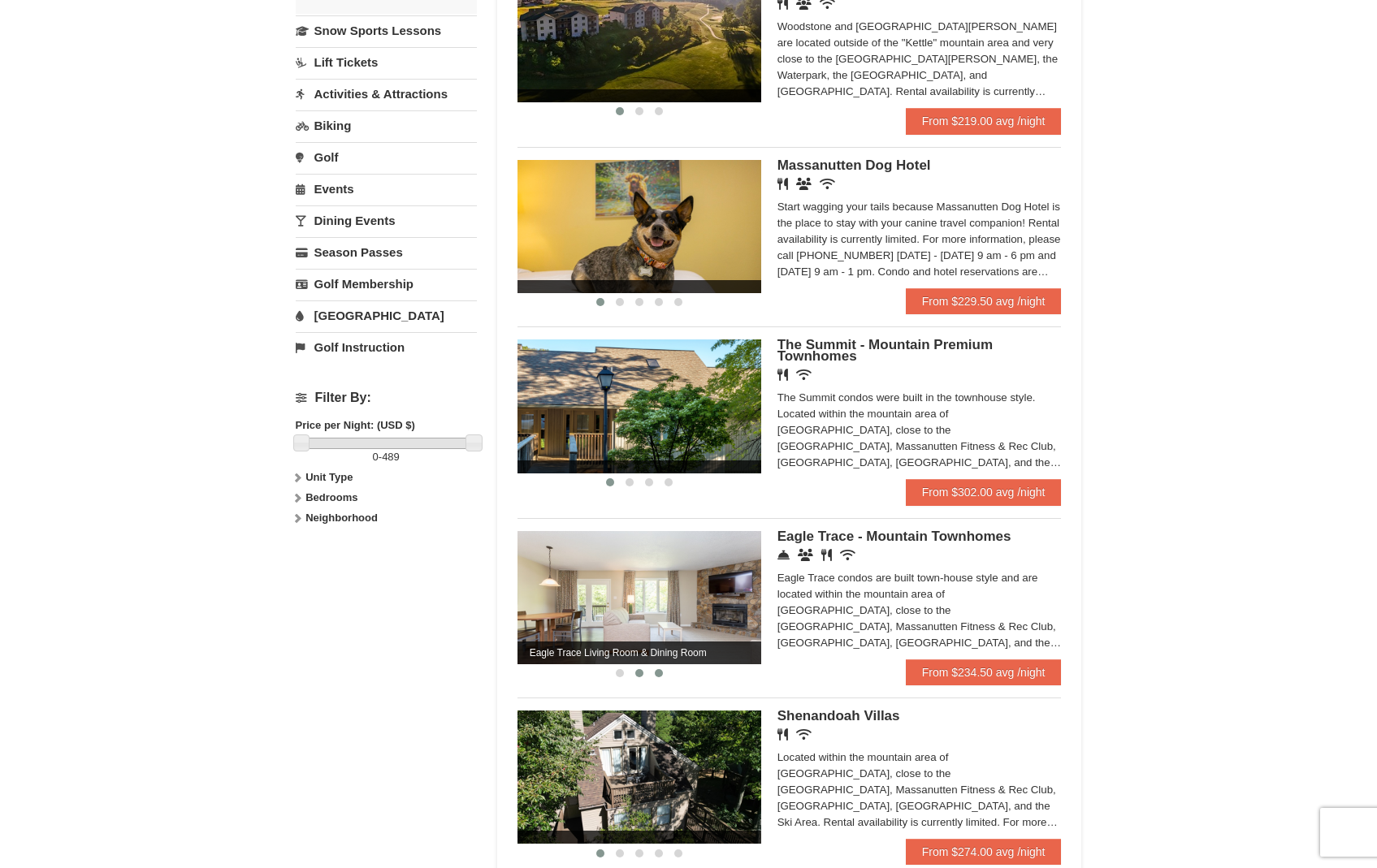
click at [659, 678] on span at bounding box center [659, 673] width 9 height 9
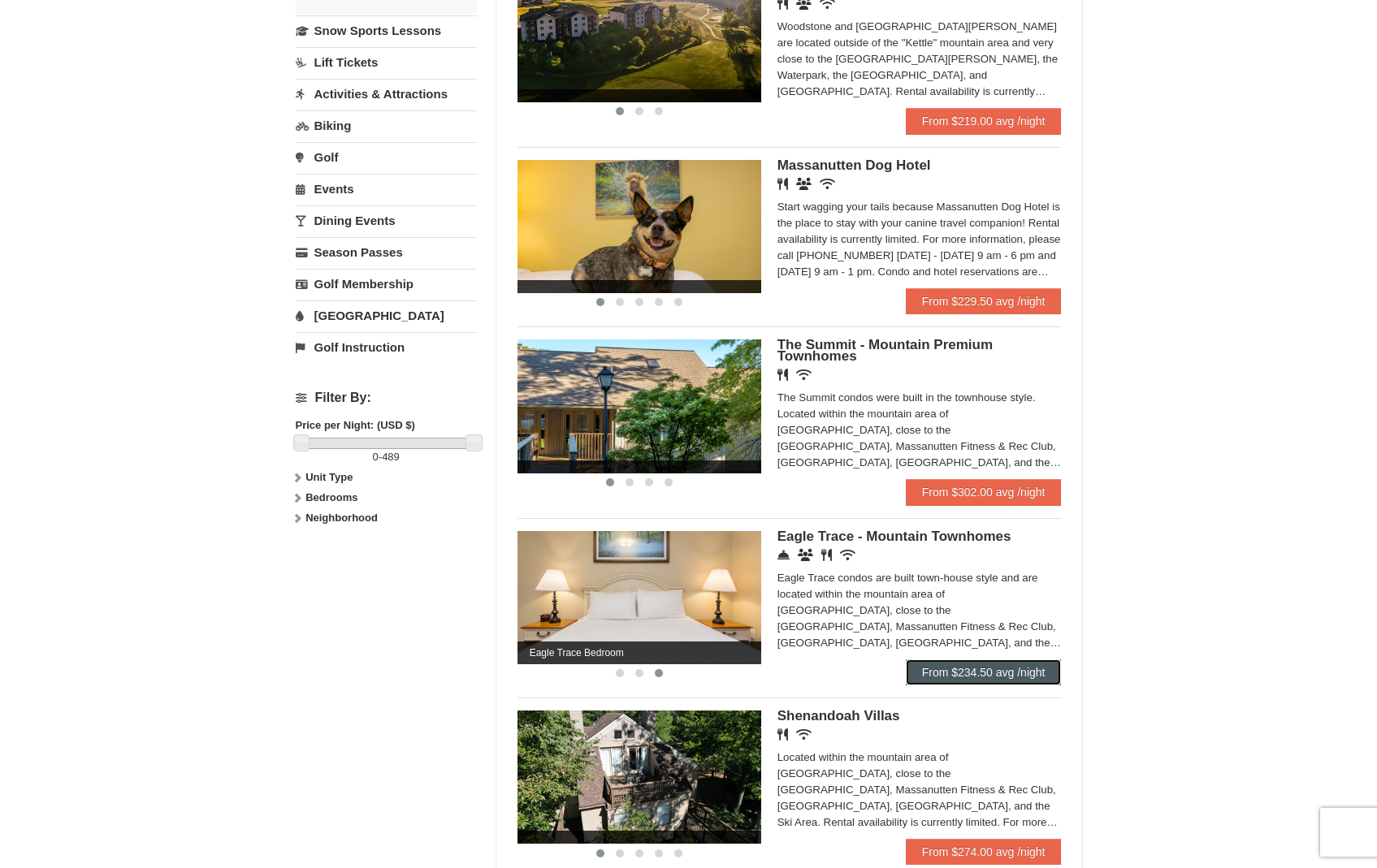
click at [974, 679] on link "From $234.50 avg /night" at bounding box center [983, 672] width 156 height 26
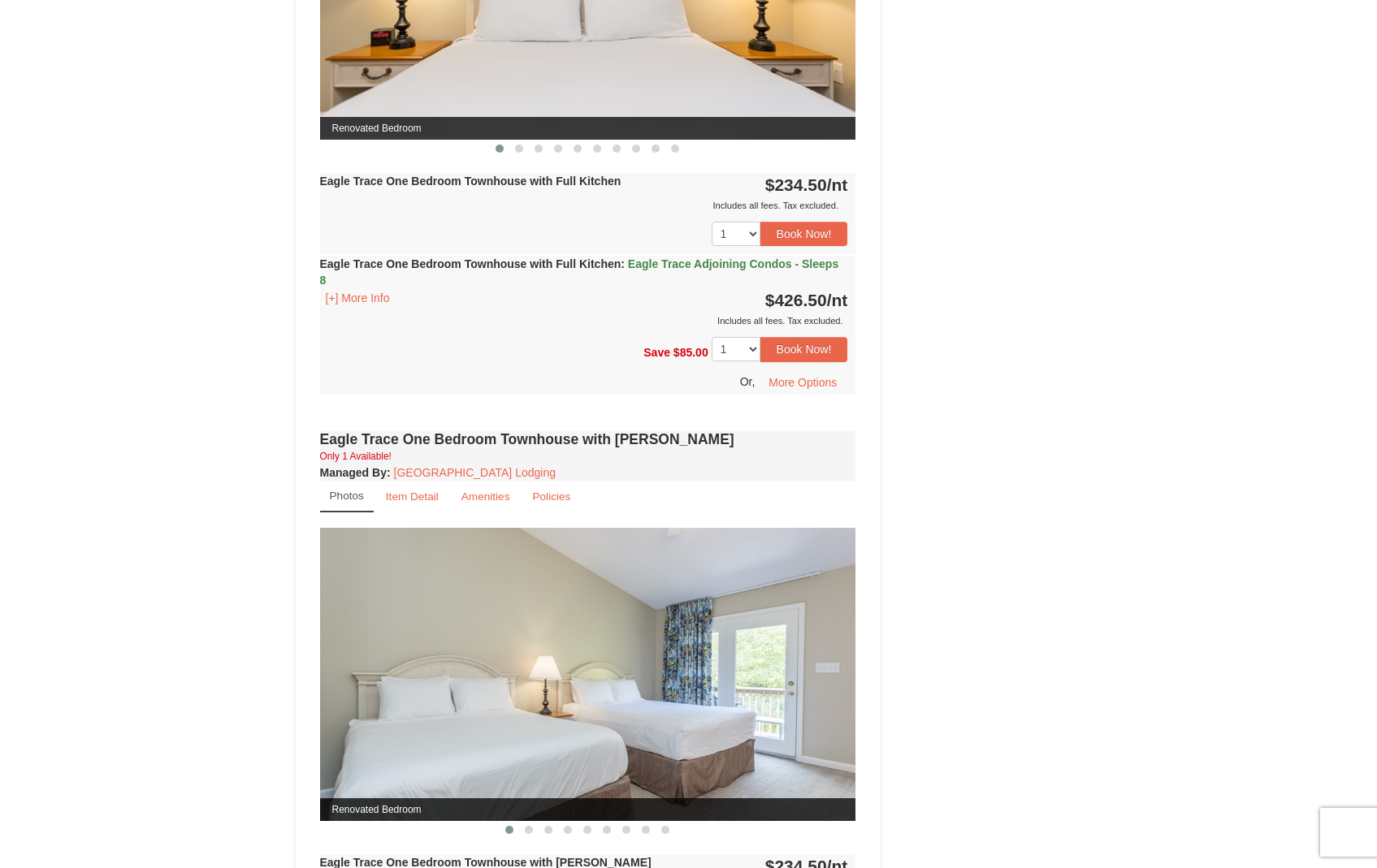
scroll to position [871, 0]
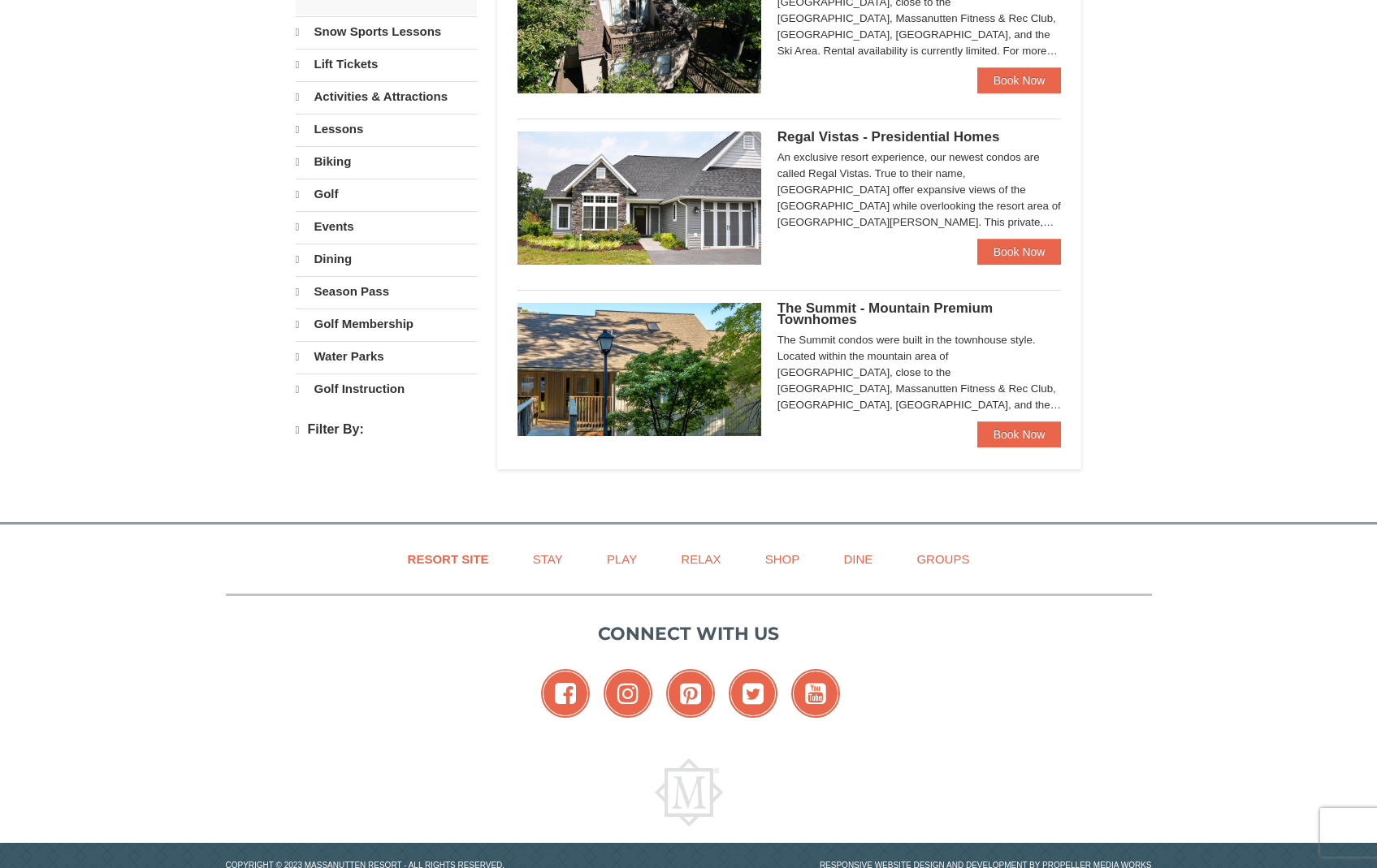
select select "10"
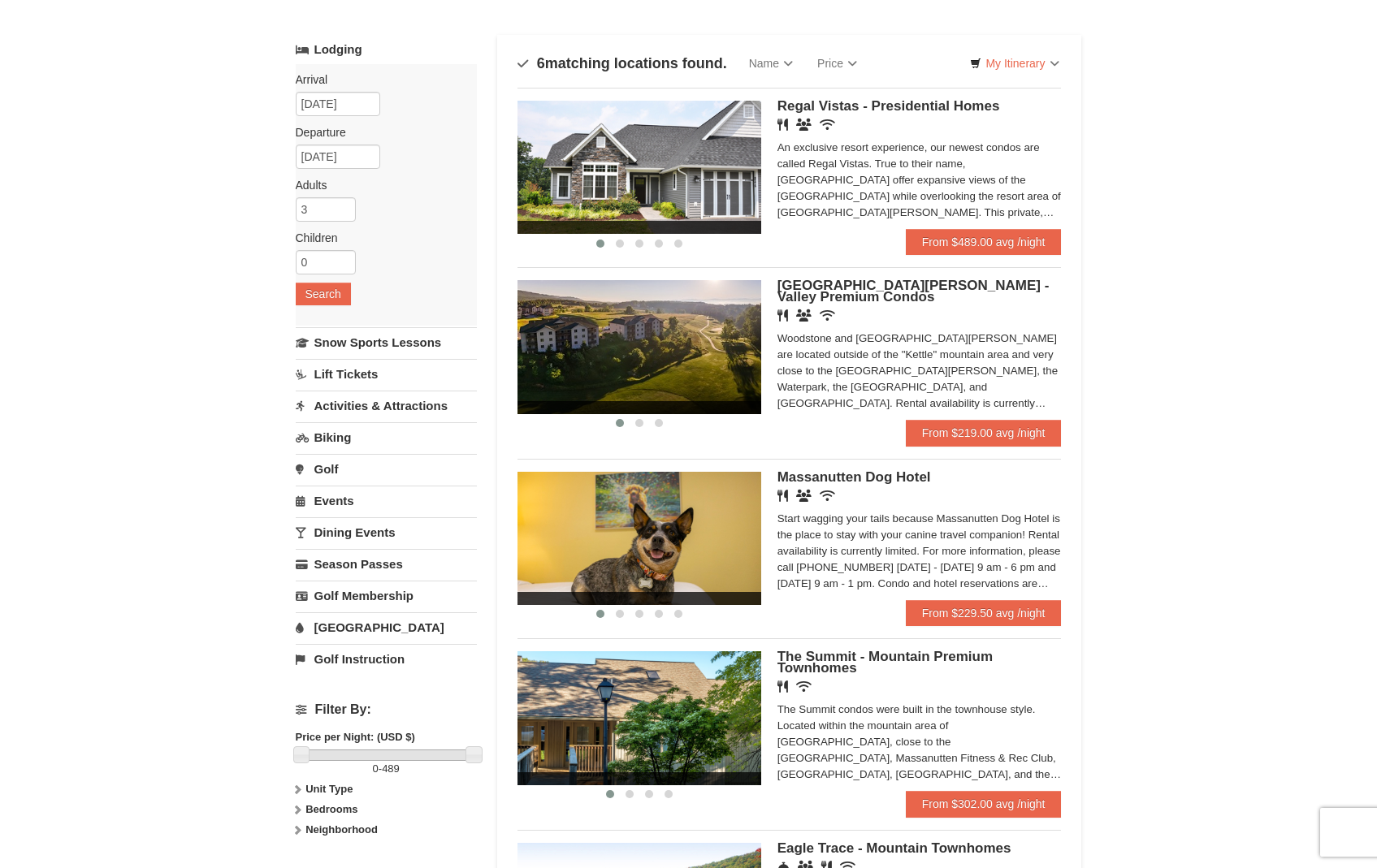
scroll to position [77, 0]
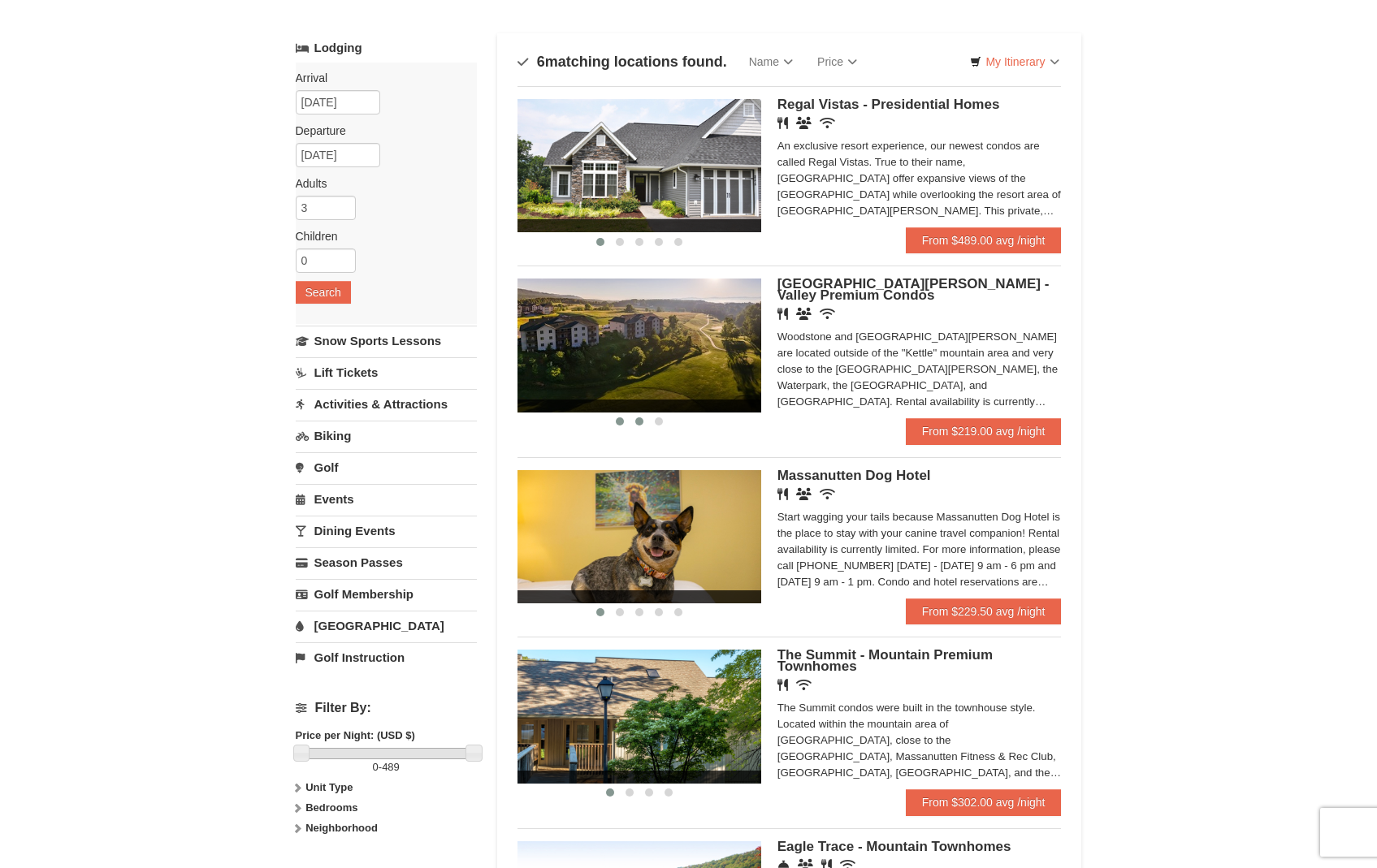
click at [634, 422] on button at bounding box center [639, 421] width 20 height 16
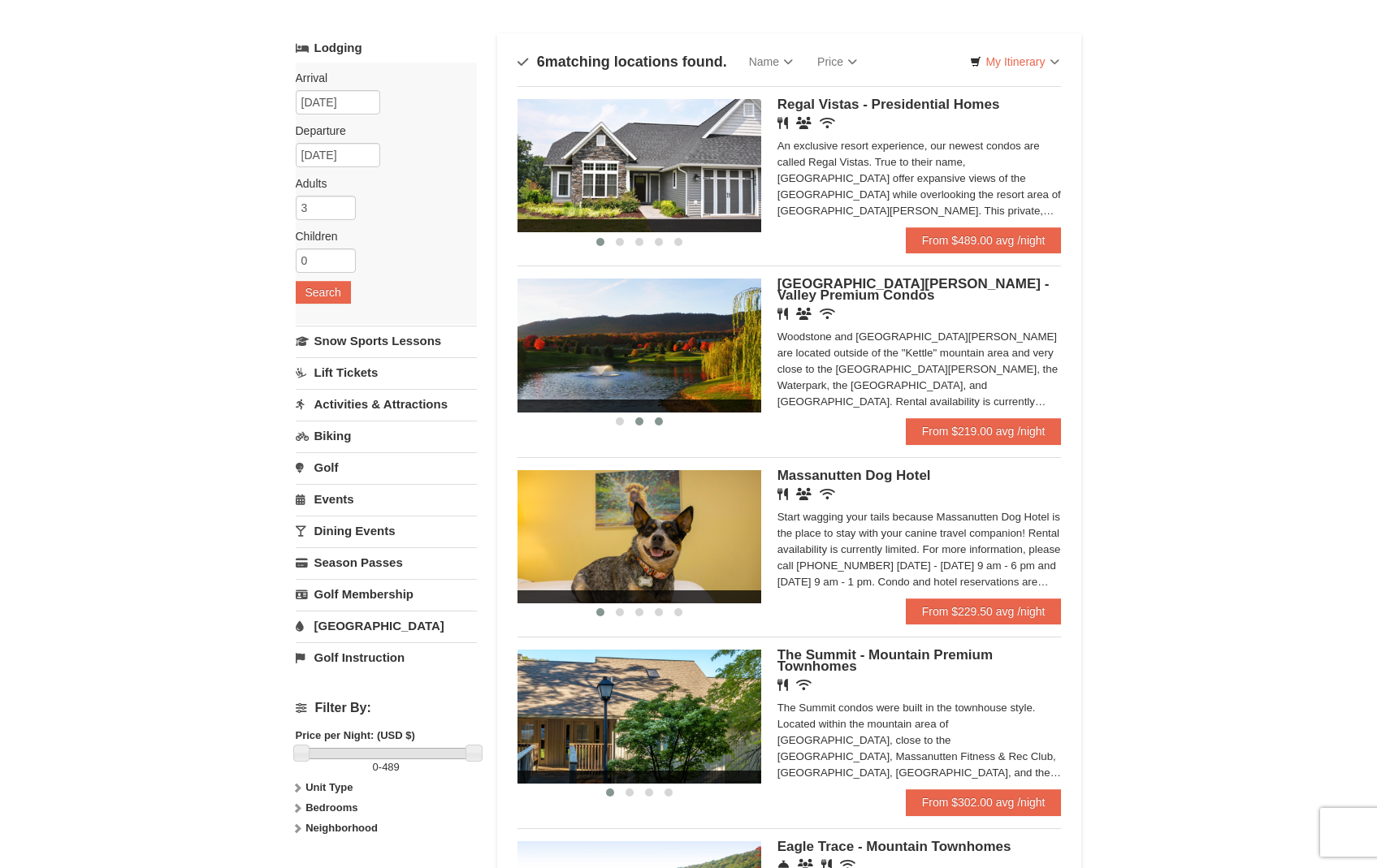
click at [657, 425] on span at bounding box center [659, 422] width 9 height 9
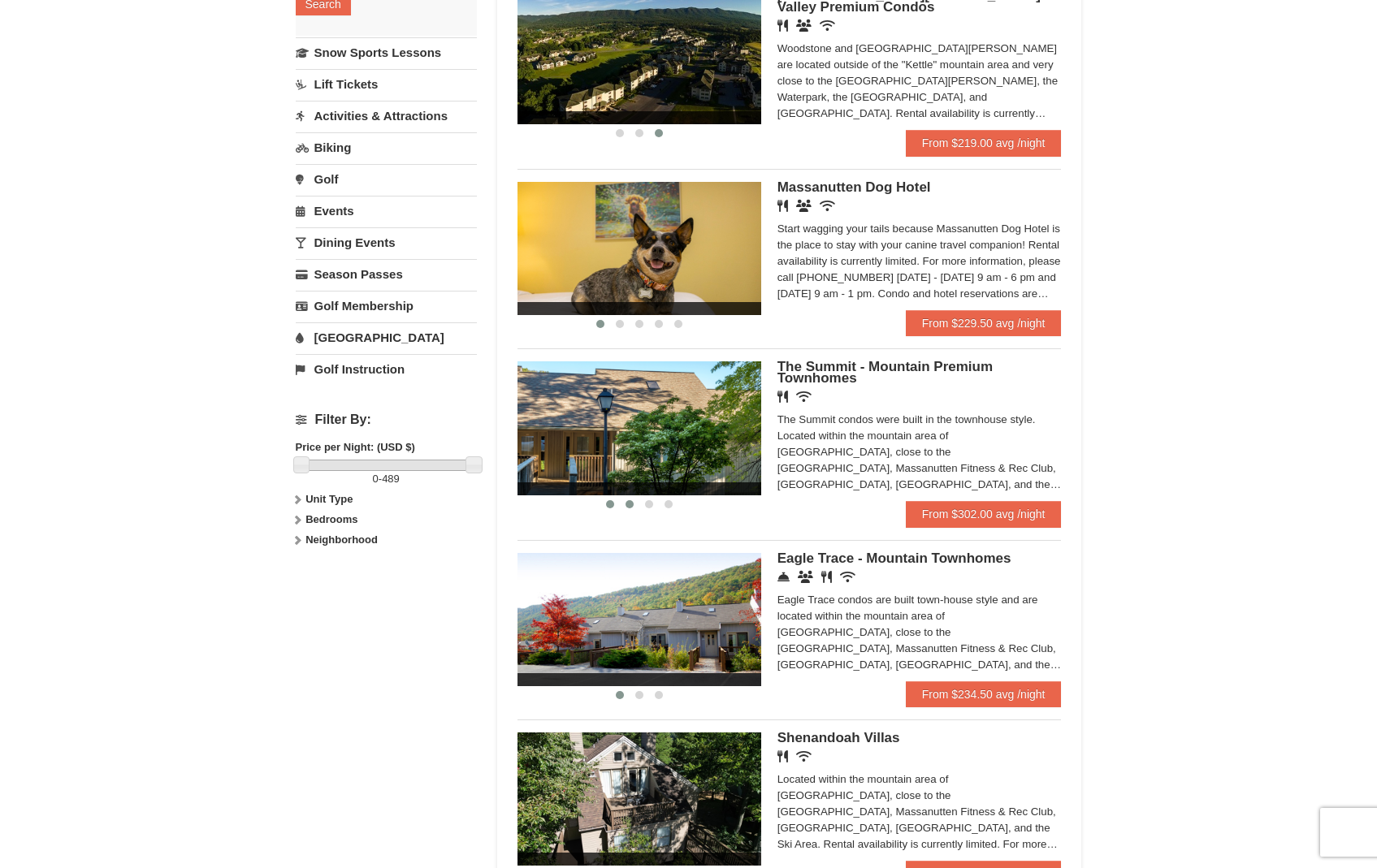
scroll to position [390, 0]
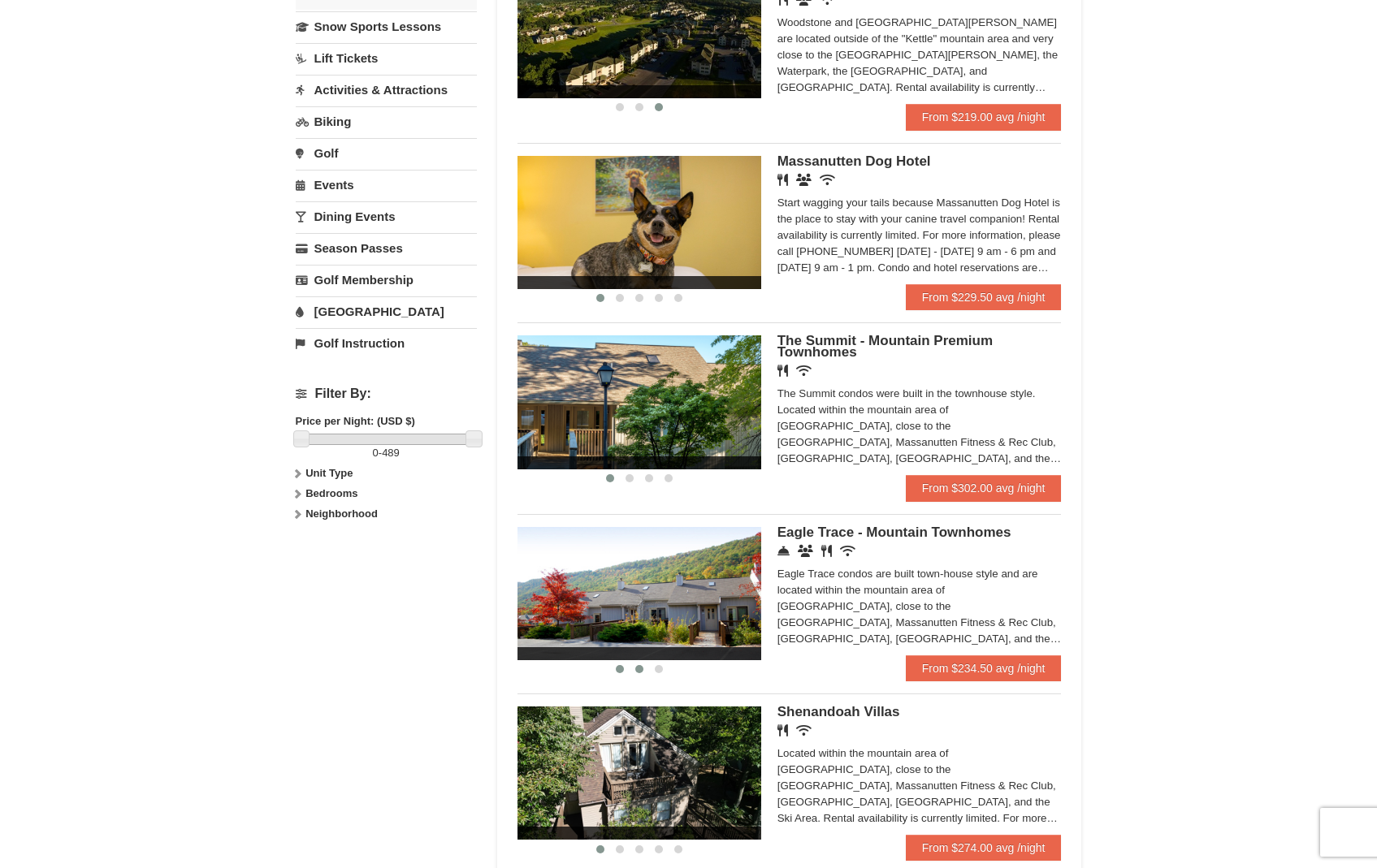
click at [639, 673] on span at bounding box center [640, 669] width 9 height 9
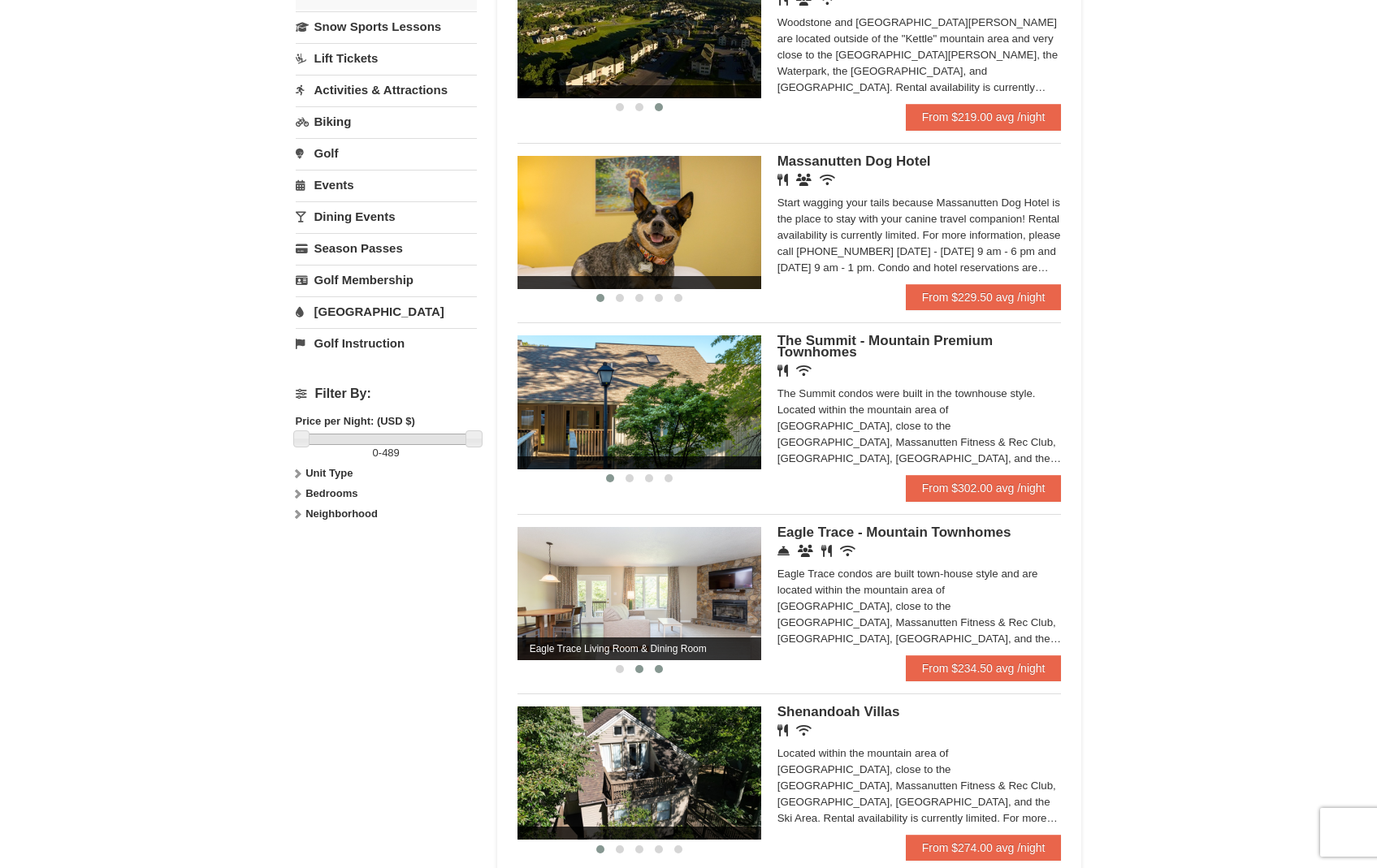
click at [660, 673] on span at bounding box center [659, 669] width 9 height 9
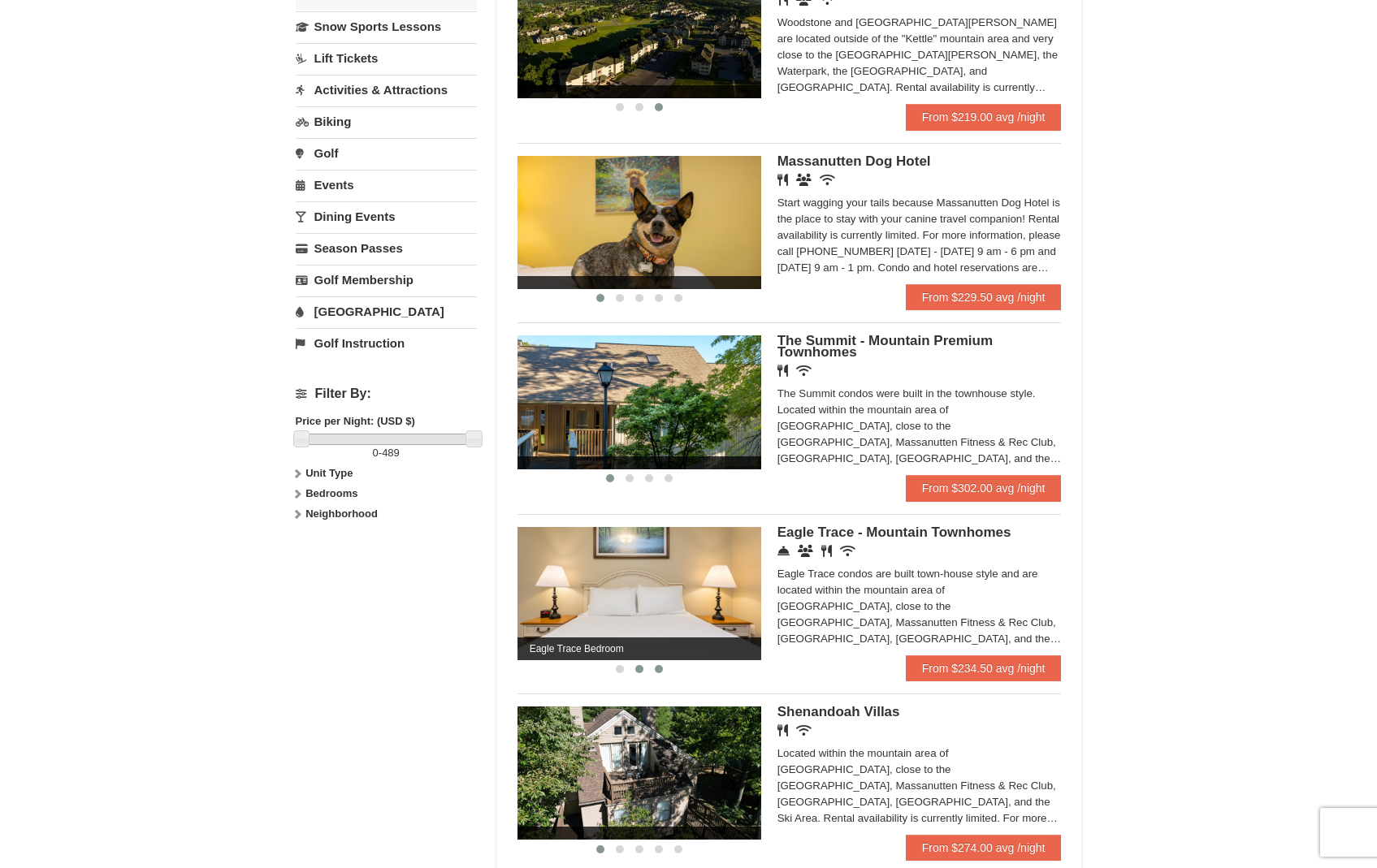
click at [636, 673] on span at bounding box center [640, 669] width 9 height 9
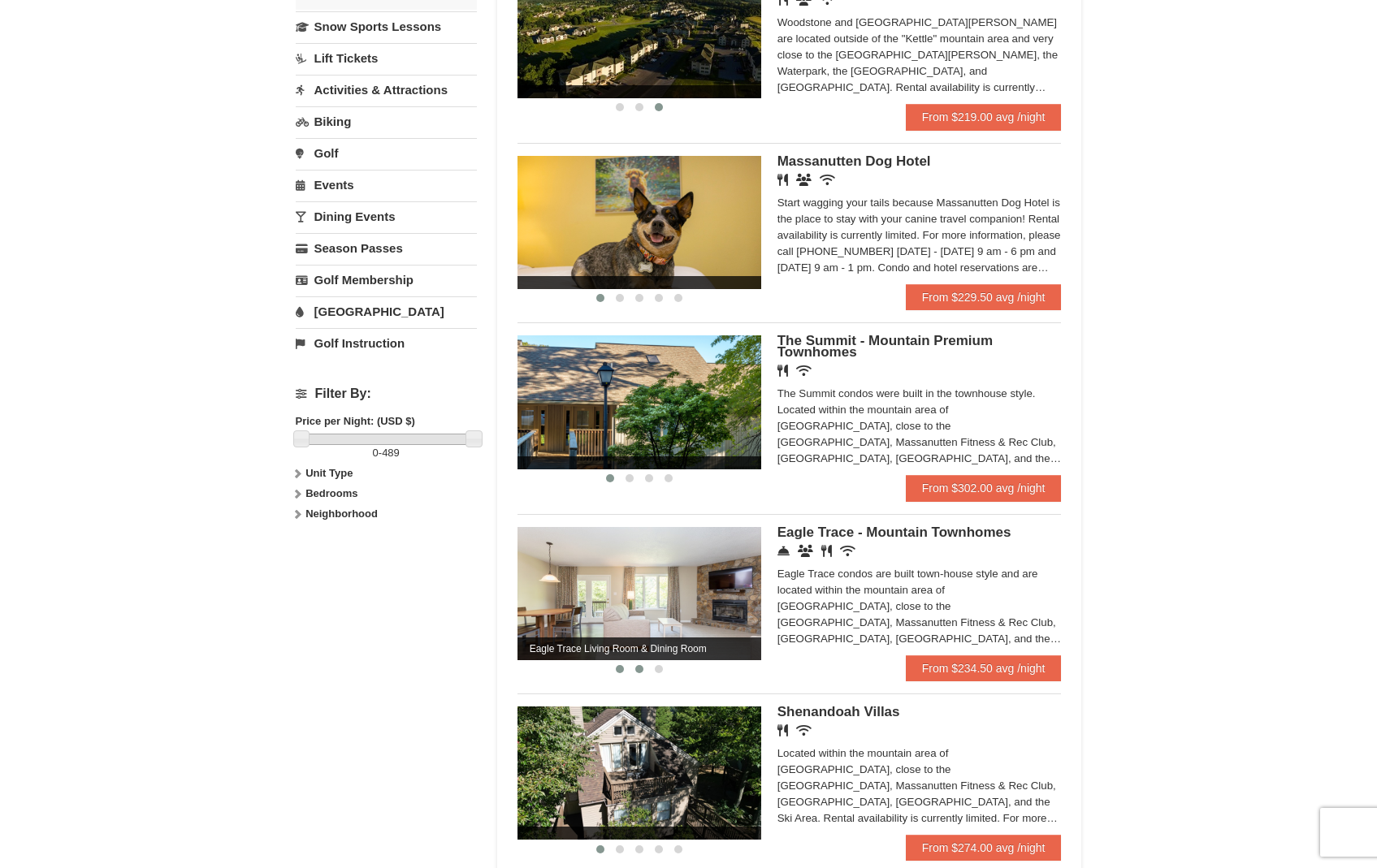
click at [617, 673] on span at bounding box center [620, 669] width 9 height 9
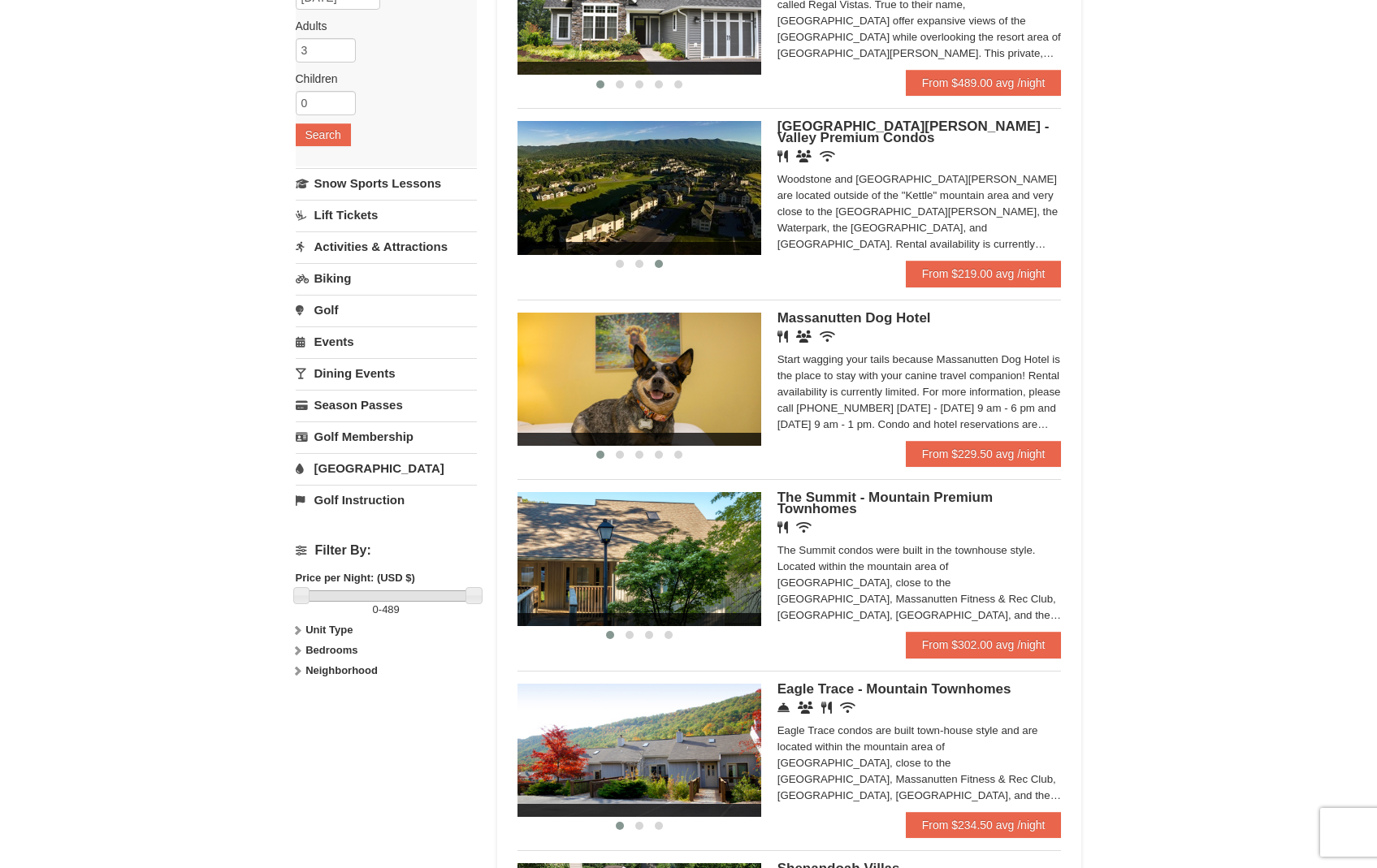
scroll to position [224, 0]
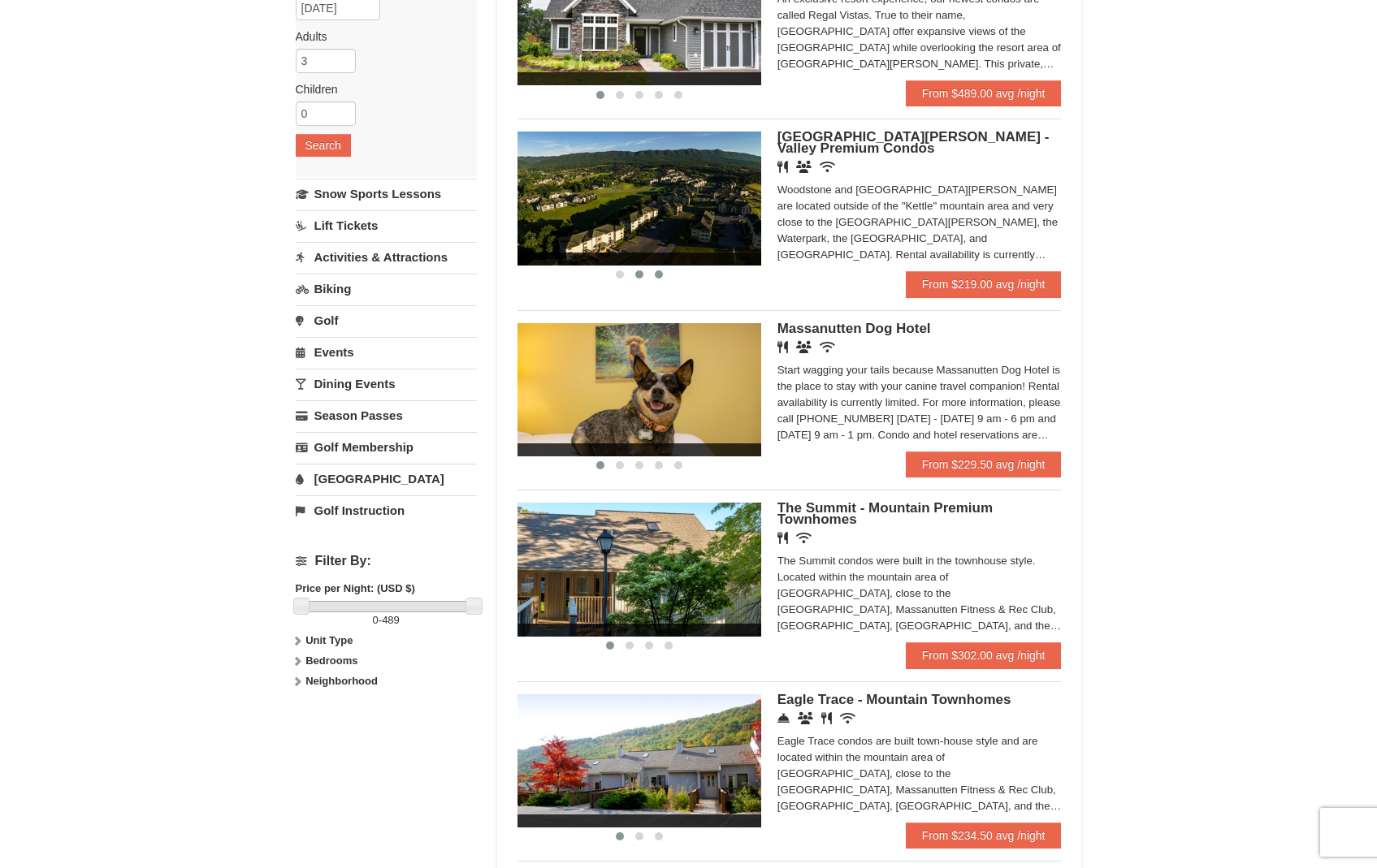
click at [637, 275] on span at bounding box center [640, 275] width 9 height 9
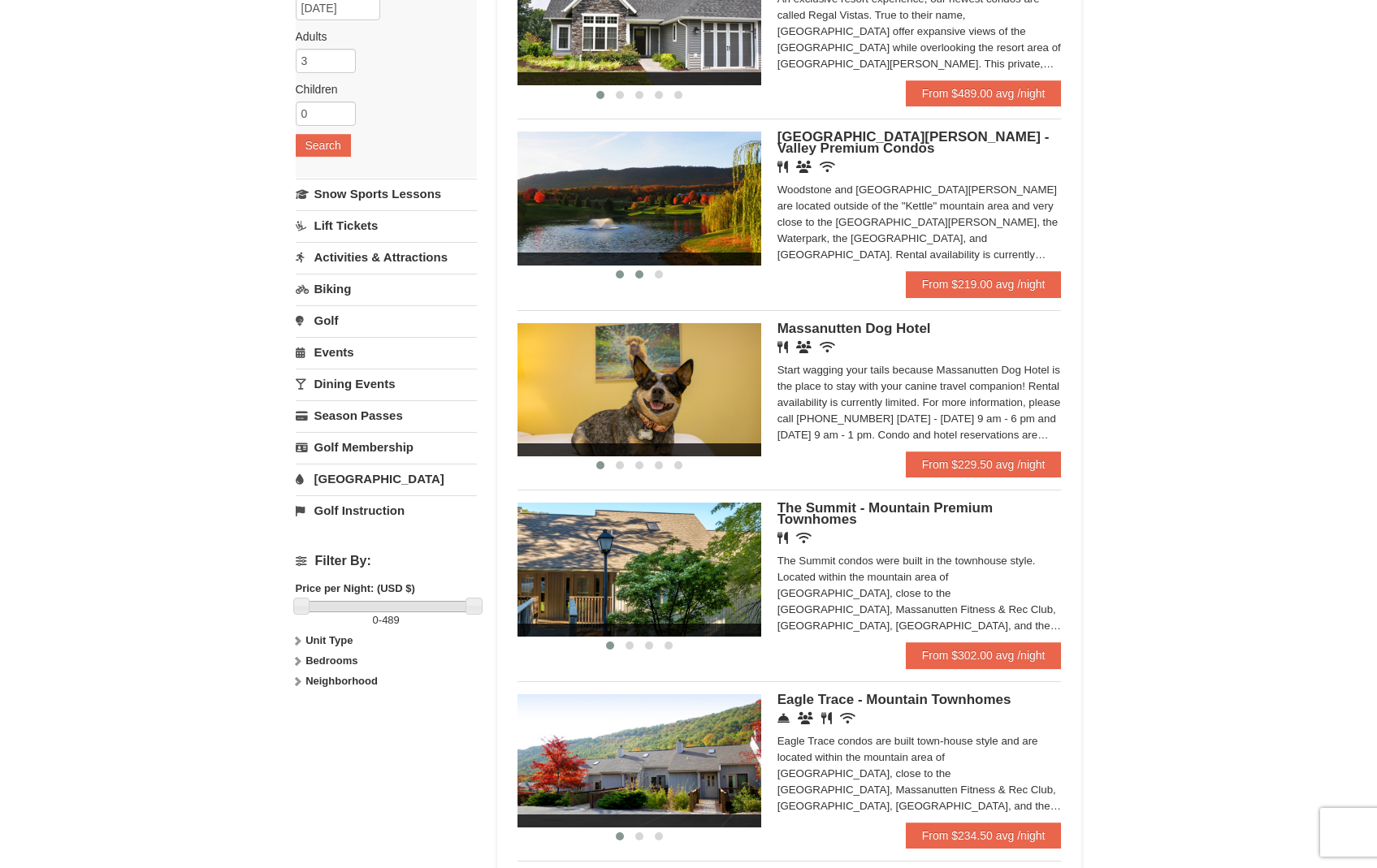
click at [623, 275] on span at bounding box center [620, 275] width 9 height 9
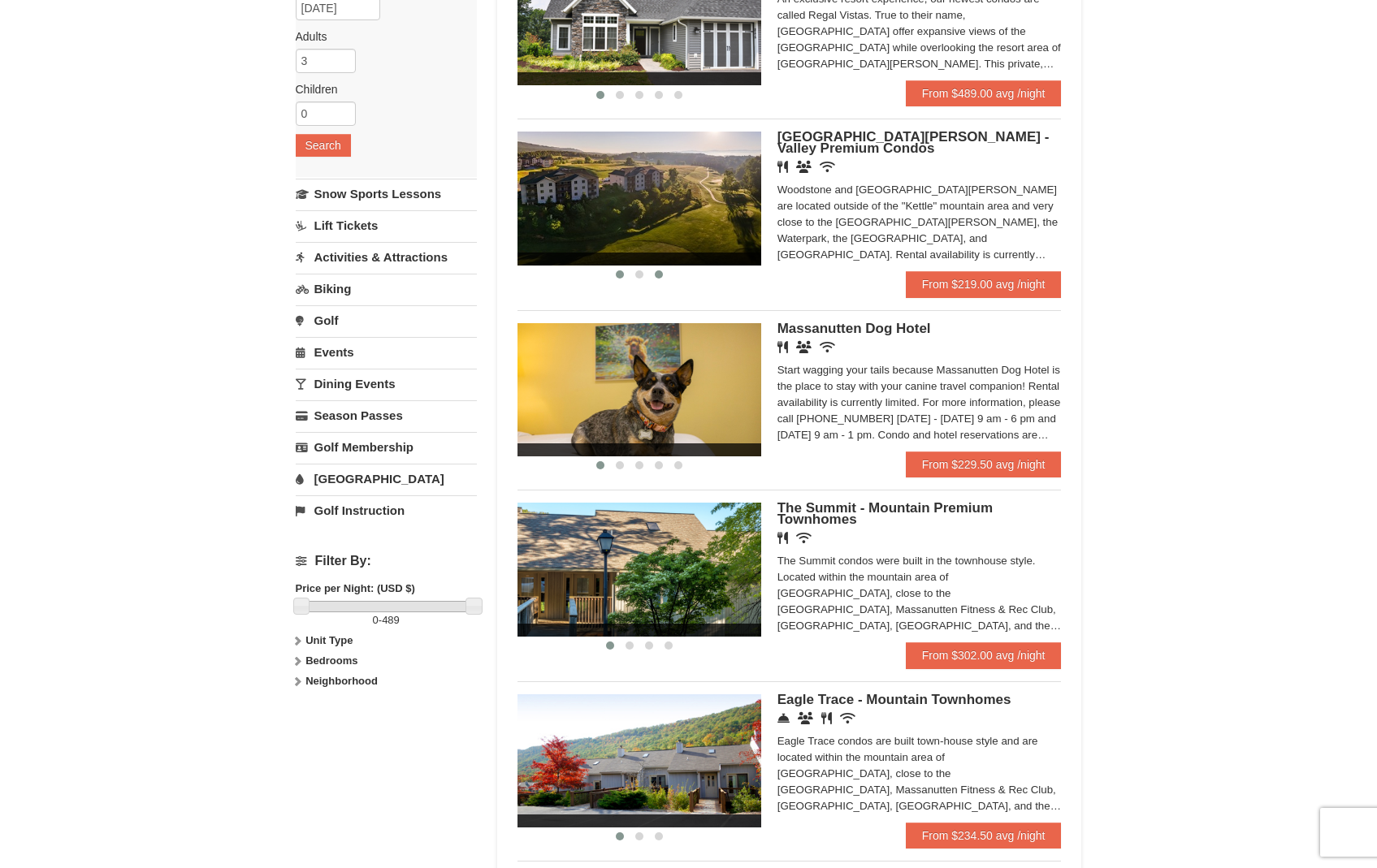
click at [657, 277] on span at bounding box center [659, 275] width 9 height 9
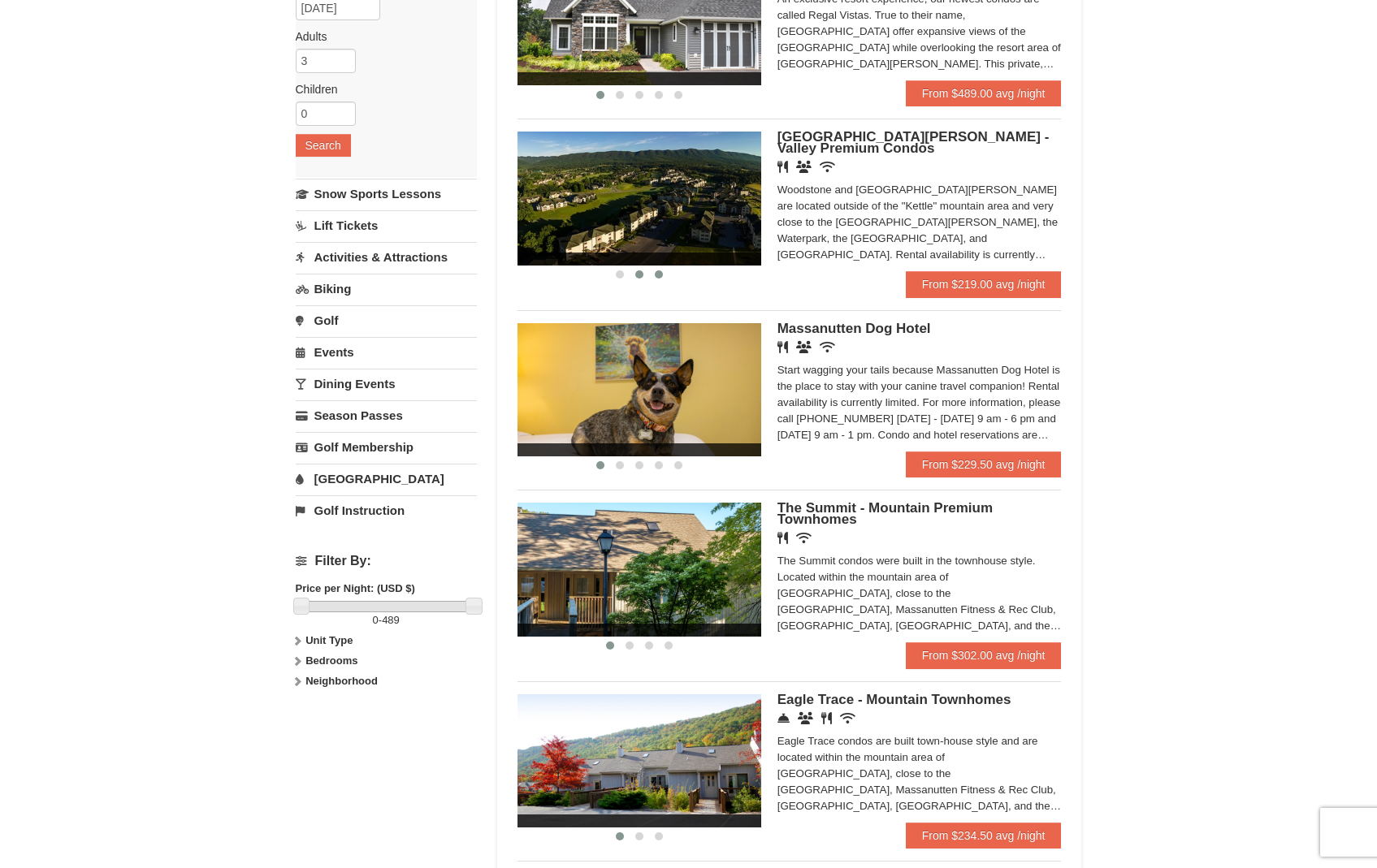
click at [640, 278] on span at bounding box center [640, 275] width 9 height 9
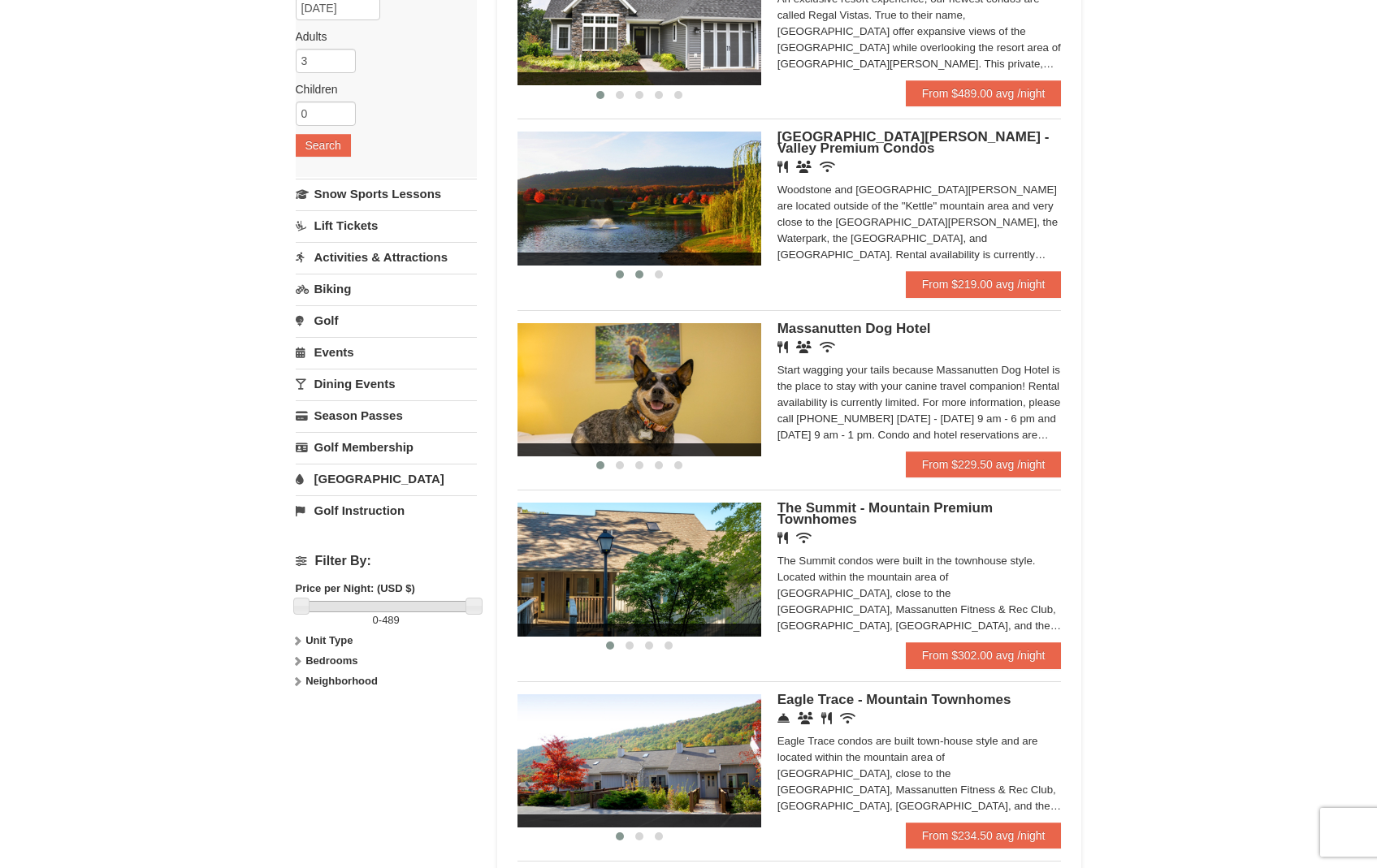
click at [618, 278] on span at bounding box center [620, 275] width 9 height 9
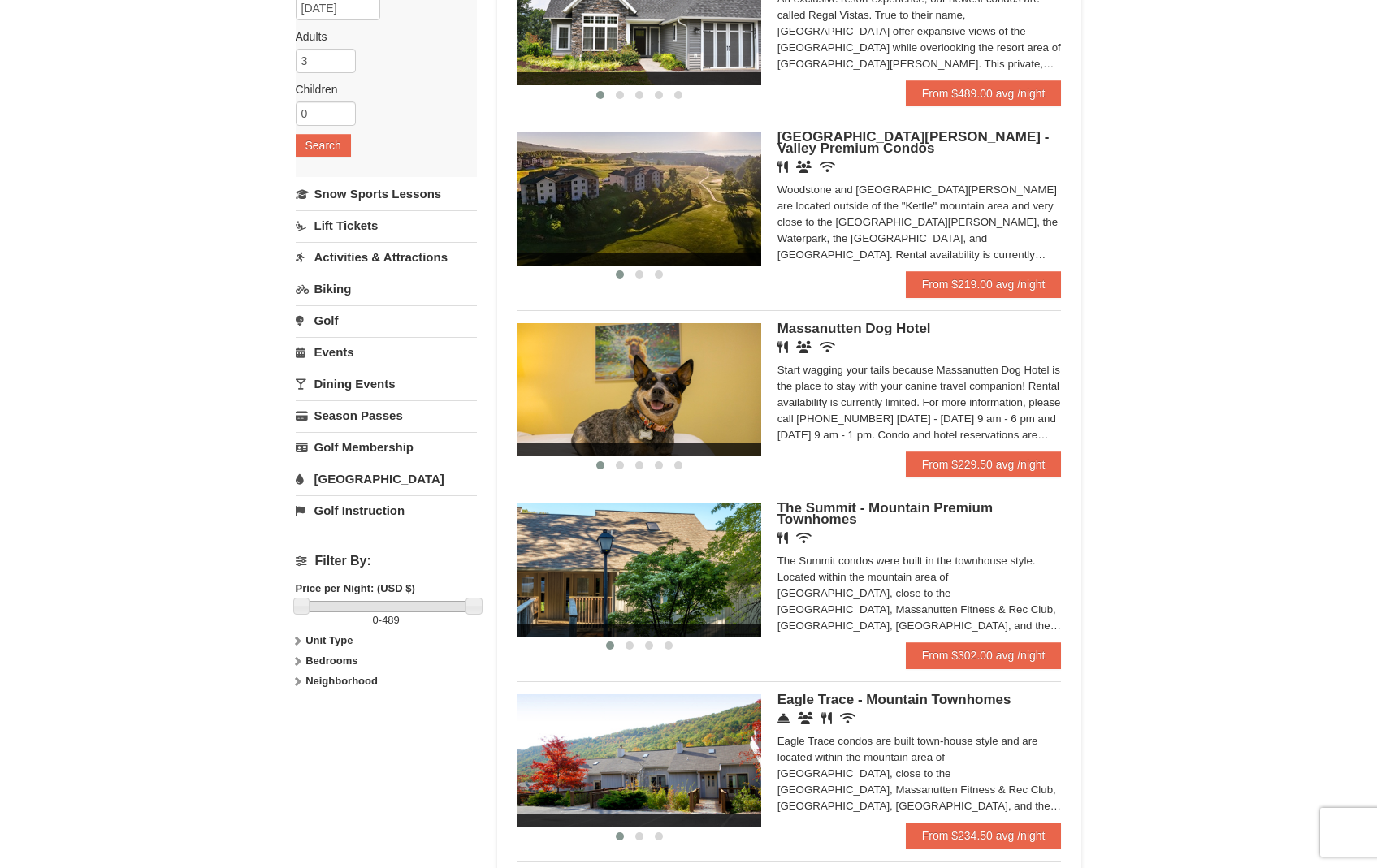
click at [828, 142] on span "Woodstone Meadows - Valley Premium Condos" at bounding box center [913, 143] width 272 height 27
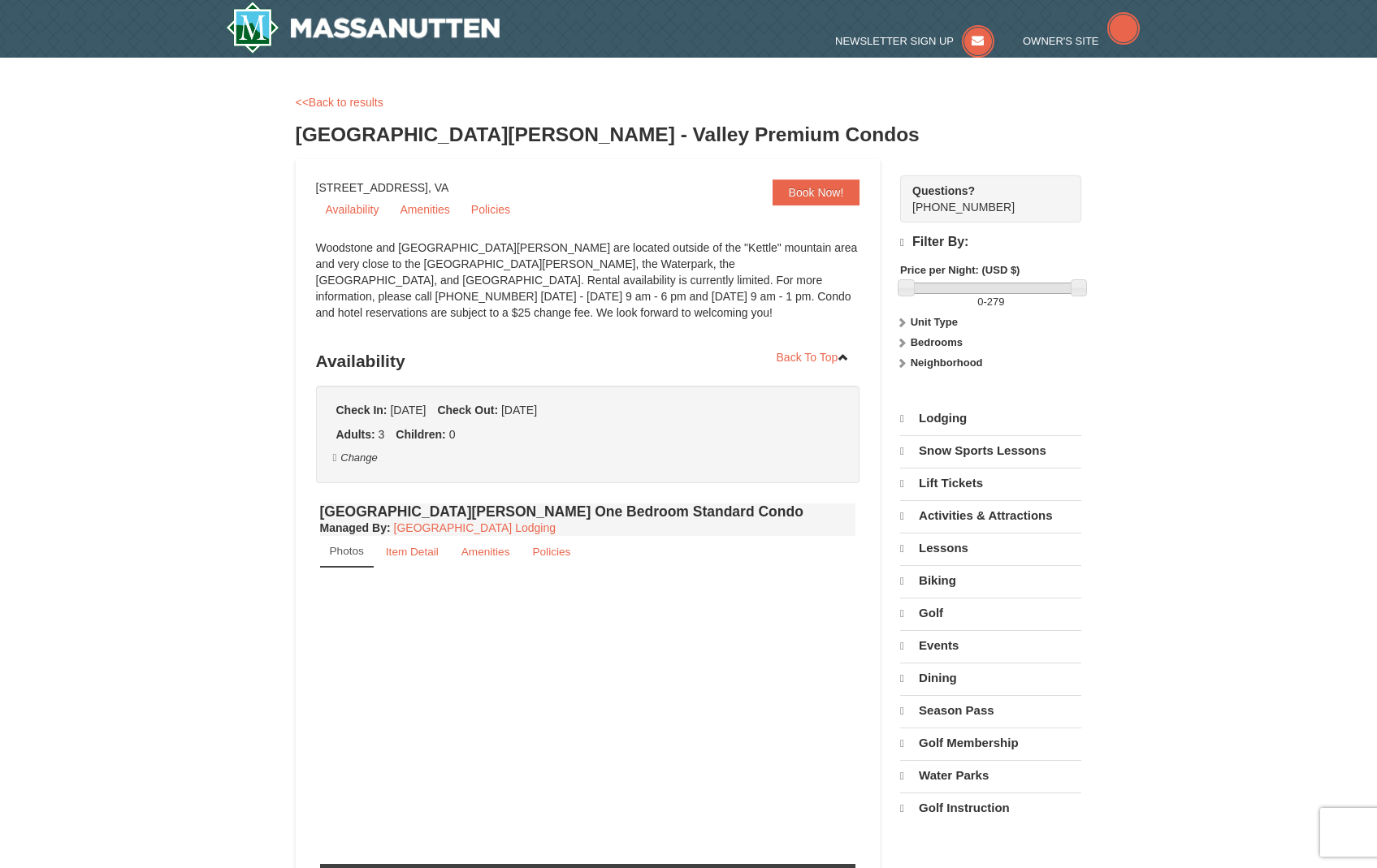
select select "10"
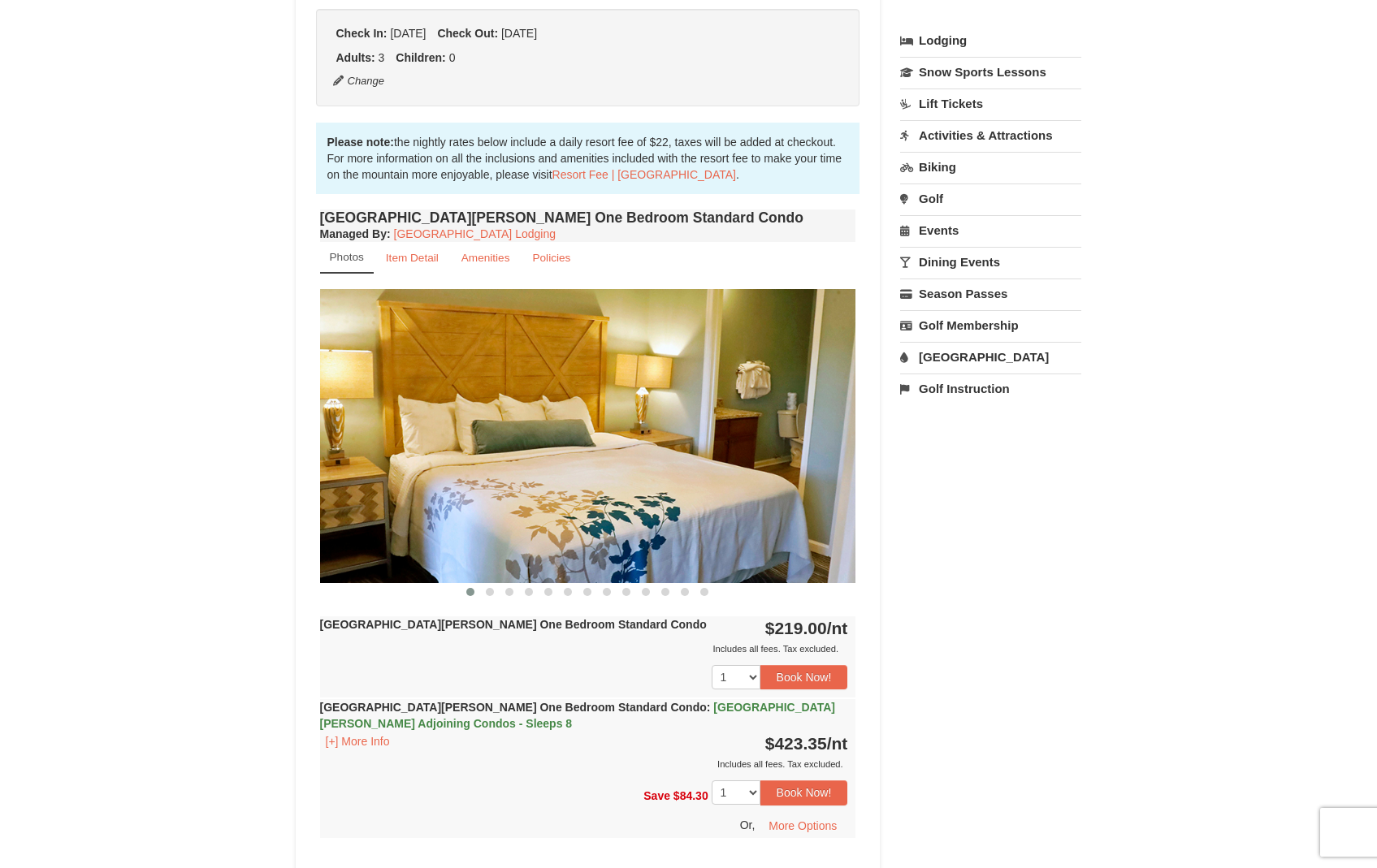
scroll to position [387, 0]
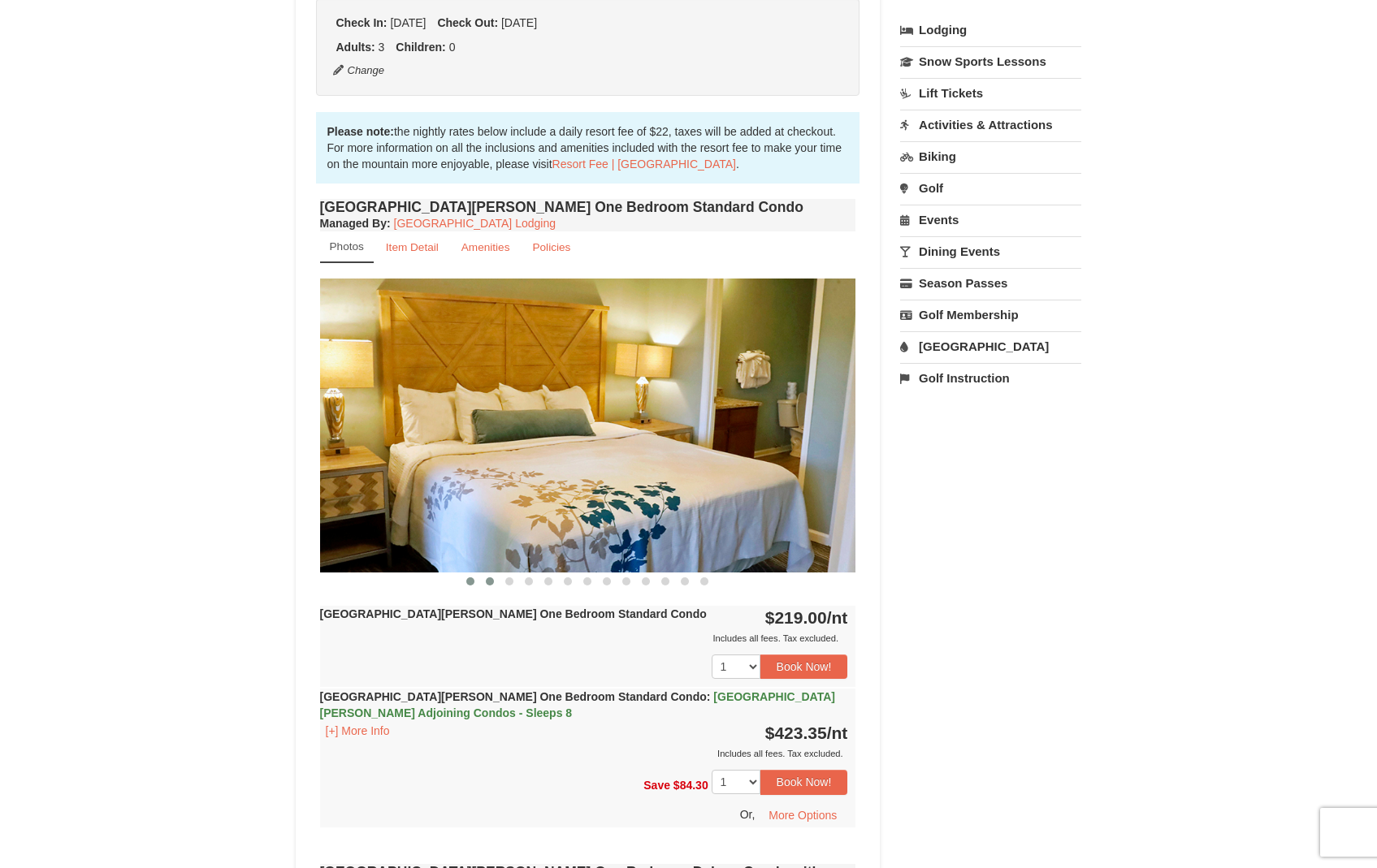
click at [489, 585] on button at bounding box center [490, 581] width 20 height 16
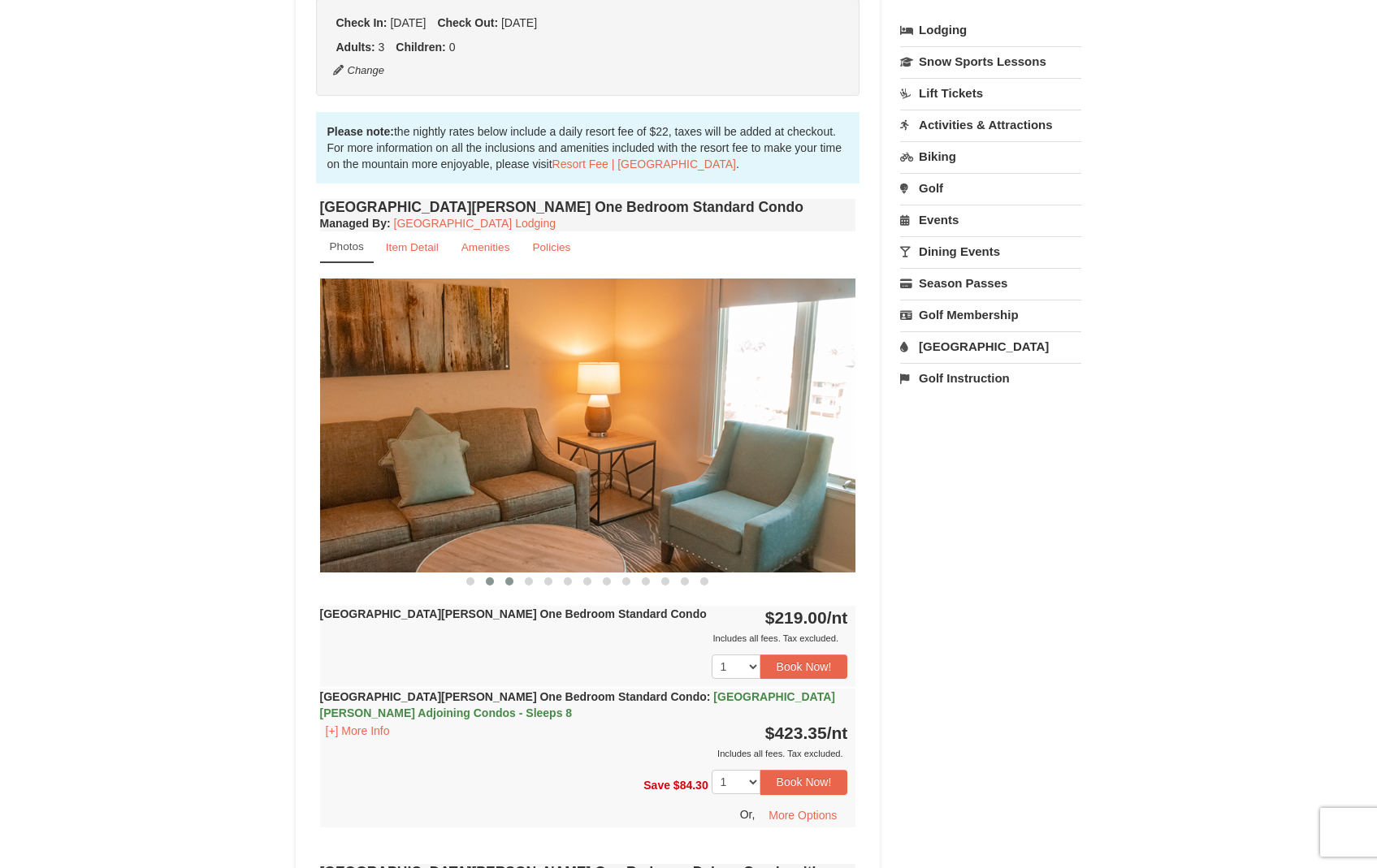
click at [509, 582] on span at bounding box center [509, 582] width 9 height 9
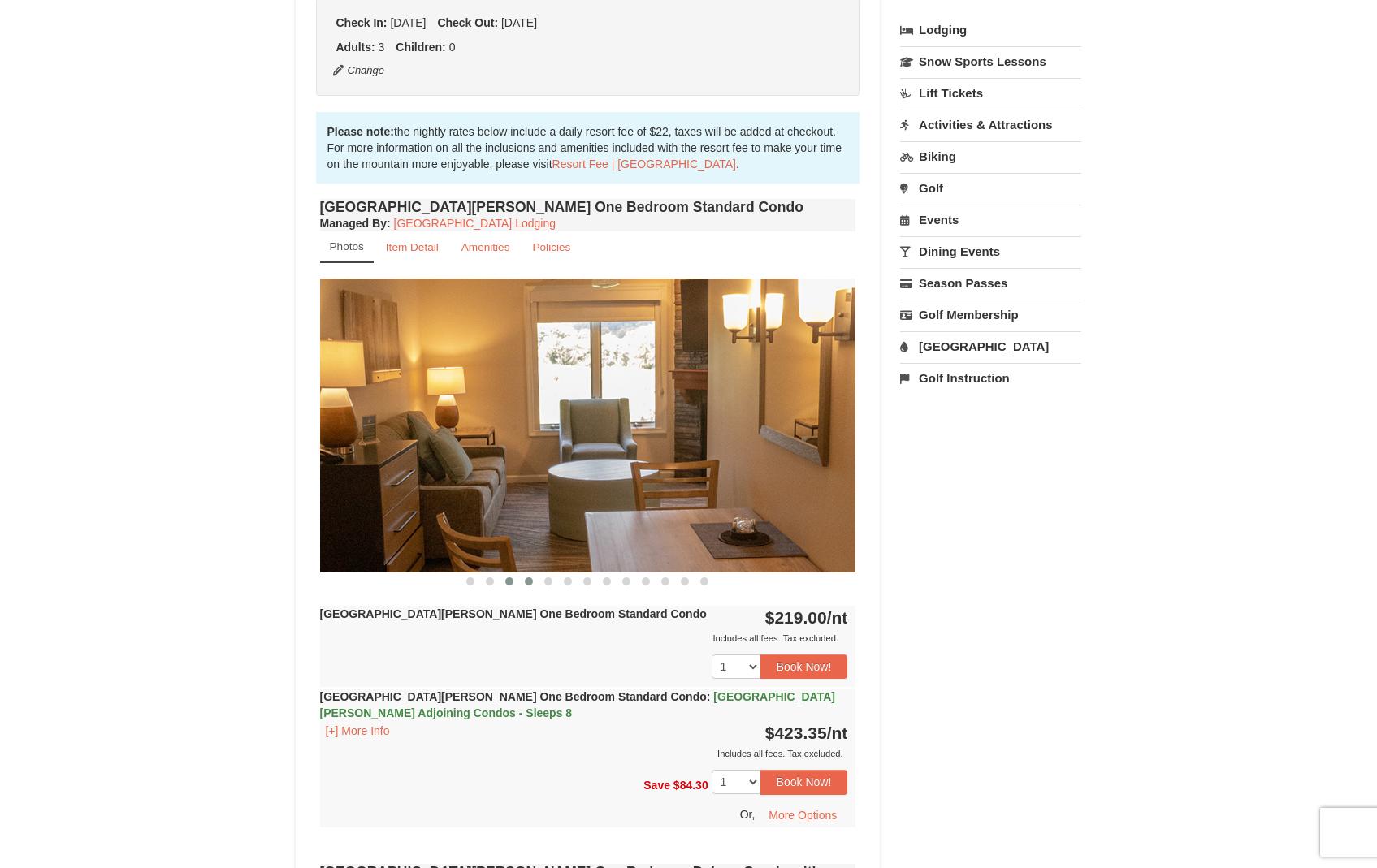
click at [528, 582] on span at bounding box center [529, 582] width 9 height 9
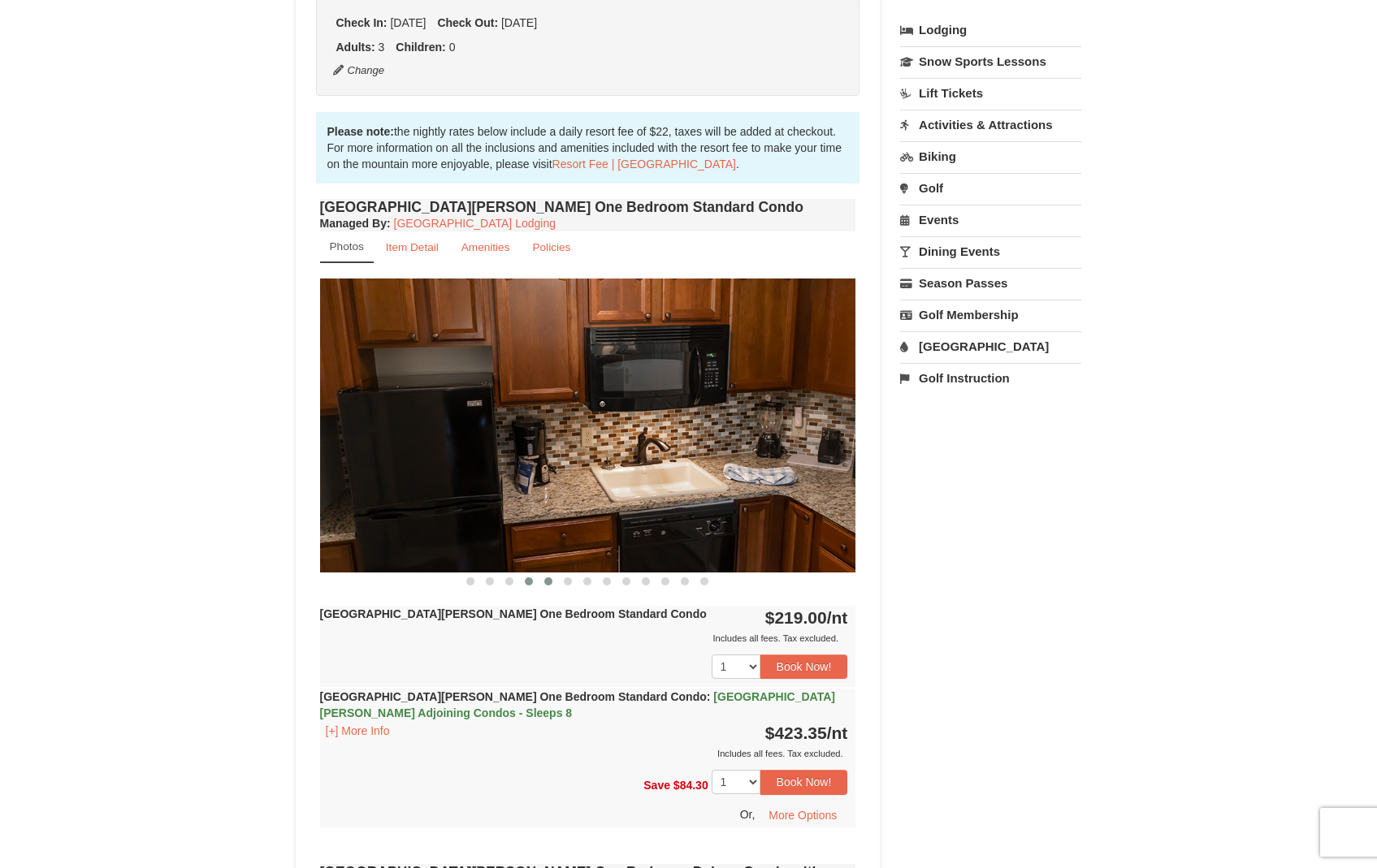
click at [545, 583] on span at bounding box center [549, 582] width 9 height 9
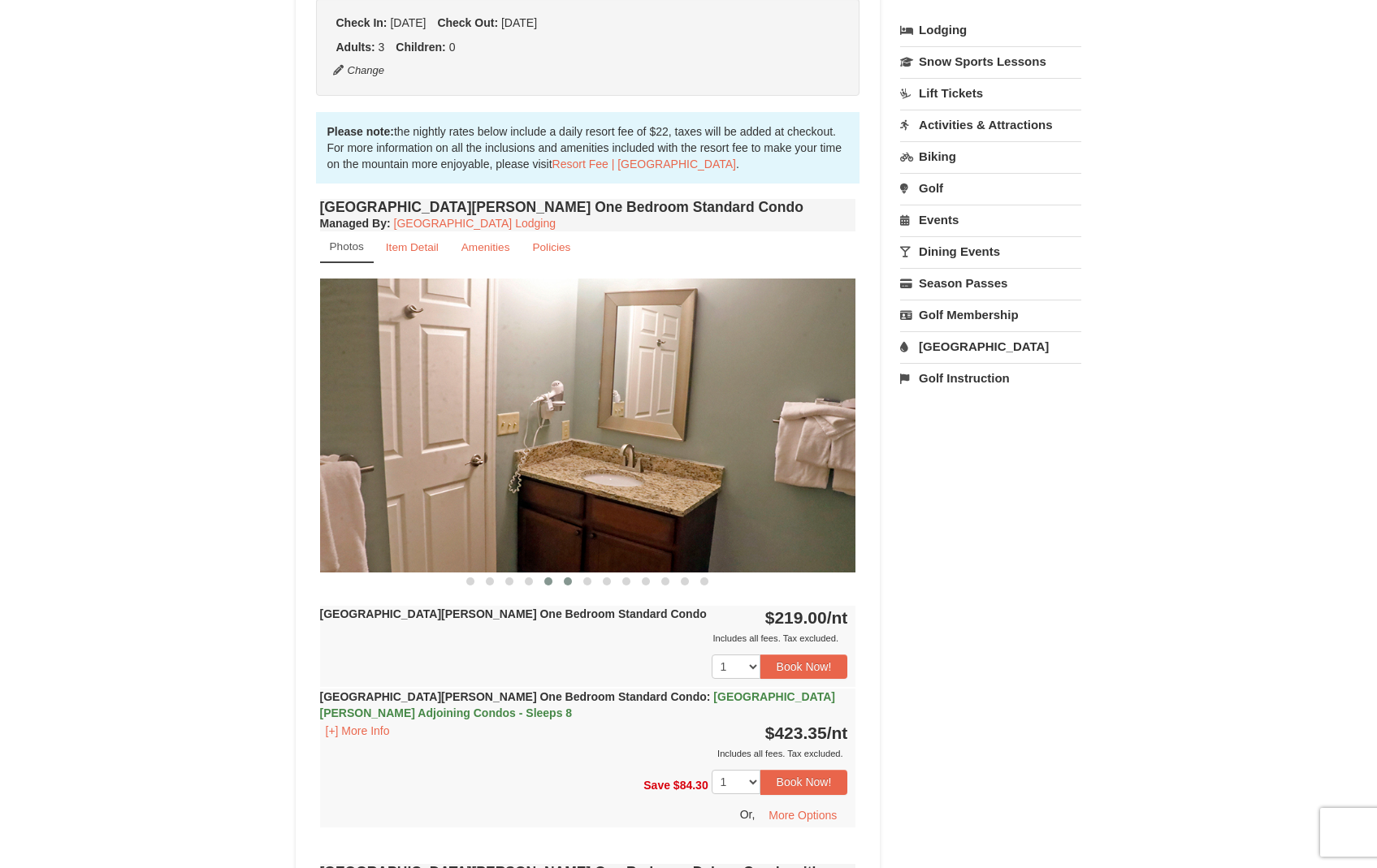
click at [567, 584] on span at bounding box center [568, 582] width 9 height 9
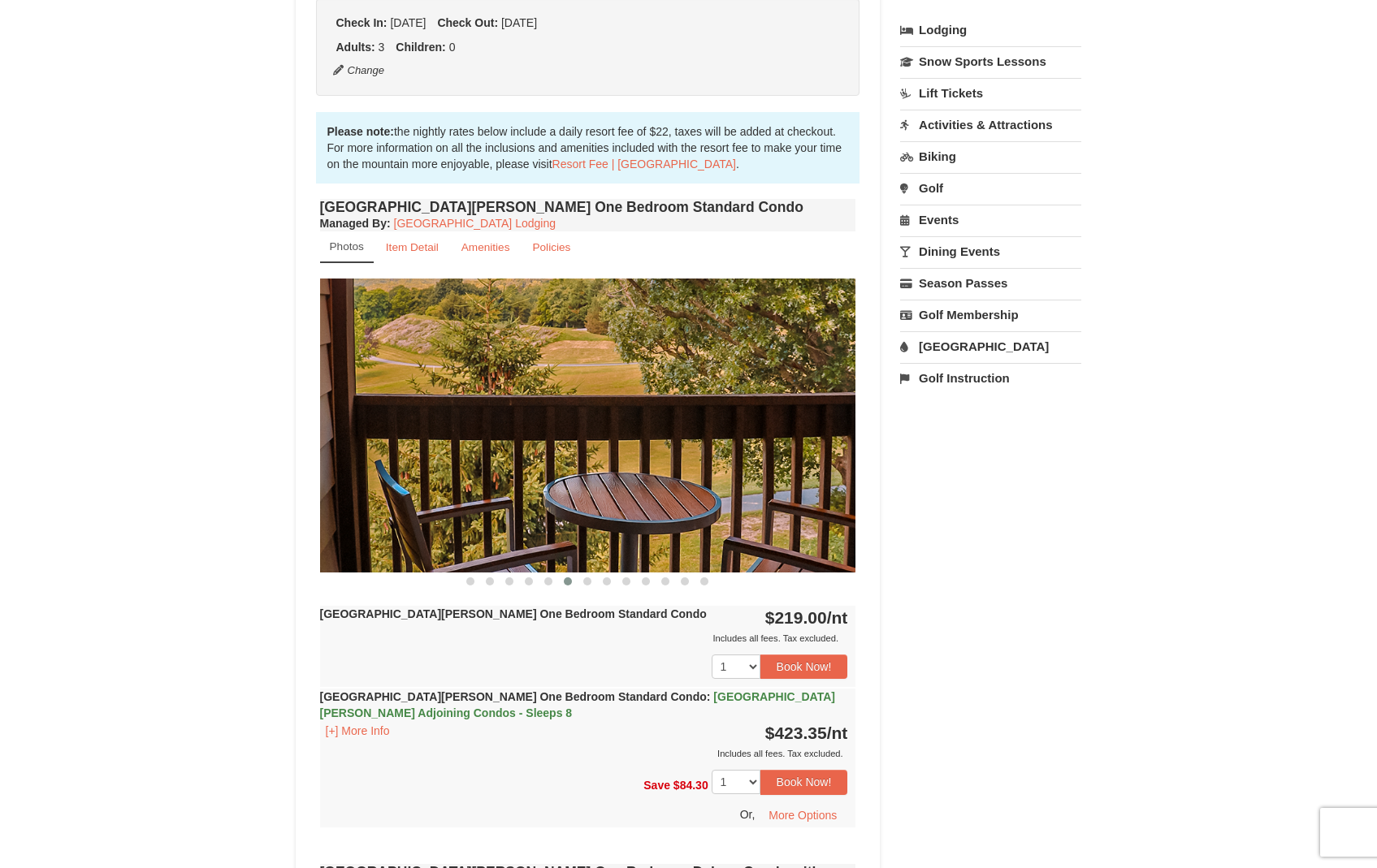
click at [600, 496] on img at bounding box center [588, 425] width 536 height 293
click at [589, 582] on span at bounding box center [588, 582] width 9 height 9
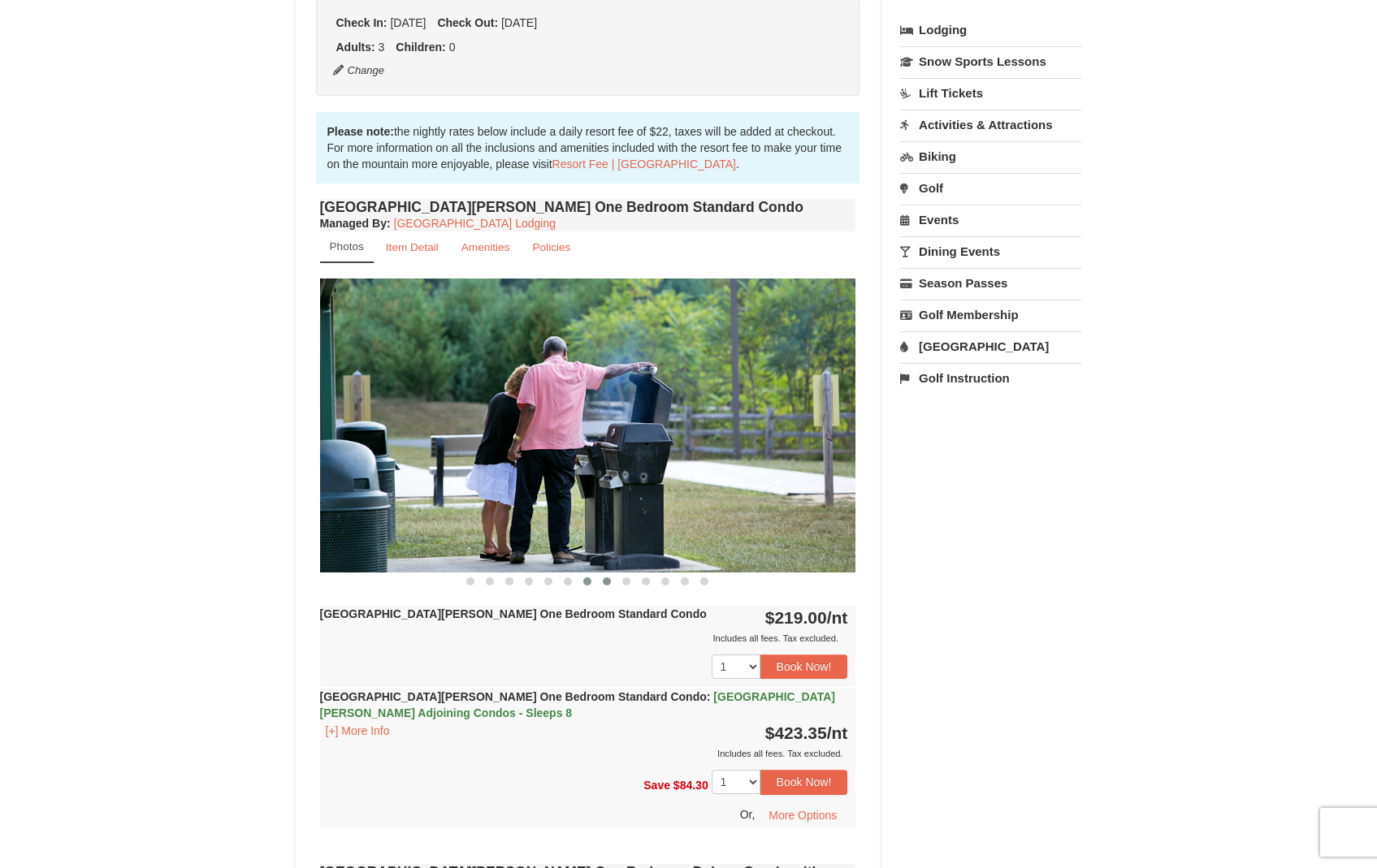
click at [605, 582] on span at bounding box center [607, 582] width 9 height 9
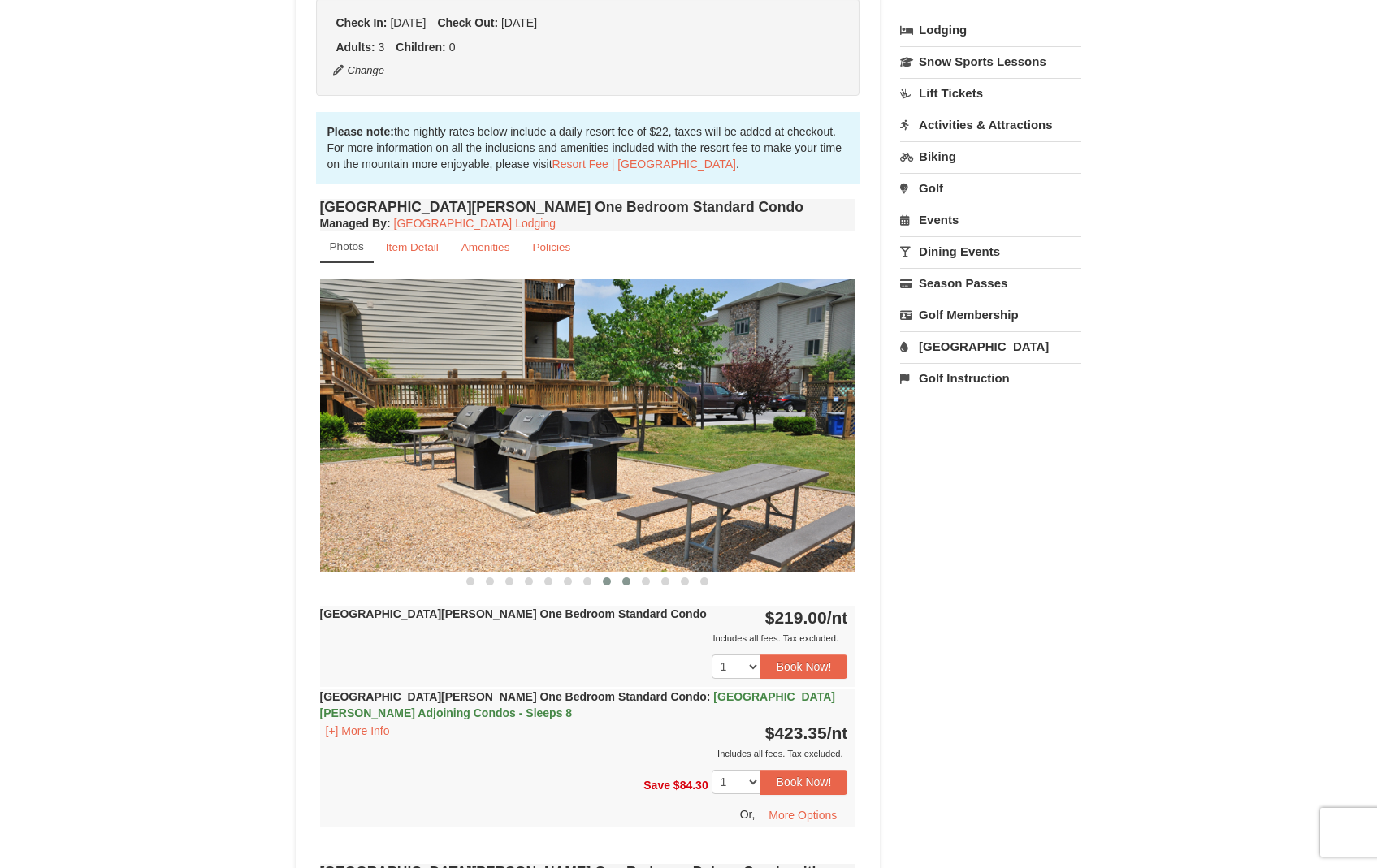
click at [626, 582] on span at bounding box center [627, 582] width 9 height 9
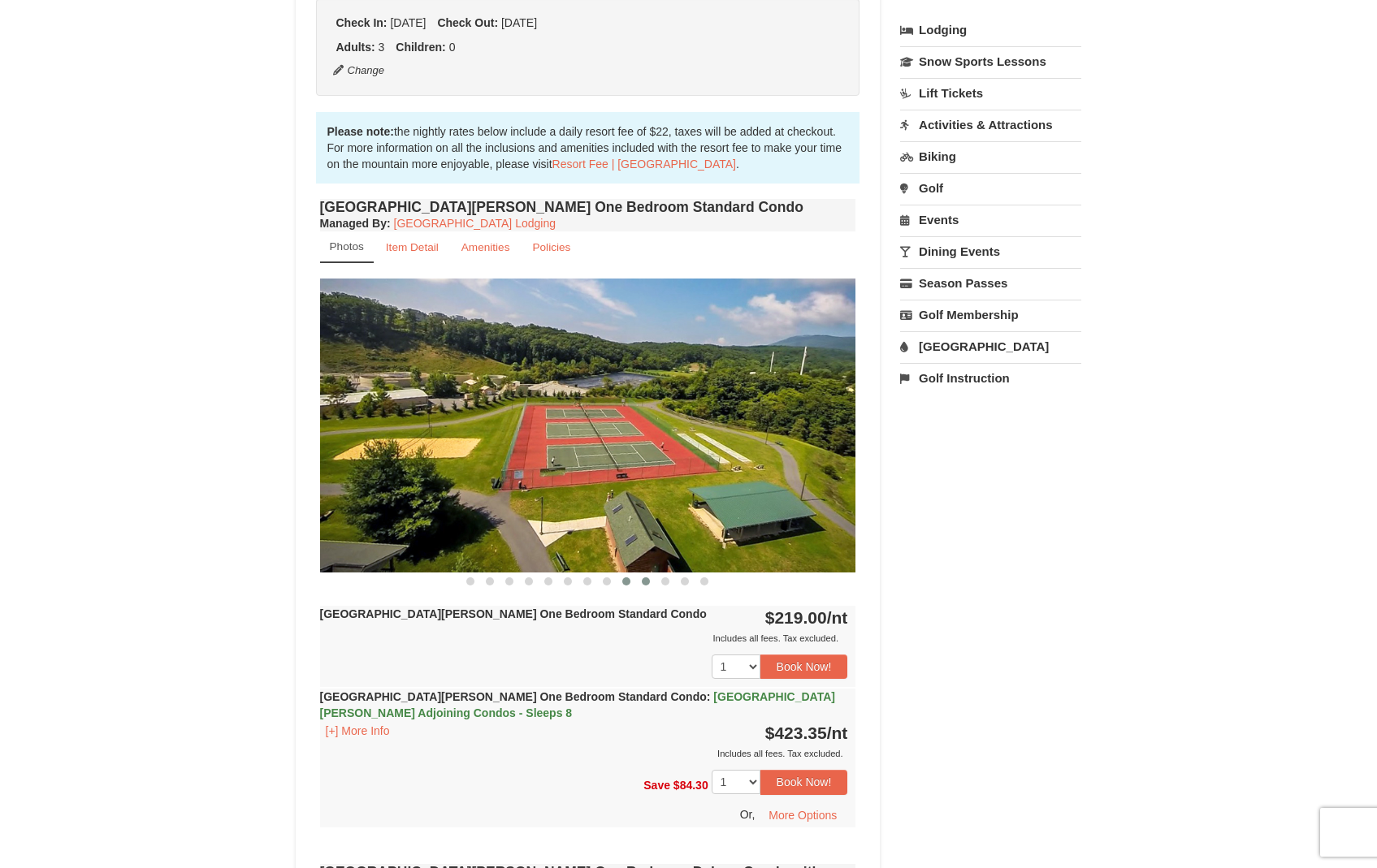
click at [647, 585] on button at bounding box center [646, 581] width 20 height 16
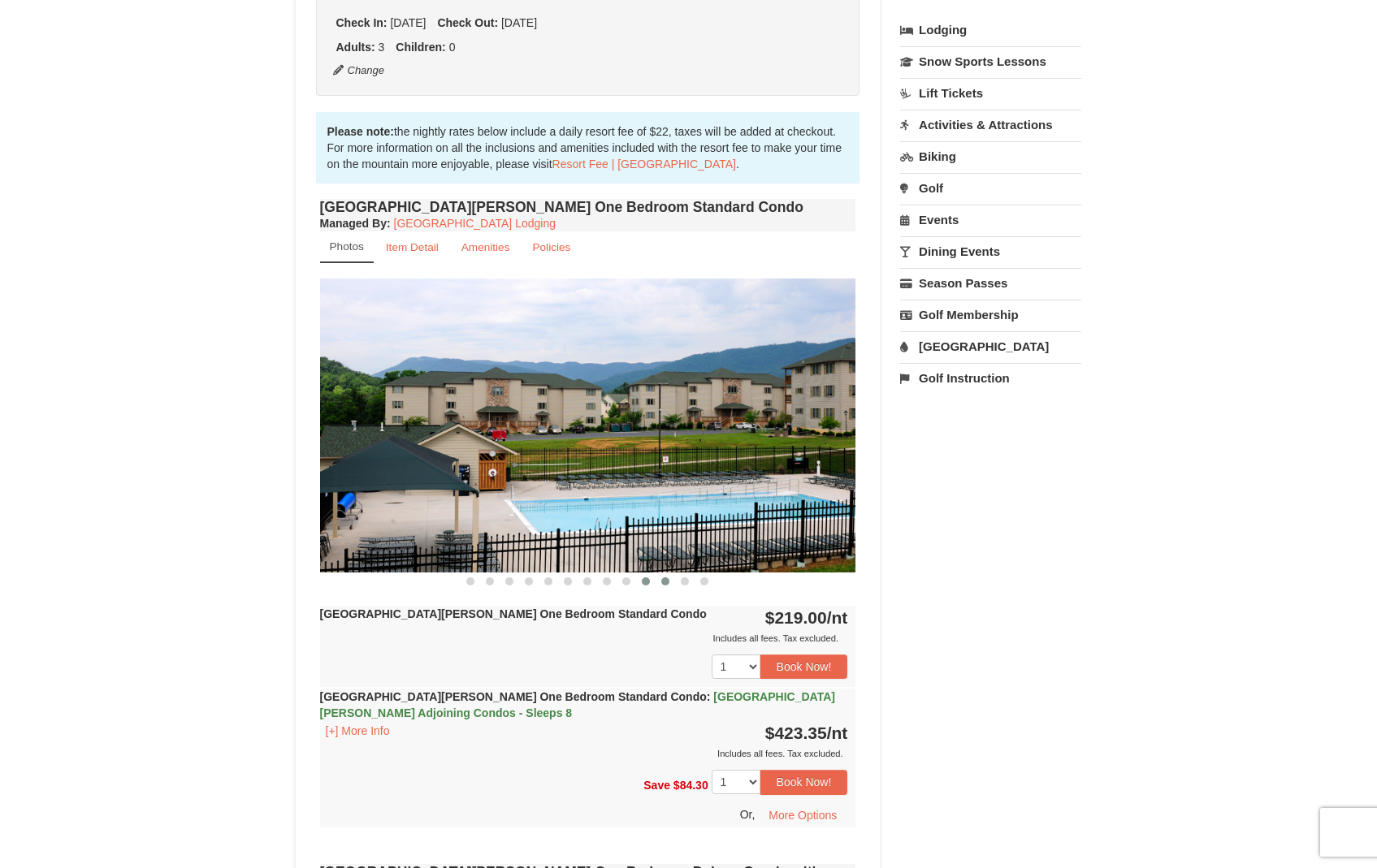
click at [662, 587] on button at bounding box center [665, 581] width 20 height 16
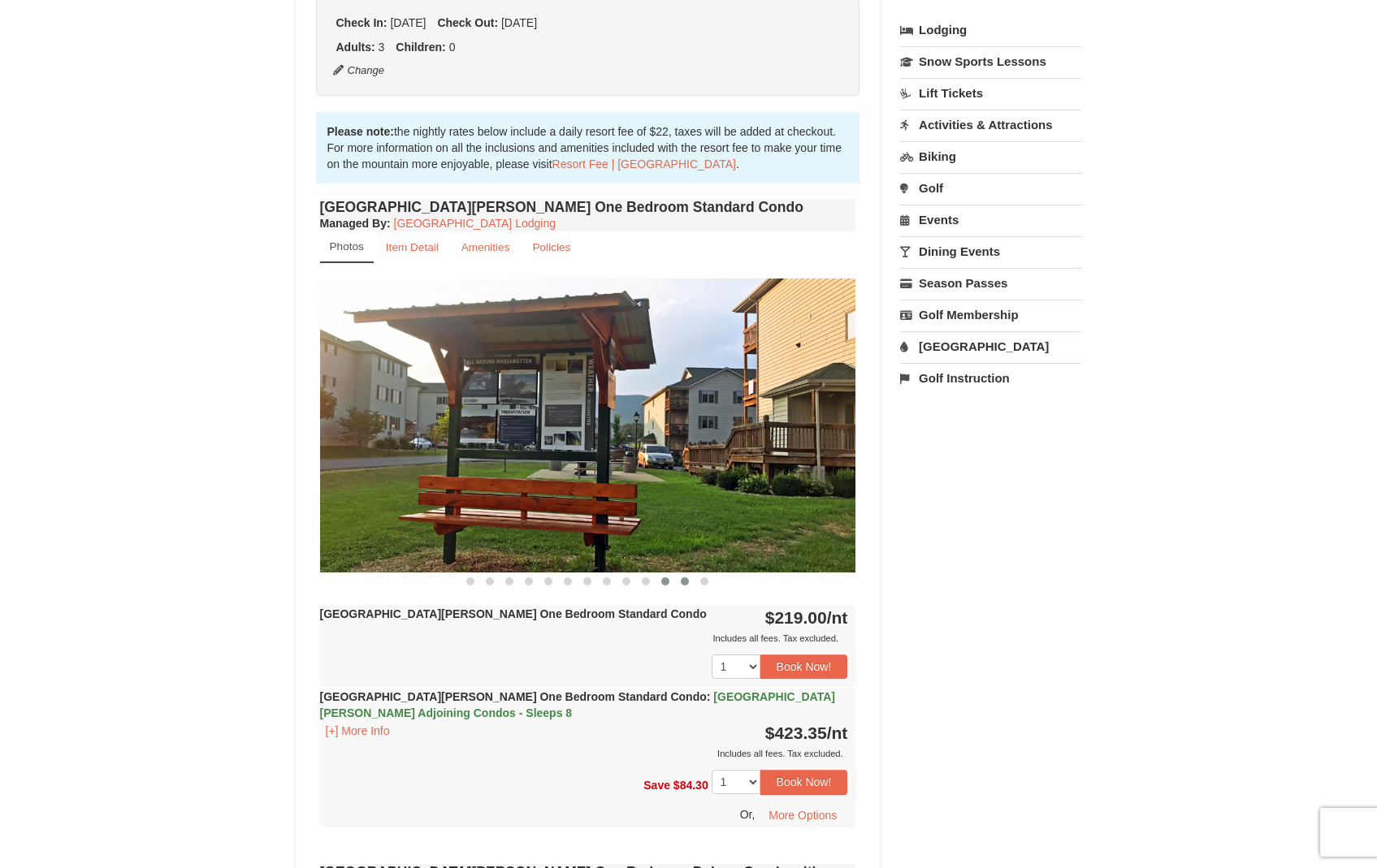
click at [680, 584] on button at bounding box center [685, 581] width 20 height 16
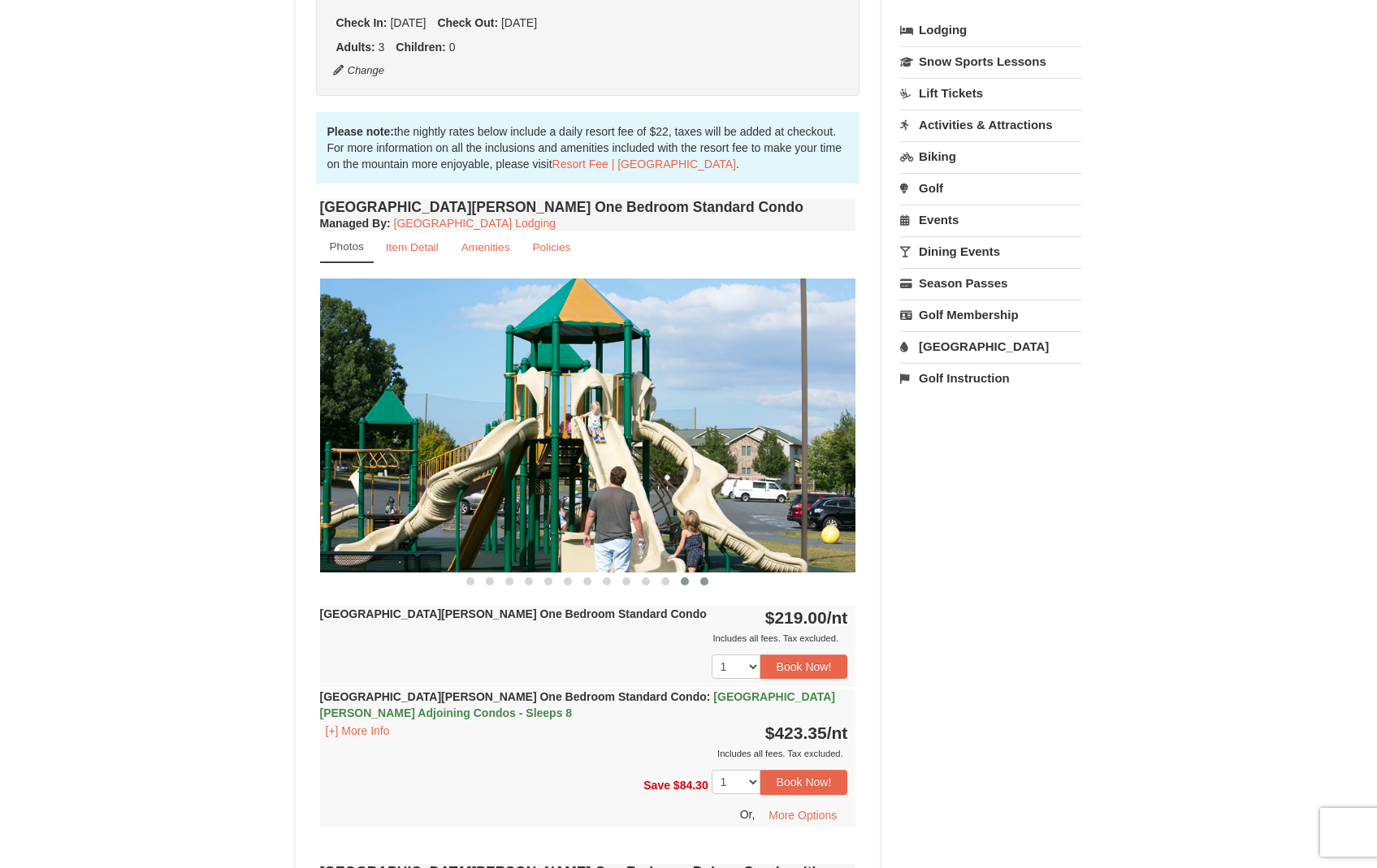
click at [699, 582] on button at bounding box center [704, 581] width 20 height 16
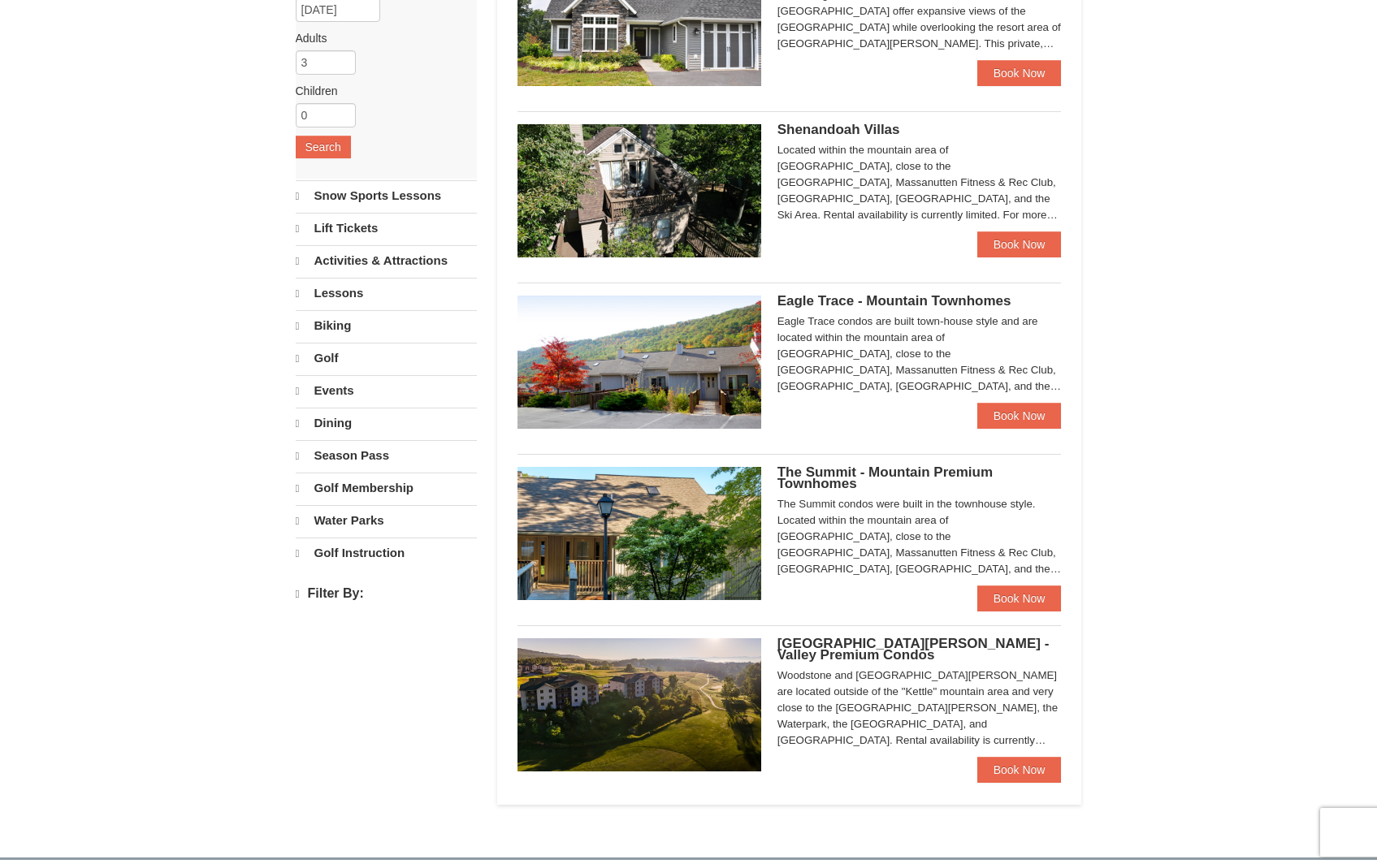
scroll to position [223, 0]
select select "10"
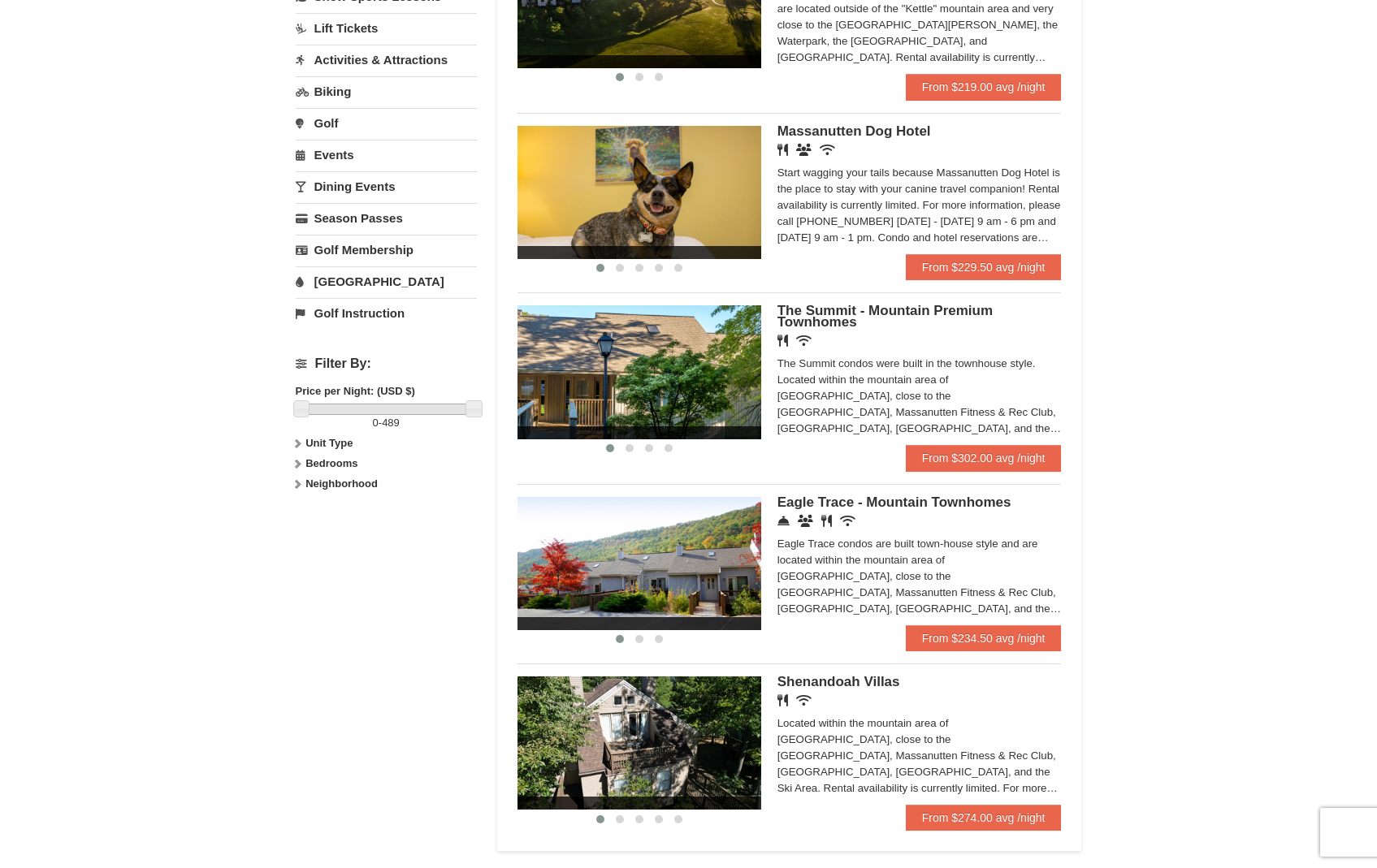
scroll to position [463, 0]
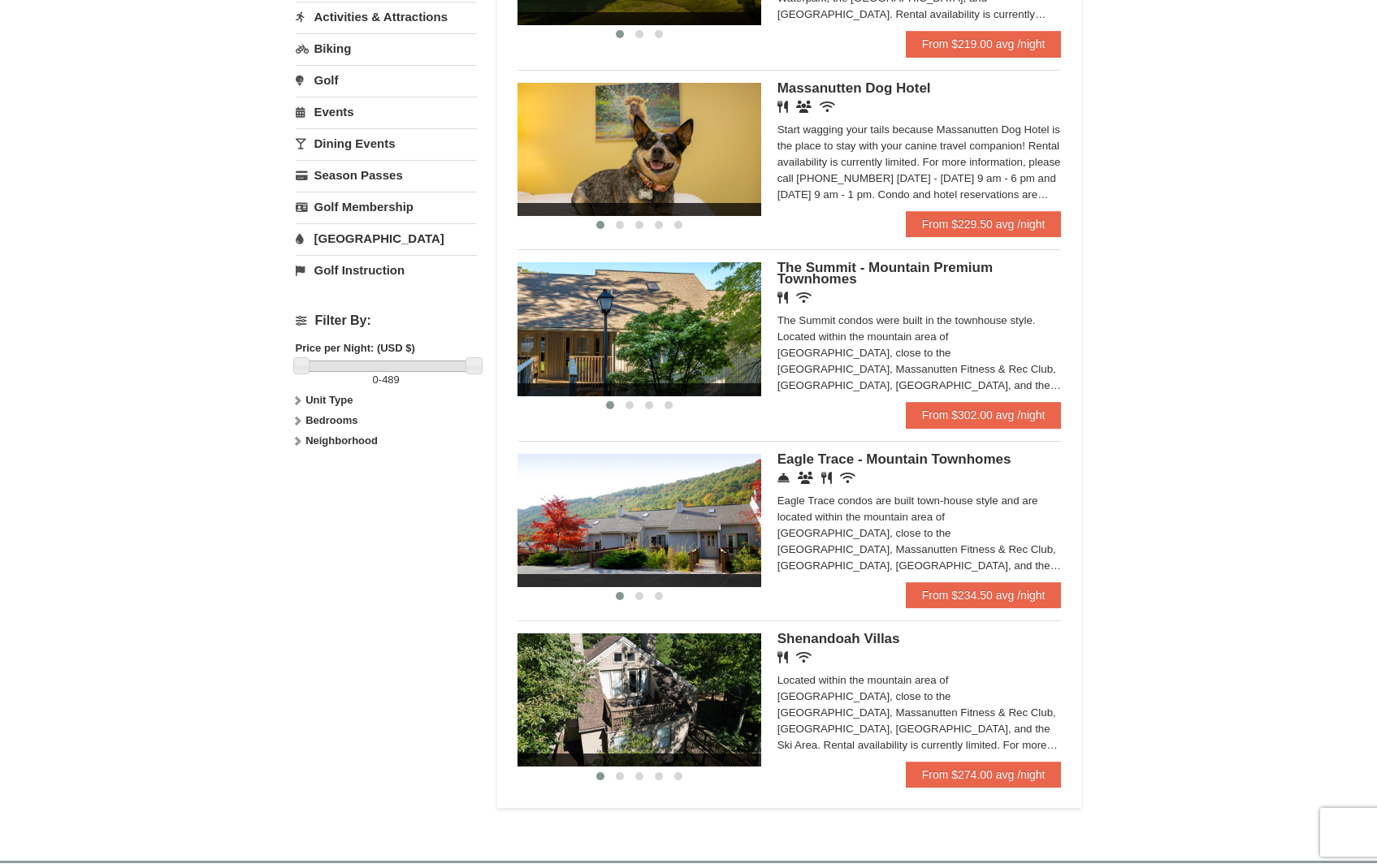
click at [649, 536] on img at bounding box center [639, 520] width 244 height 133
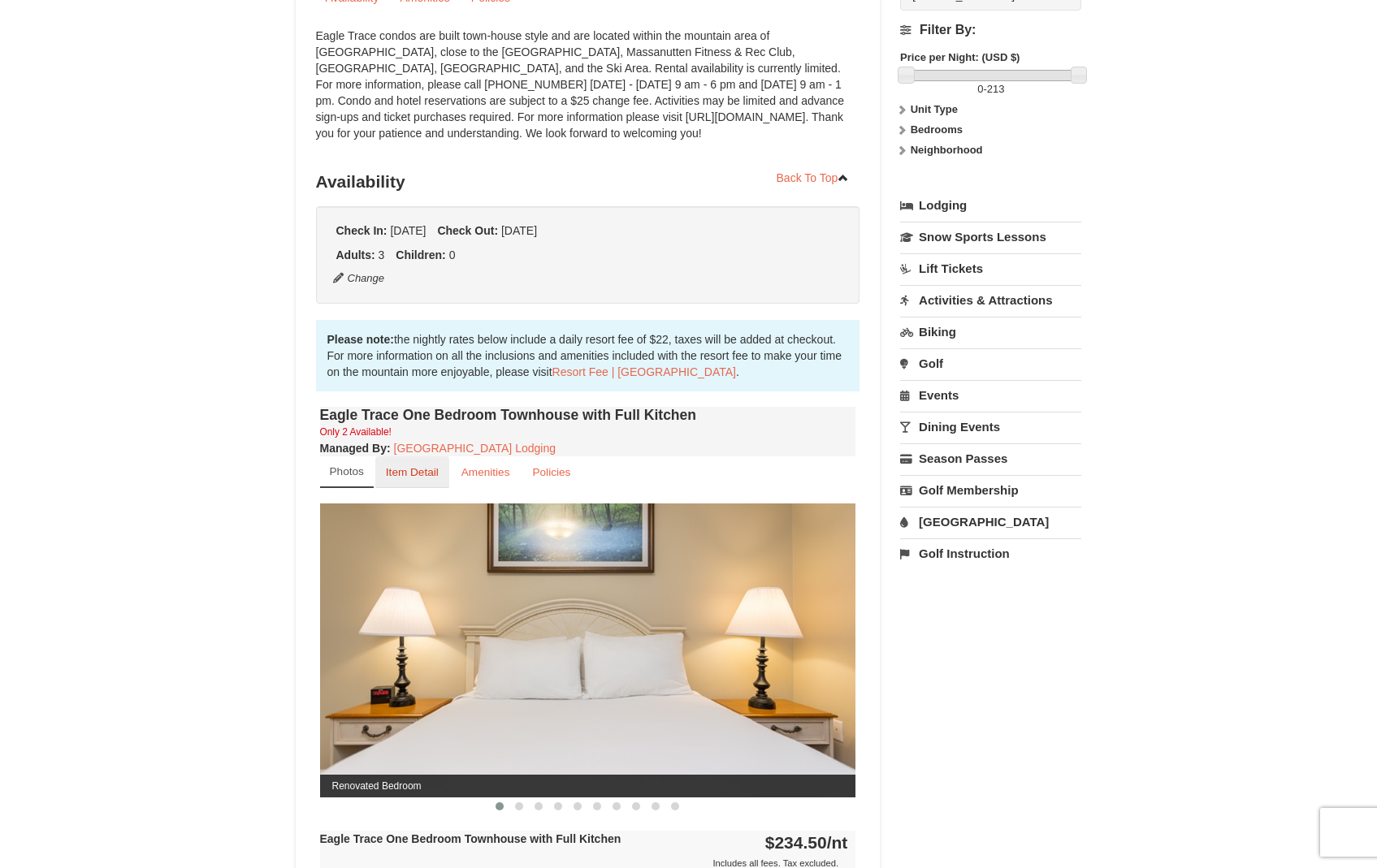
scroll to position [399, 0]
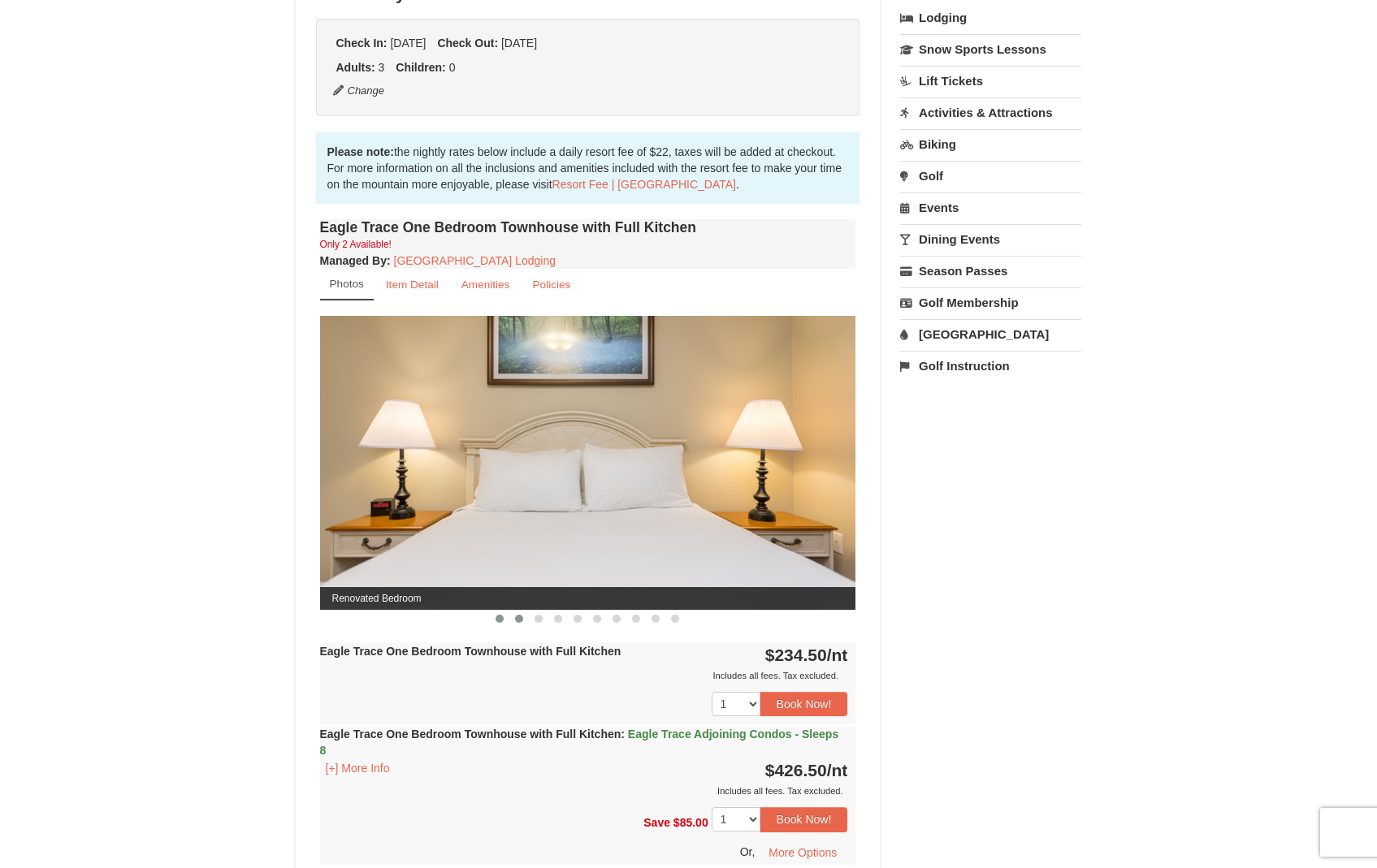
click at [521, 619] on span at bounding box center [520, 619] width 9 height 9
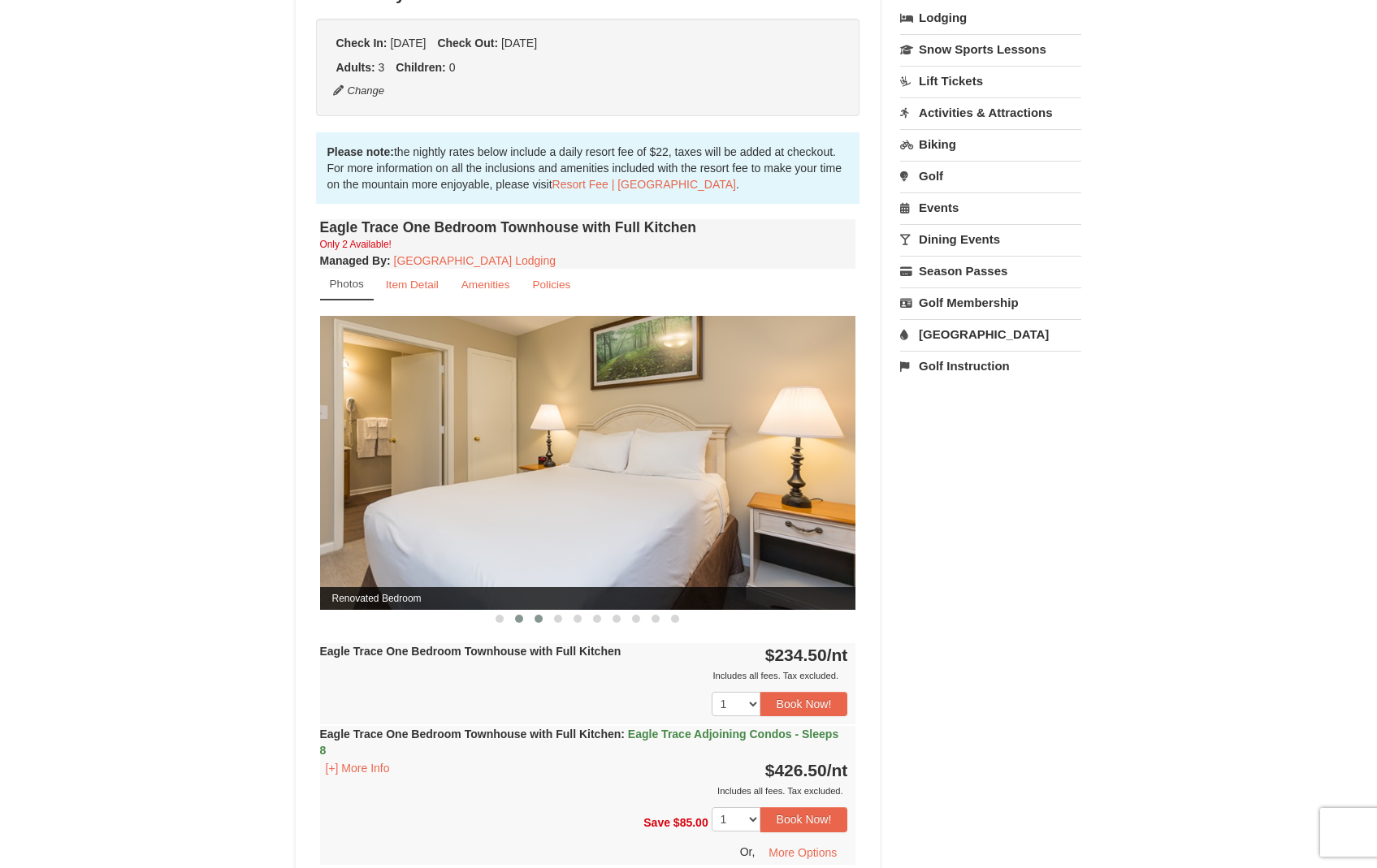
click at [536, 620] on span at bounding box center [539, 619] width 9 height 9
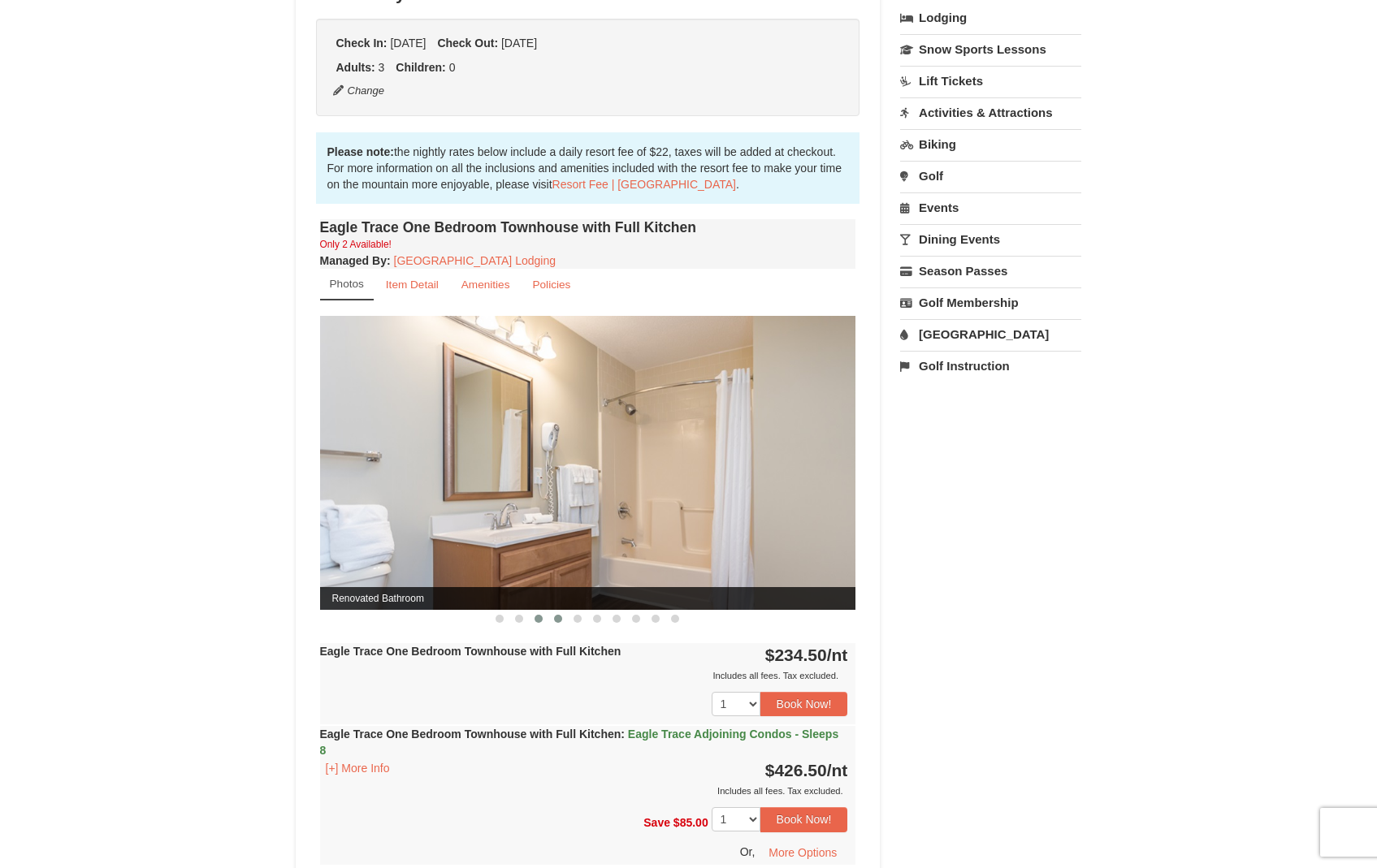
click at [560, 621] on span at bounding box center [558, 619] width 9 height 9
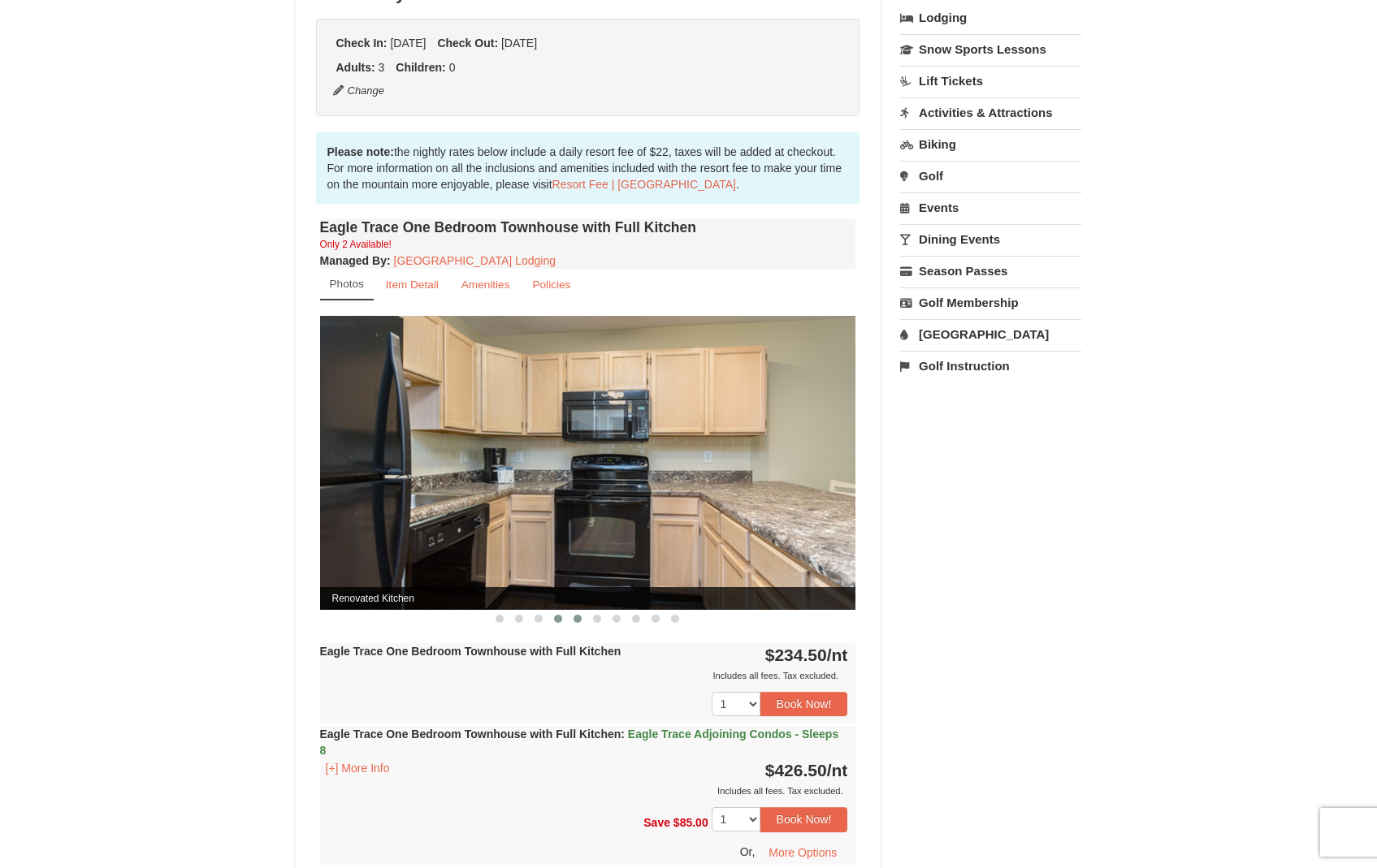
click at [578, 619] on span at bounding box center [578, 619] width 9 height 9
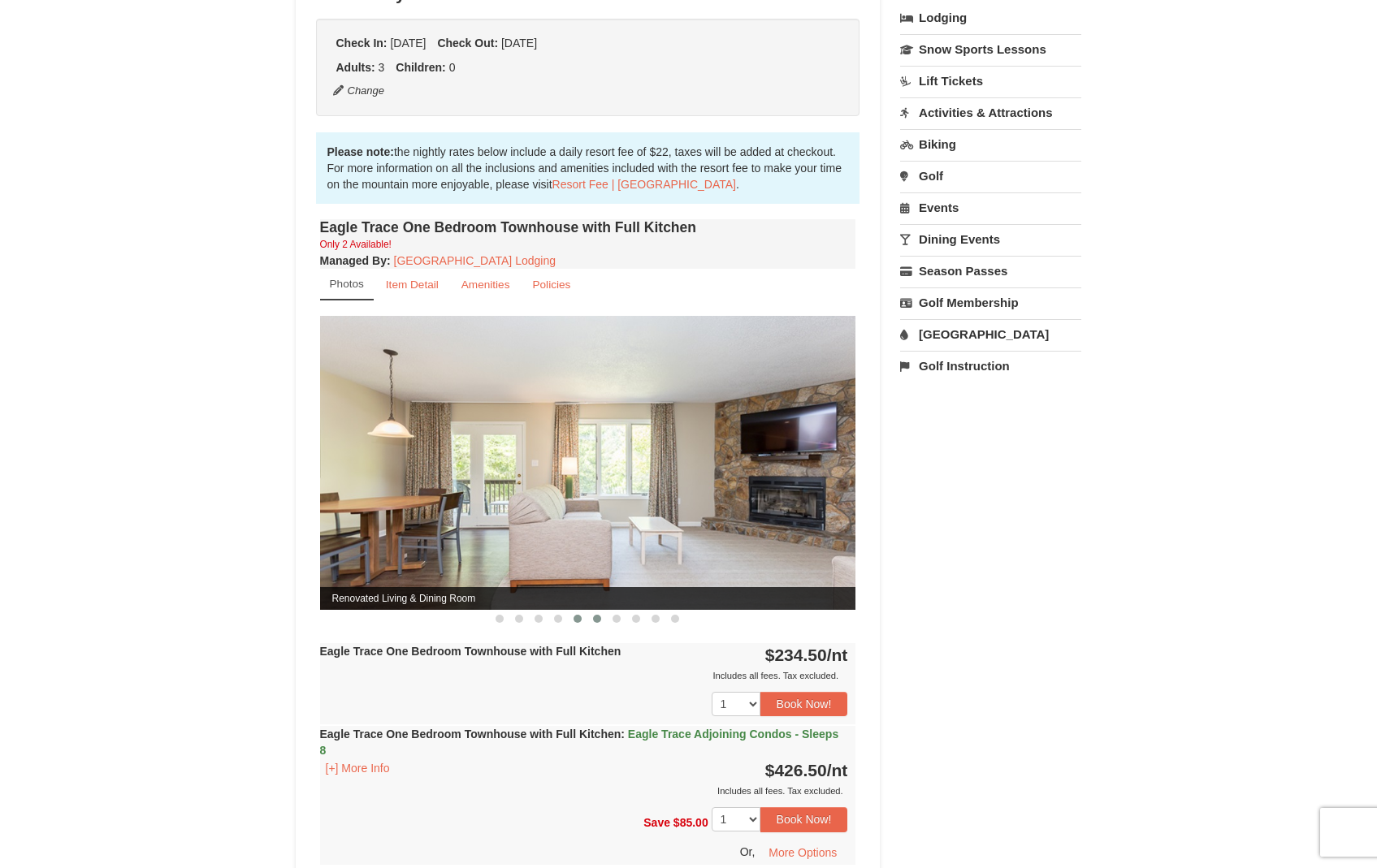
click at [596, 619] on span at bounding box center [597, 619] width 9 height 9
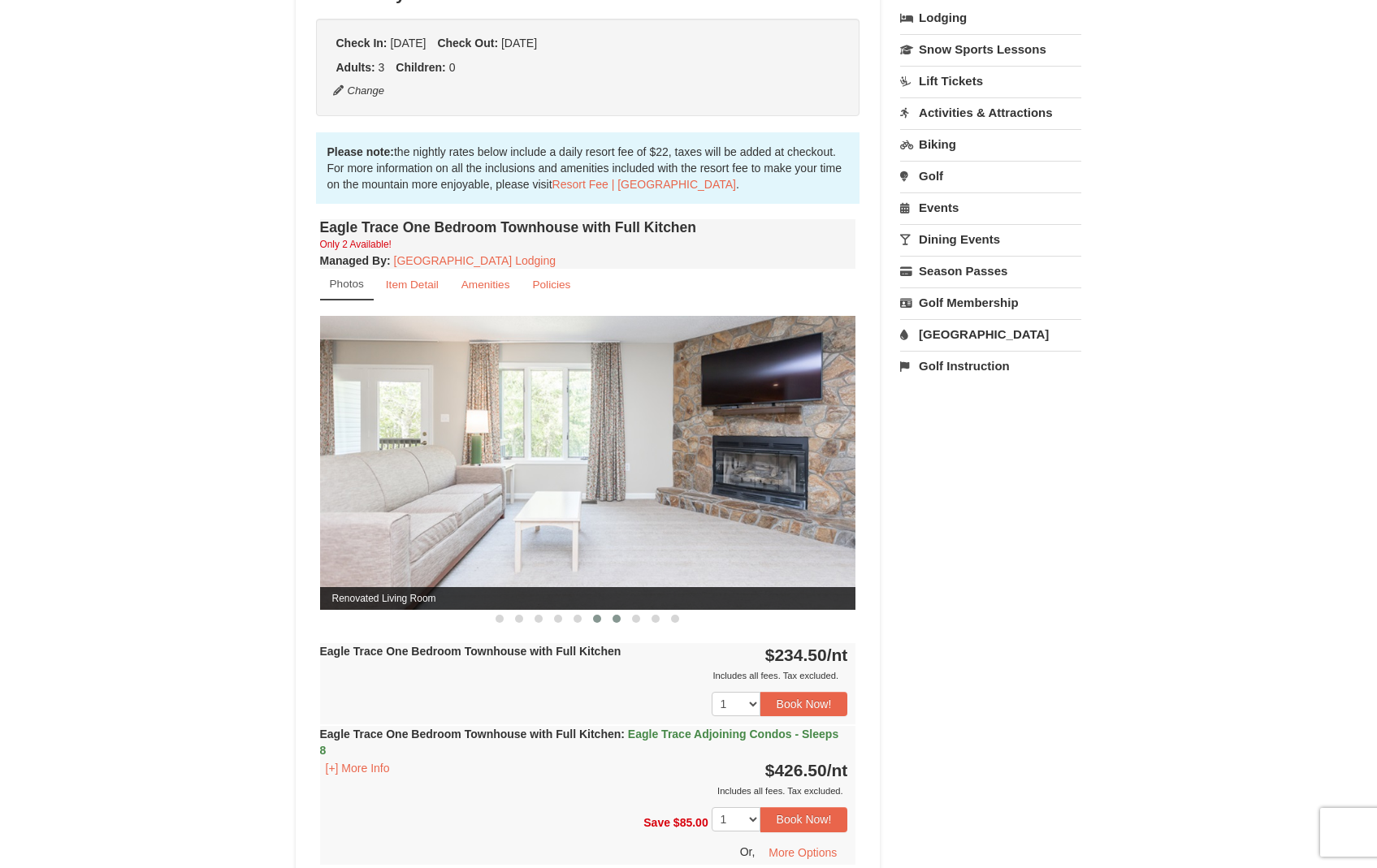
click at [619, 620] on span at bounding box center [617, 619] width 9 height 9
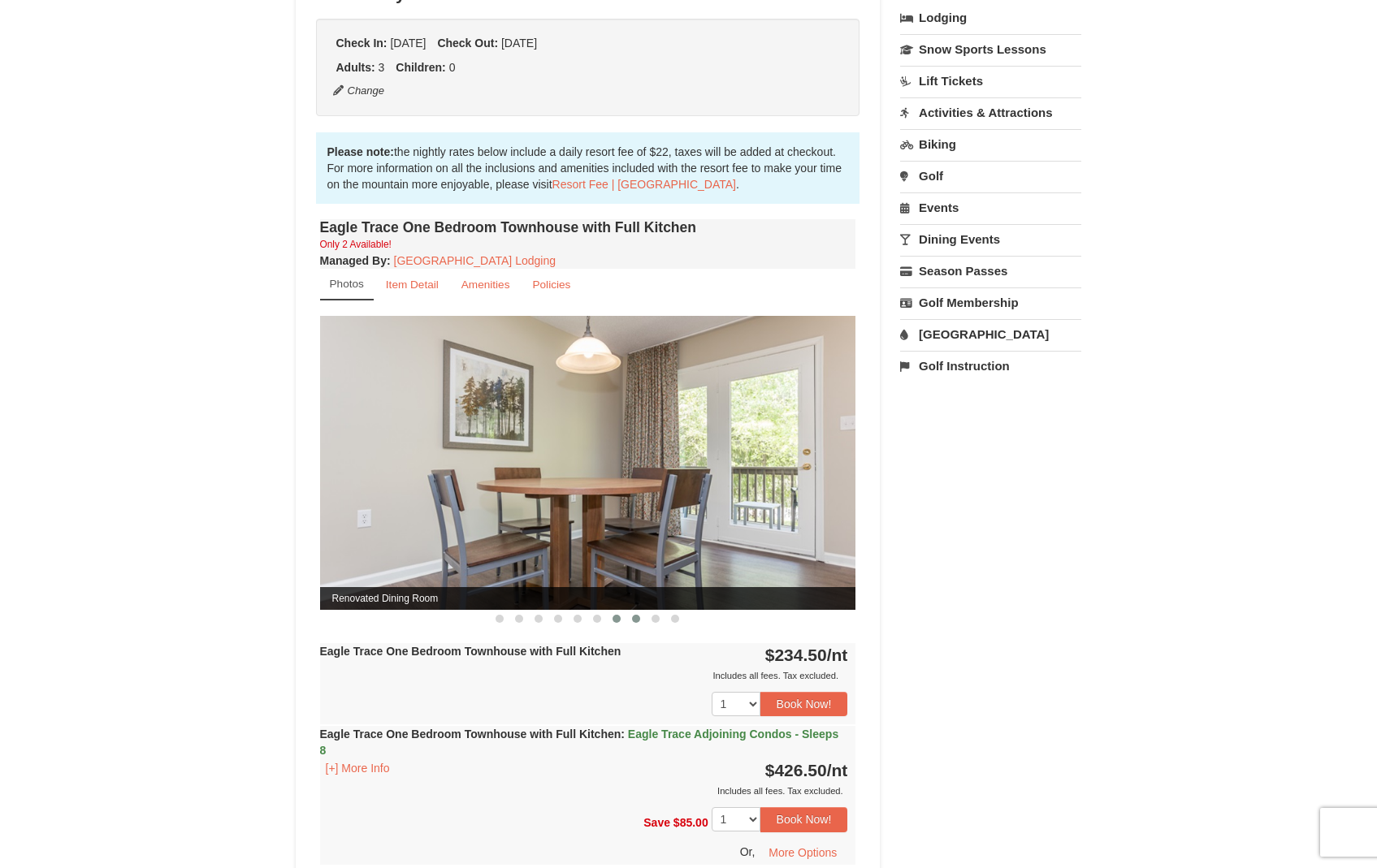
click at [633, 621] on button at bounding box center [635, 618] width 20 height 16
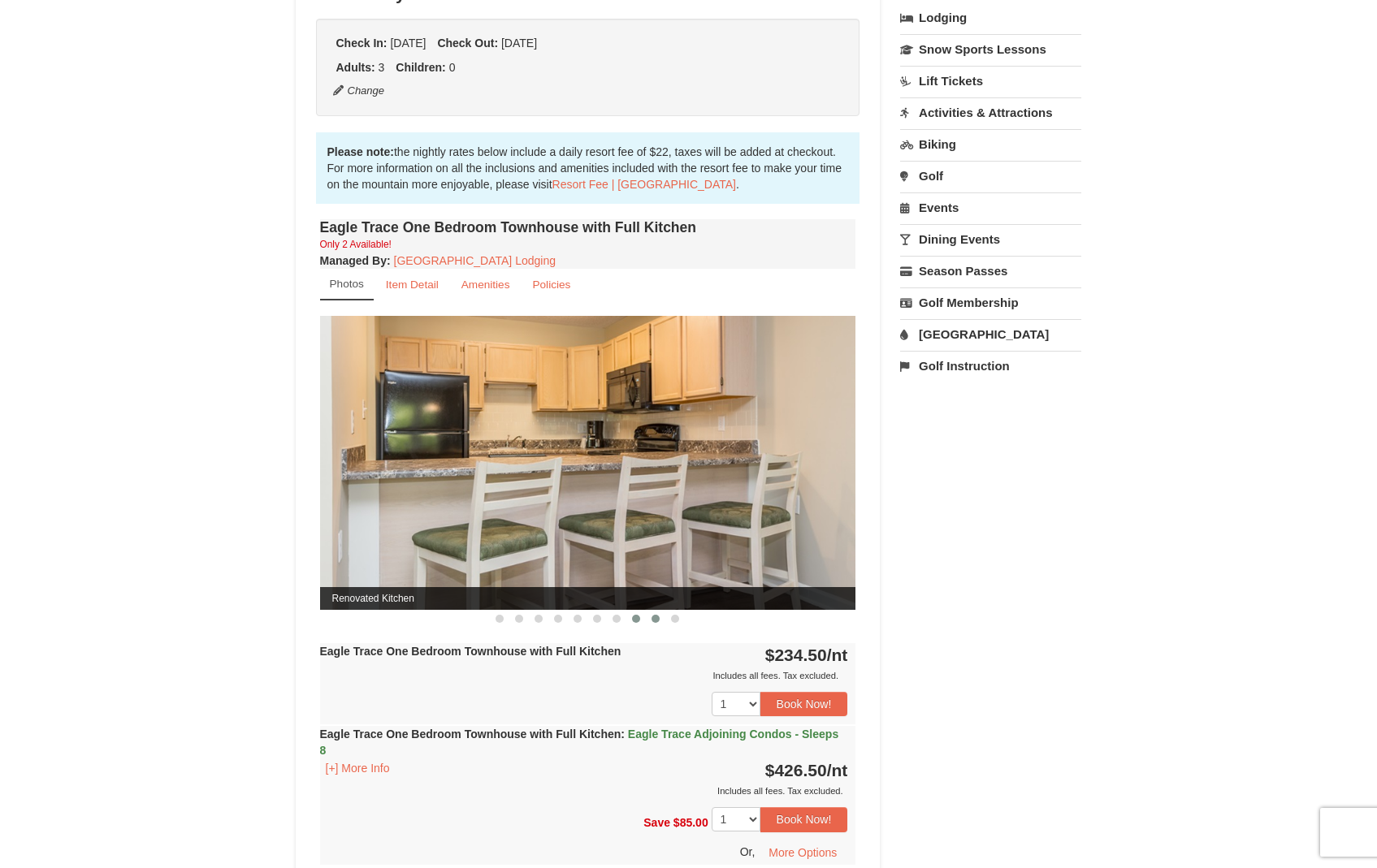
click at [653, 620] on span at bounding box center [656, 619] width 9 height 9
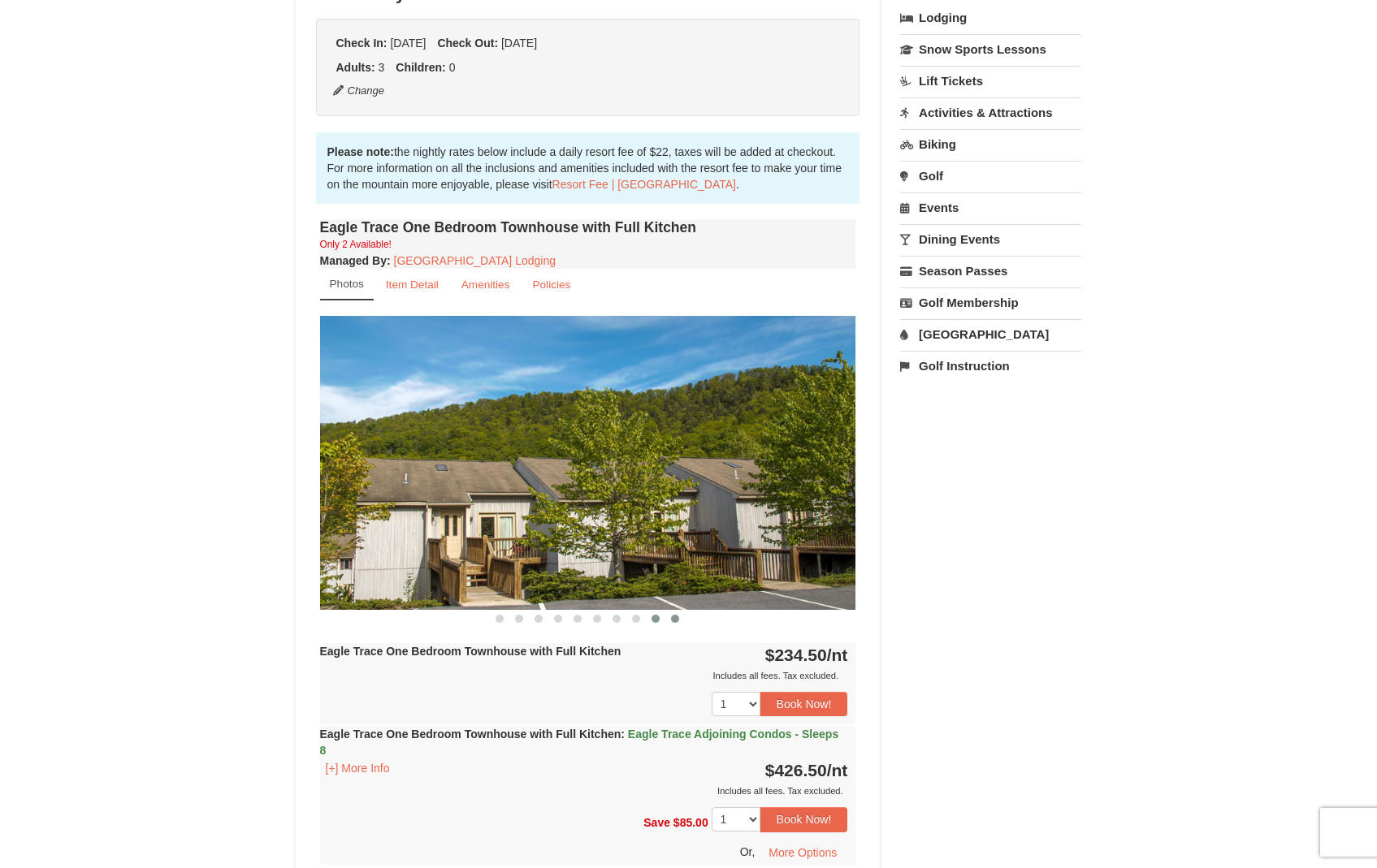
click at [670, 621] on button at bounding box center [674, 618] width 20 height 16
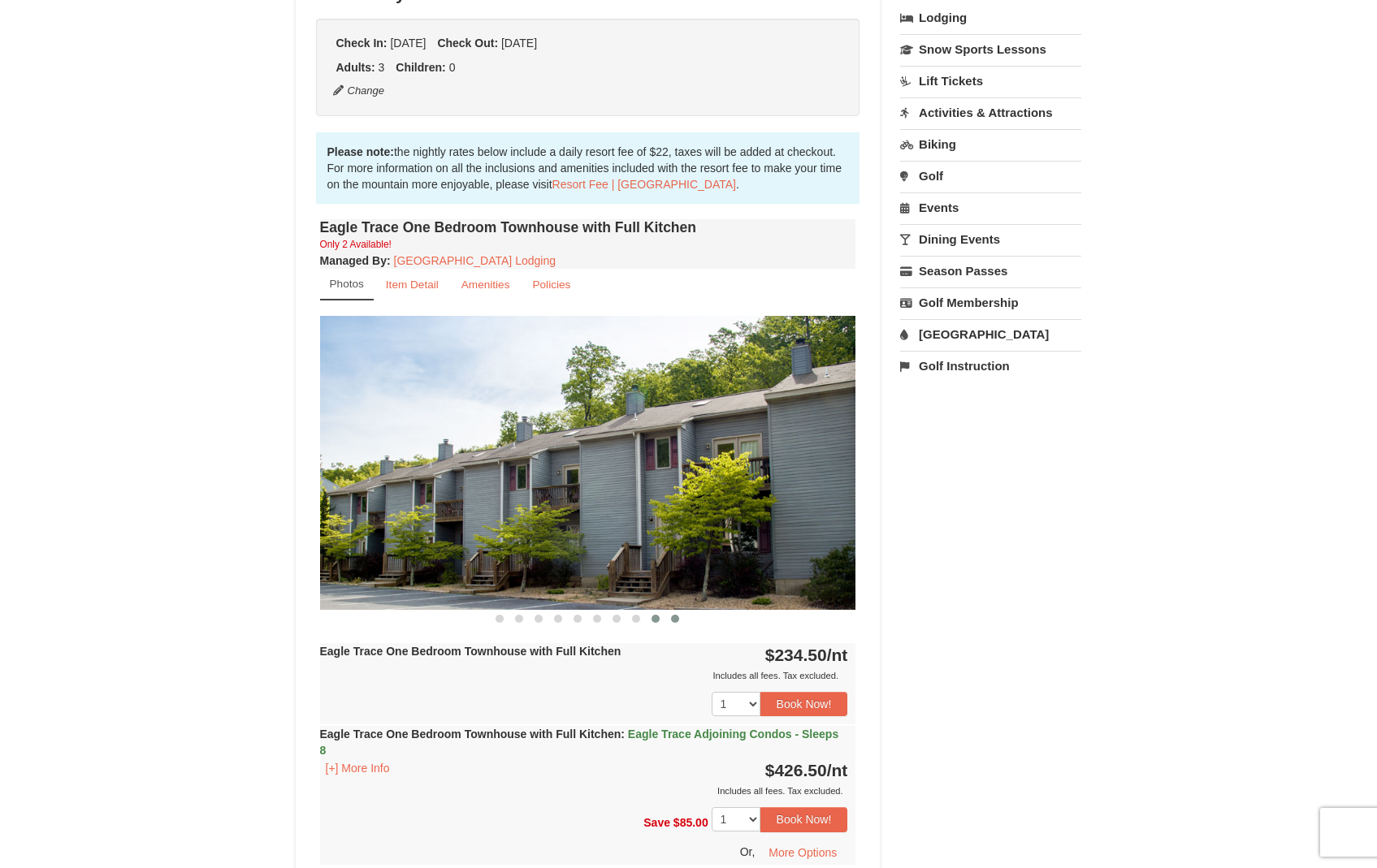
click at [657, 618] on span at bounding box center [656, 619] width 9 height 9
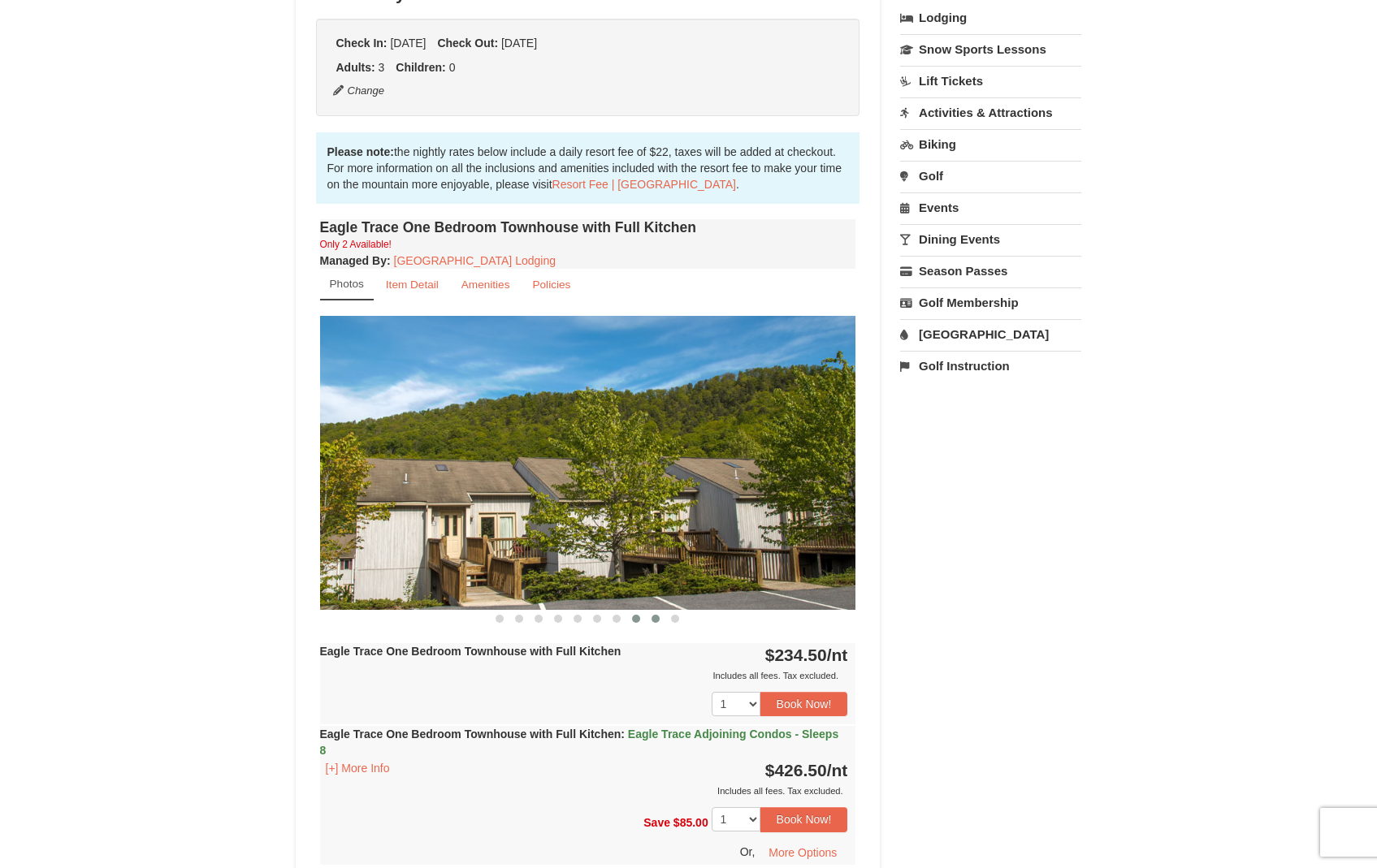
click at [634, 621] on span at bounding box center [636, 619] width 9 height 9
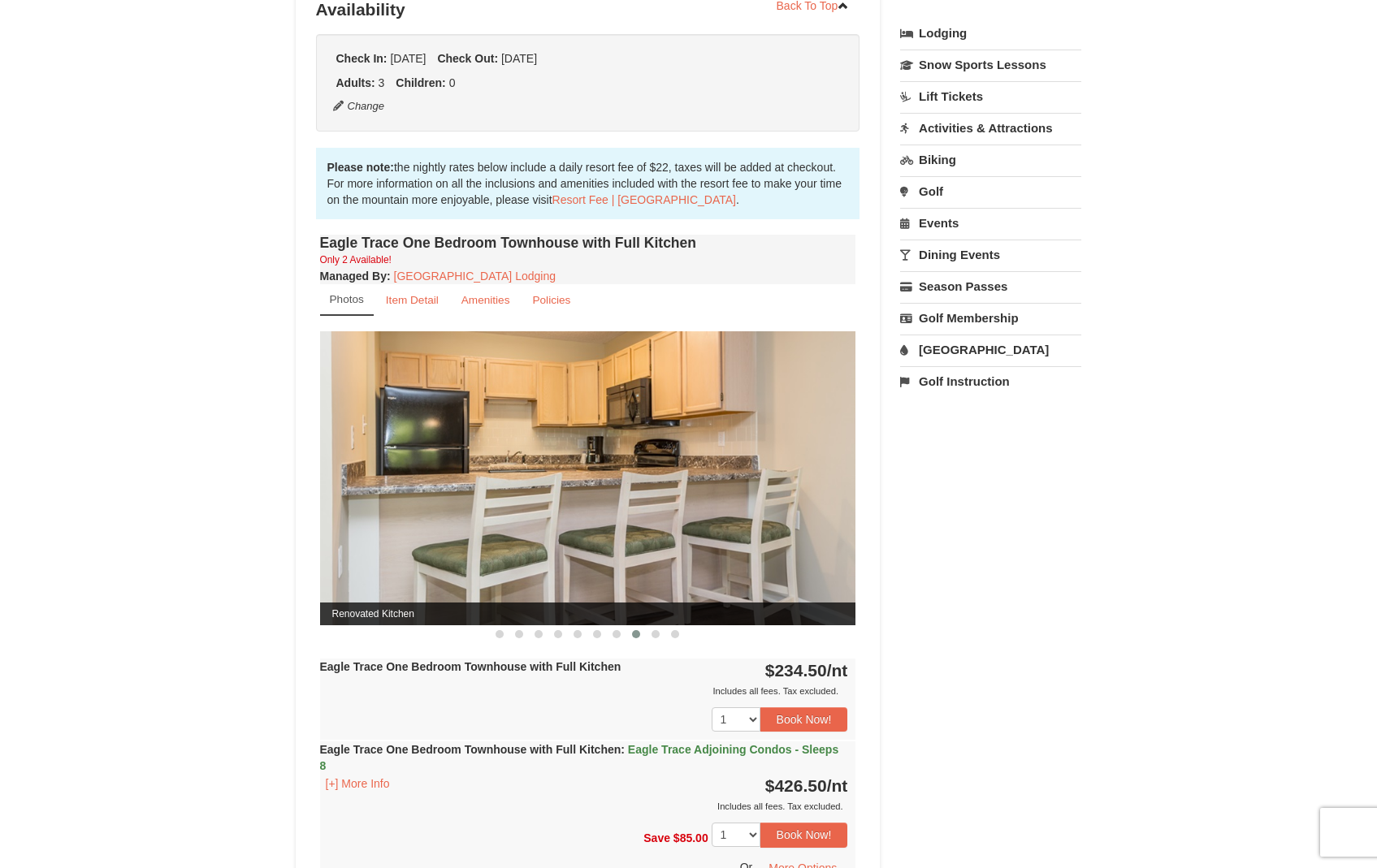
scroll to position [383, 0]
click at [617, 640] on button at bounding box center [617, 634] width 20 height 16
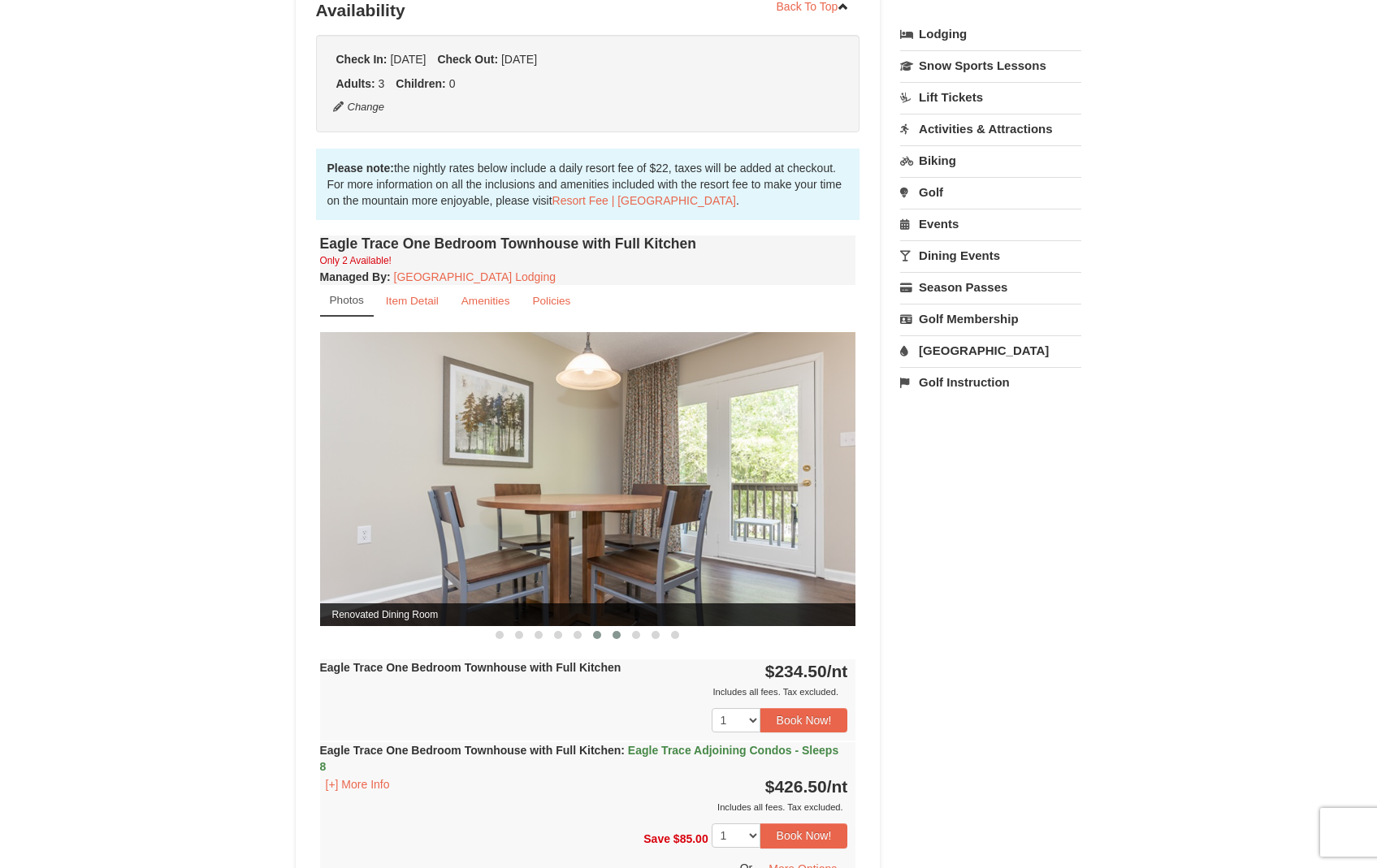
click at [595, 638] on button at bounding box center [597, 634] width 20 height 16
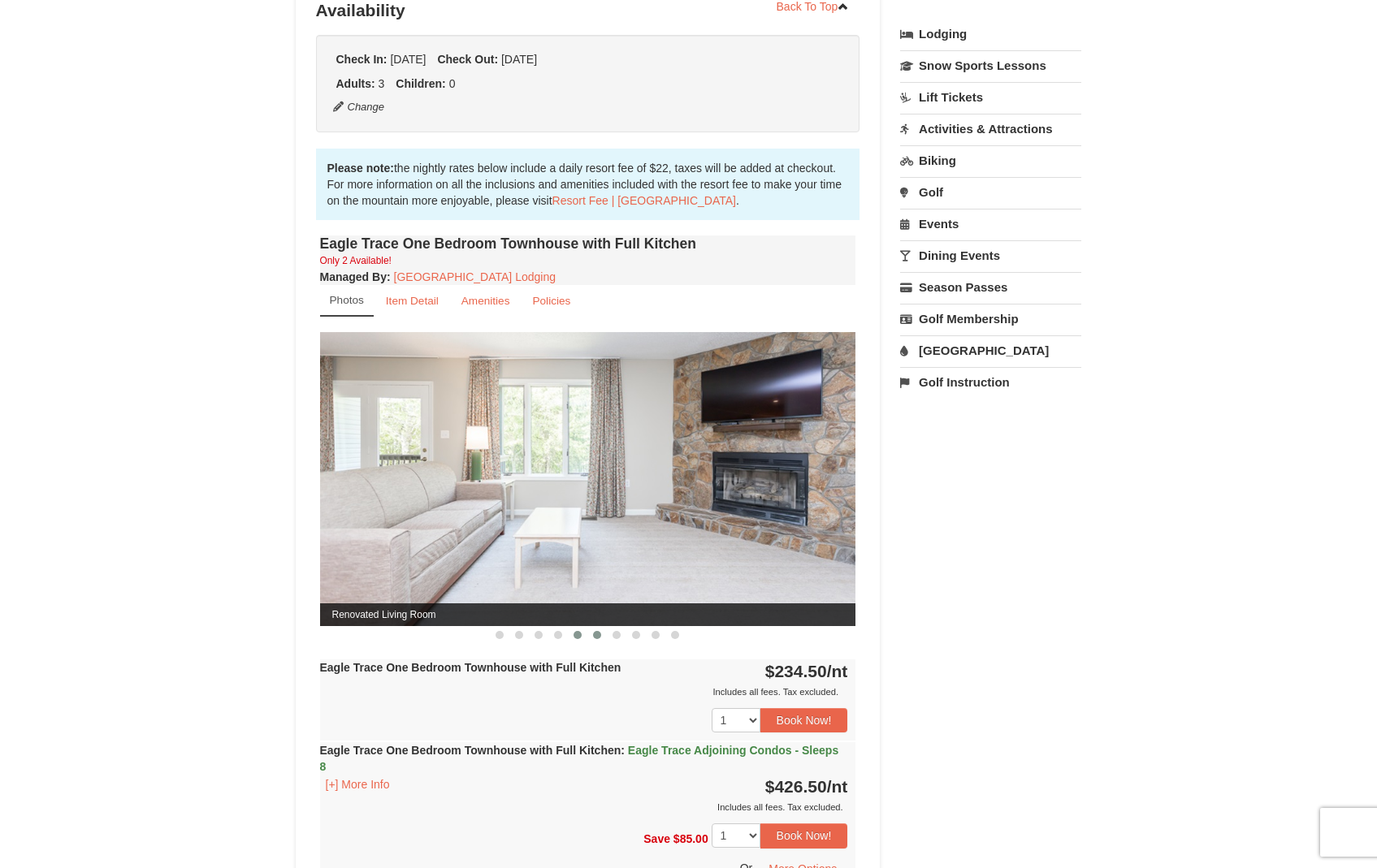
click at [578, 637] on span at bounding box center [578, 635] width 9 height 9
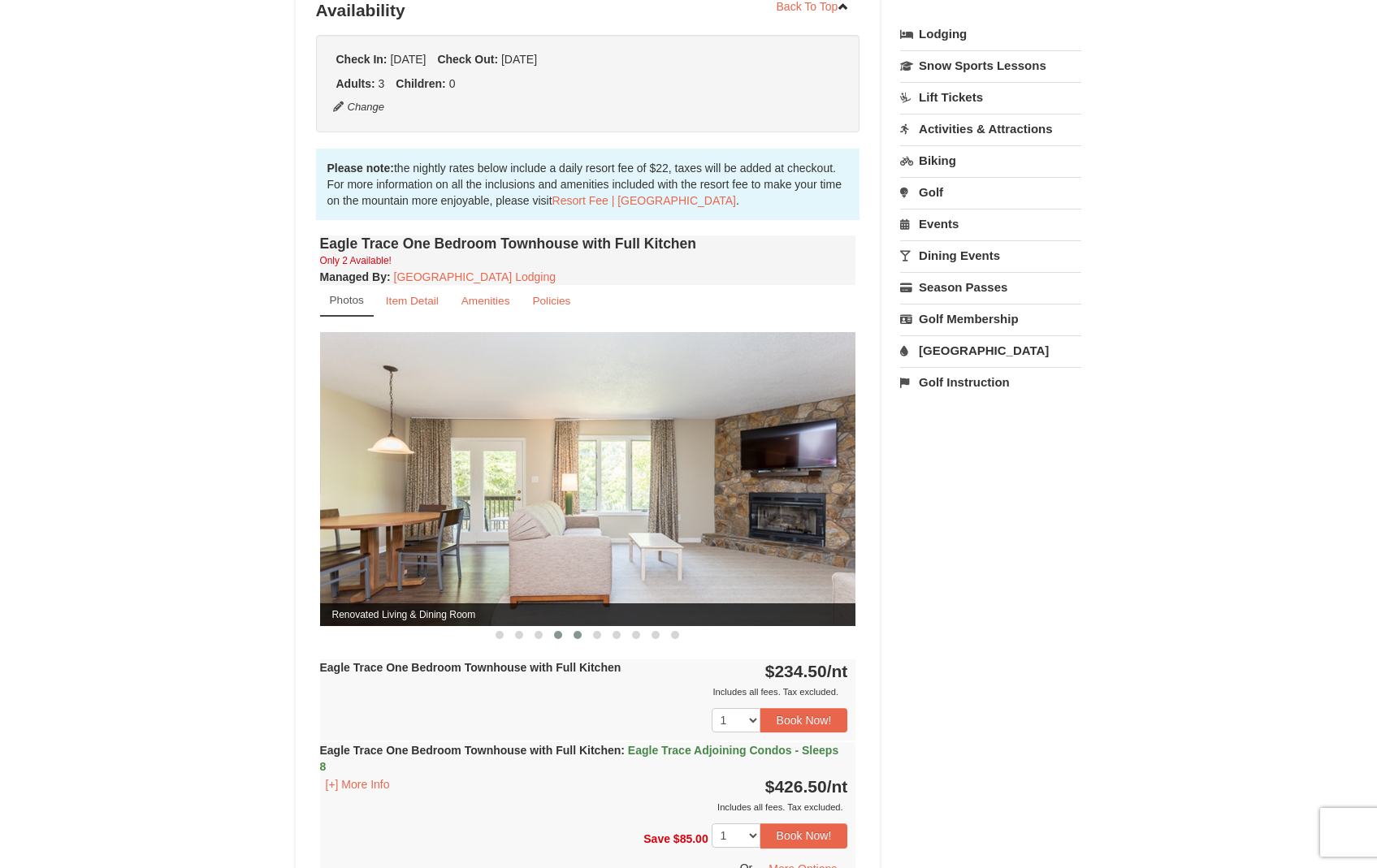
click at [560, 638] on button at bounding box center [558, 634] width 20 height 16
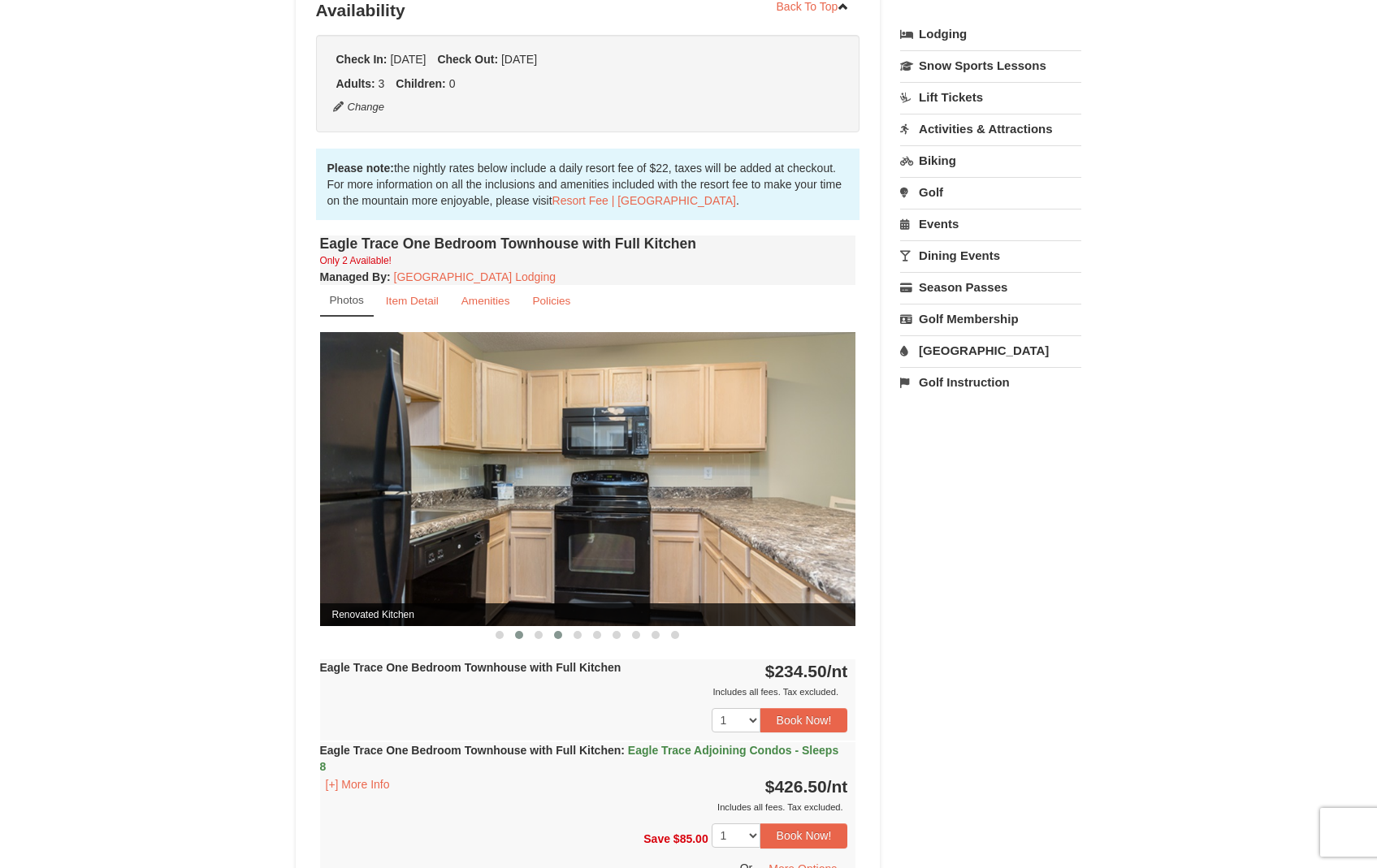
click at [517, 634] on span at bounding box center [520, 635] width 9 height 9
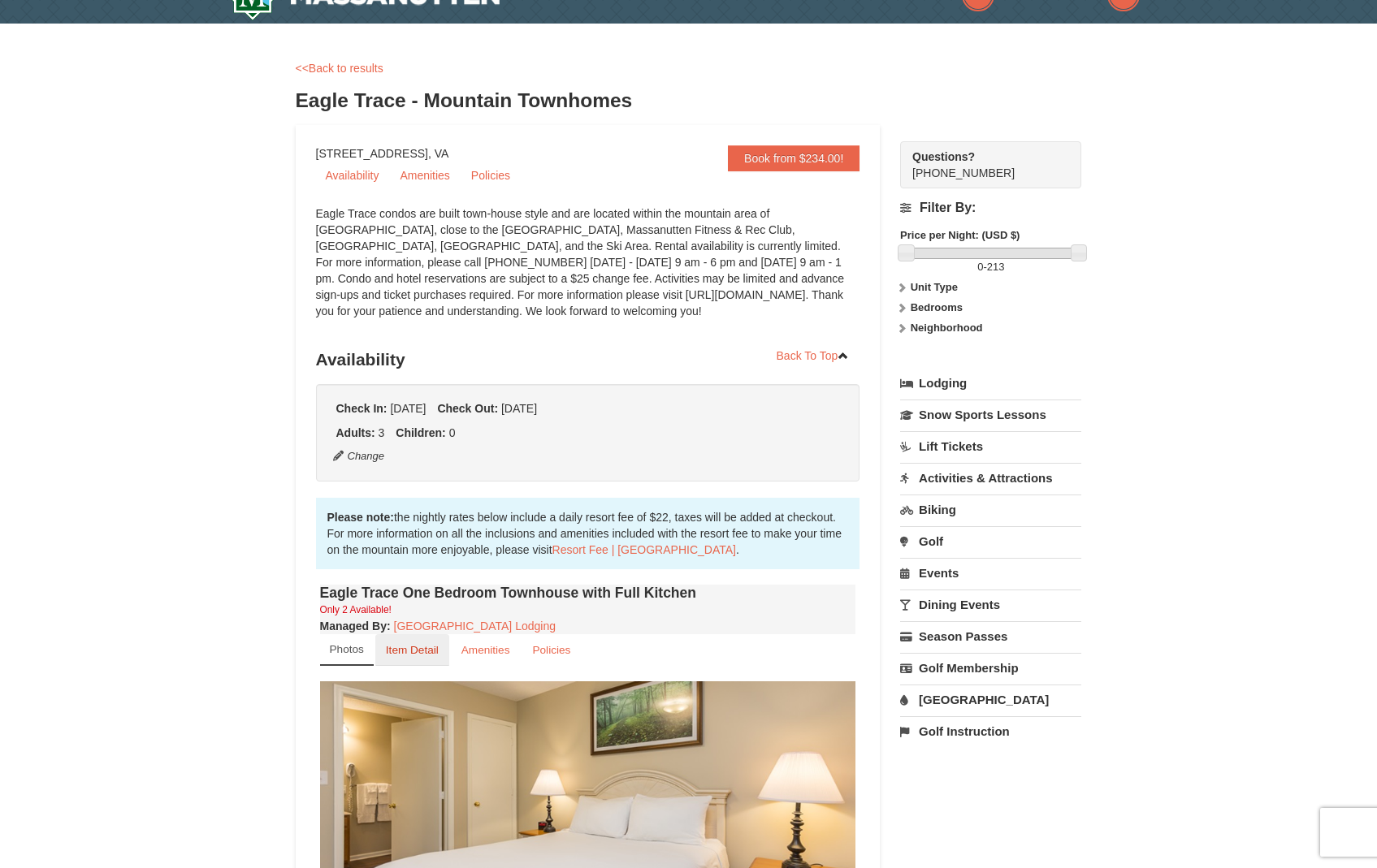
scroll to position [0, 0]
